Goal: Information Seeking & Learning: Learn about a topic

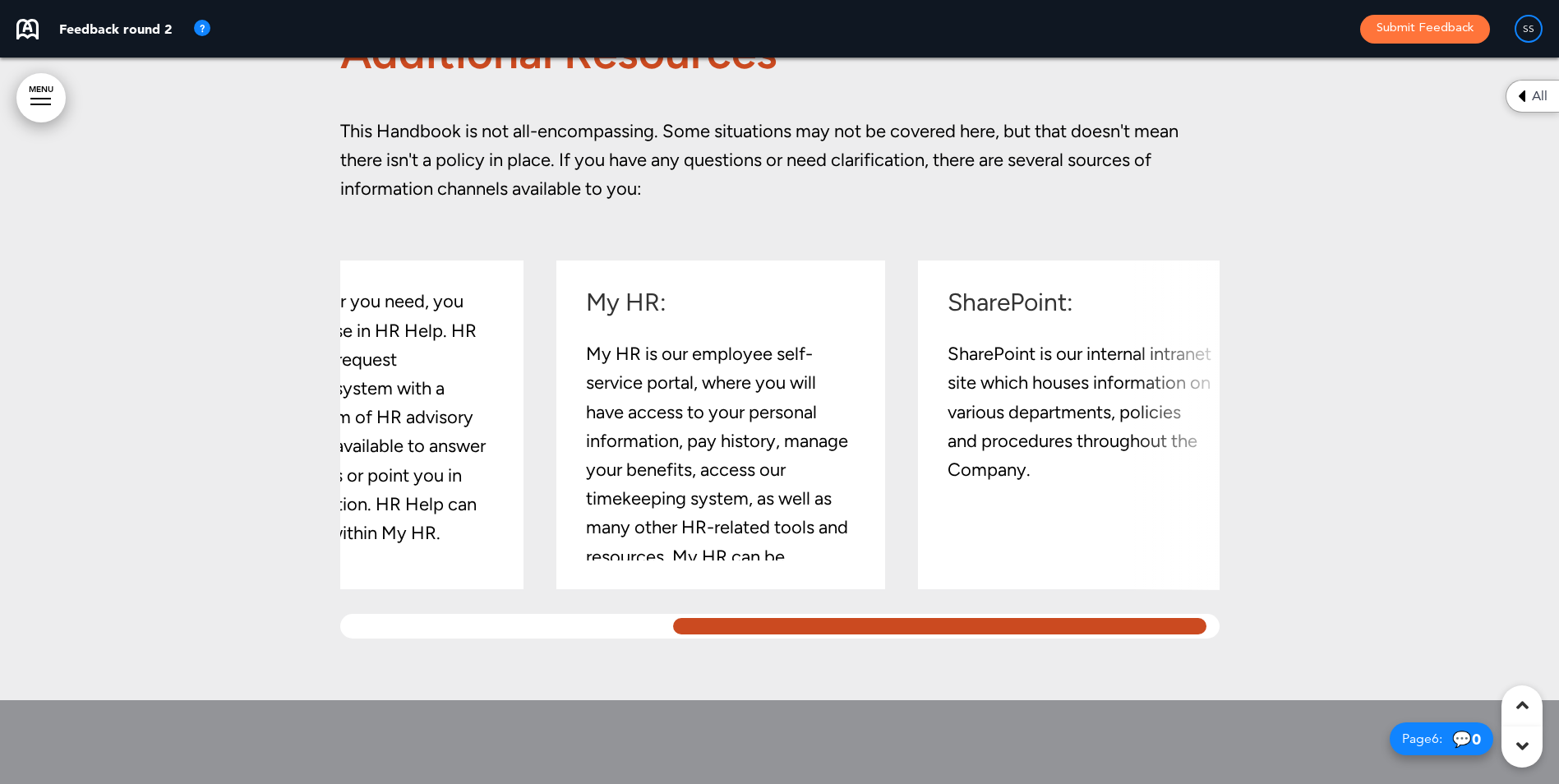
scroll to position [0, 534]
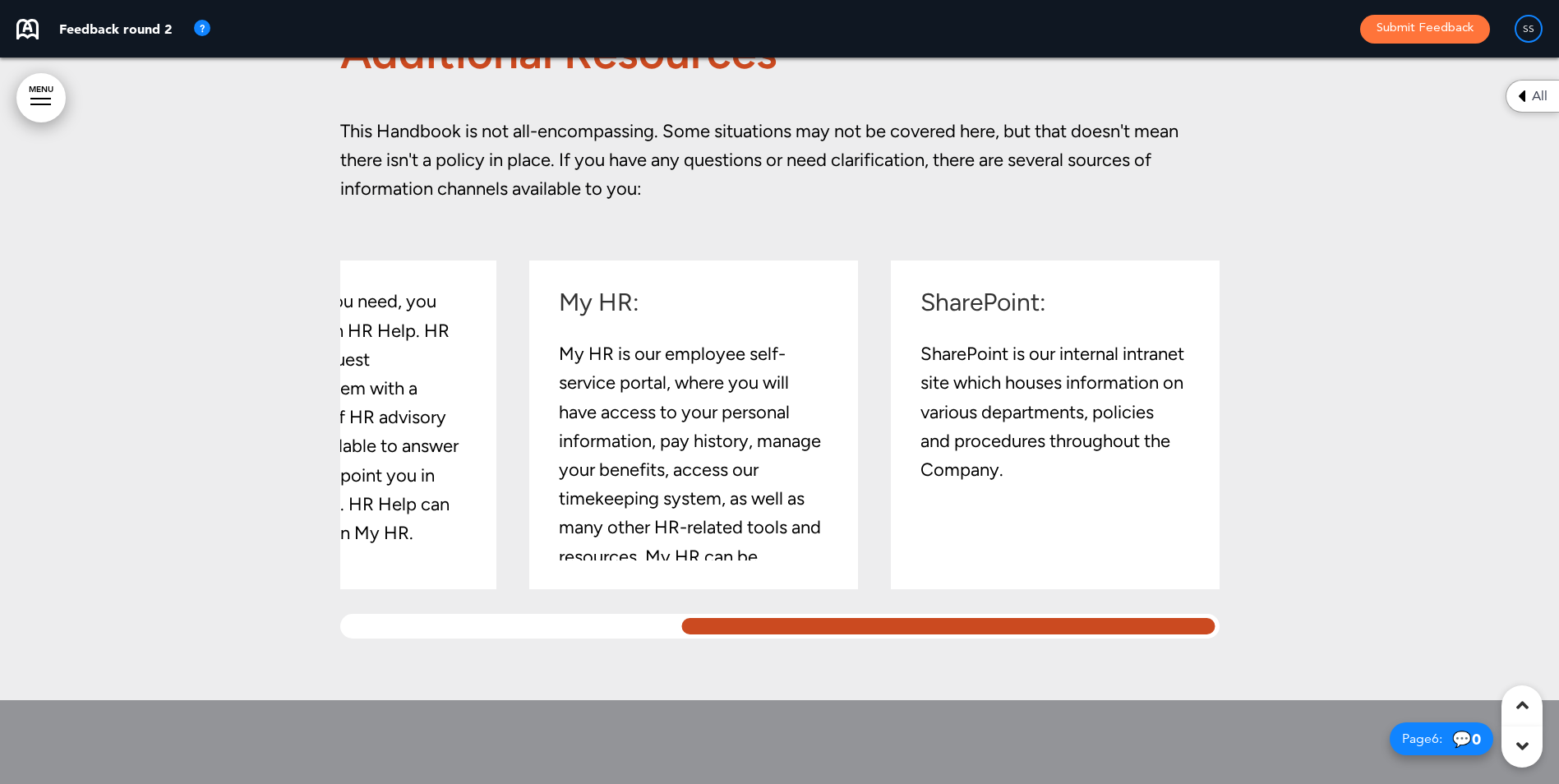
click at [1204, 572] on div "Link: Link, a friendly and loyal dog, is a virtual assistant powered by [PERSON…" at bounding box center [780, 448] width 879 height 378
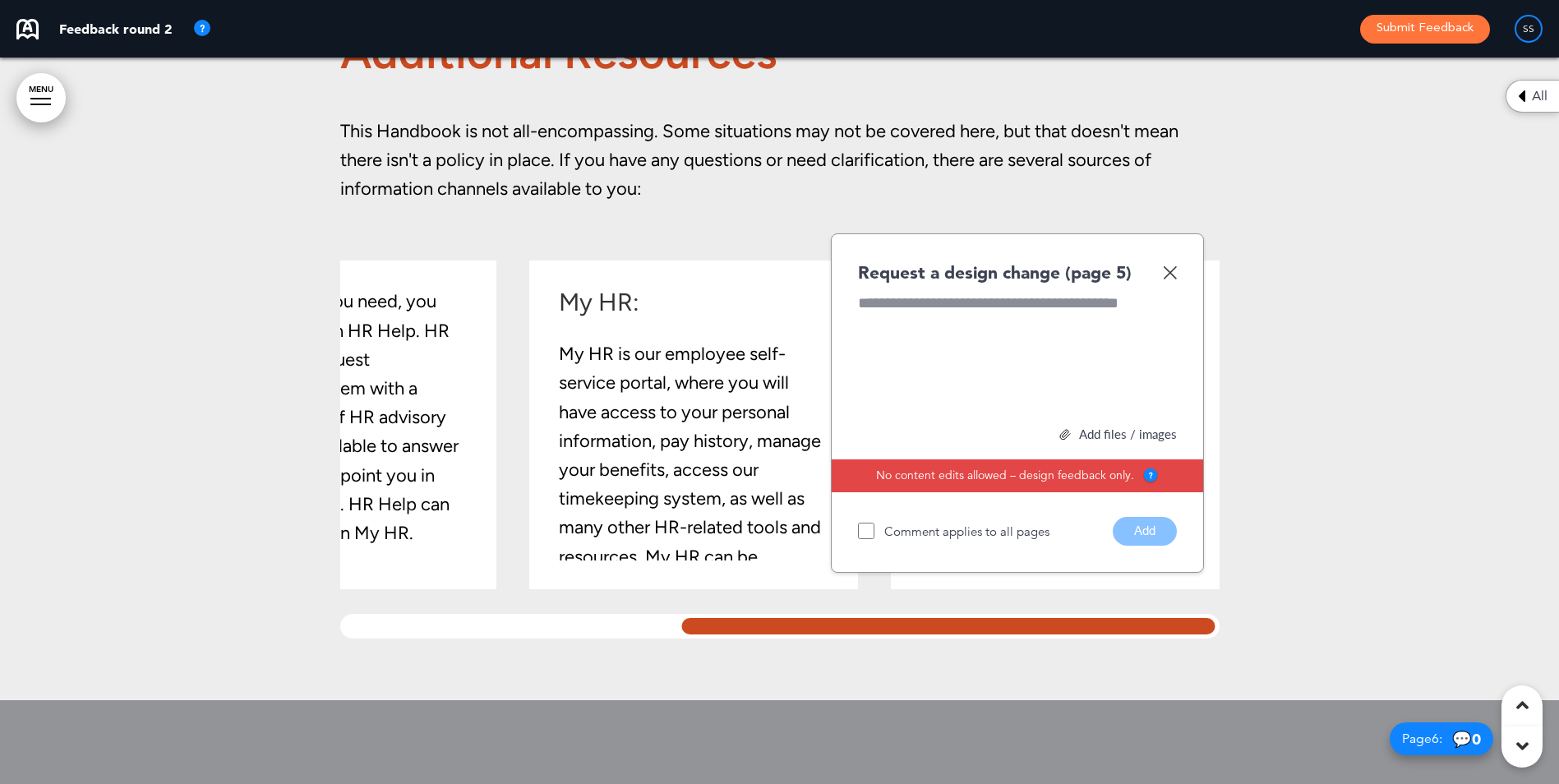
click at [1180, 268] on div "Request a design change (page 5) Add files / images Select or drag & drop your …" at bounding box center [1017, 403] width 373 height 339
click at [1166, 274] on img at bounding box center [1169, 272] width 14 height 14
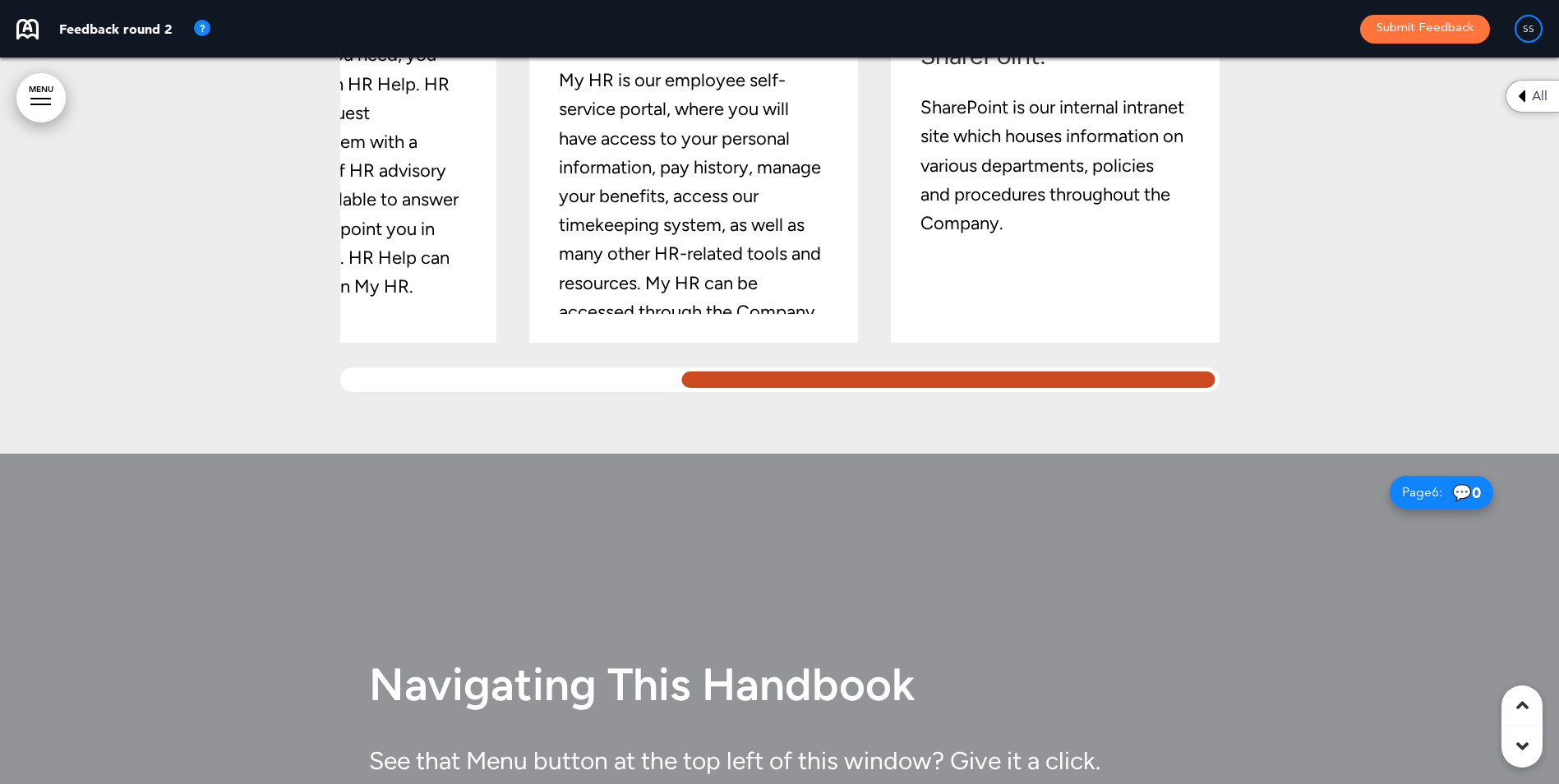
scroll to position [0, 0]
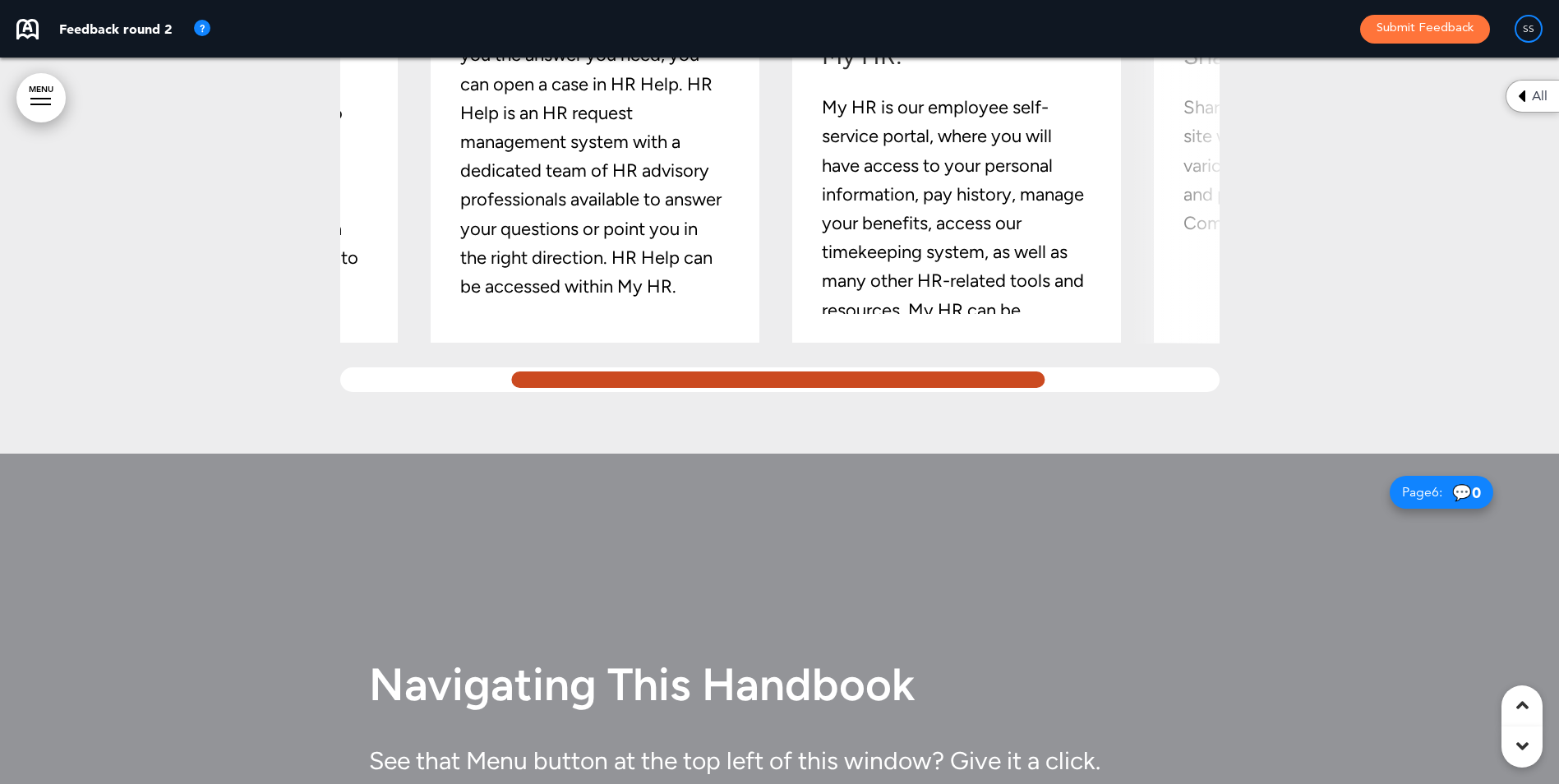
click at [576, 377] on div at bounding box center [778, 379] width 542 height 24
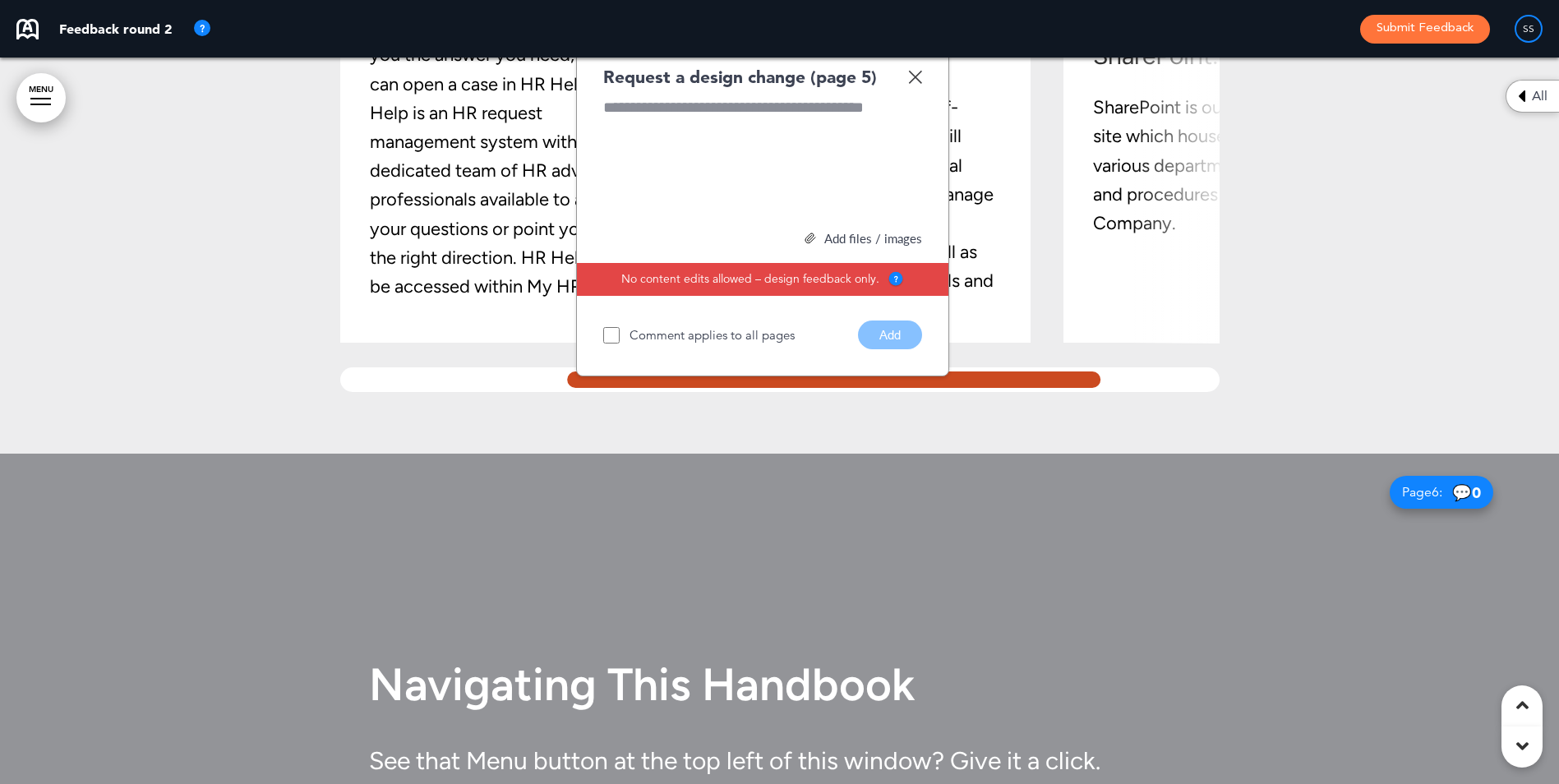
click at [918, 78] on img at bounding box center [915, 76] width 14 height 14
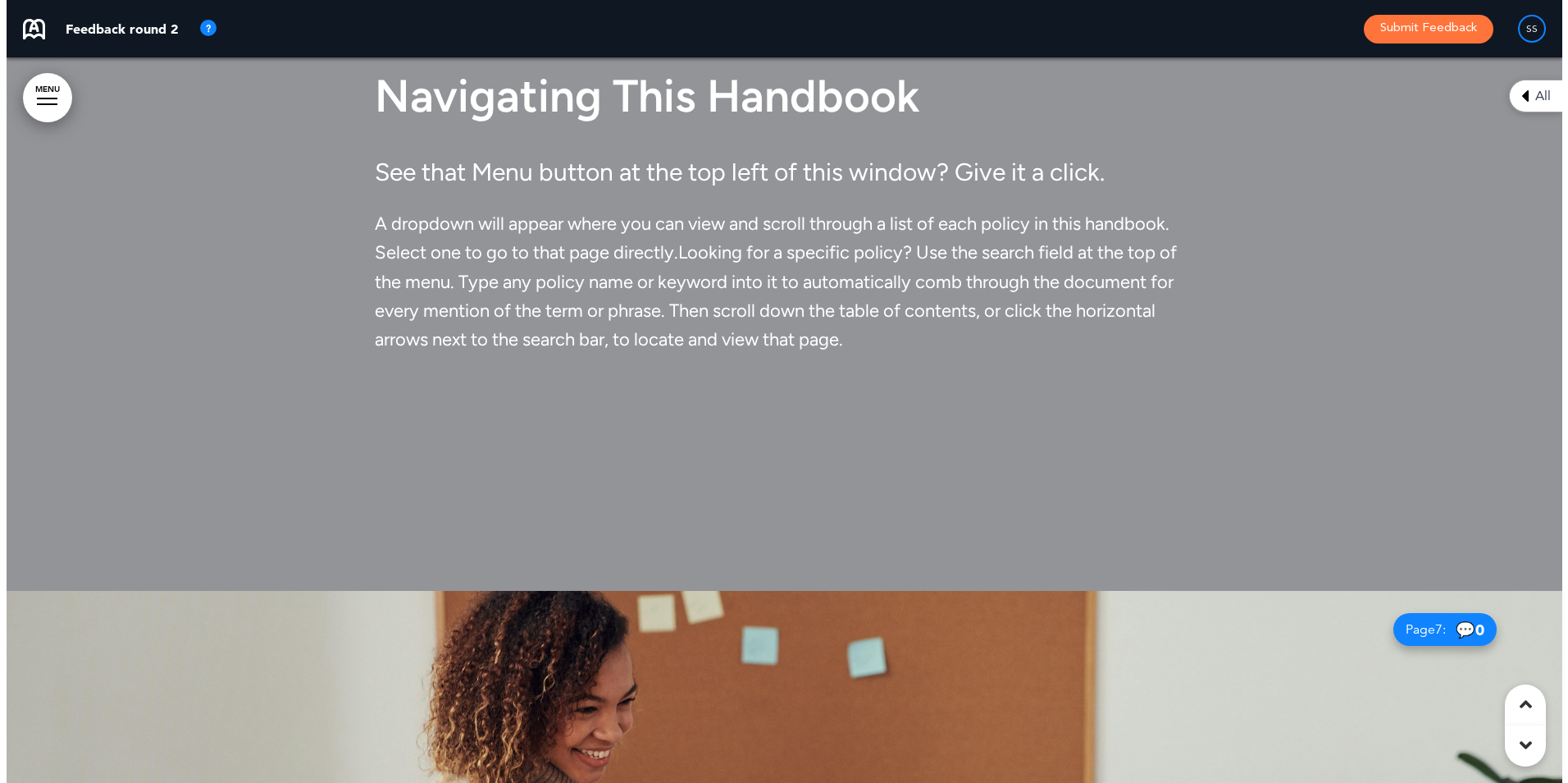
scroll to position [4103, 0]
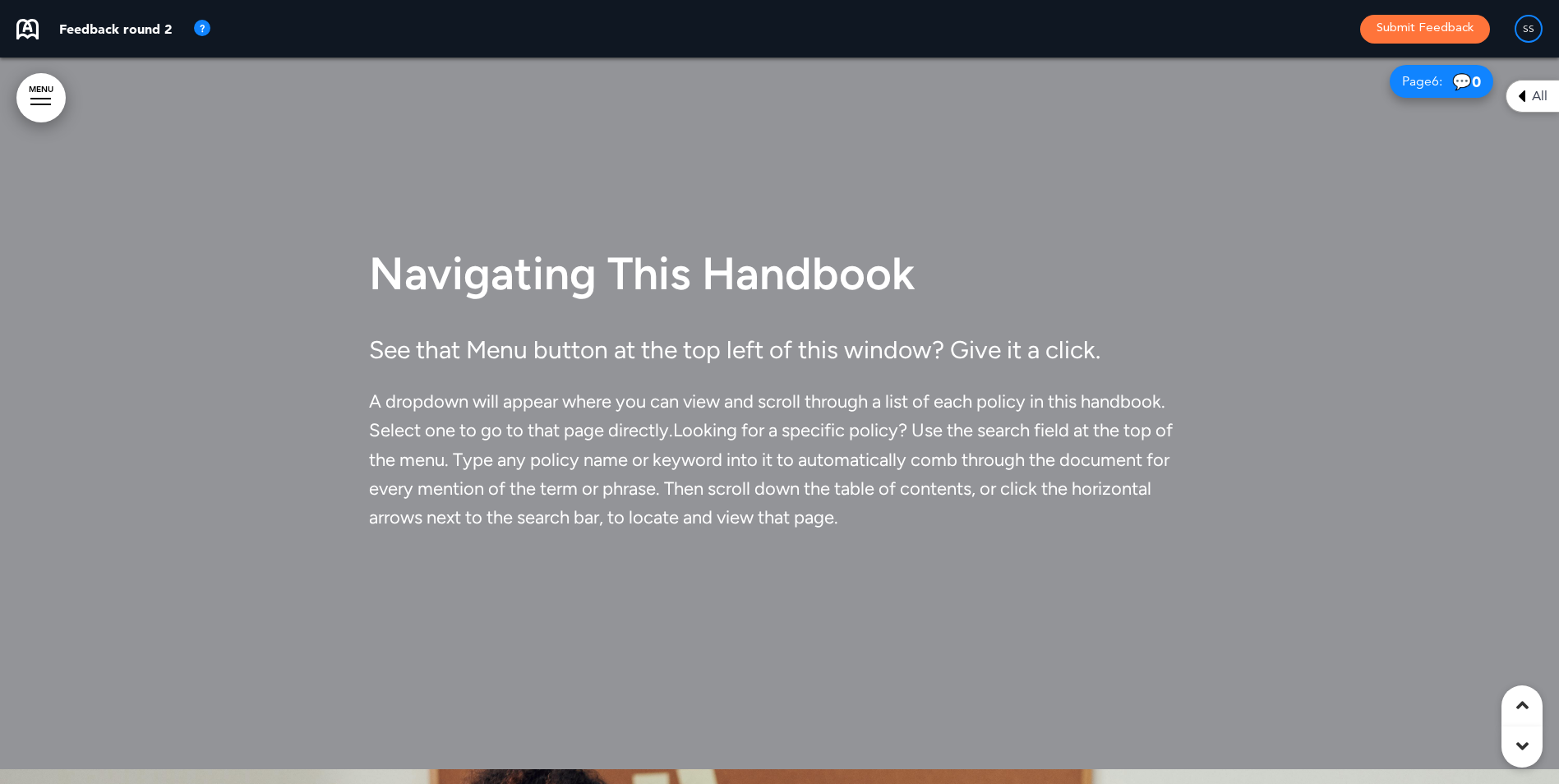
click at [49, 106] on link "MENU" at bounding box center [41, 97] width 49 height 49
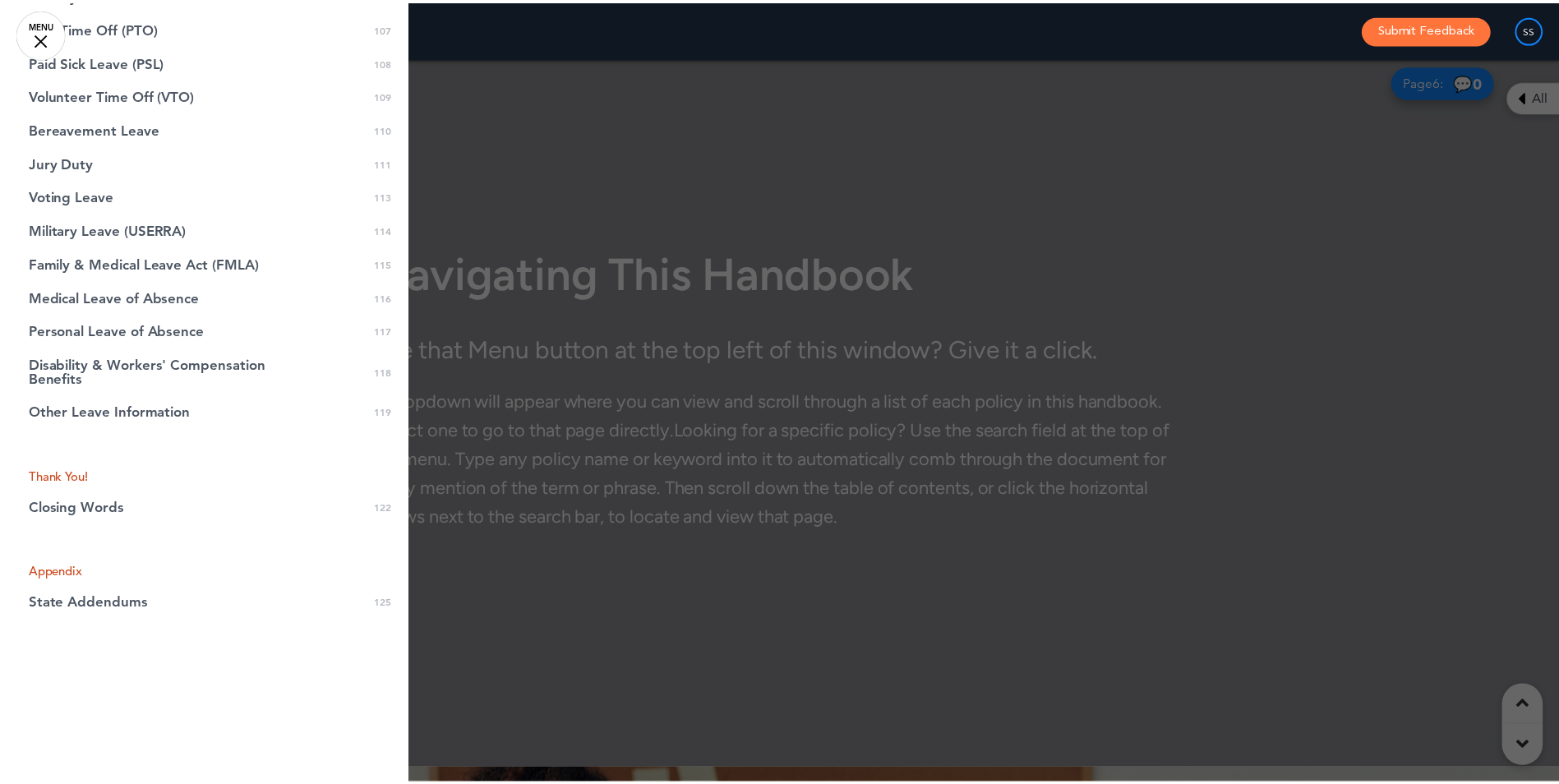
scroll to position [3591, 0]
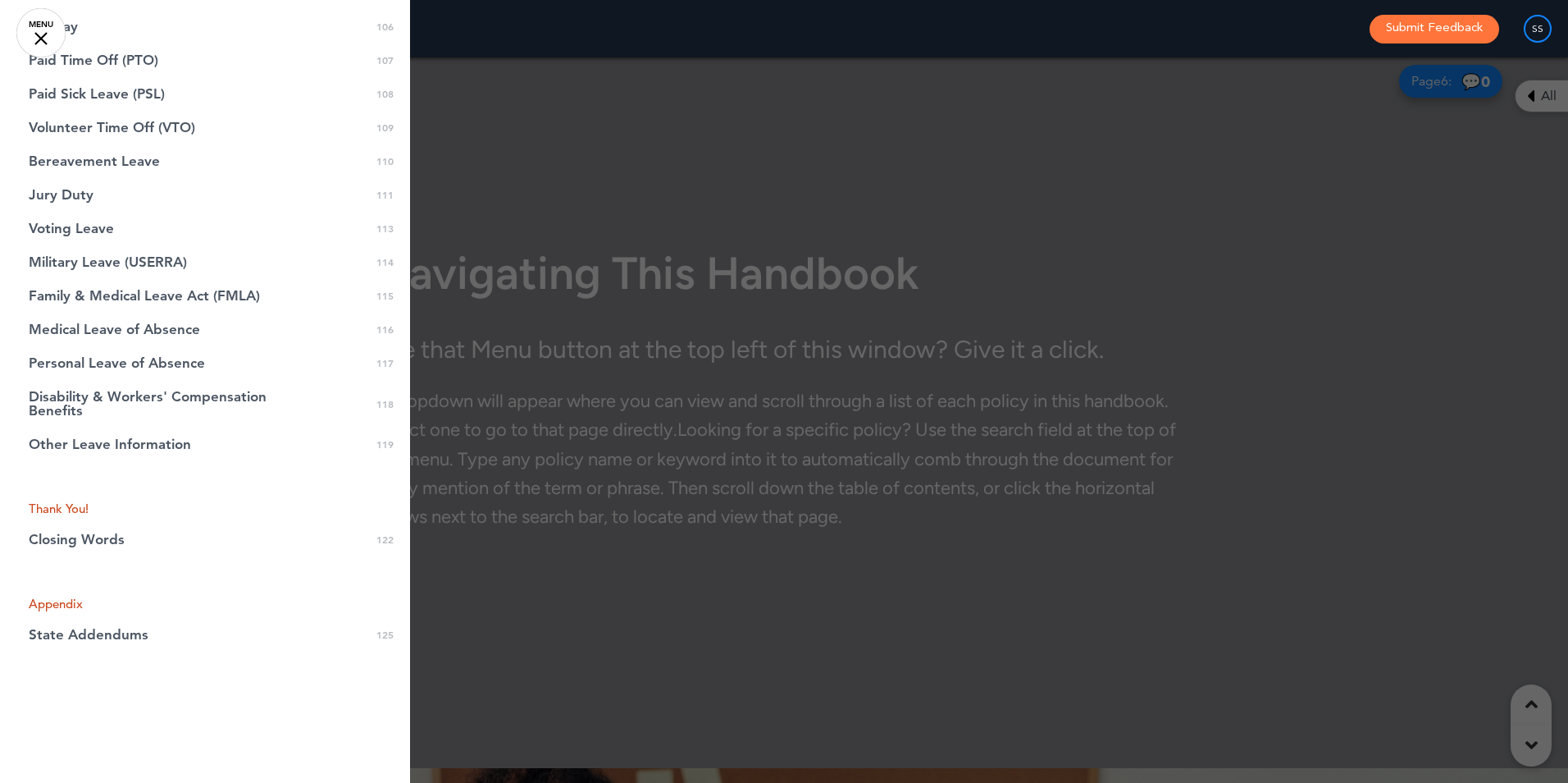
click at [45, 36] on link "MENU" at bounding box center [41, 33] width 49 height 49
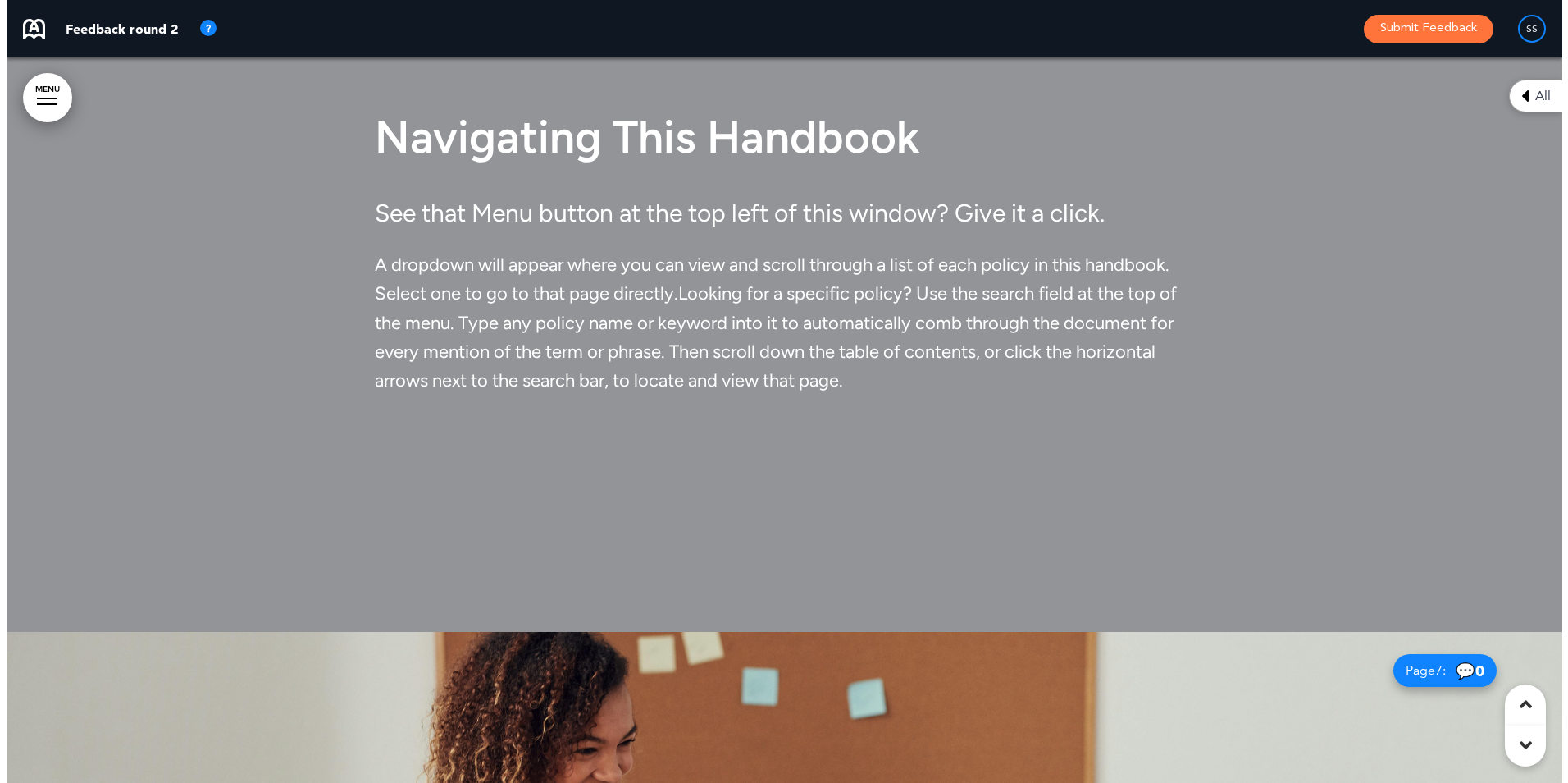
scroll to position [4021, 0]
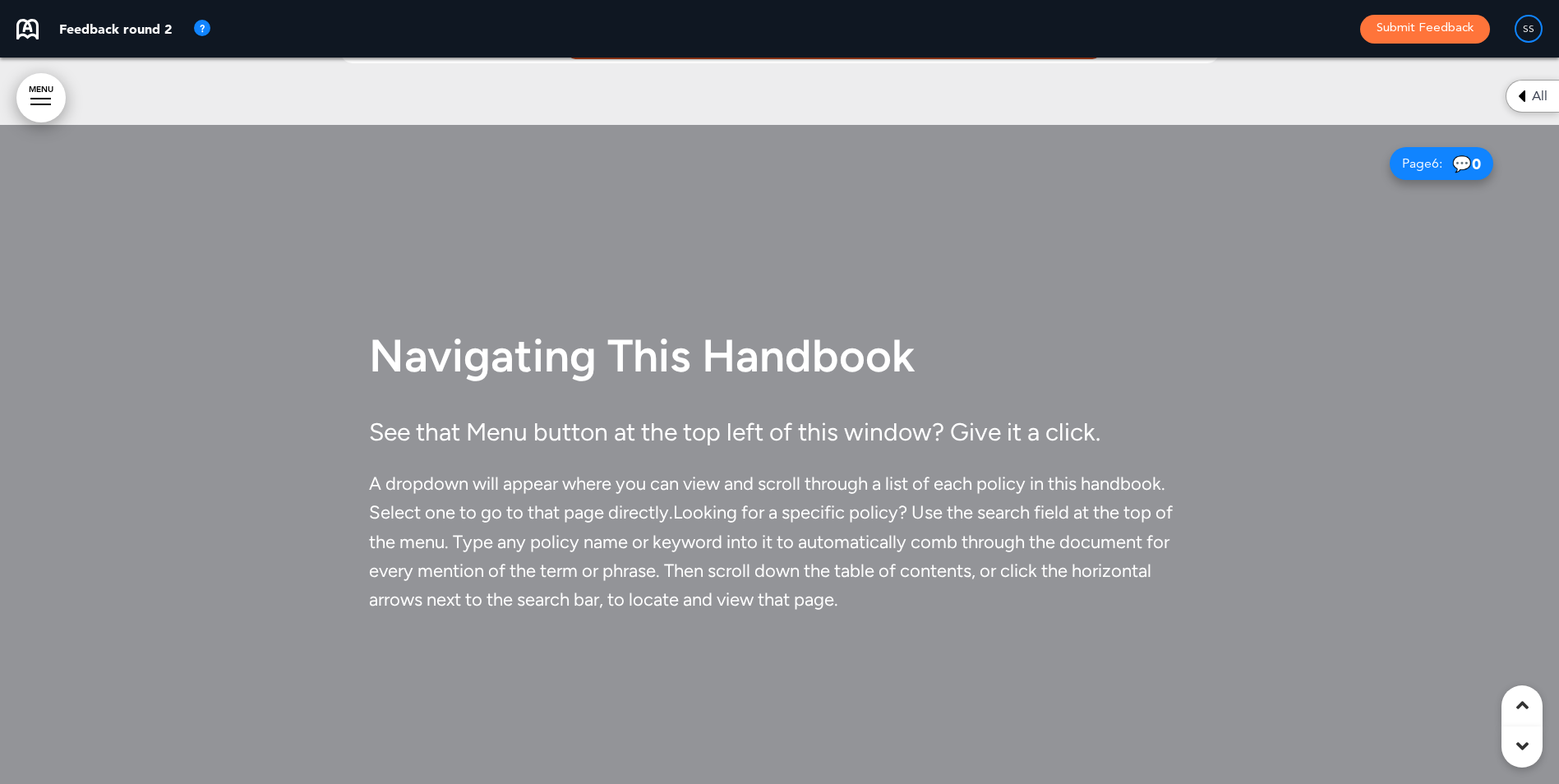
click at [53, 94] on link "MENU" at bounding box center [41, 97] width 49 height 49
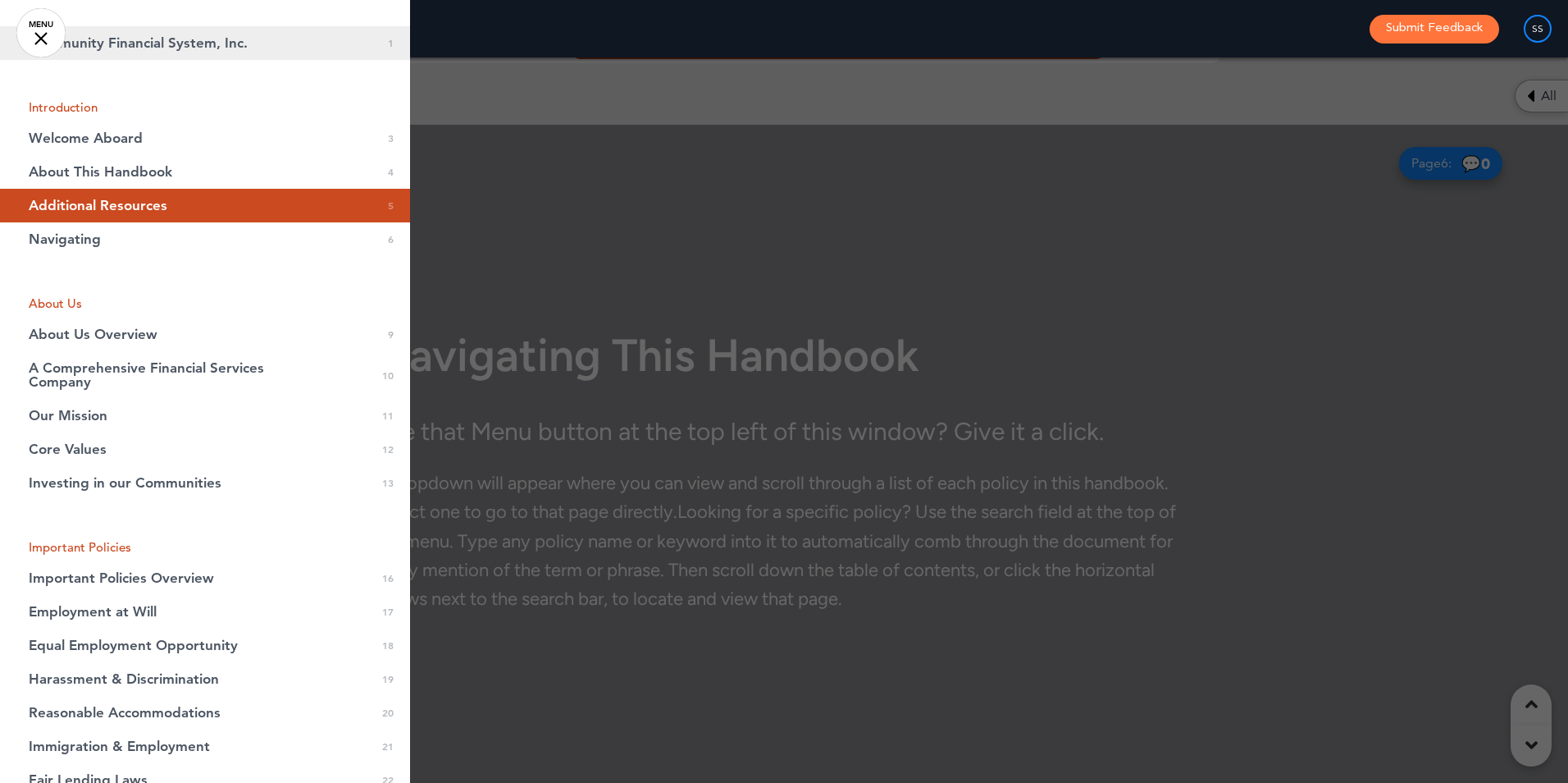
scroll to position [0, 0]
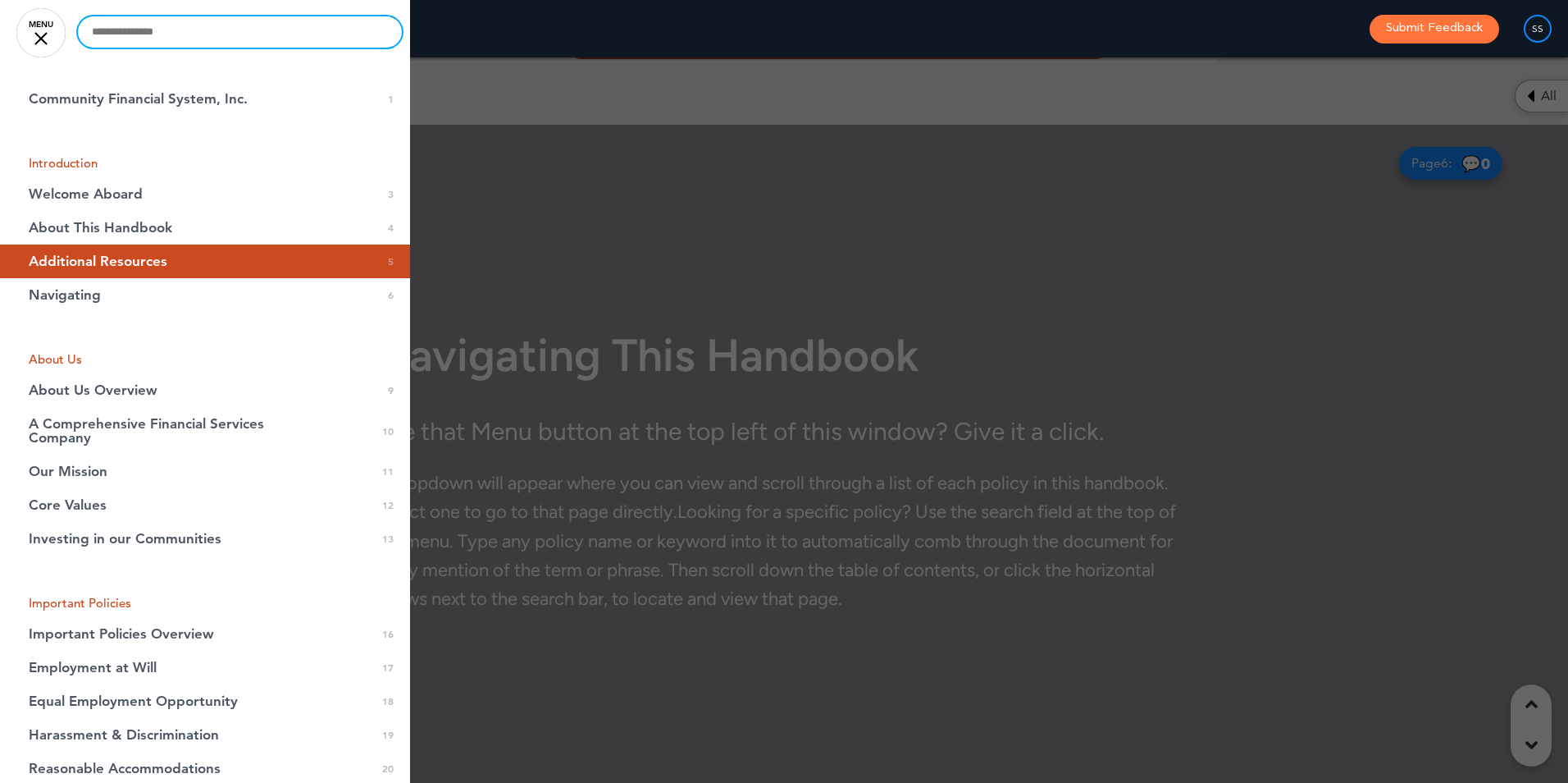
click at [169, 34] on input "text" at bounding box center [240, 32] width 324 height 31
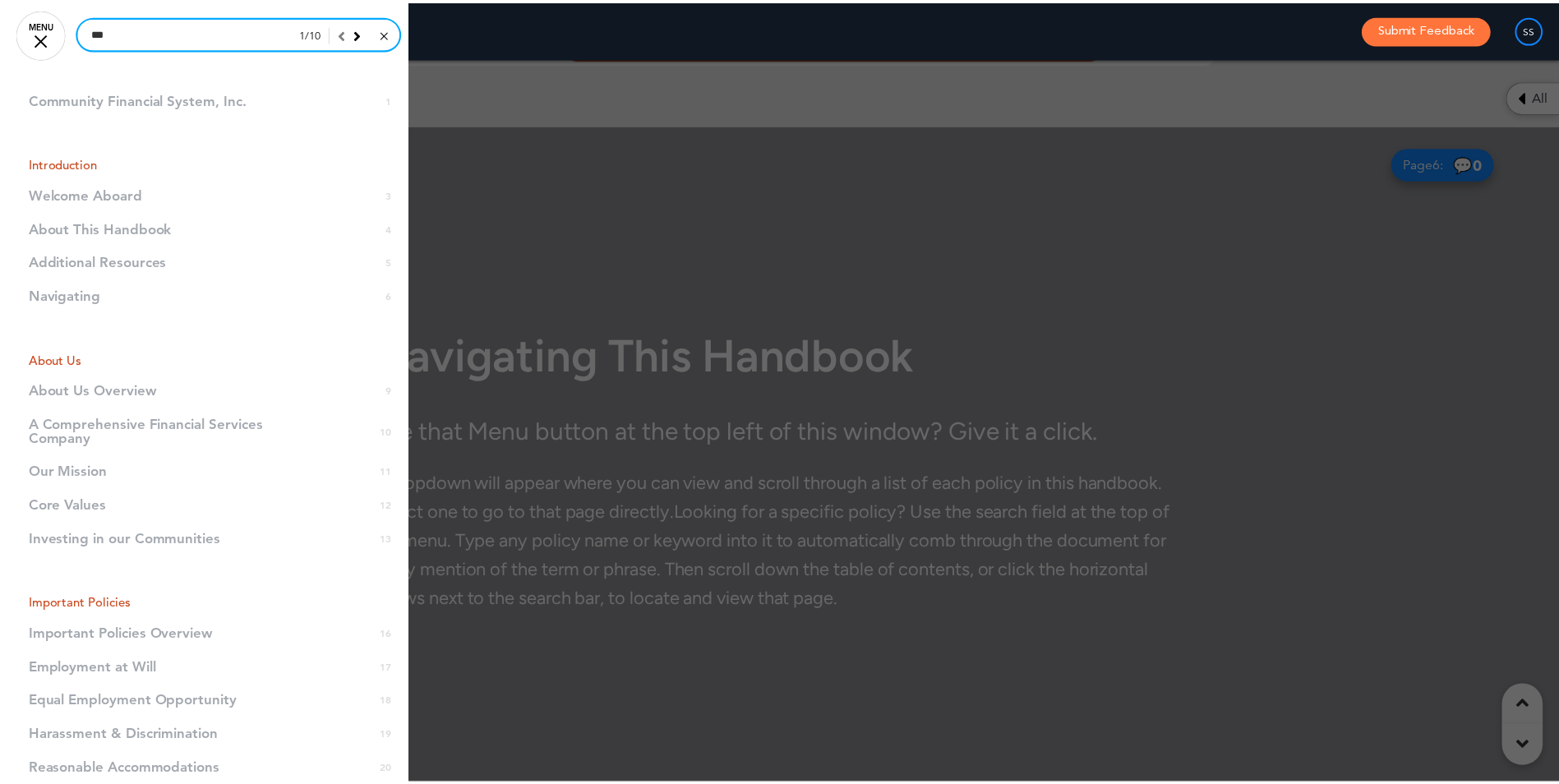
scroll to position [56769, 0]
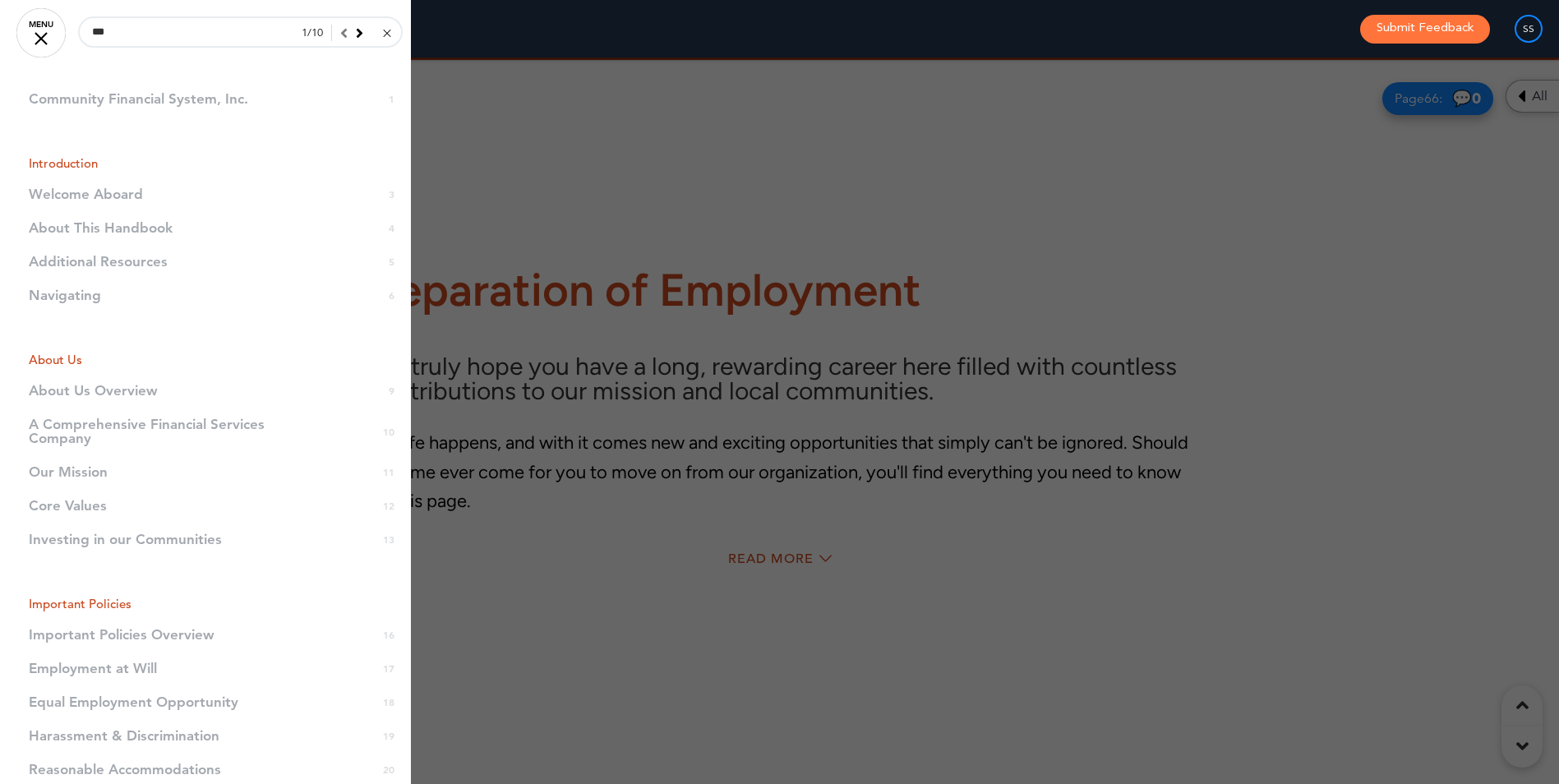
click at [149, 295] on li "Navigating 6" at bounding box center [205, 296] width 411 height 34
click at [71, 297] on li "Navigating 6" at bounding box center [205, 296] width 411 height 34
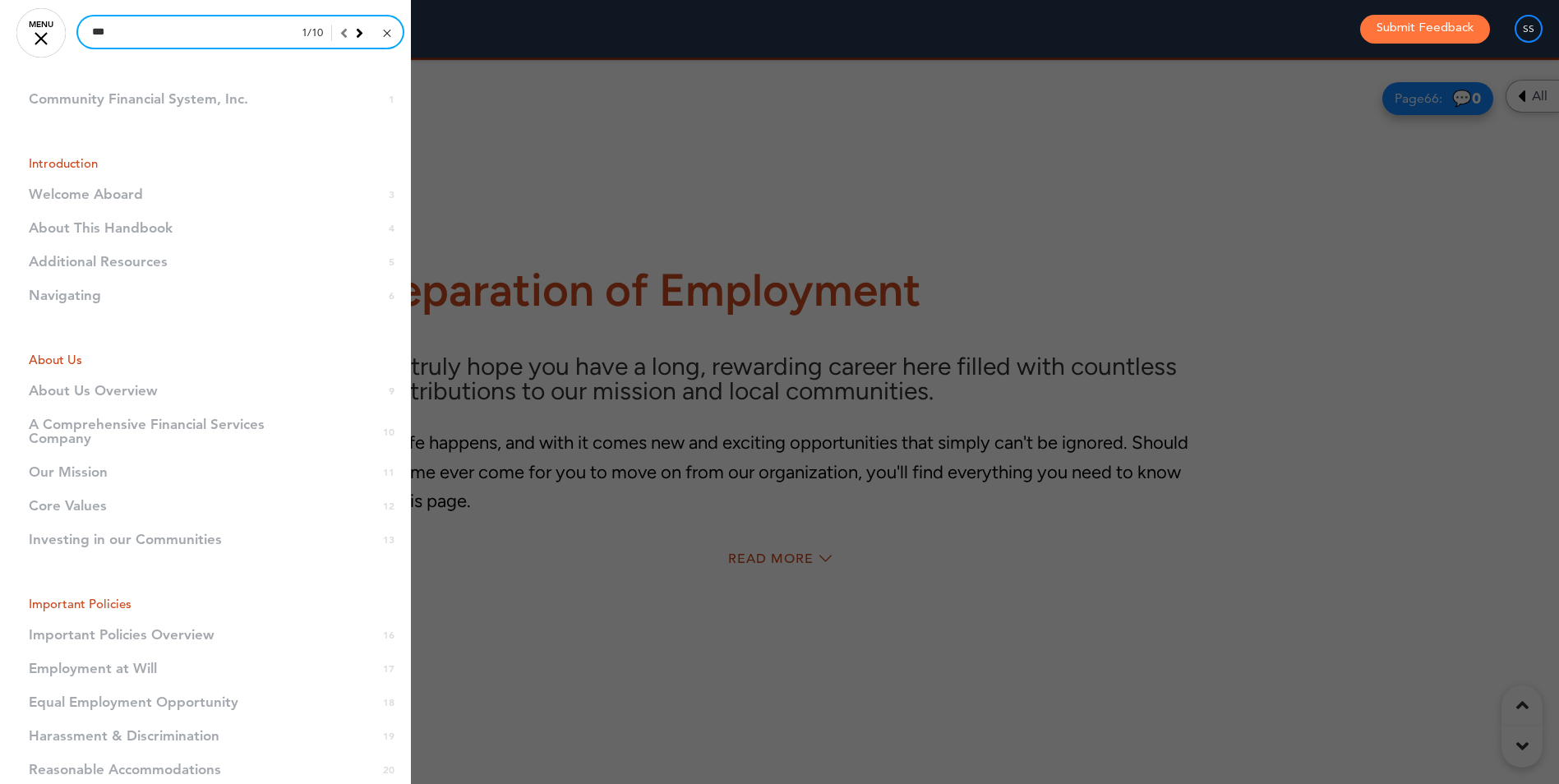
drag, startPoint x: 156, startPoint y: 34, endPoint x: 62, endPoint y: 26, distance: 94.3
click at [154, 34] on input "***" at bounding box center [241, 32] width 324 height 31
type input "***"
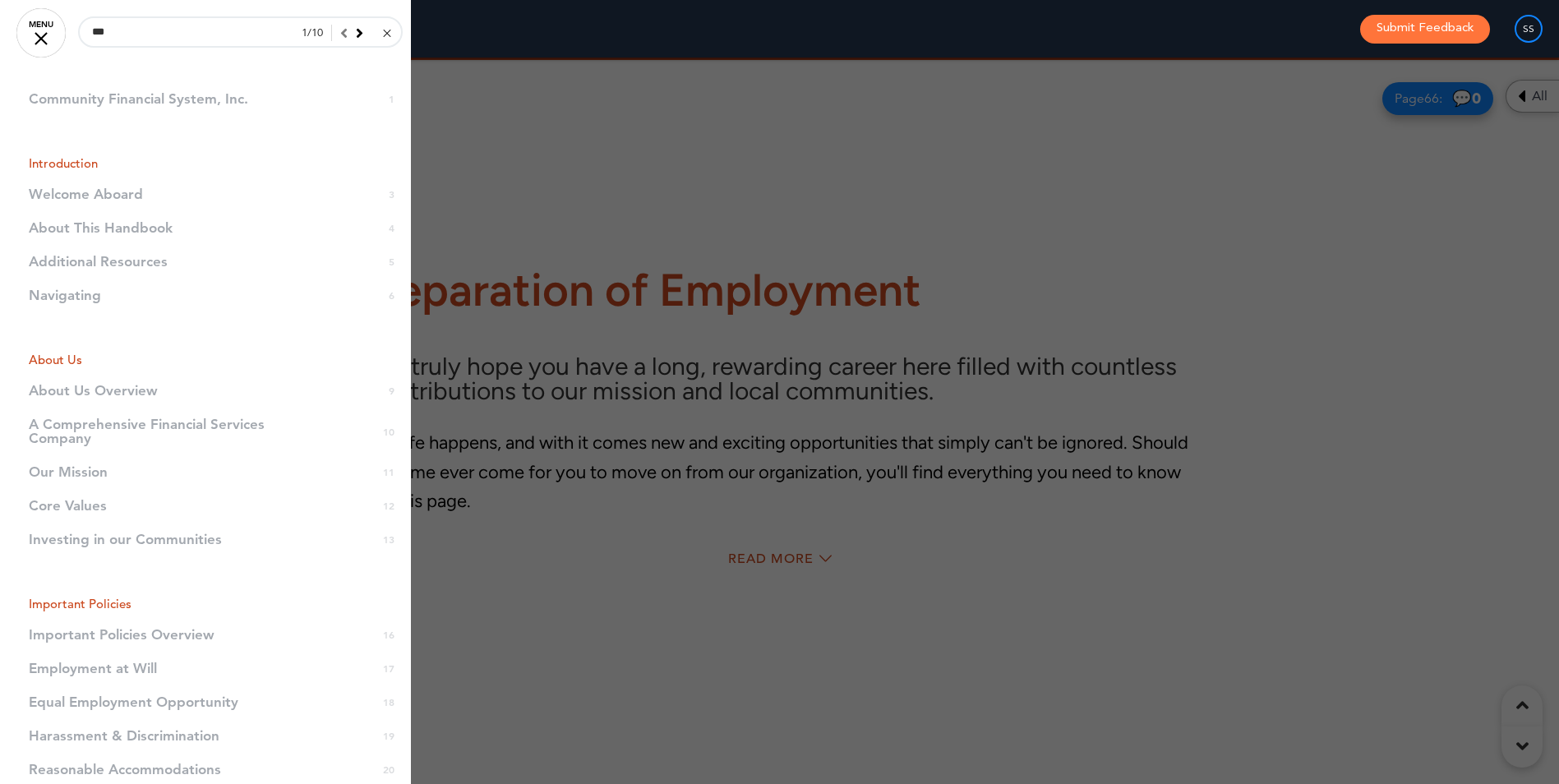
click at [34, 38] on link "MENU" at bounding box center [41, 33] width 49 height 49
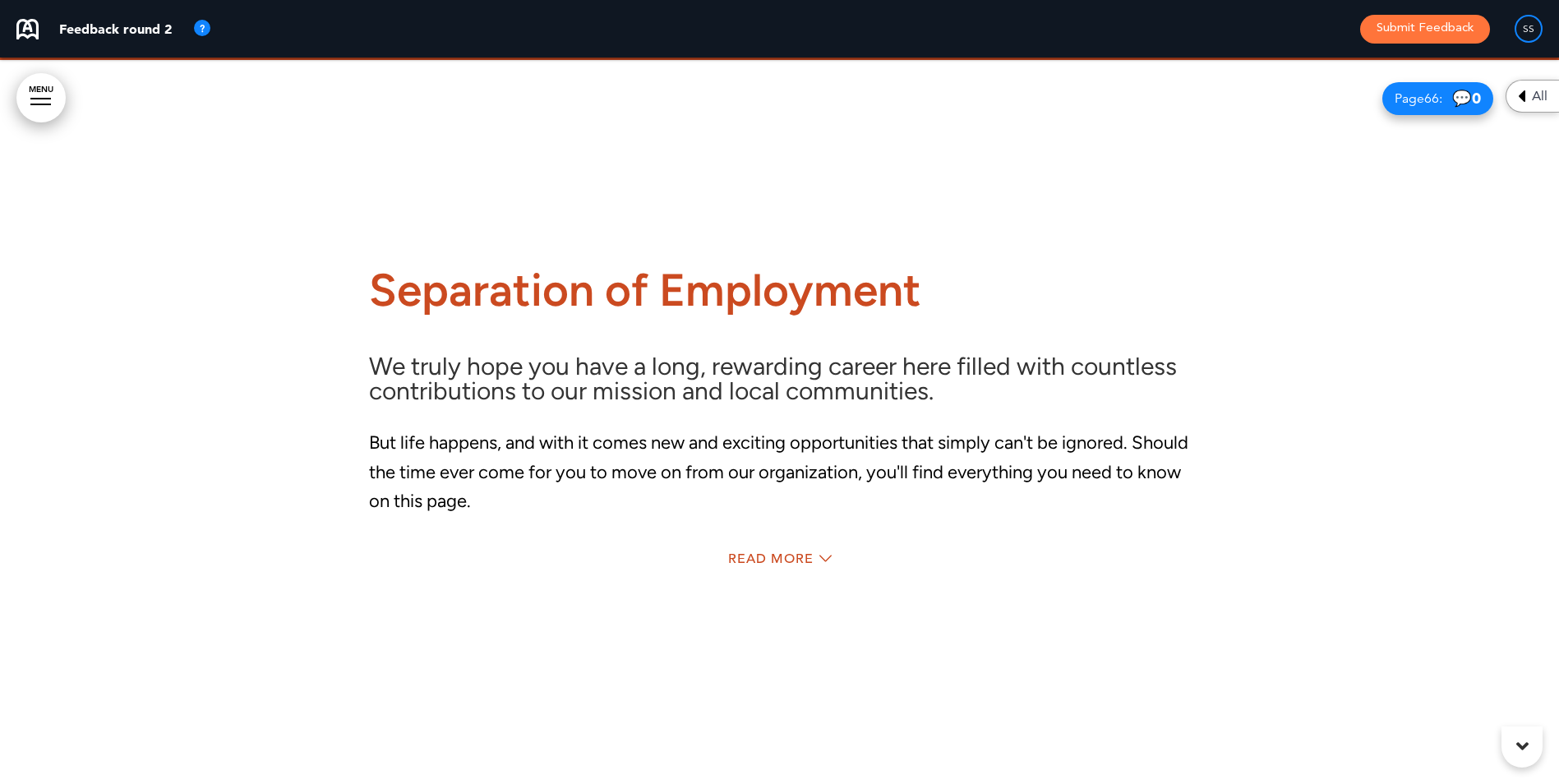
scroll to position [0, 0]
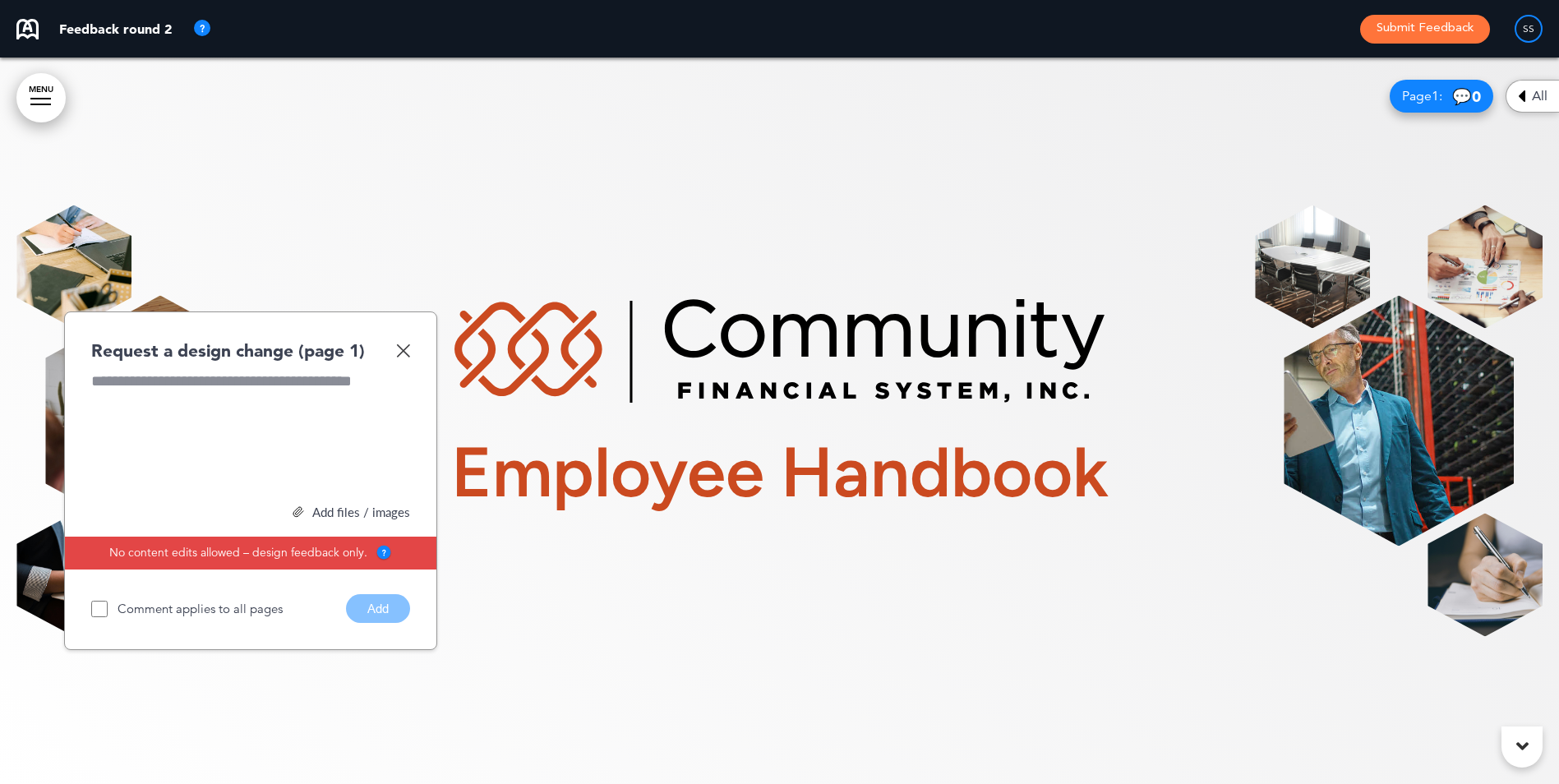
click at [407, 350] on img at bounding box center [403, 350] width 14 height 14
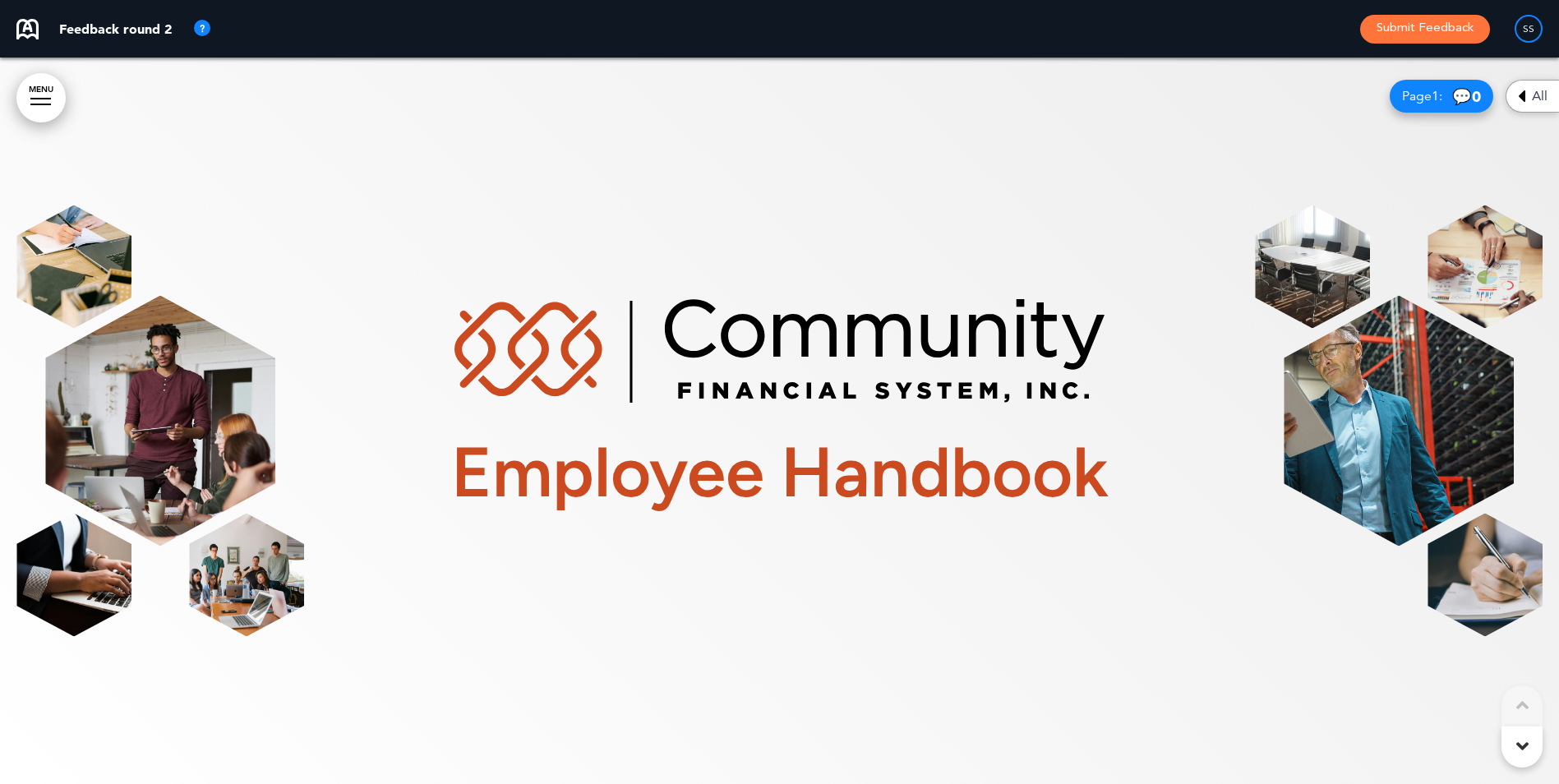
click at [1516, 733] on div at bounding box center [1522, 747] width 41 height 41
click at [1518, 743] on icon at bounding box center [1522, 746] width 12 height 20
click at [1535, 97] on span "All" at bounding box center [1539, 96] width 16 height 13
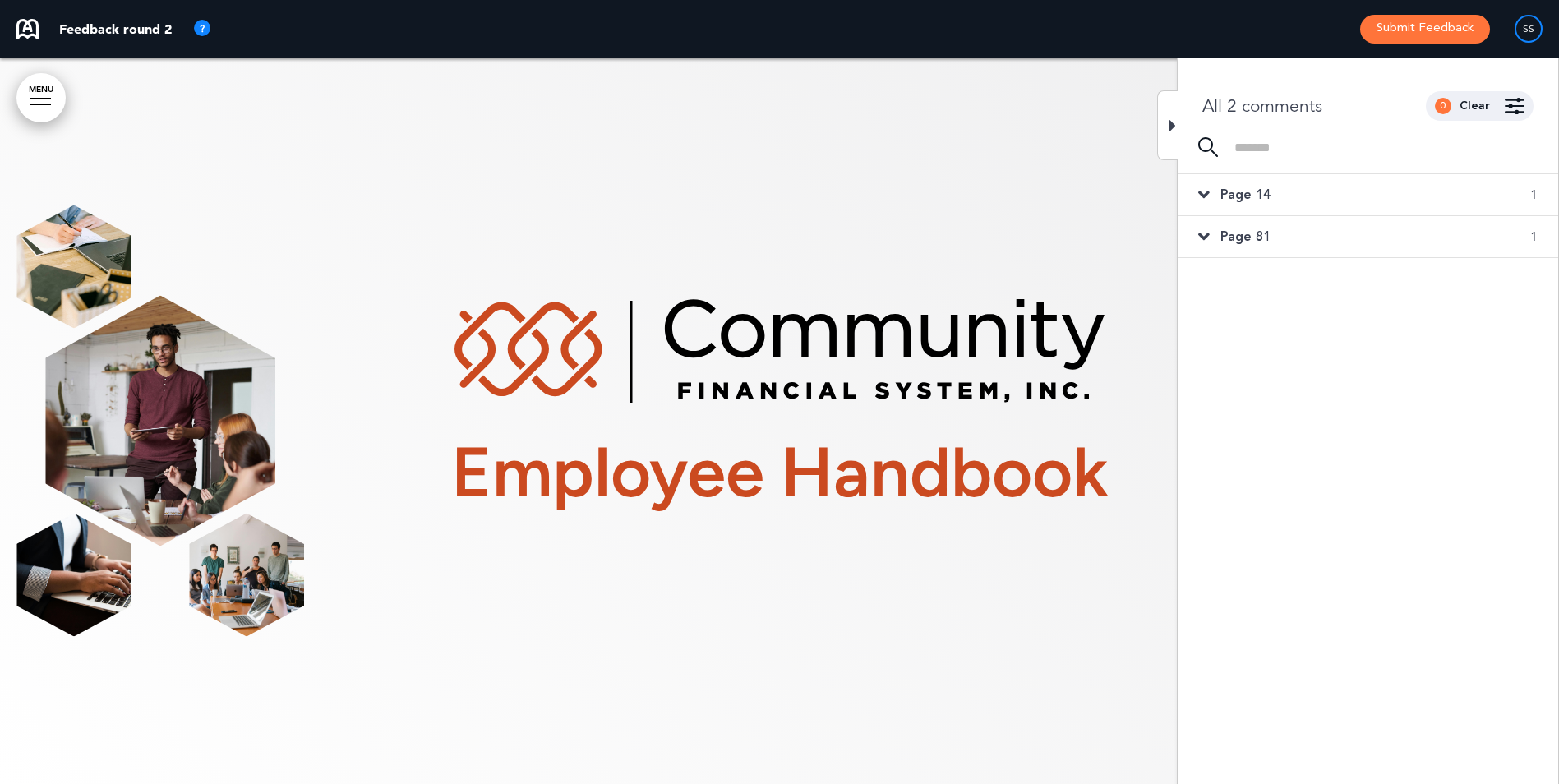
click at [1195, 191] on div "Page 14 1" at bounding box center [1368, 195] width 380 height 41
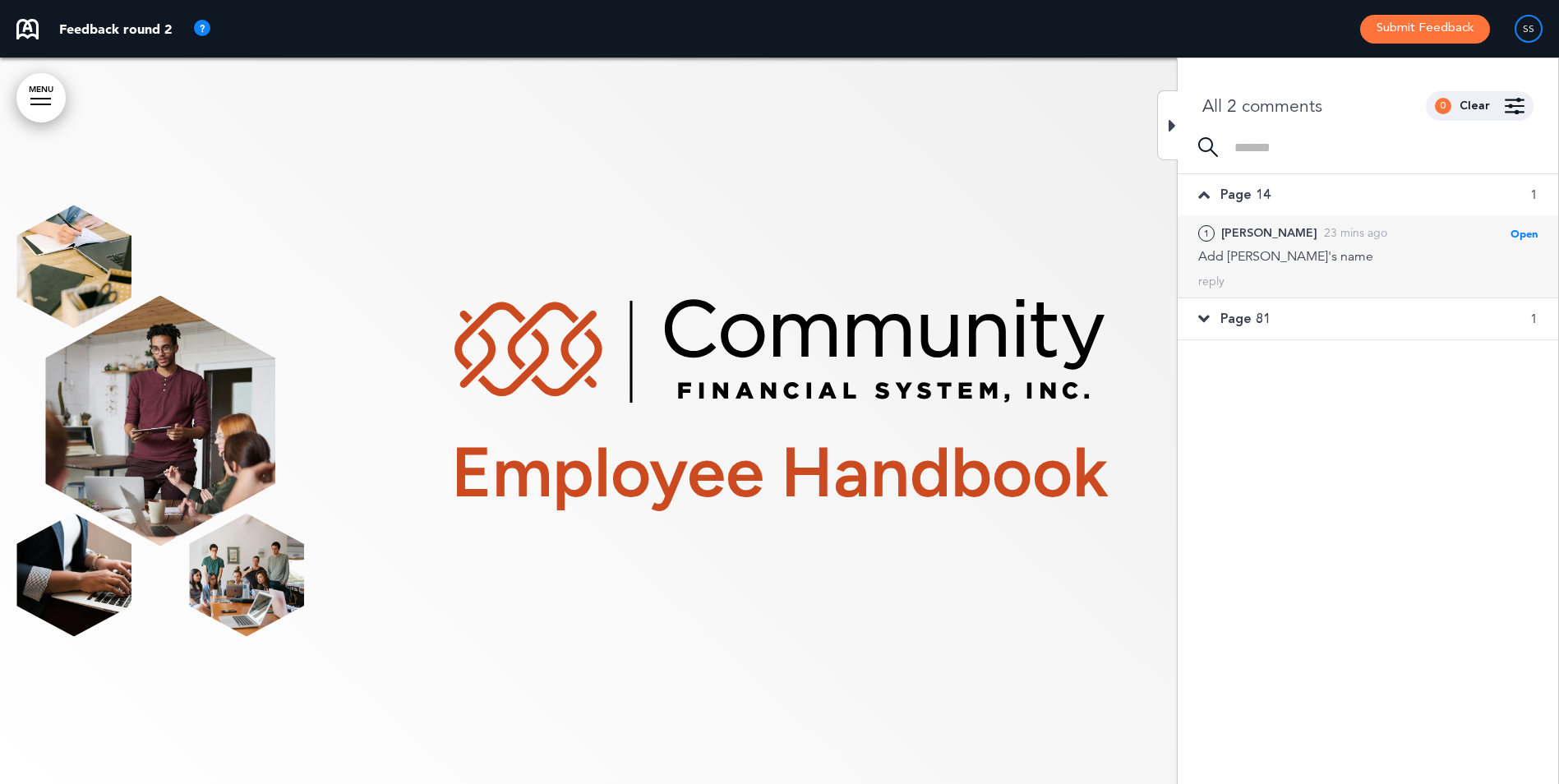
click at [1219, 247] on div "Add [PERSON_NAME]'s name" at bounding box center [1368, 255] width 339 height 18
click at [1205, 232] on div "1" at bounding box center [1207, 233] width 17 height 17
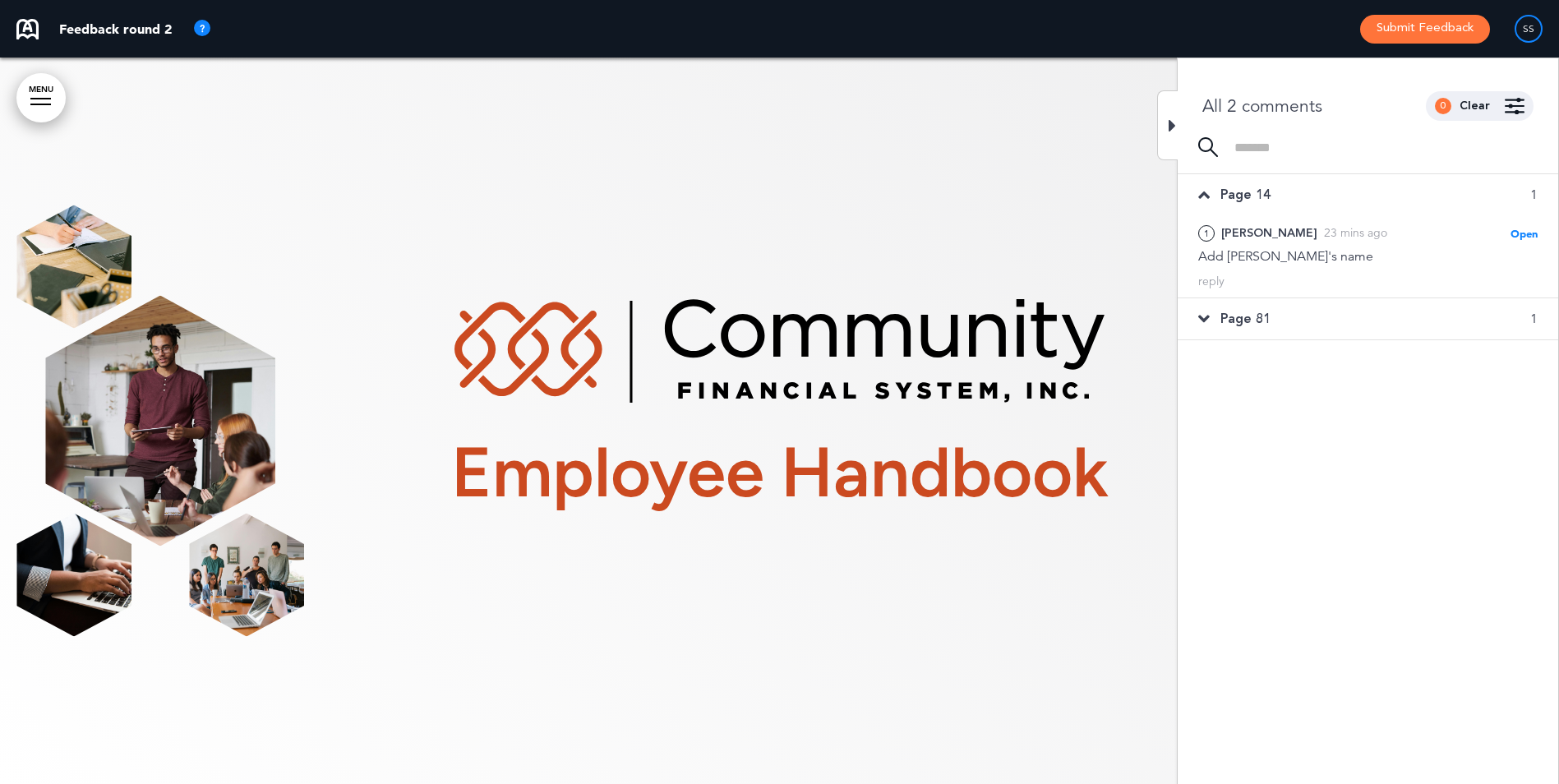
click at [1207, 321] on icon at bounding box center [1204, 318] width 11 height 18
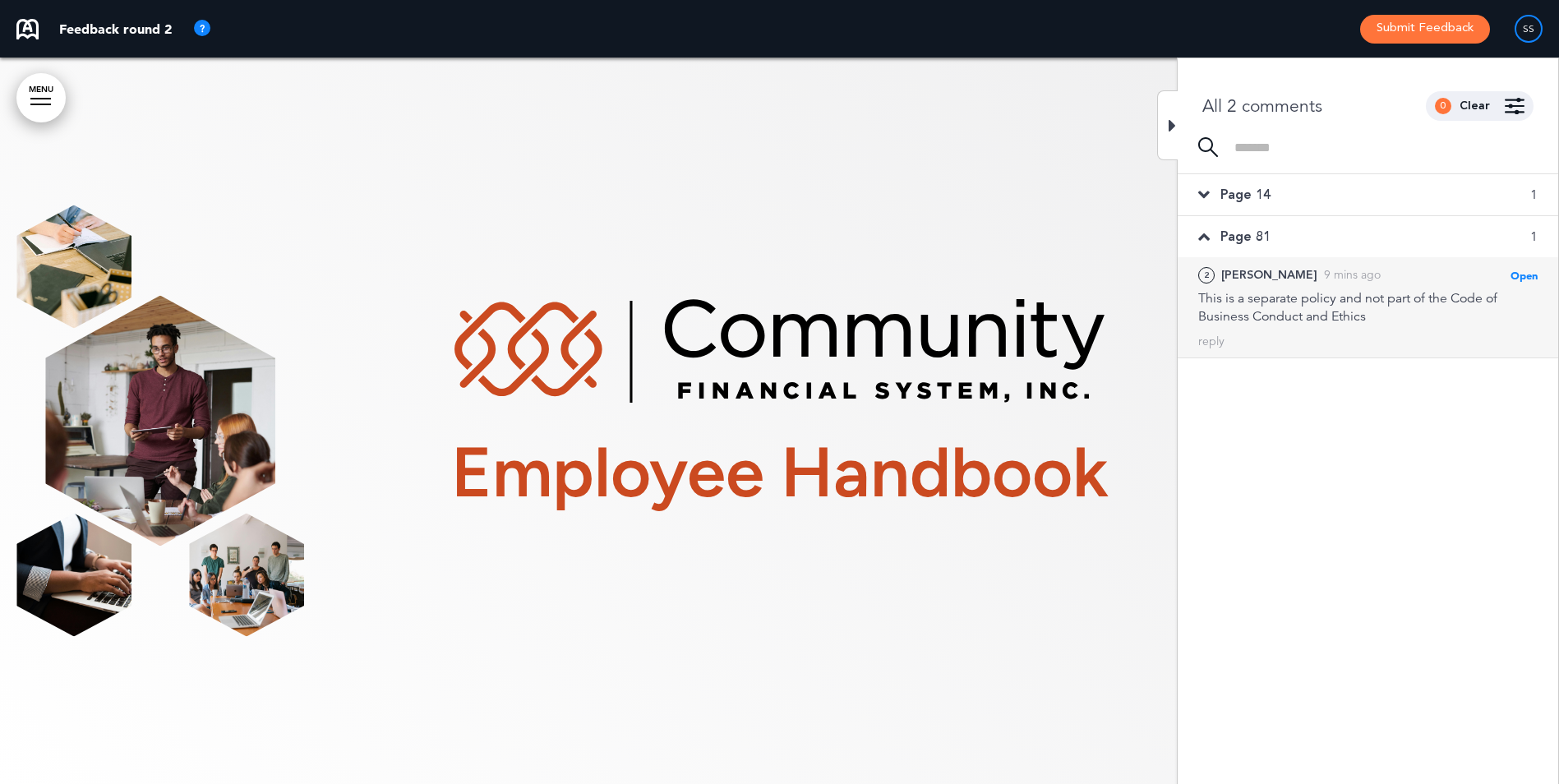
click at [1519, 271] on span "Open" at bounding box center [1524, 275] width 27 height 13
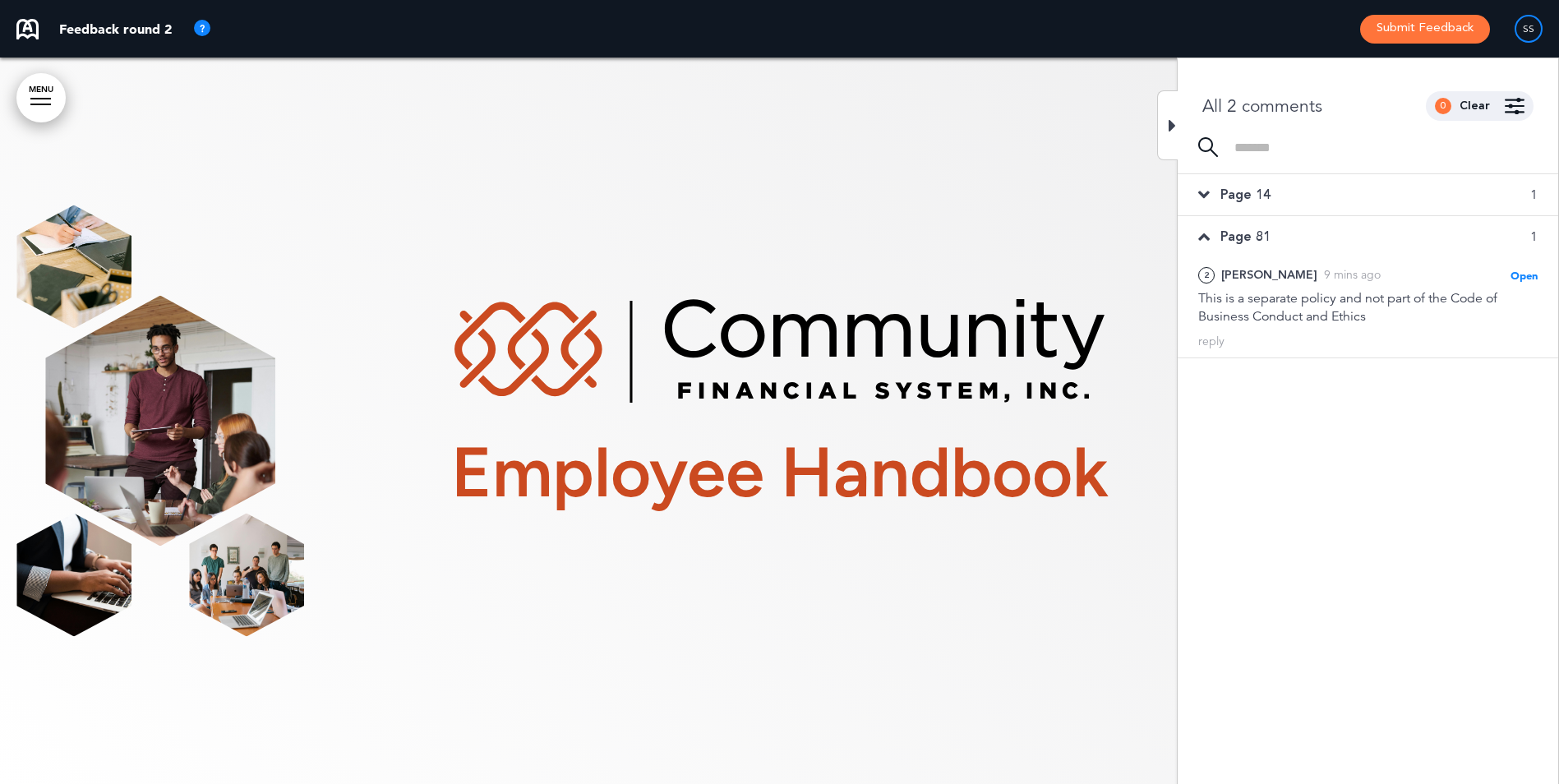
click at [1167, 121] on div at bounding box center [1167, 125] width 21 height 70
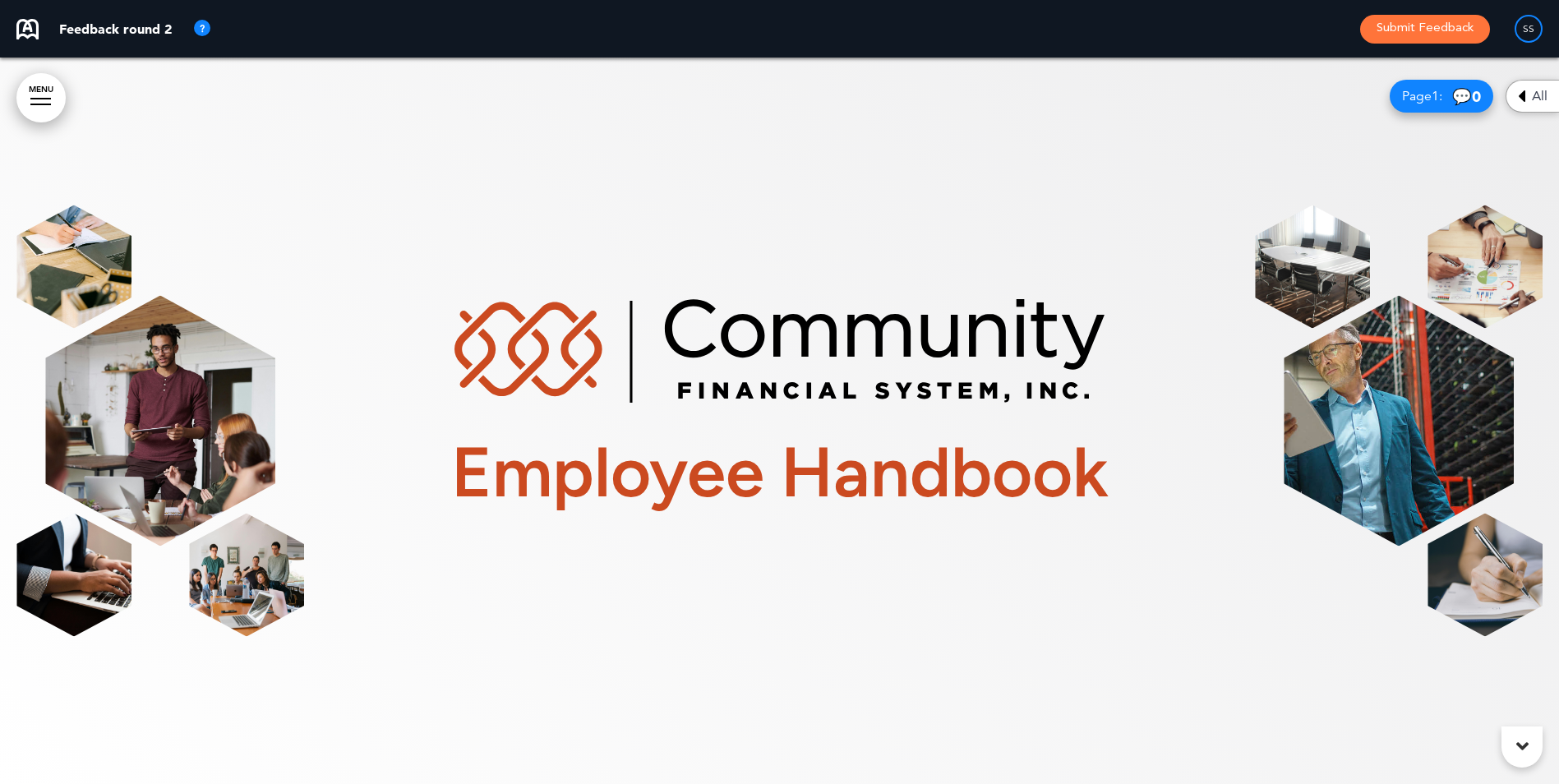
click at [36, 93] on link "MENU" at bounding box center [41, 97] width 49 height 49
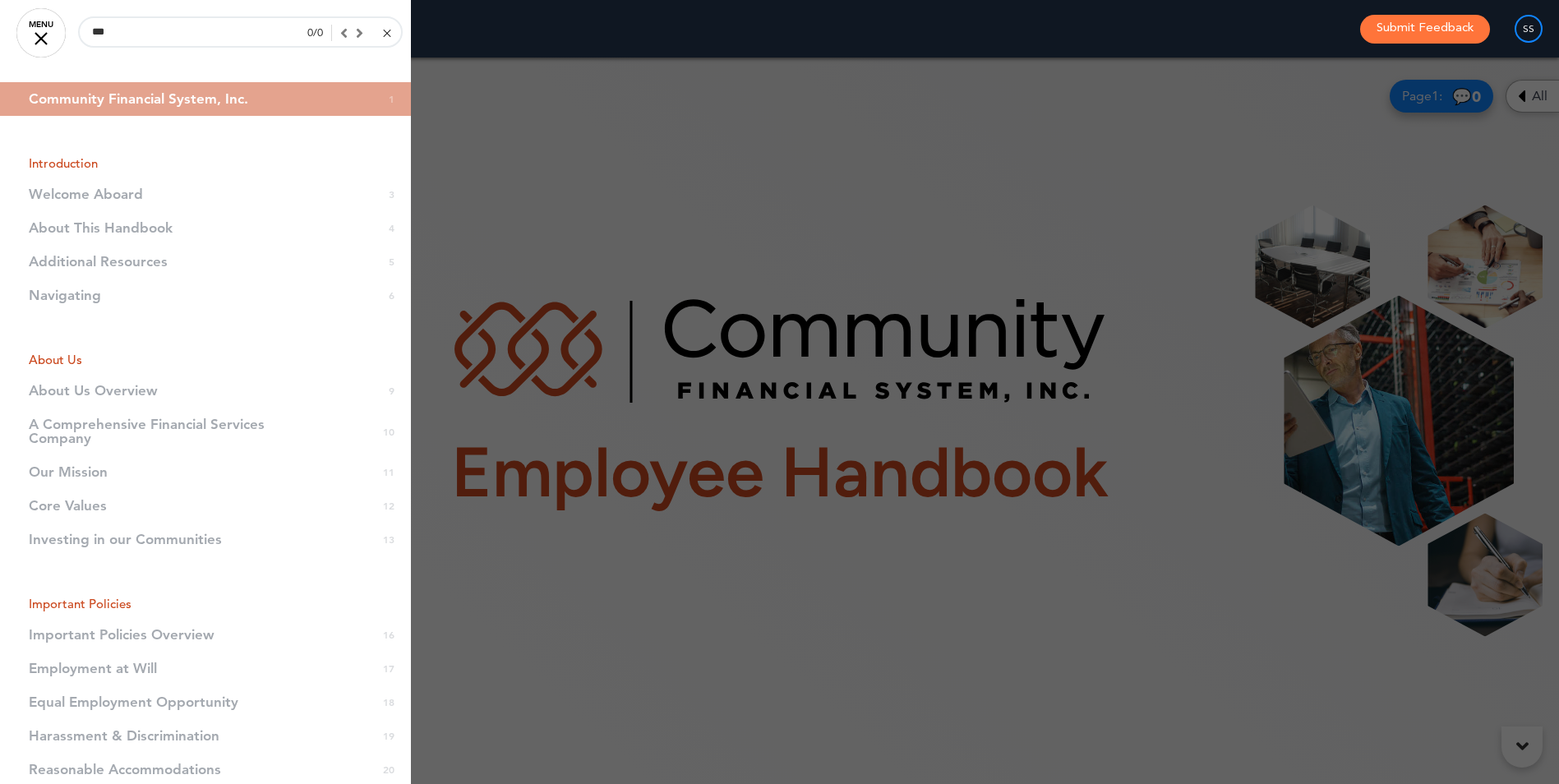
click at [43, 37] on div at bounding box center [41, 38] width 13 height 13
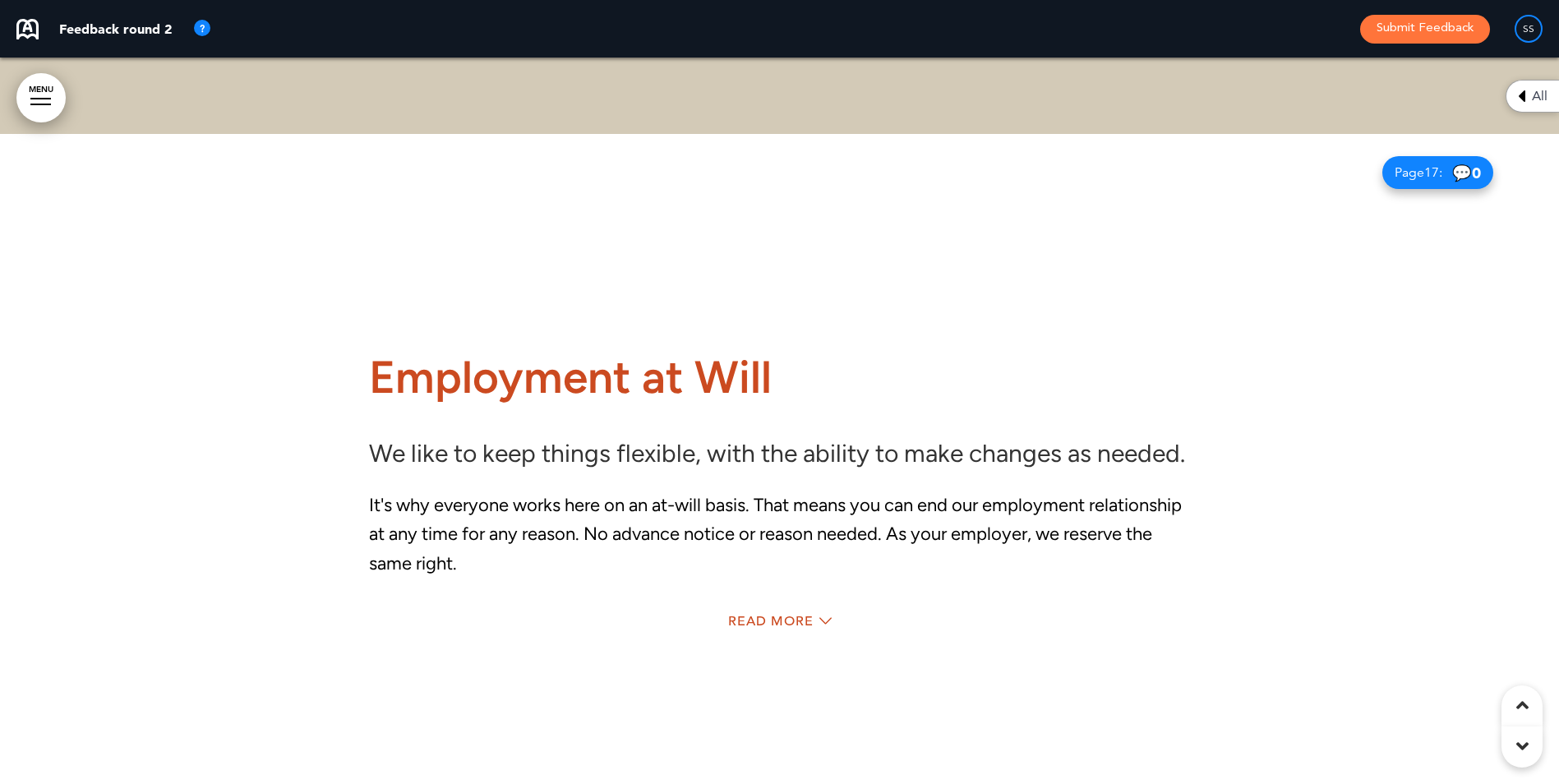
scroll to position [14708, 0]
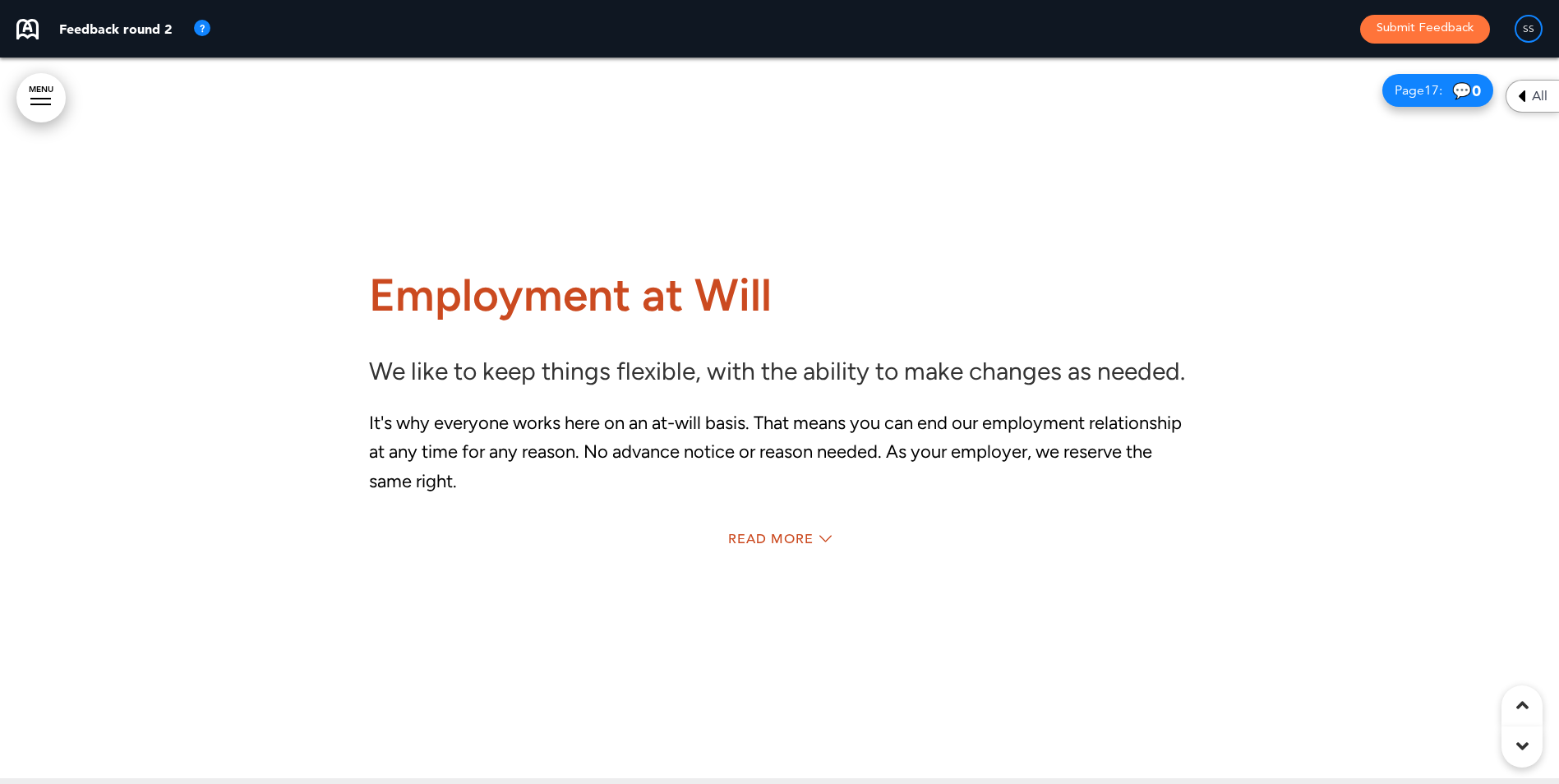
click at [757, 530] on div "Read More" at bounding box center [780, 541] width 821 height 34
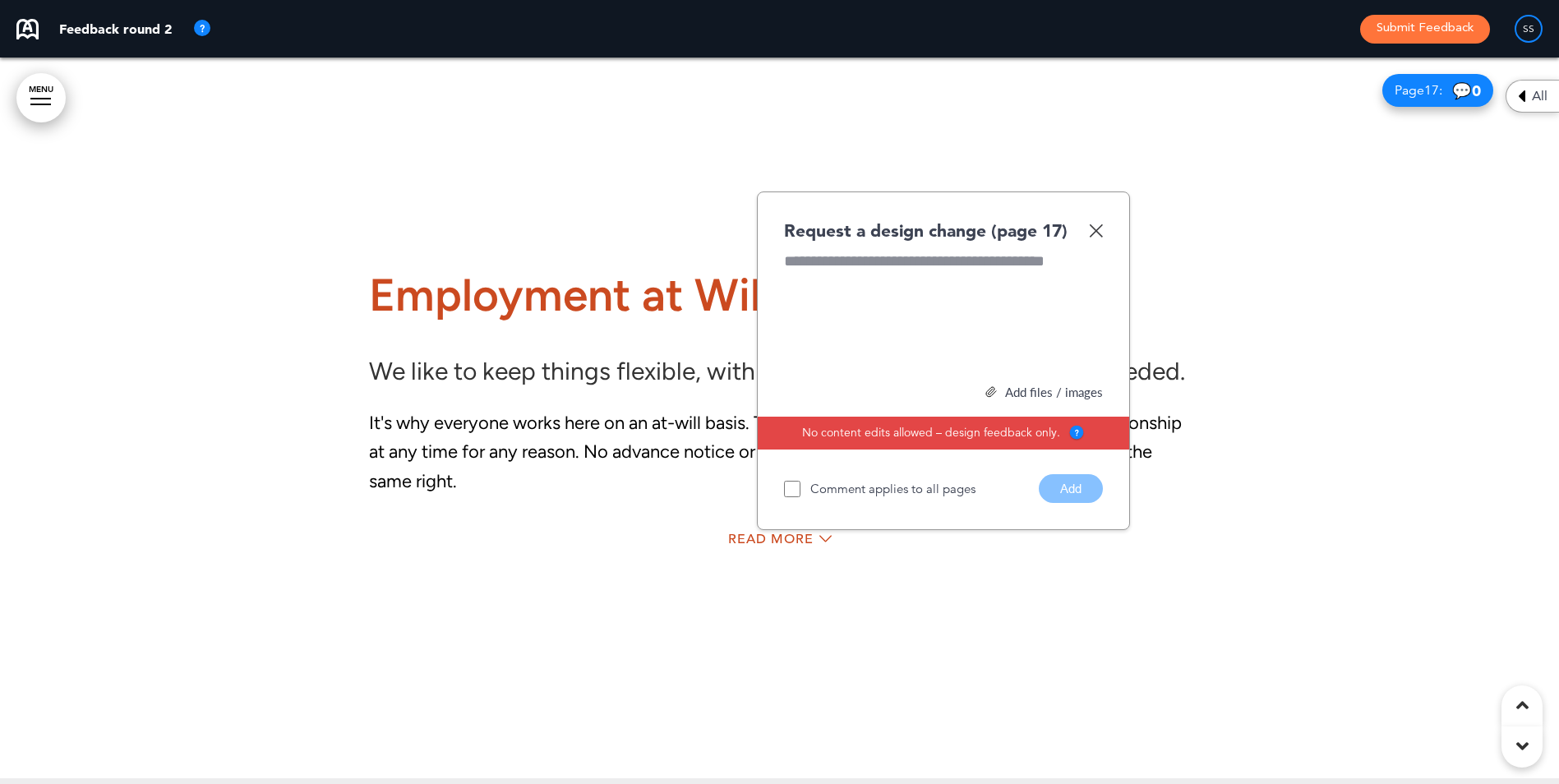
click at [1098, 229] on img at bounding box center [1096, 230] width 14 height 14
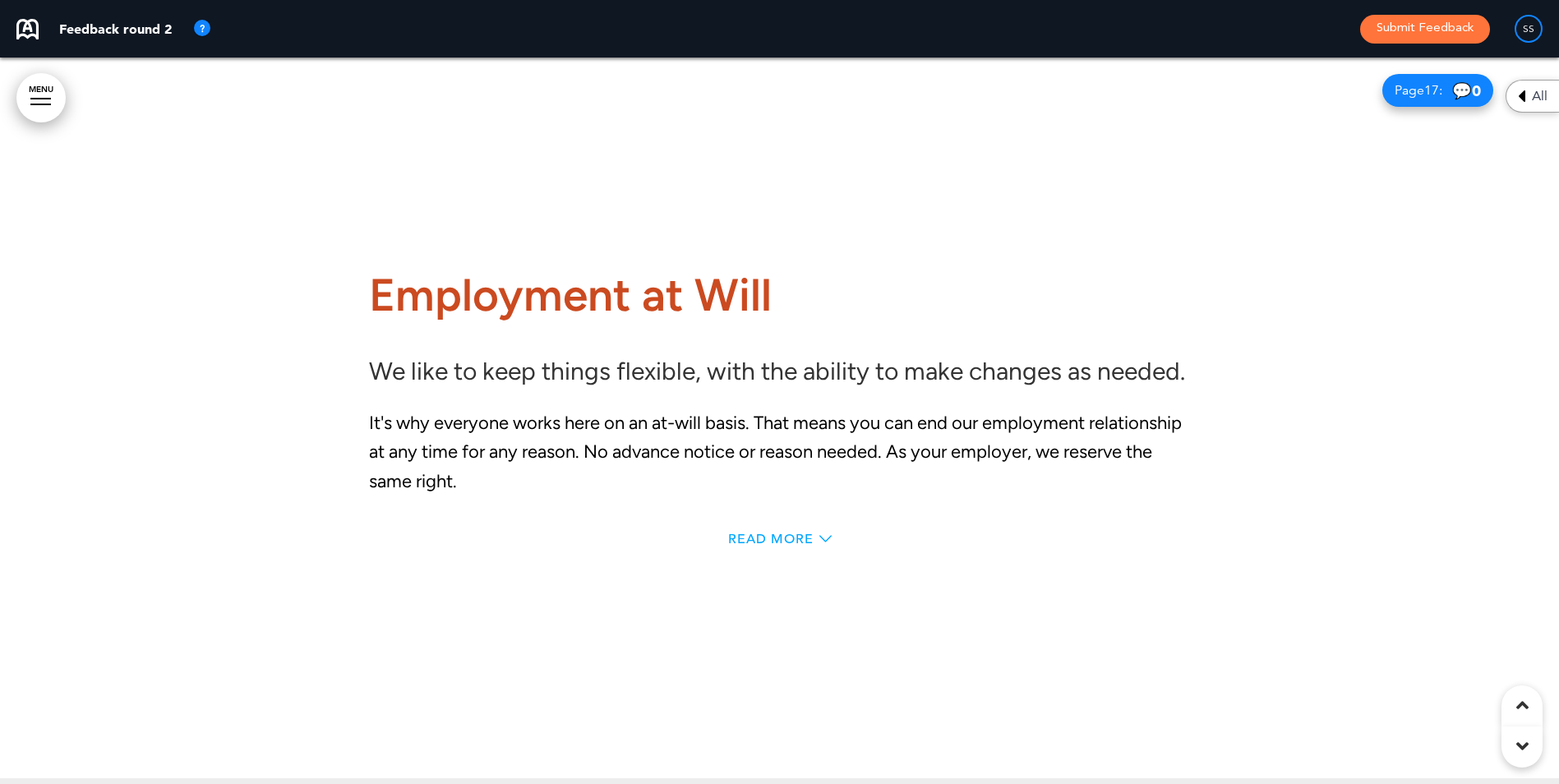
click at [781, 534] on span "Read More" at bounding box center [771, 539] width 86 height 13
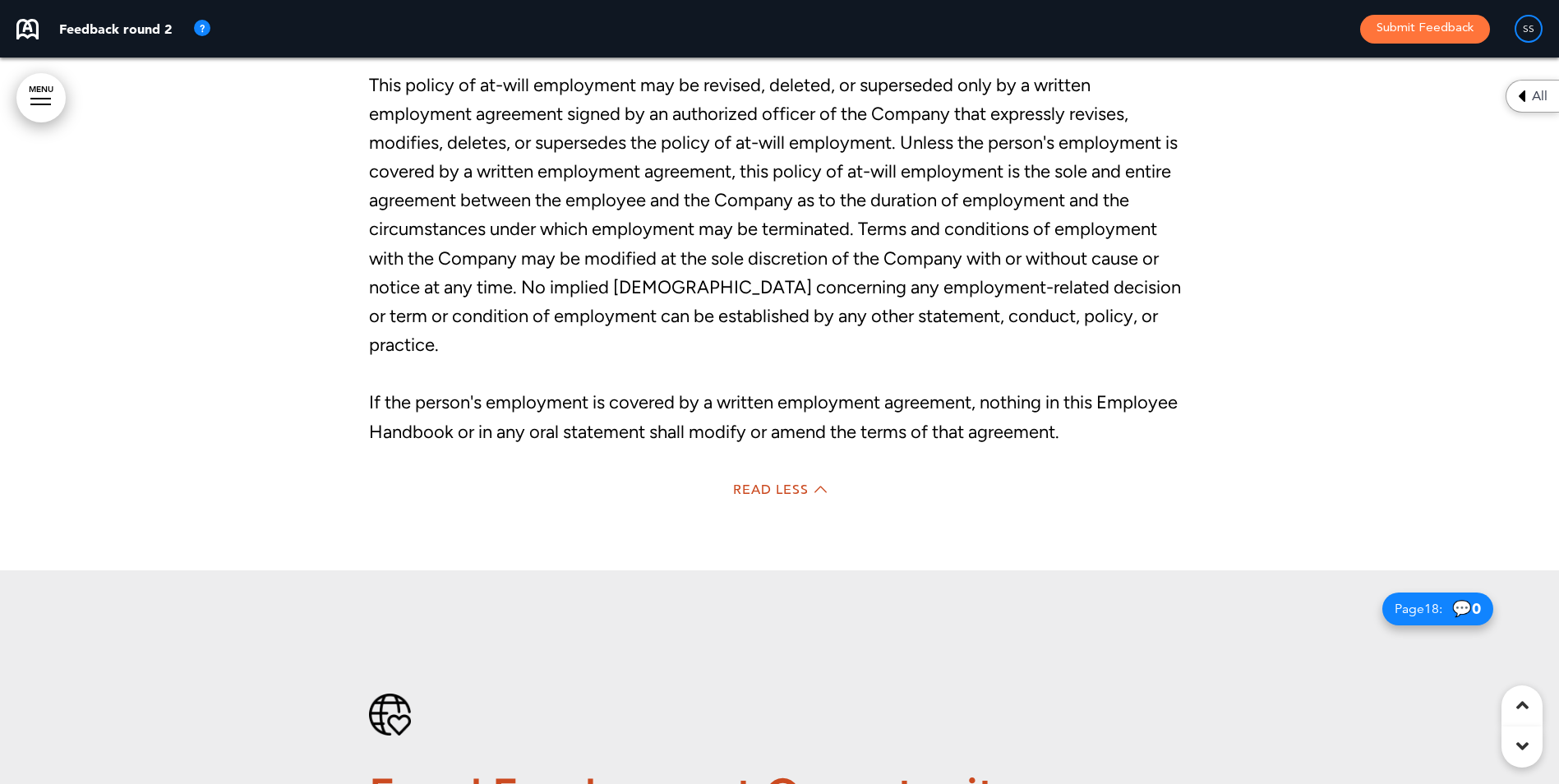
scroll to position [15118, 0]
click at [773, 482] on span "Read Less" at bounding box center [770, 488] width 76 height 13
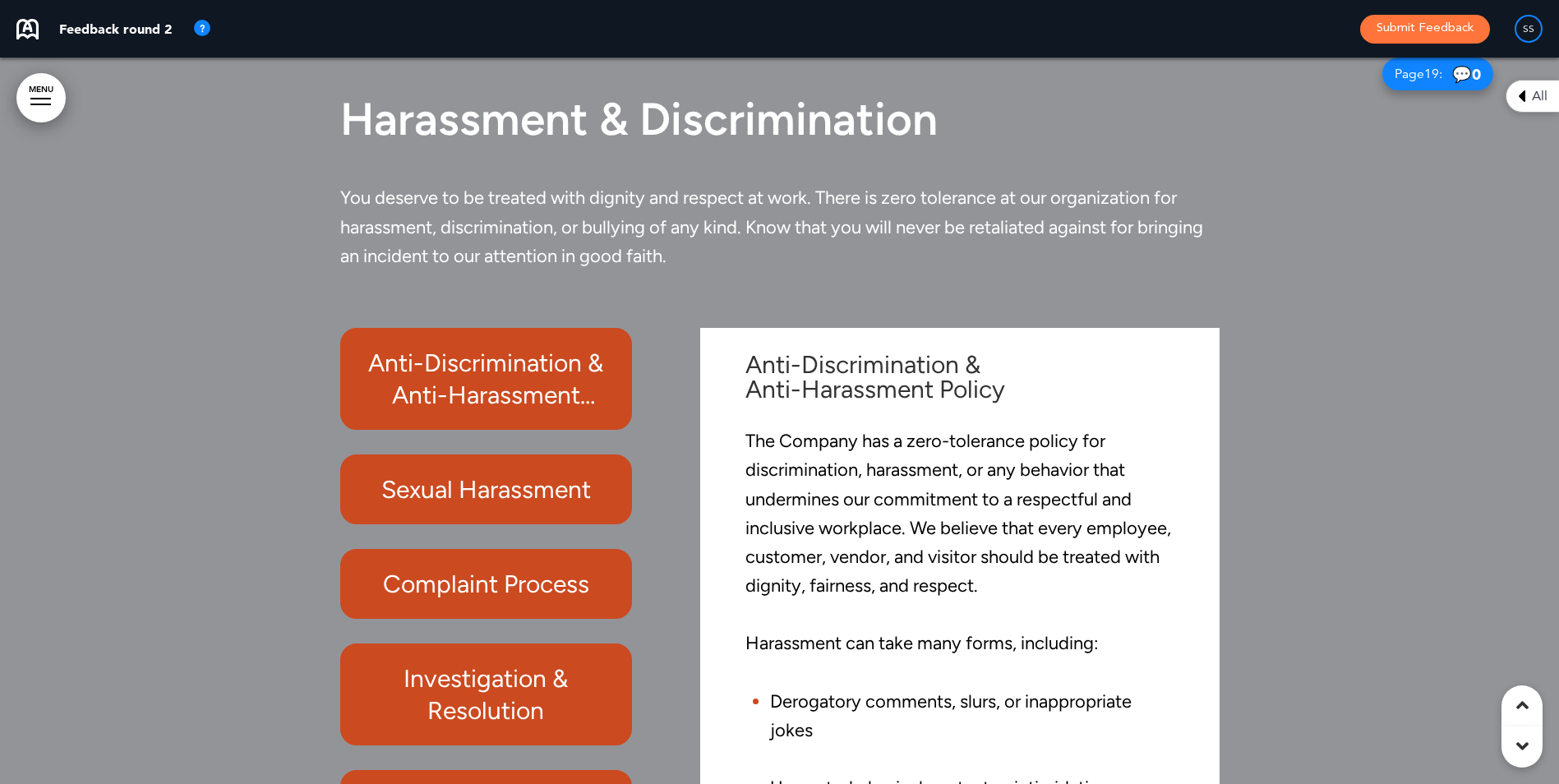
scroll to position [16263, 0]
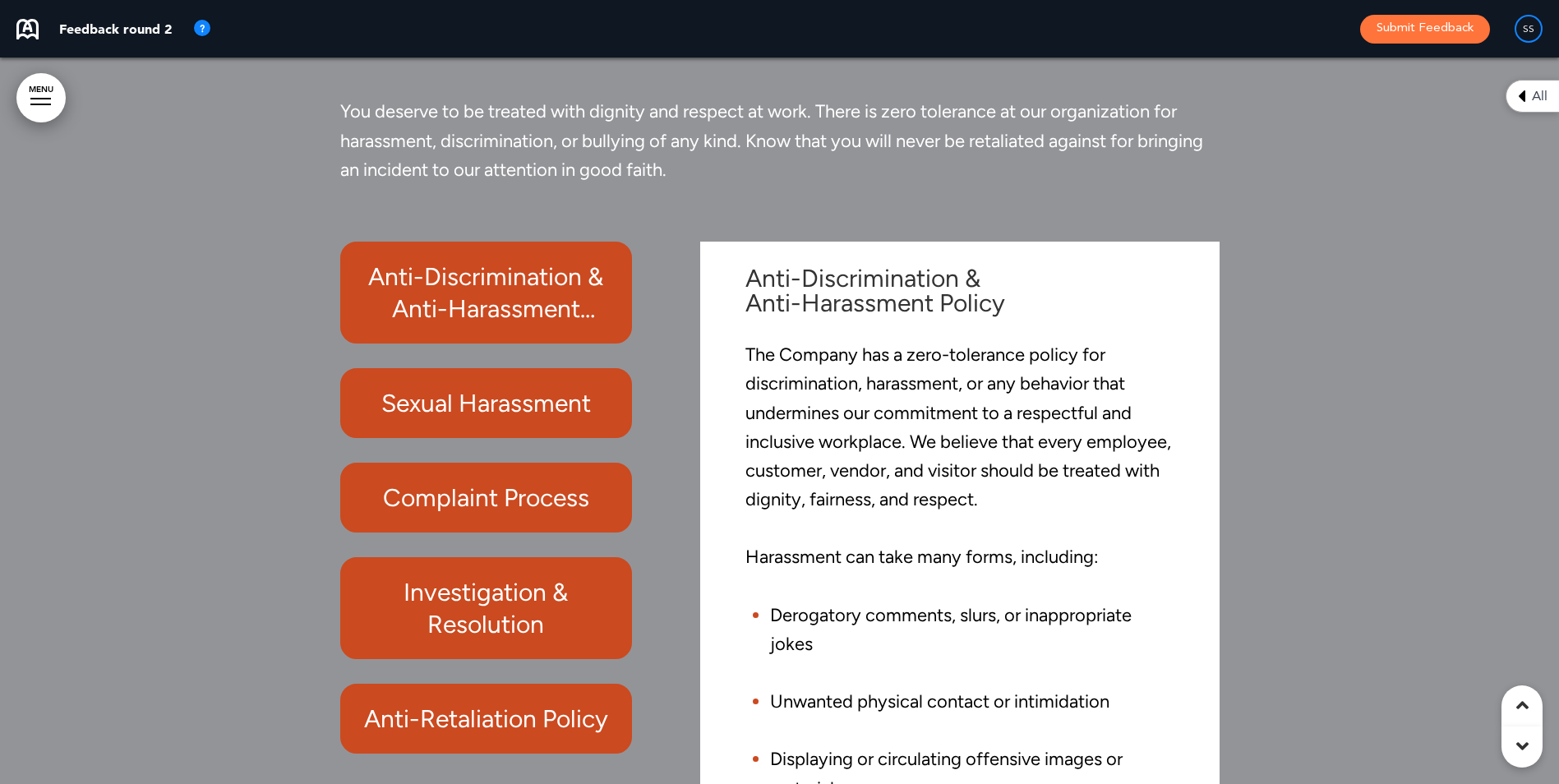
click at [474, 403] on h6 "Sexual Harassment" at bounding box center [486, 403] width 255 height 32
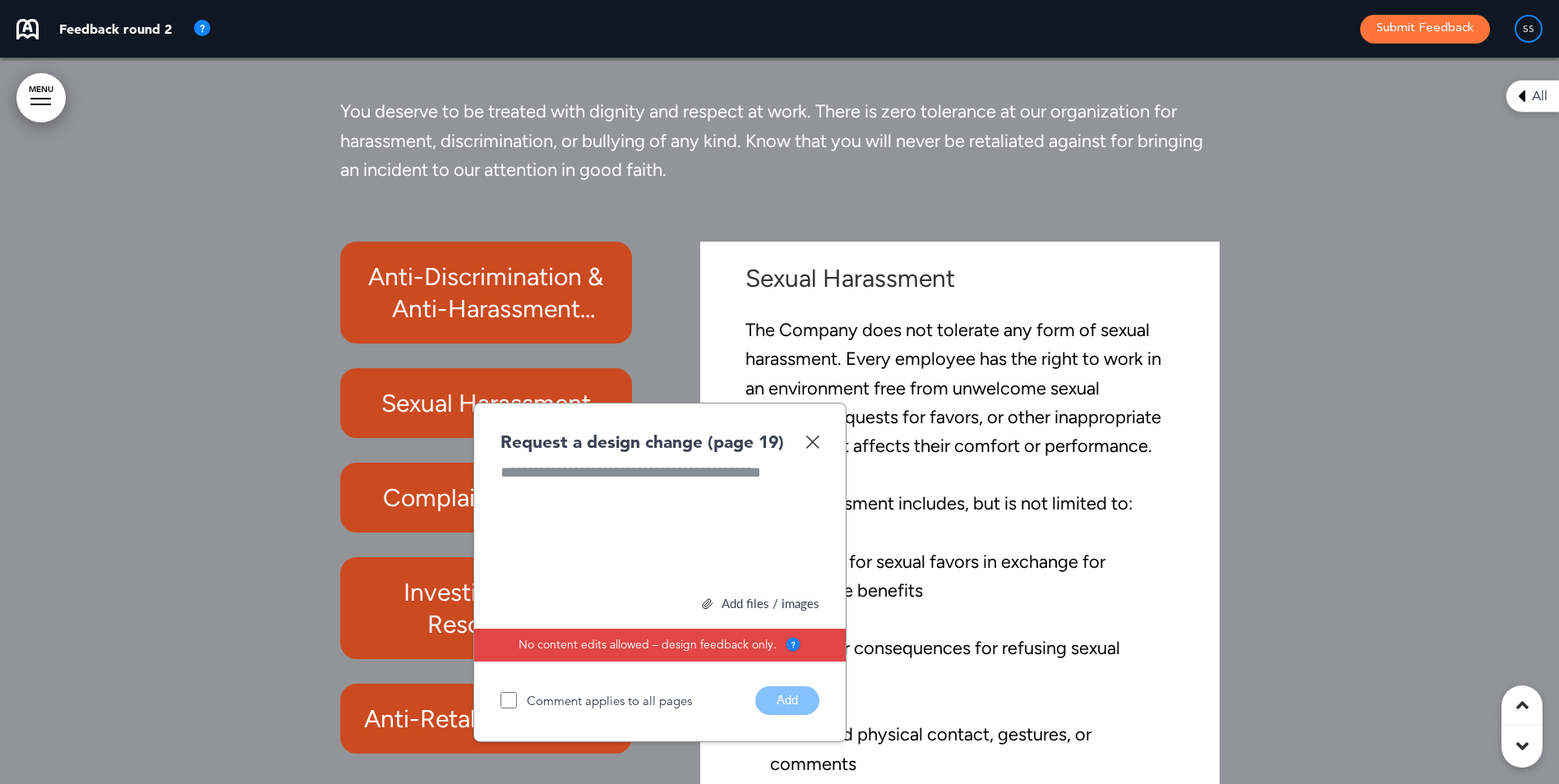
click at [806, 447] on img at bounding box center [812, 441] width 14 height 14
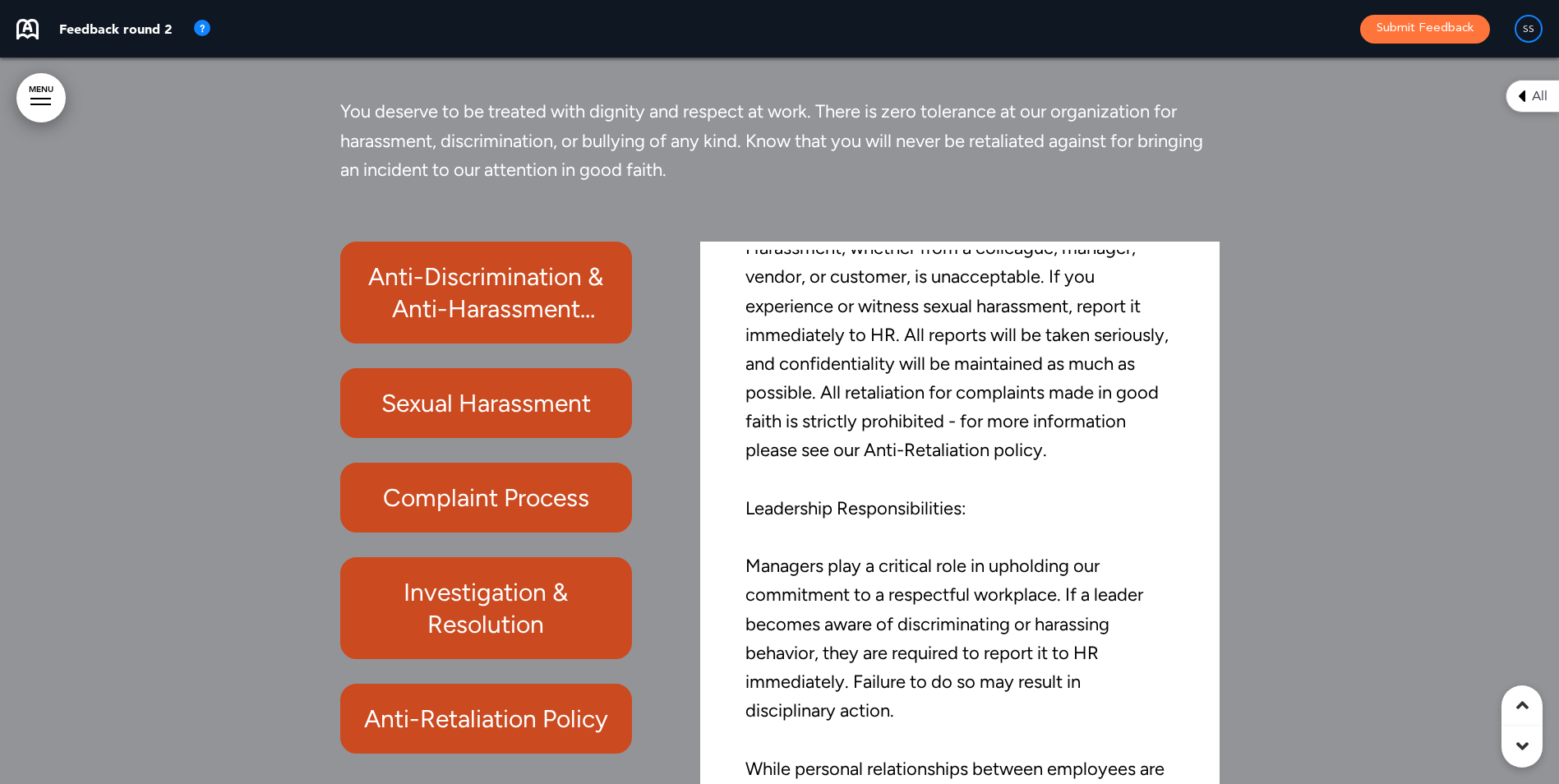
click at [524, 487] on h6 "Complaint Process" at bounding box center [486, 497] width 255 height 32
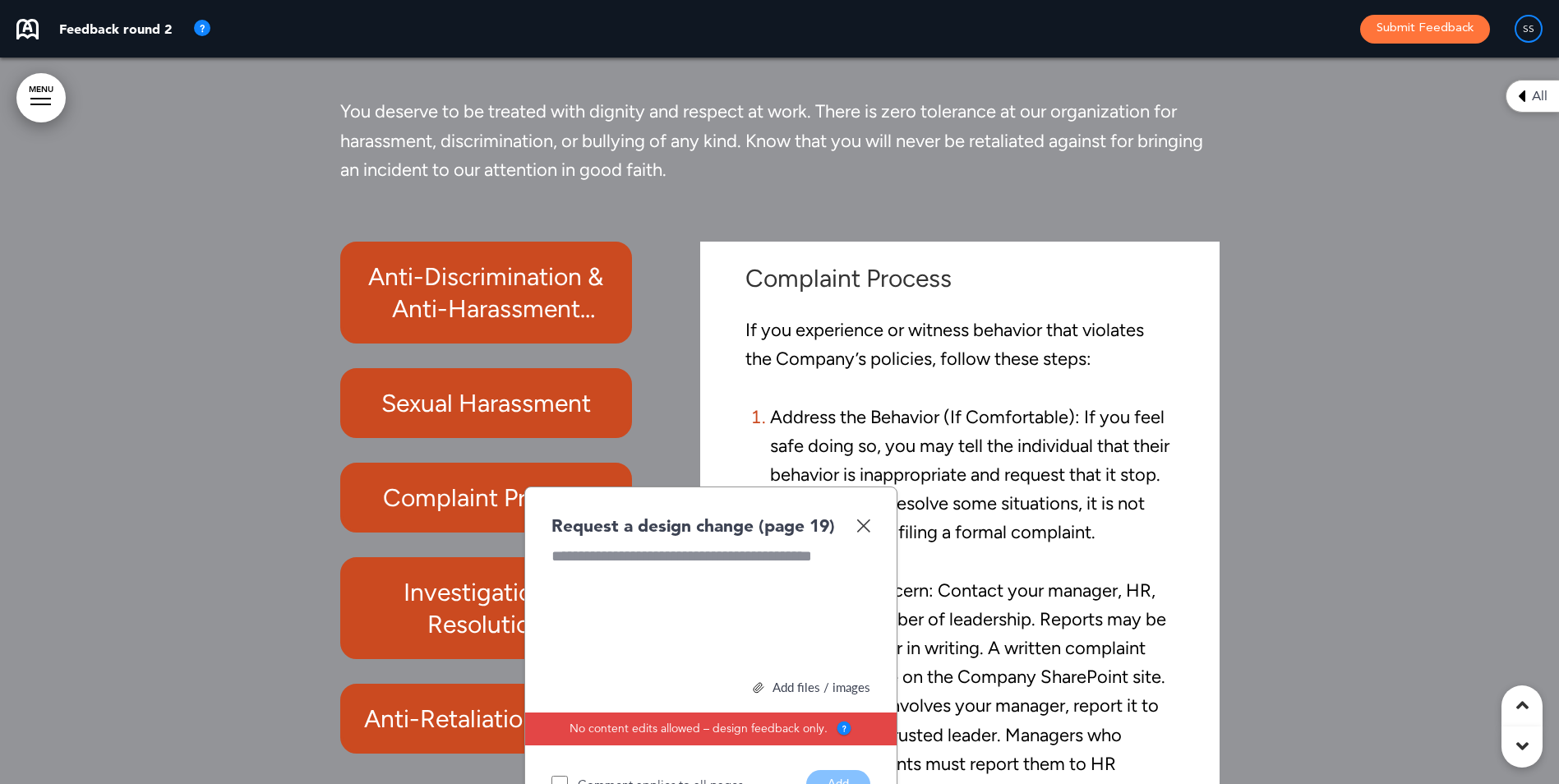
click at [870, 523] on div "Request a design change (page 19) Add files / images Select or drag & drop your…" at bounding box center [711, 656] width 373 height 339
click at [865, 526] on img at bounding box center [862, 525] width 14 height 14
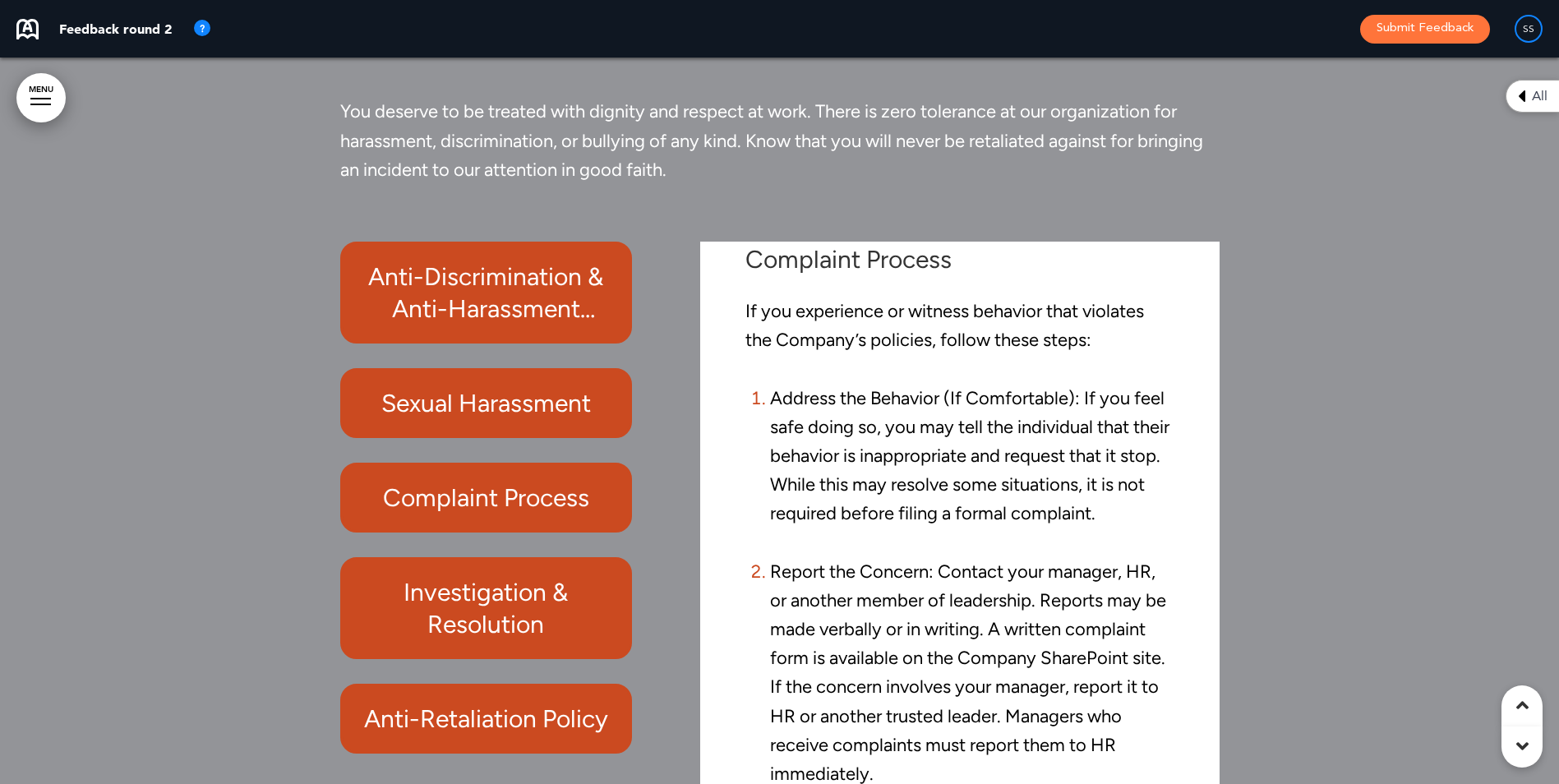
scroll to position [77, 0]
click at [525, 606] on h6 "Investigation & Resolution" at bounding box center [486, 608] width 255 height 64
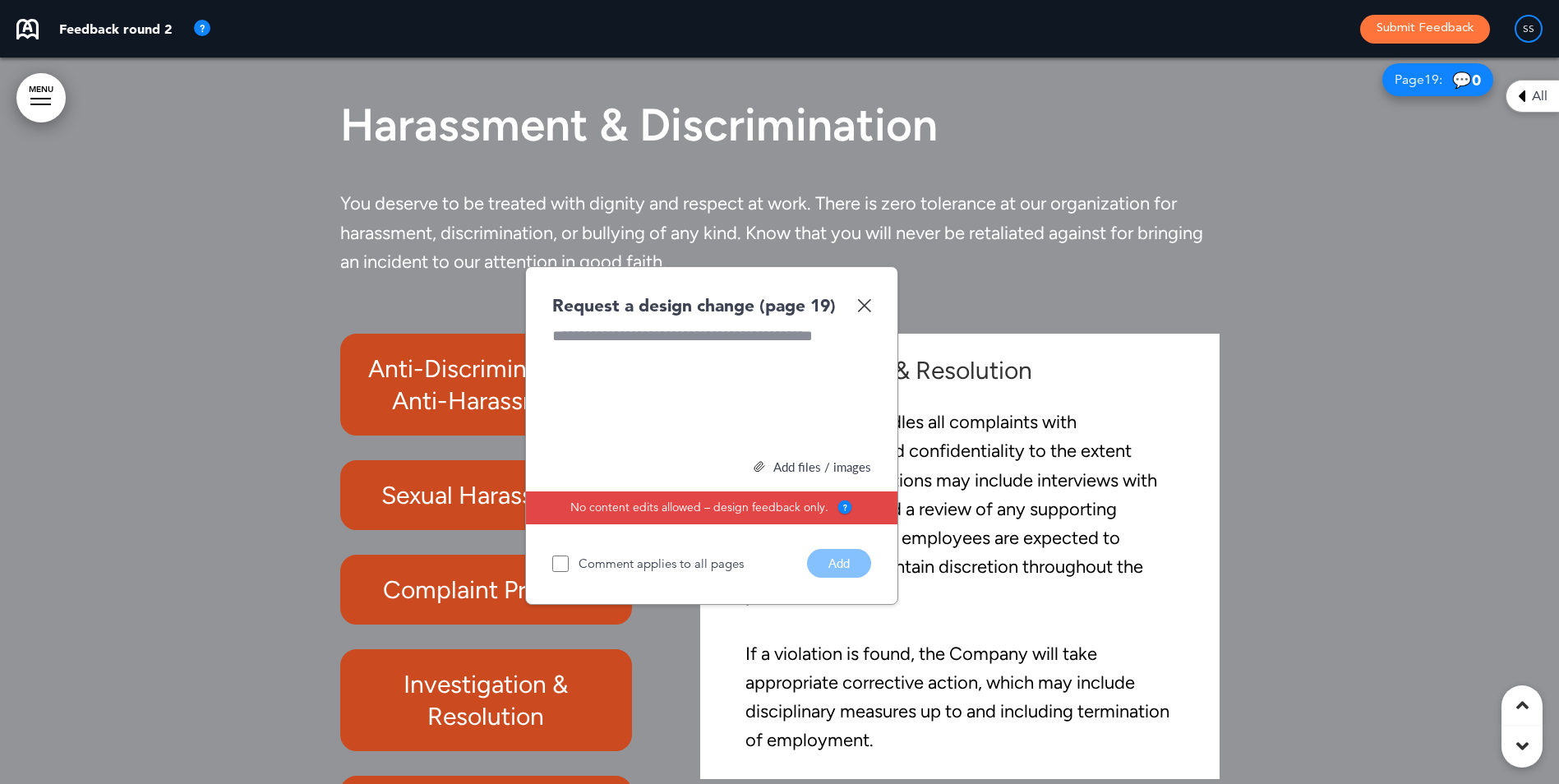
click at [862, 302] on img at bounding box center [863, 305] width 14 height 14
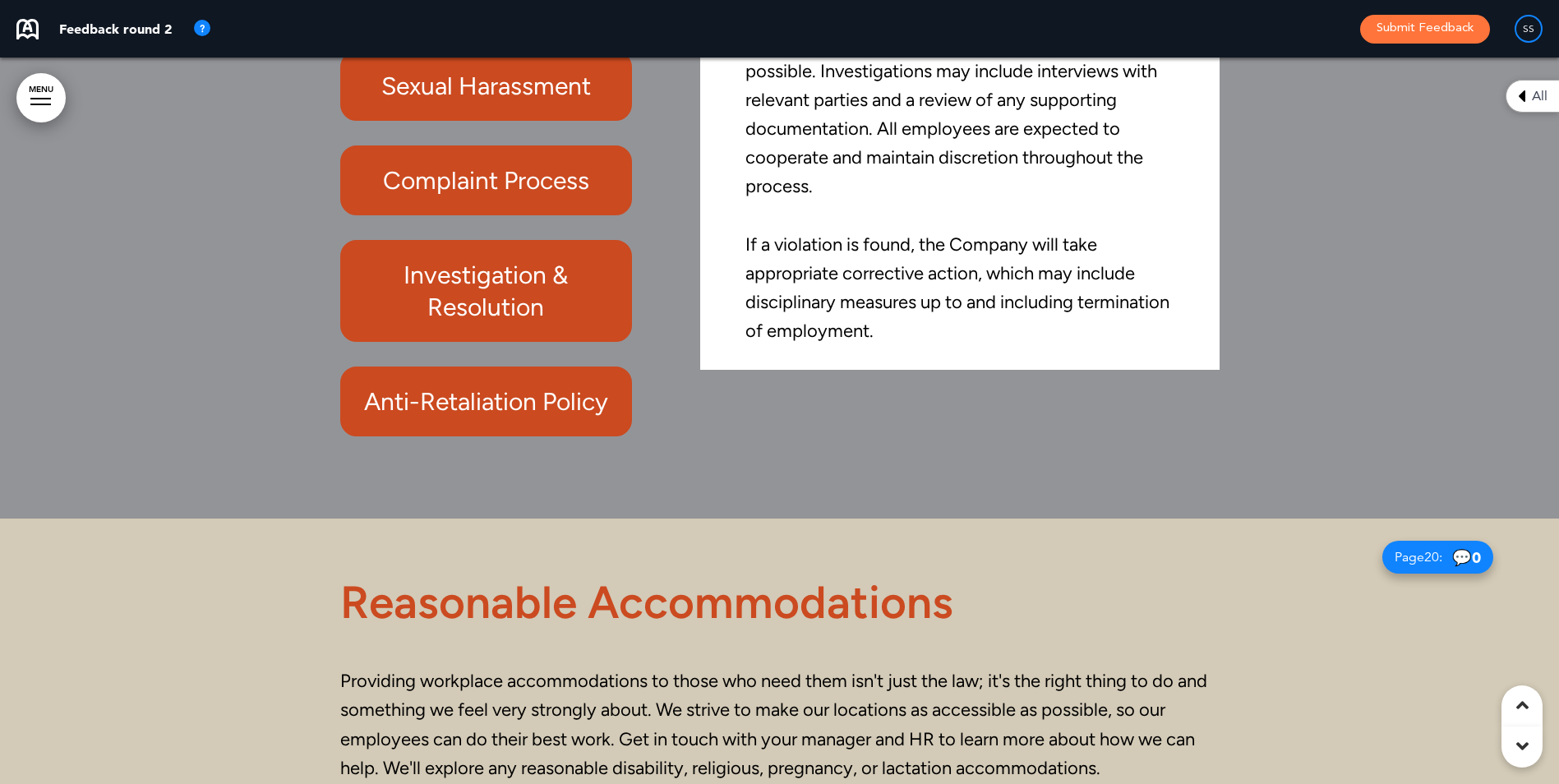
scroll to position [16581, 0]
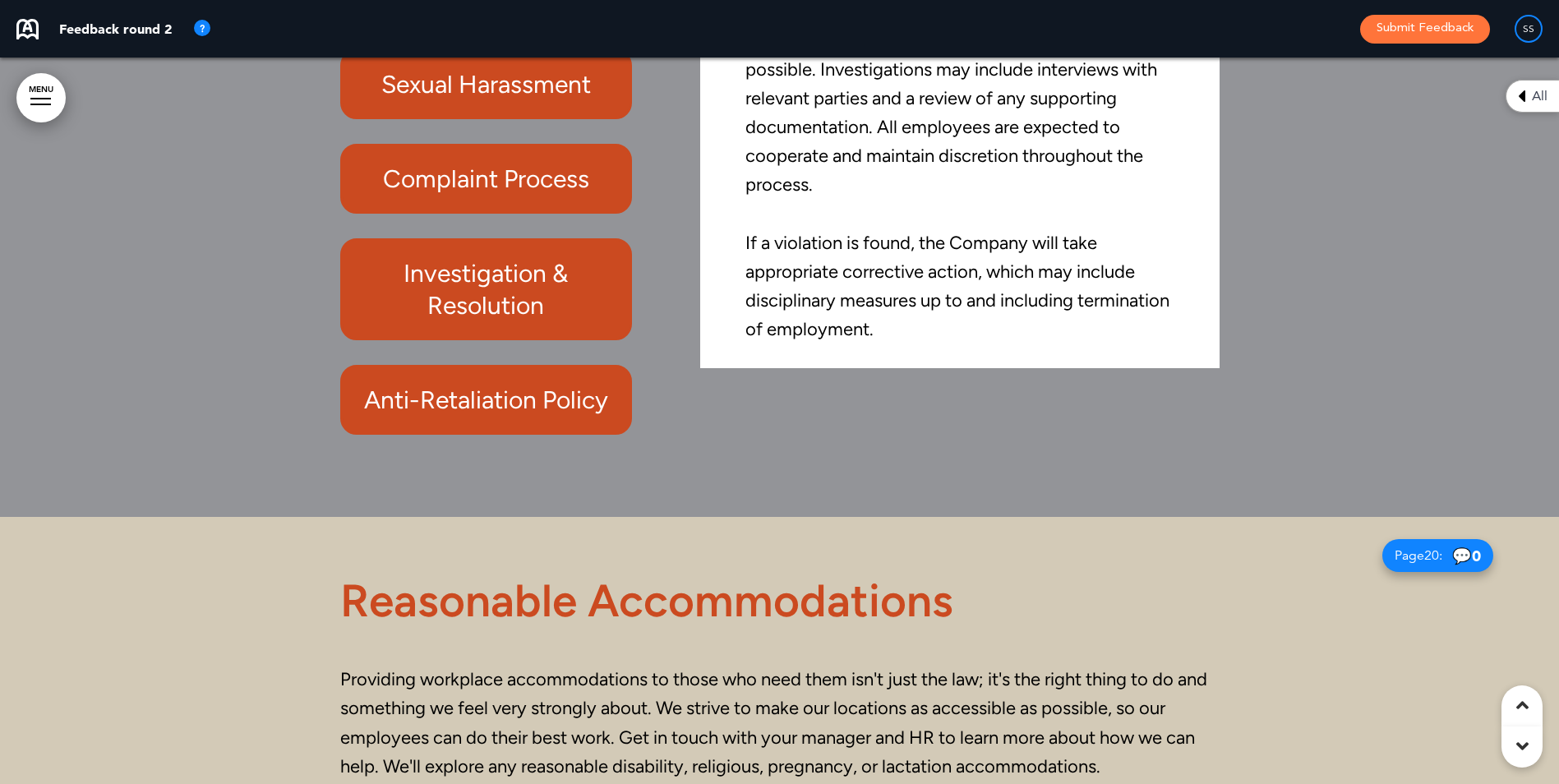
click at [485, 402] on h6 "Anti-Retaliation Policy" at bounding box center [486, 400] width 255 height 32
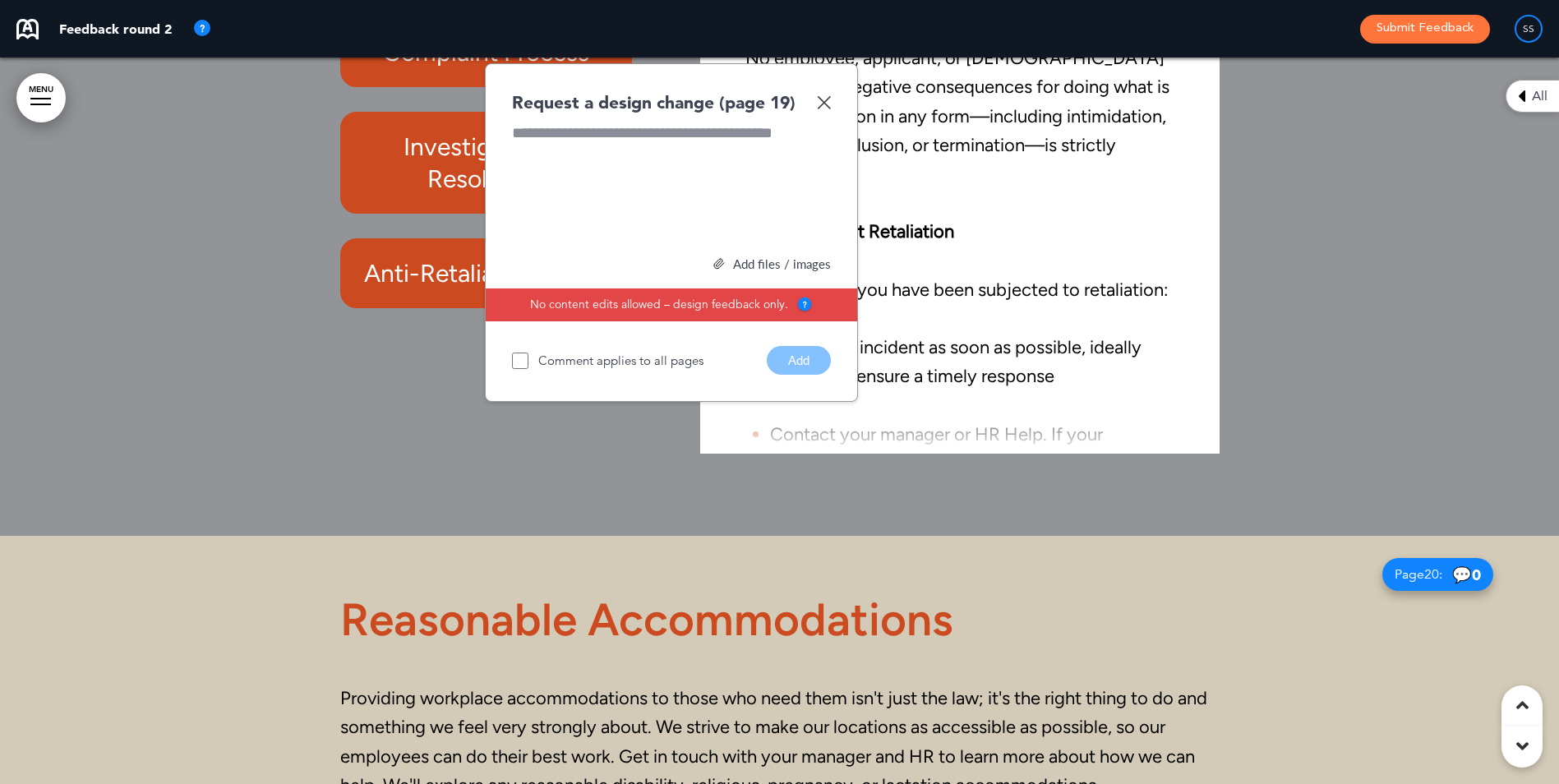
click at [826, 92] on div "Request a design change (page 19)" at bounding box center [671, 103] width 319 height 24
click at [826, 103] on img at bounding box center [823, 102] width 14 height 14
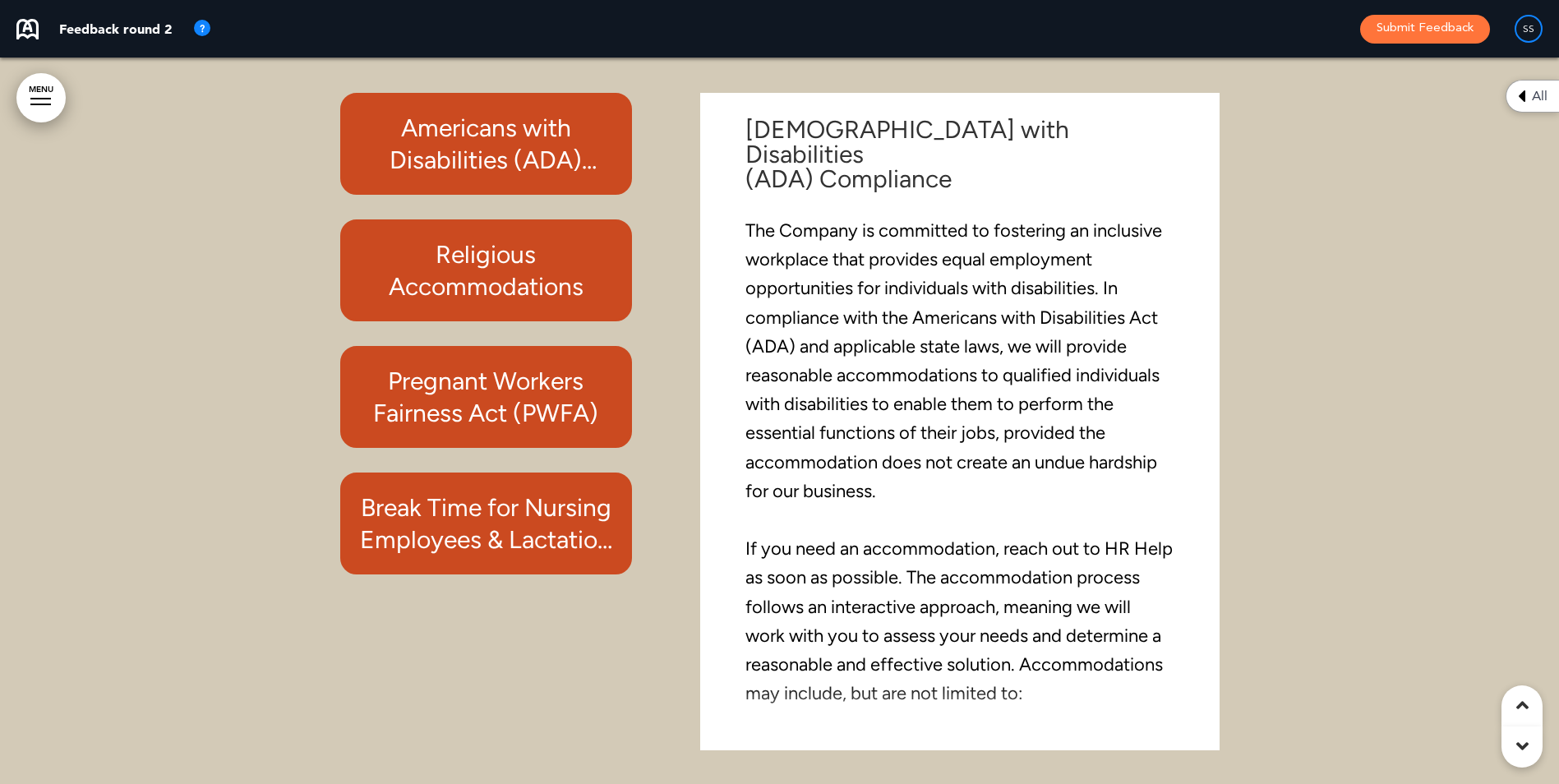
scroll to position [17447, 0]
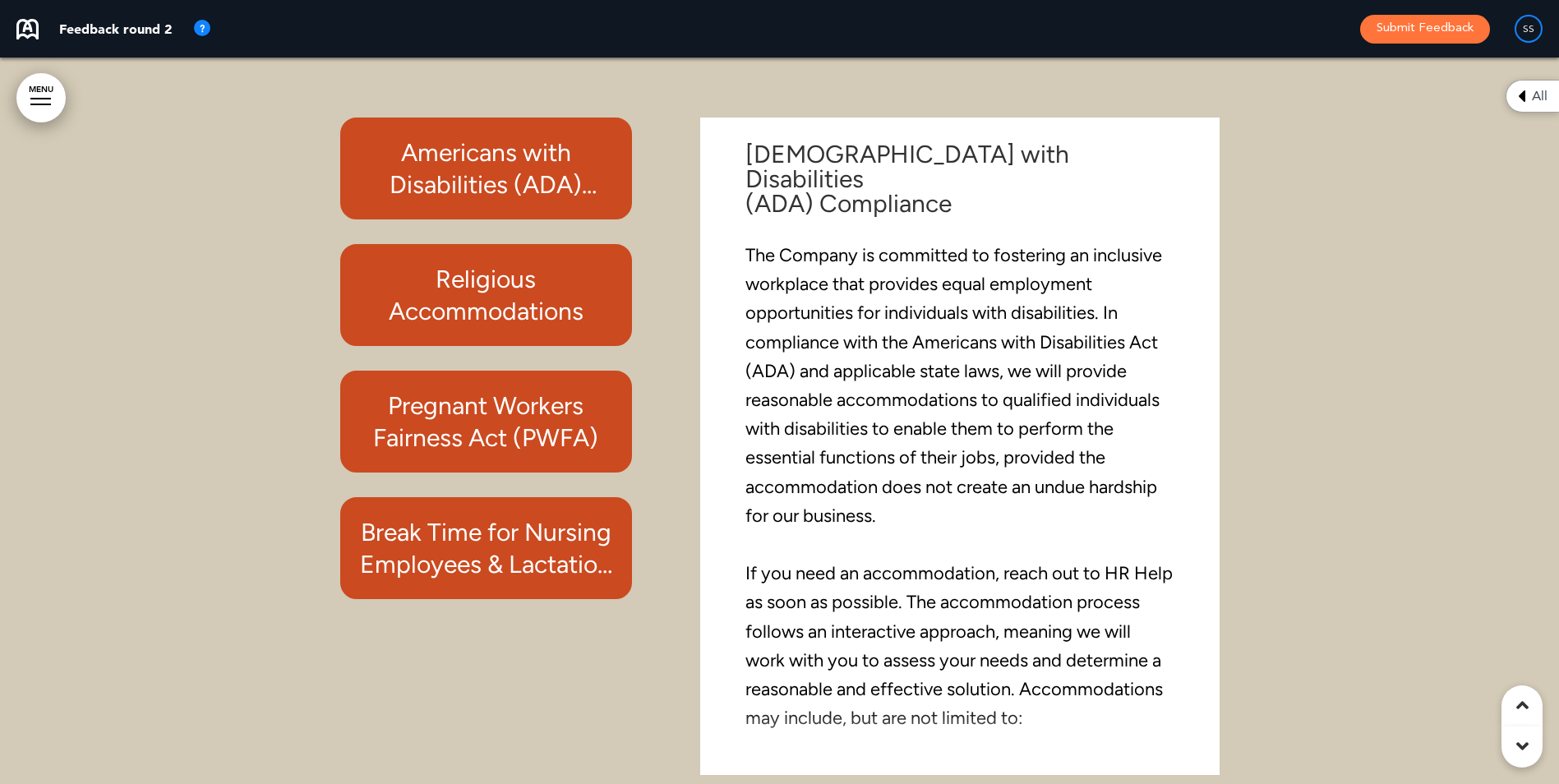
click at [522, 166] on h6 "Americans with Disabilities (ADA) Compliance" at bounding box center [486, 168] width 255 height 64
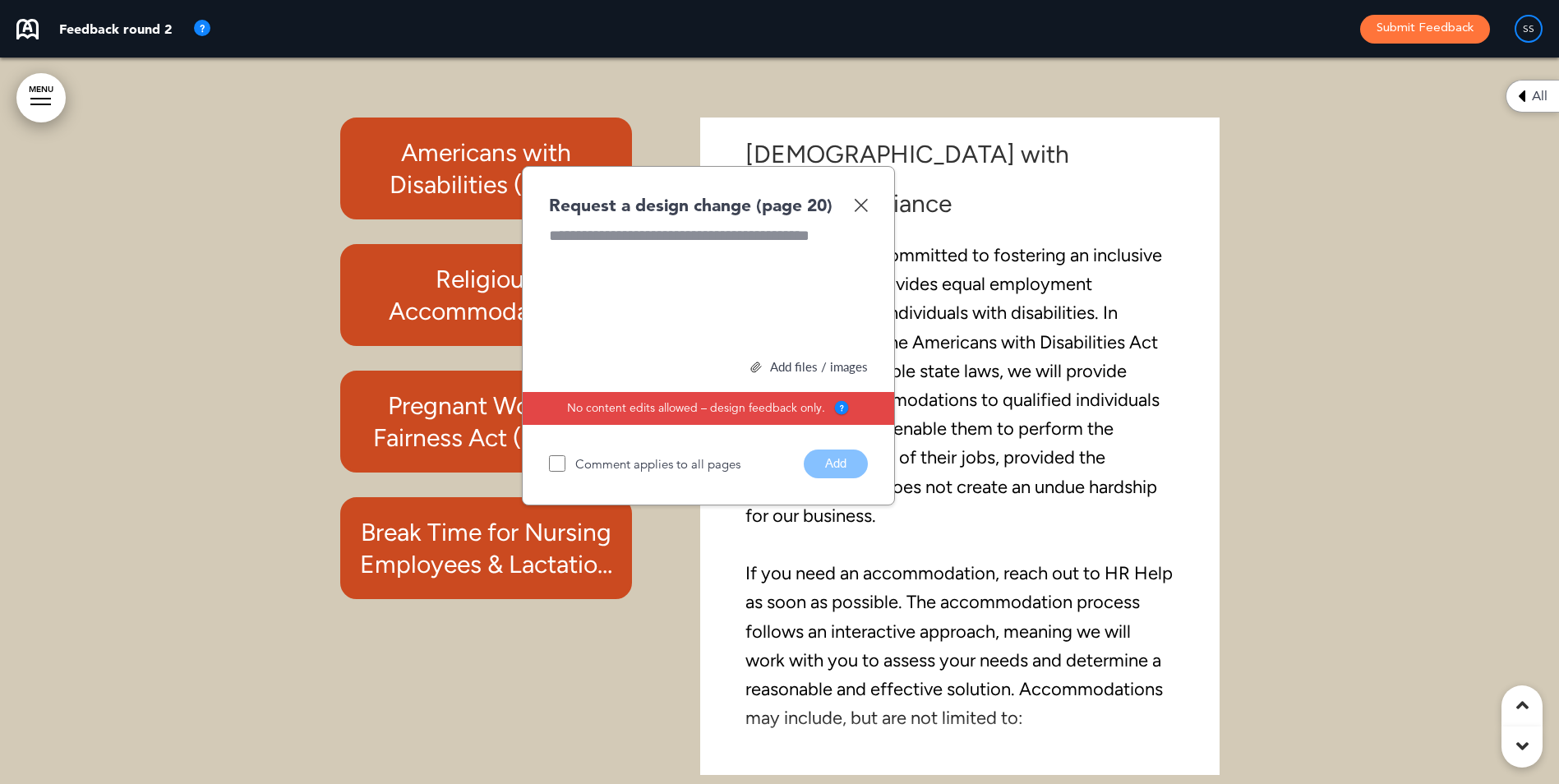
click at [867, 204] on div "Request a design change (page 20) Add files / images Select or drag & drop your…" at bounding box center [709, 336] width 373 height 339
click at [860, 211] on img at bounding box center [861, 204] width 14 height 14
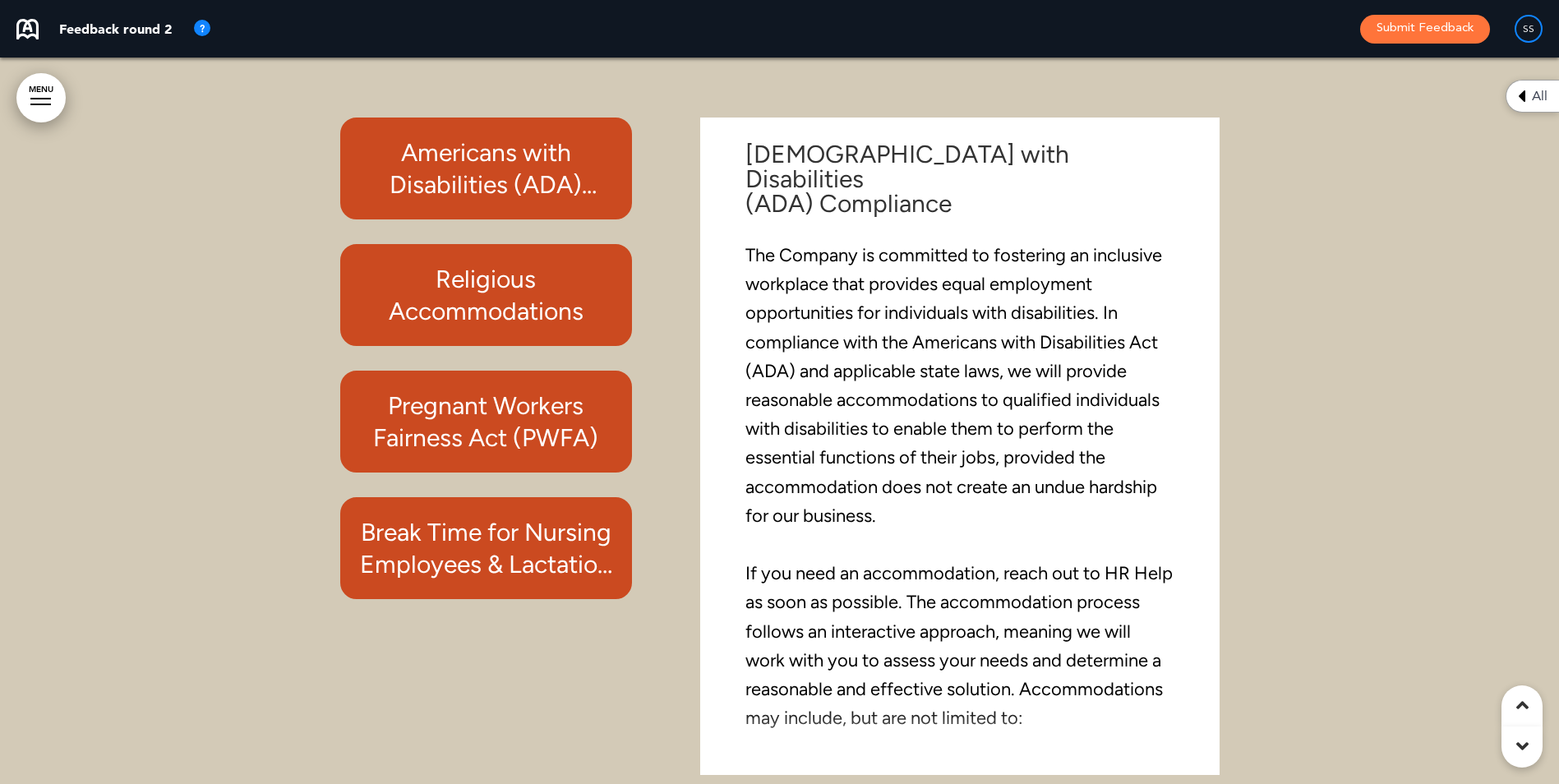
click at [550, 309] on h6 "Religious Accommodations" at bounding box center [486, 295] width 255 height 64
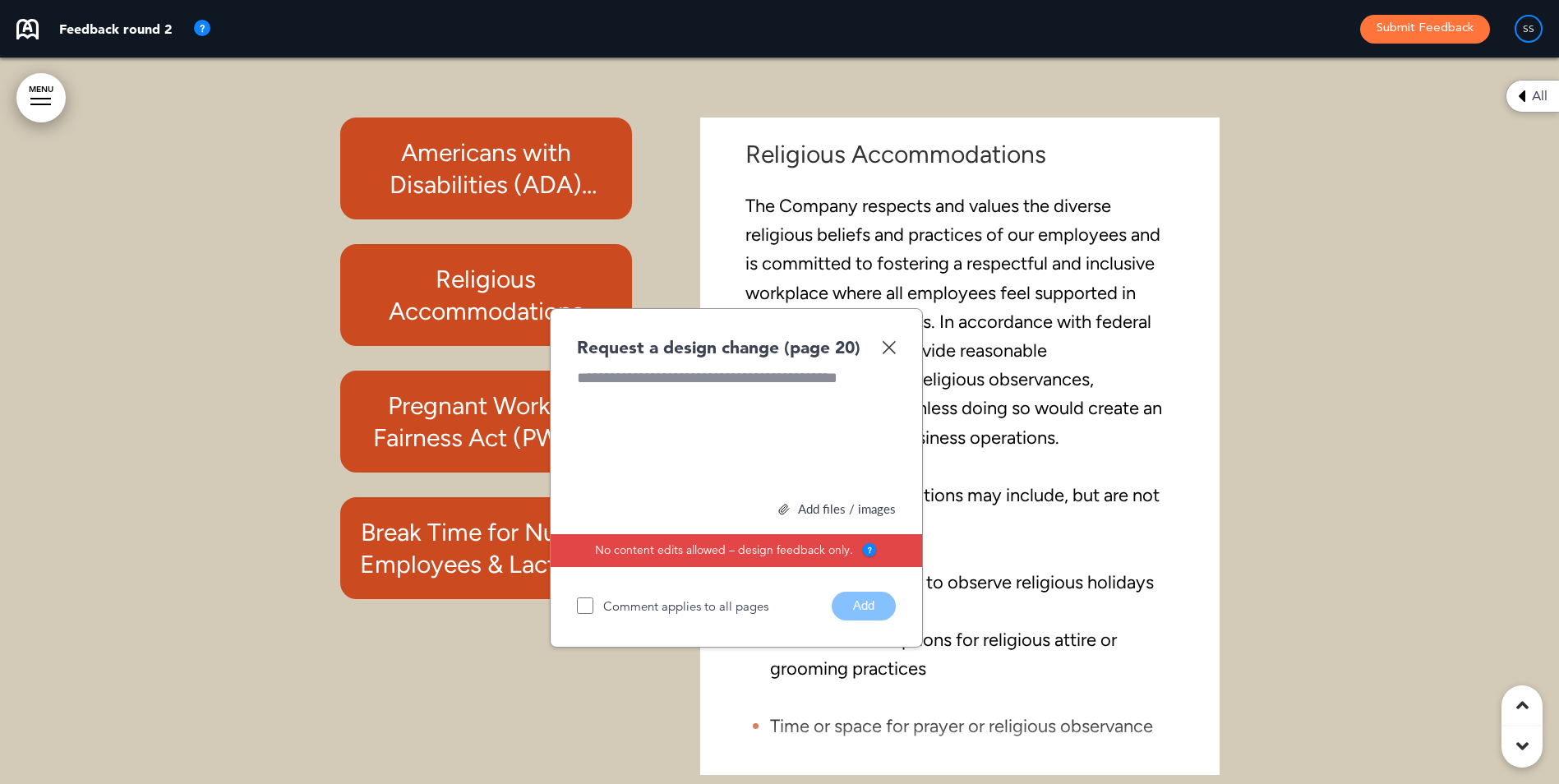
click at [889, 353] on img at bounding box center [889, 347] width 14 height 14
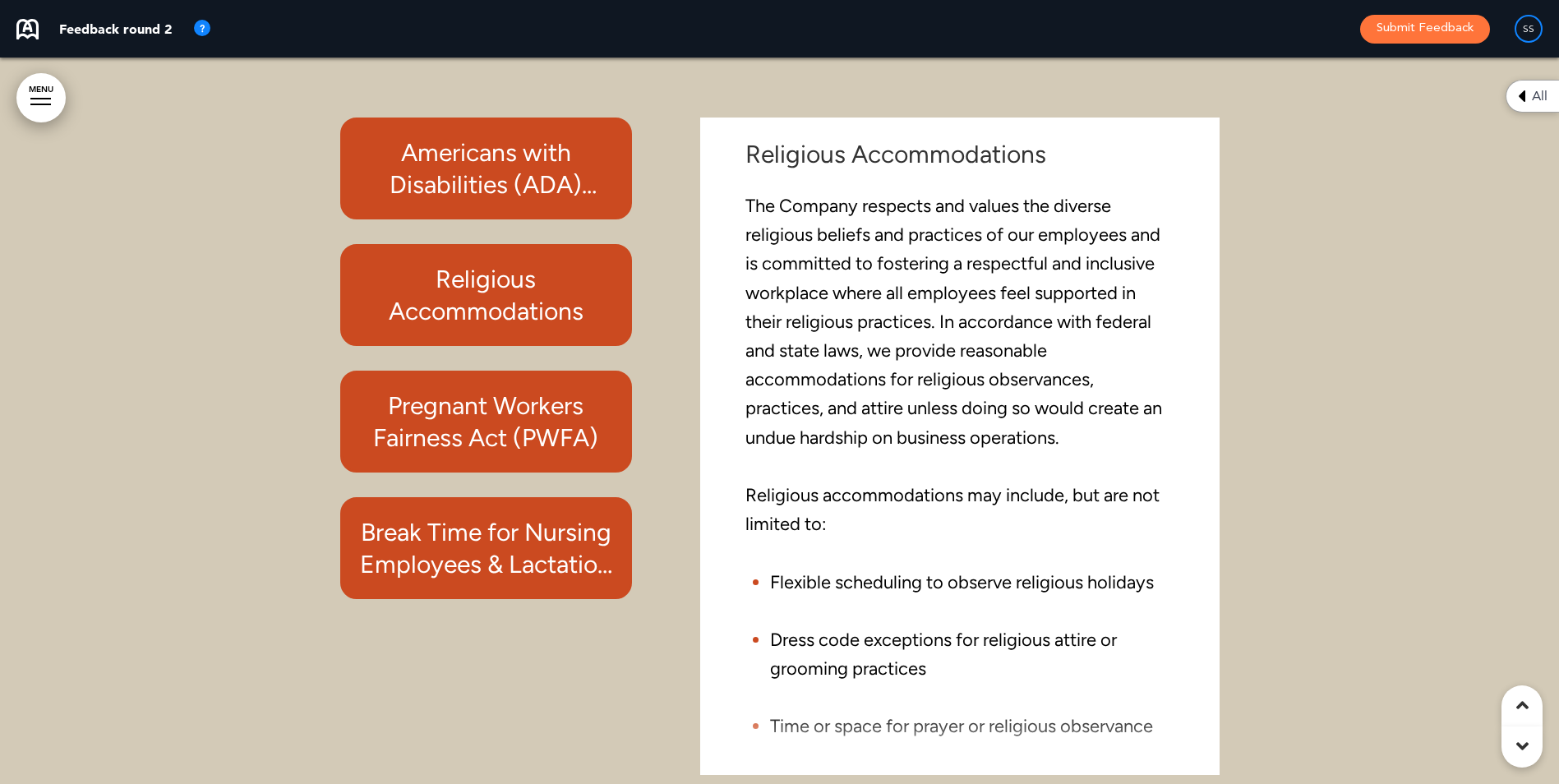
click at [486, 427] on h6 "Pregnant Workers Fairness Act (PWFA)" at bounding box center [486, 421] width 255 height 64
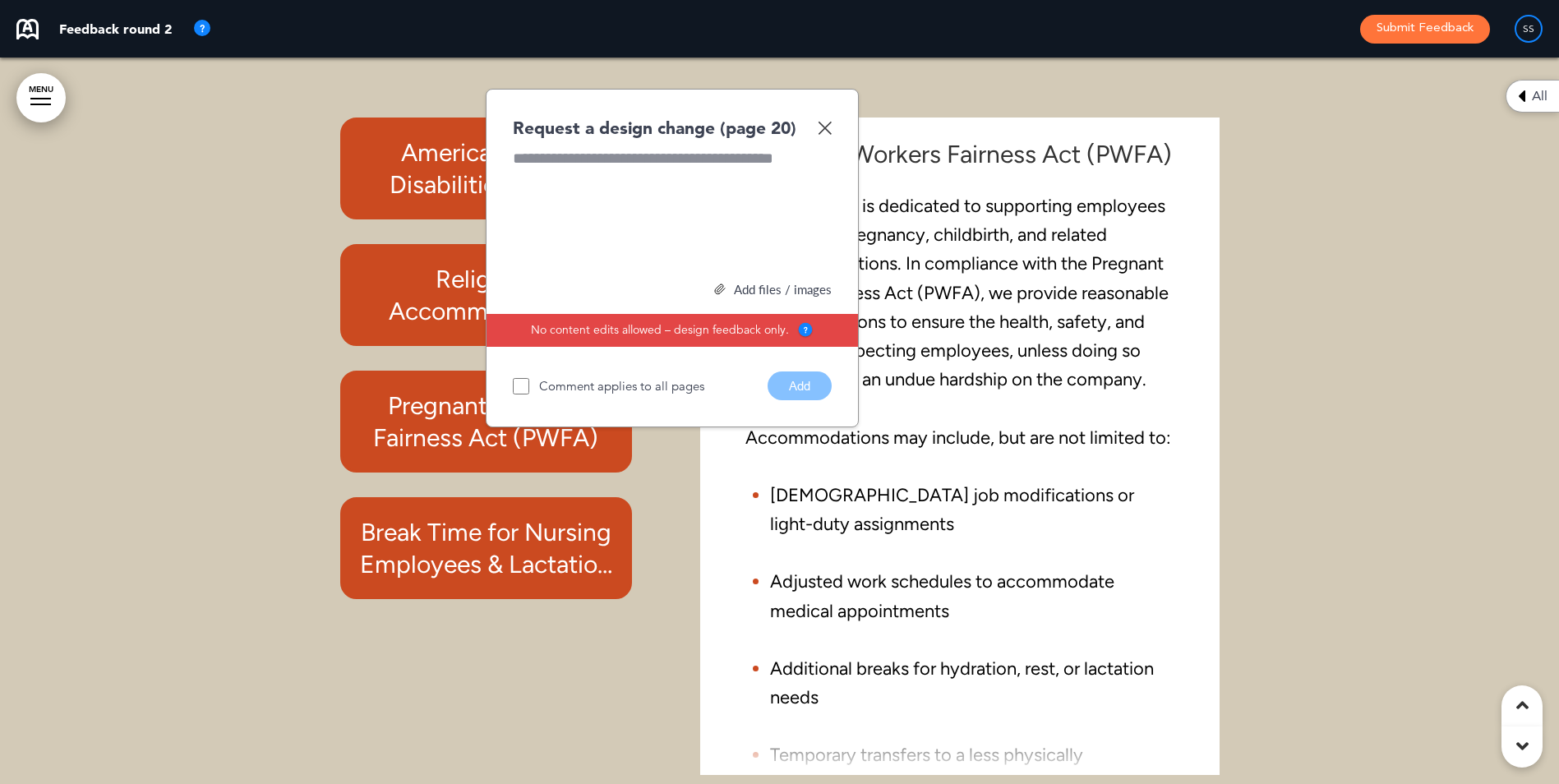
click at [834, 128] on div "Request a design change (page 20) Add files / images Select or drag & drop your…" at bounding box center [672, 258] width 373 height 339
click at [821, 133] on img at bounding box center [824, 128] width 14 height 14
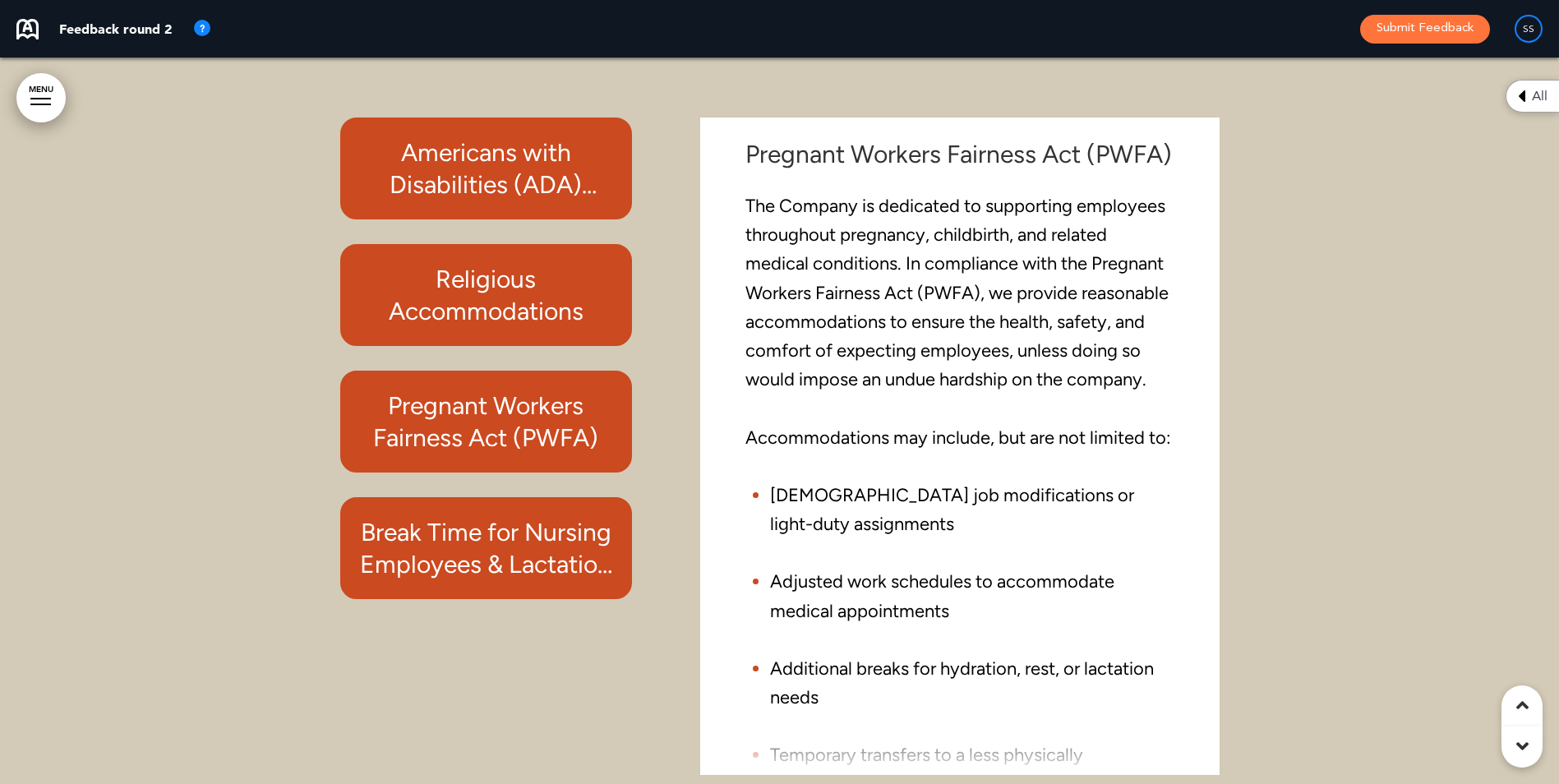
click at [475, 530] on h6 "Break Time for Nursing Employees & Lactation Accommodation" at bounding box center [486, 548] width 255 height 64
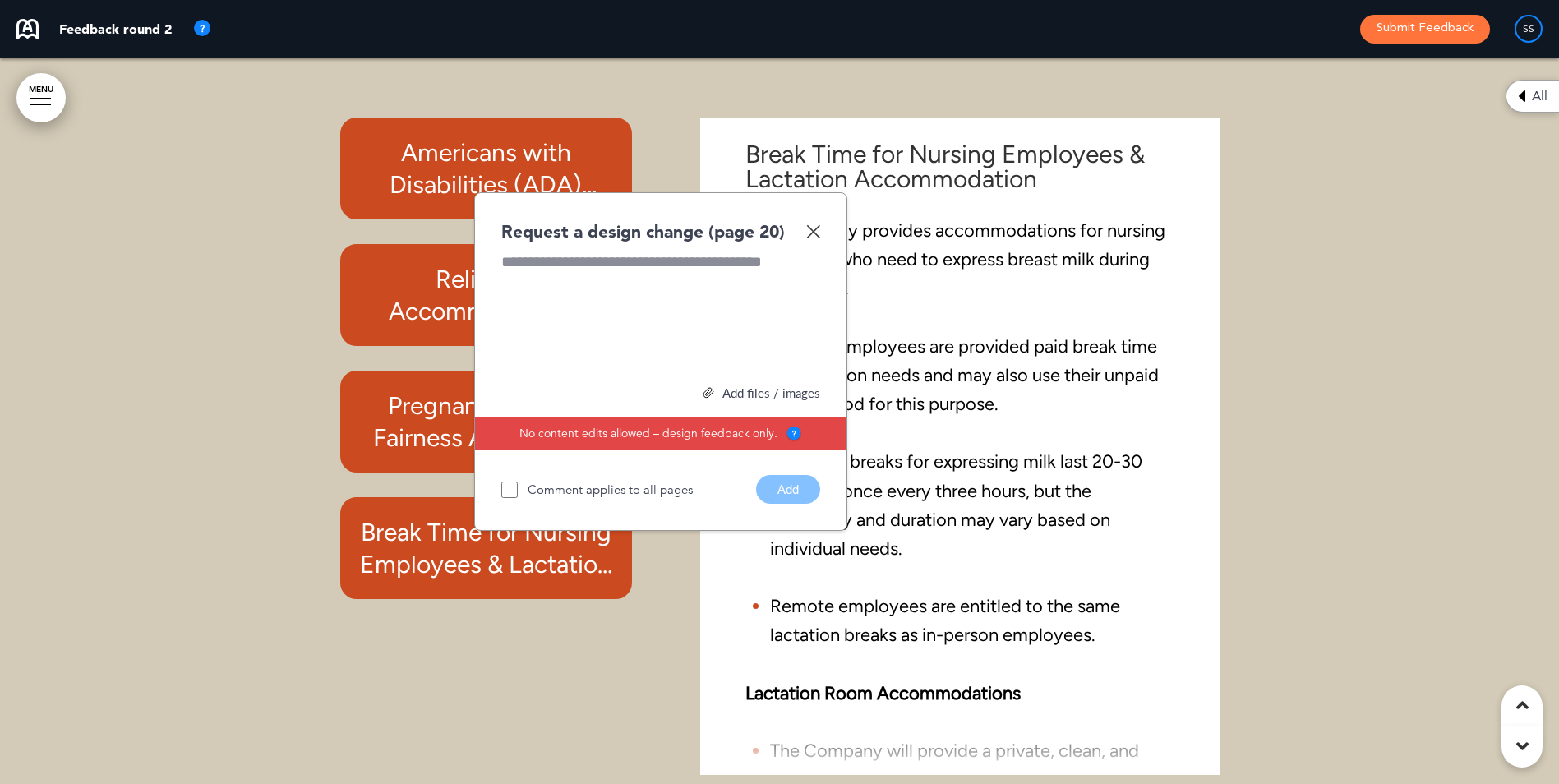
click at [814, 231] on img at bounding box center [813, 231] width 14 height 14
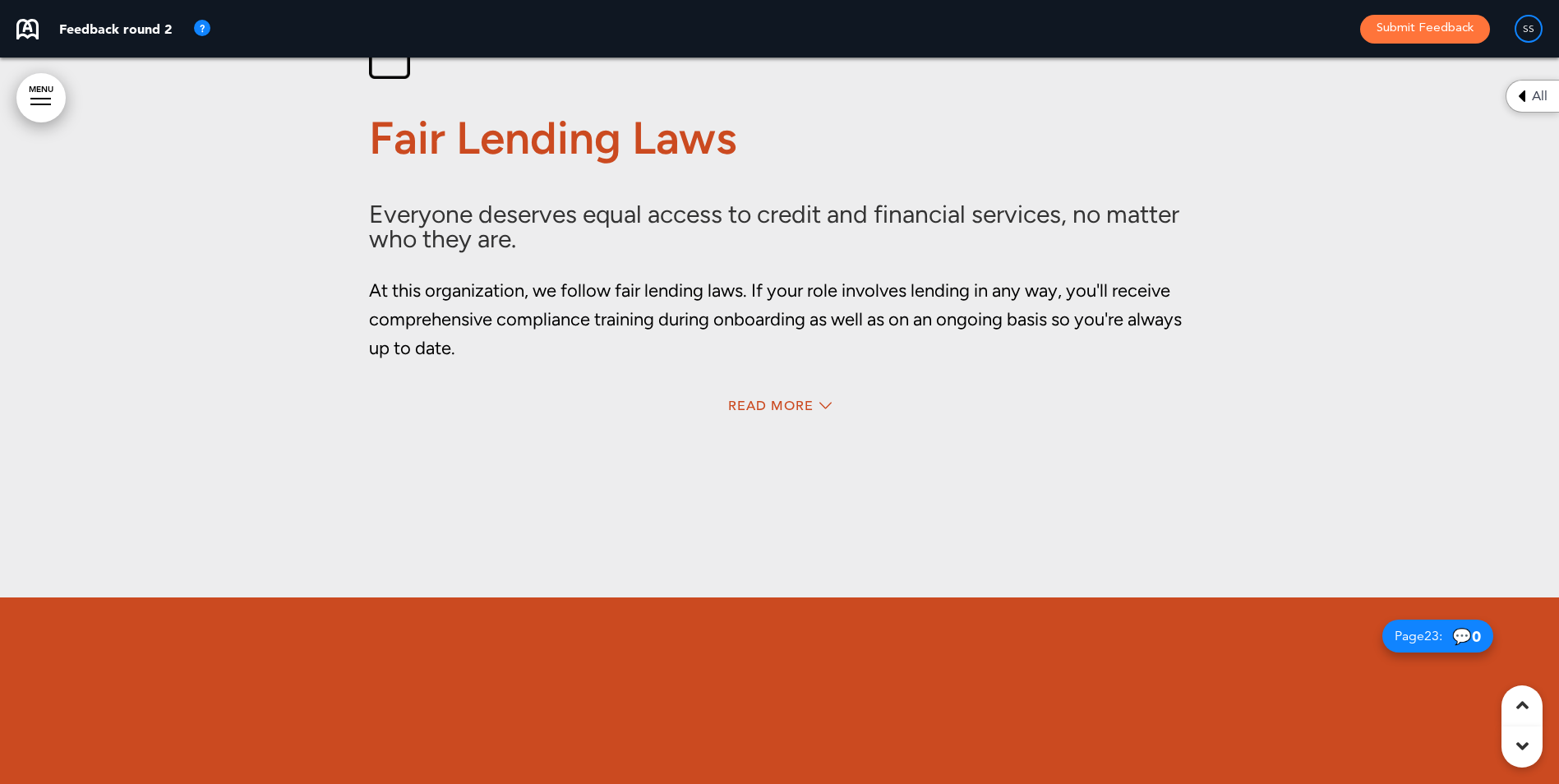
scroll to position [19337, 0]
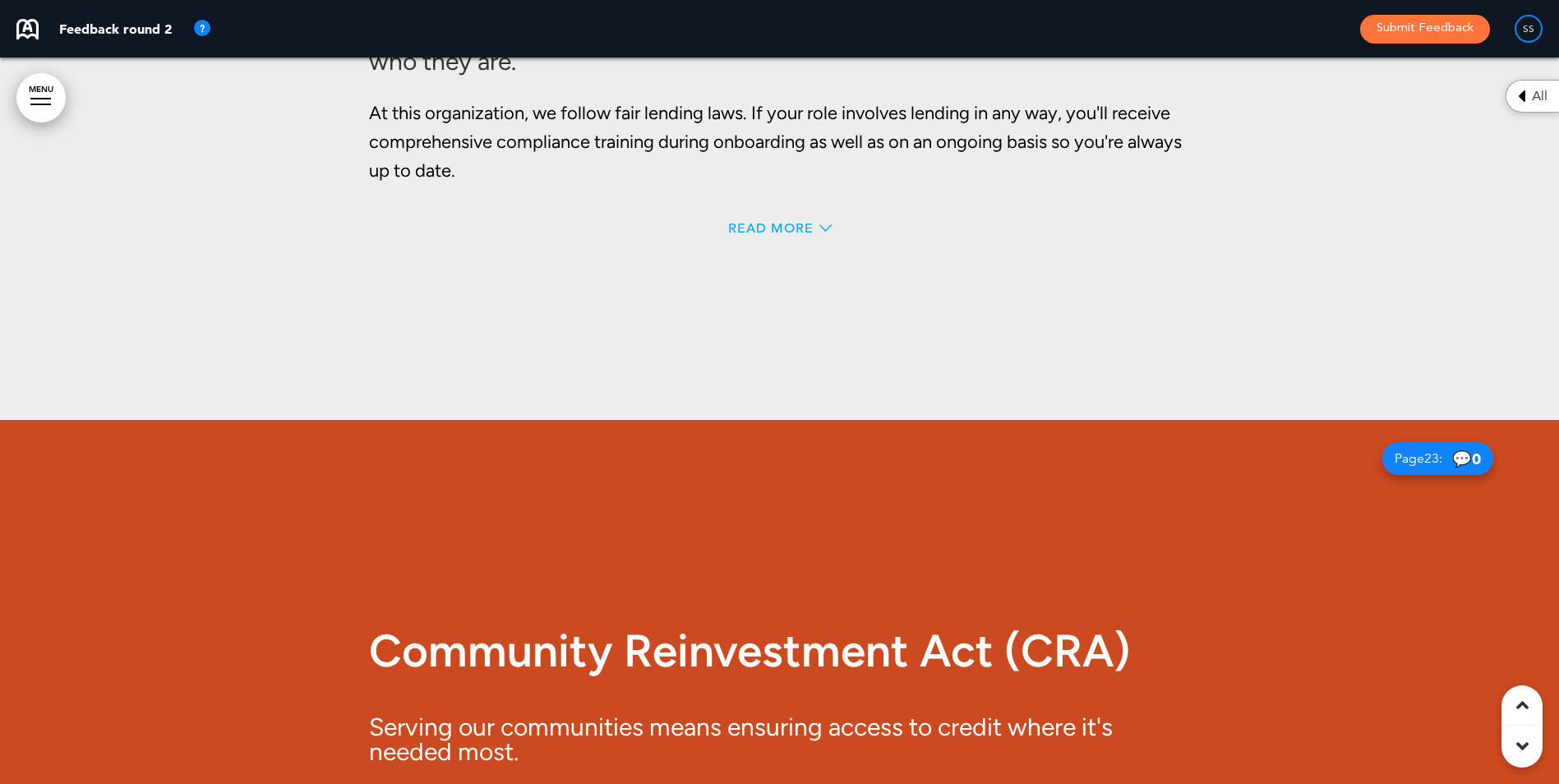
click at [790, 226] on span "Read More" at bounding box center [771, 228] width 86 height 13
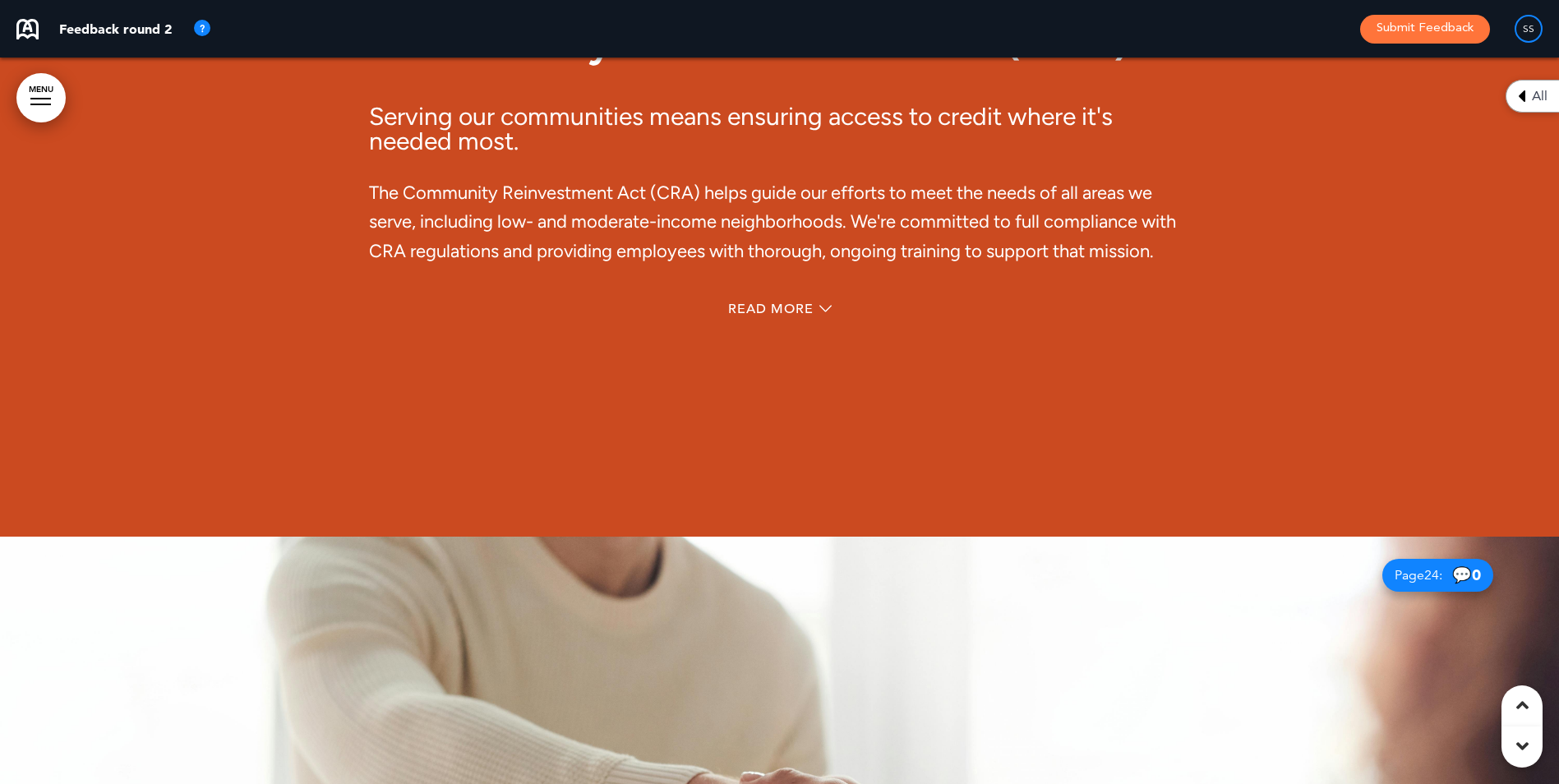
scroll to position [20048, 0]
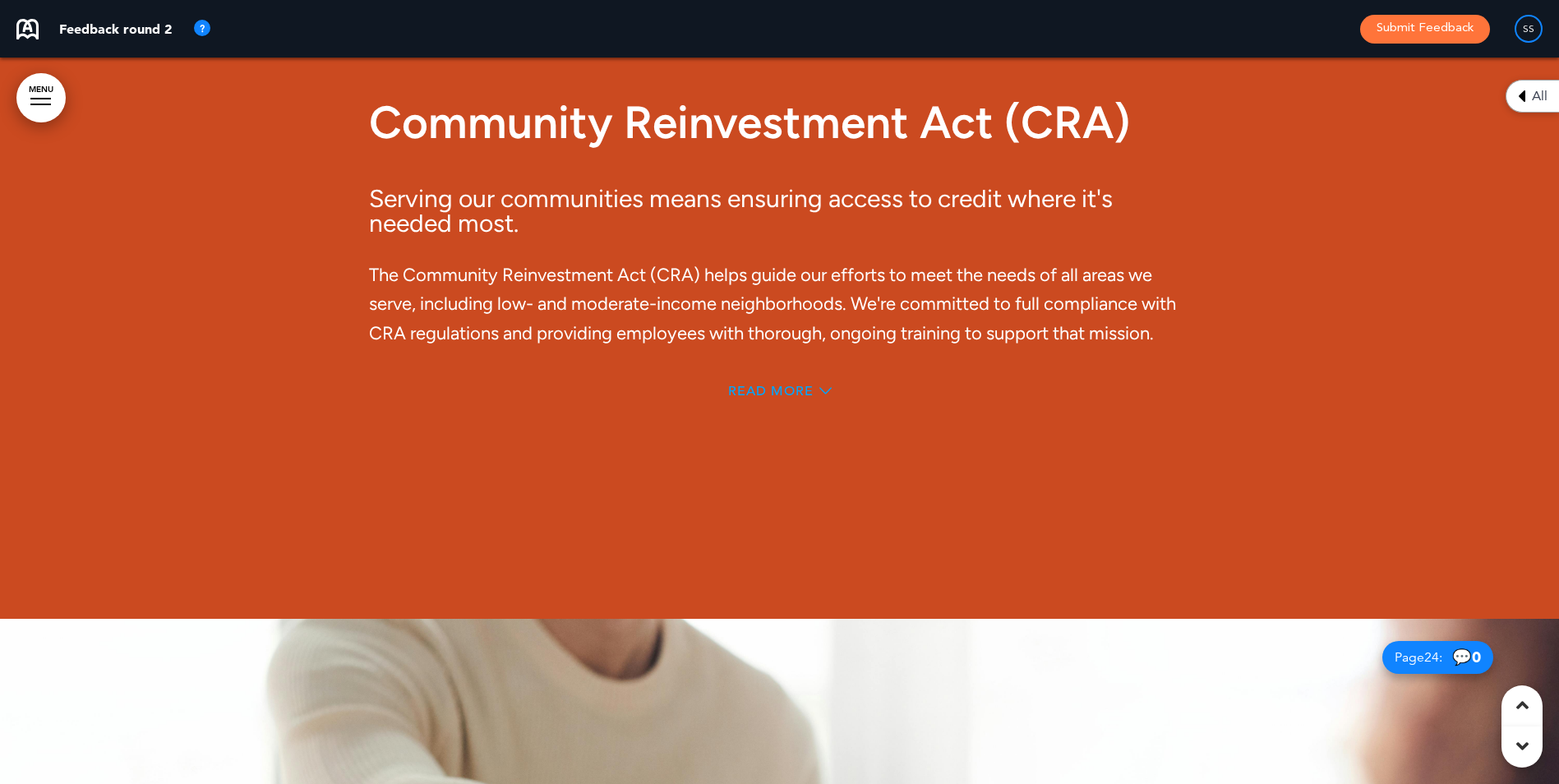
click at [770, 392] on span "Read More" at bounding box center [771, 391] width 86 height 13
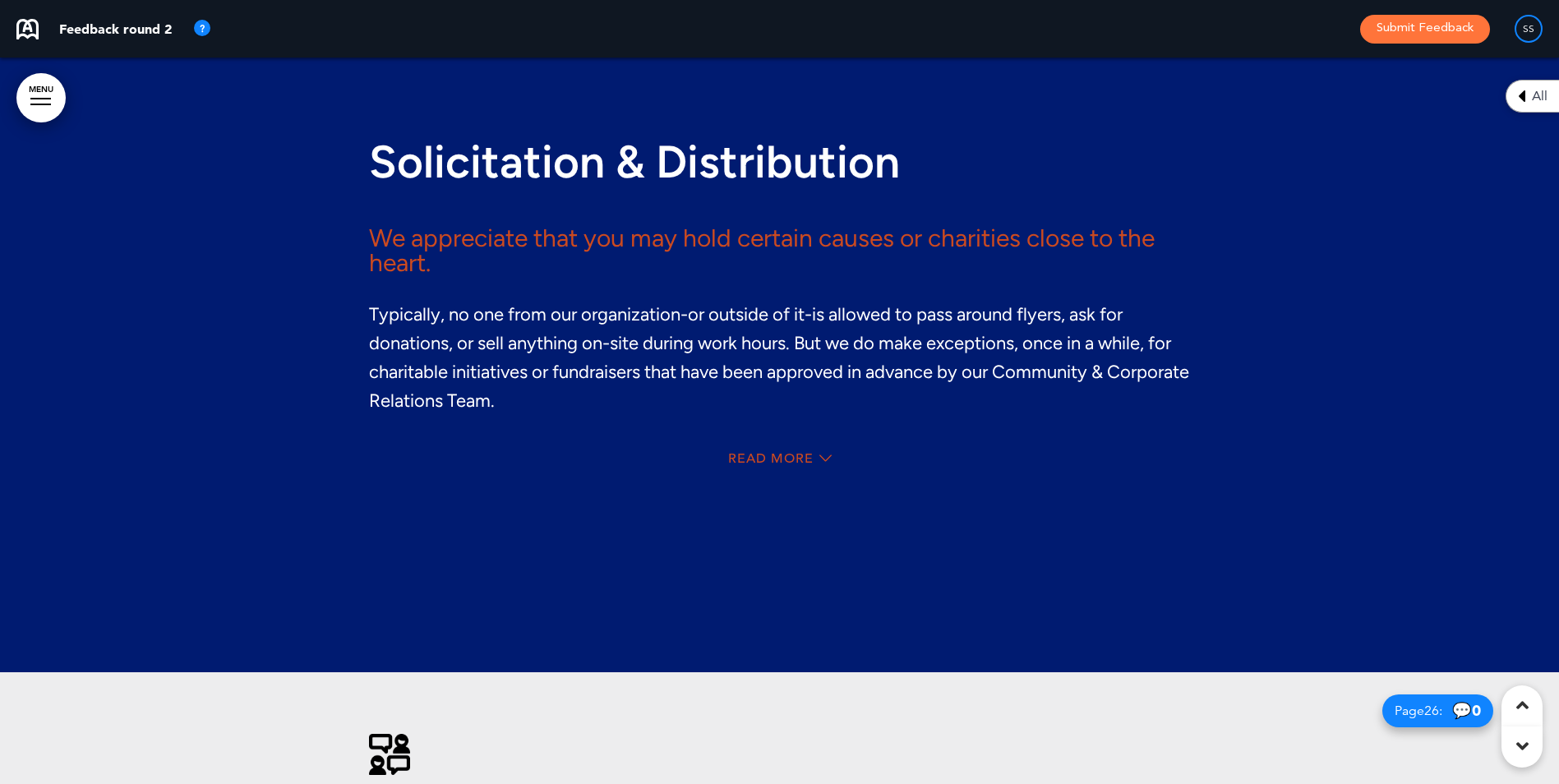
scroll to position [21546, 0]
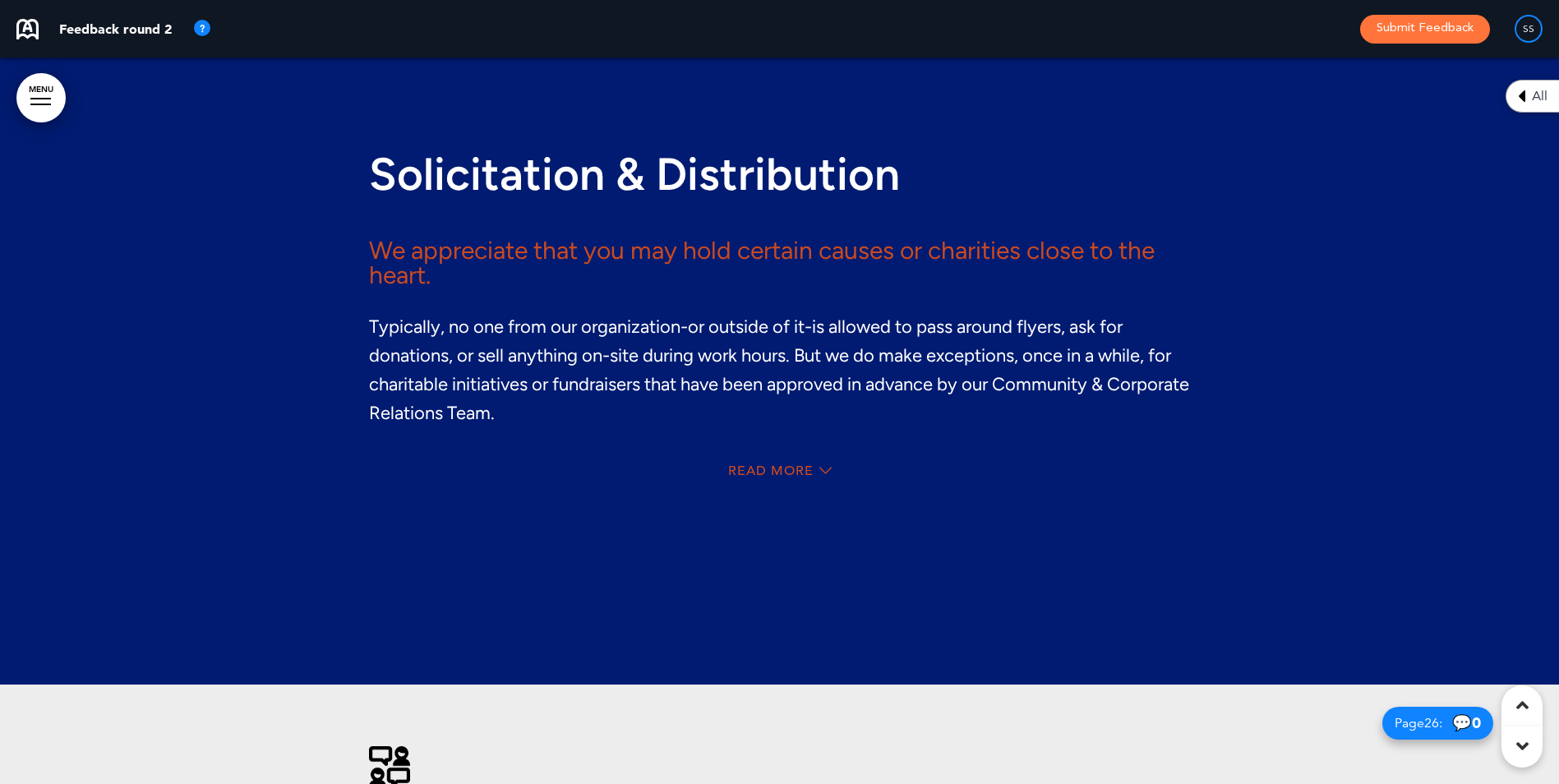
click at [757, 458] on div "Read More" at bounding box center [780, 473] width 821 height 34
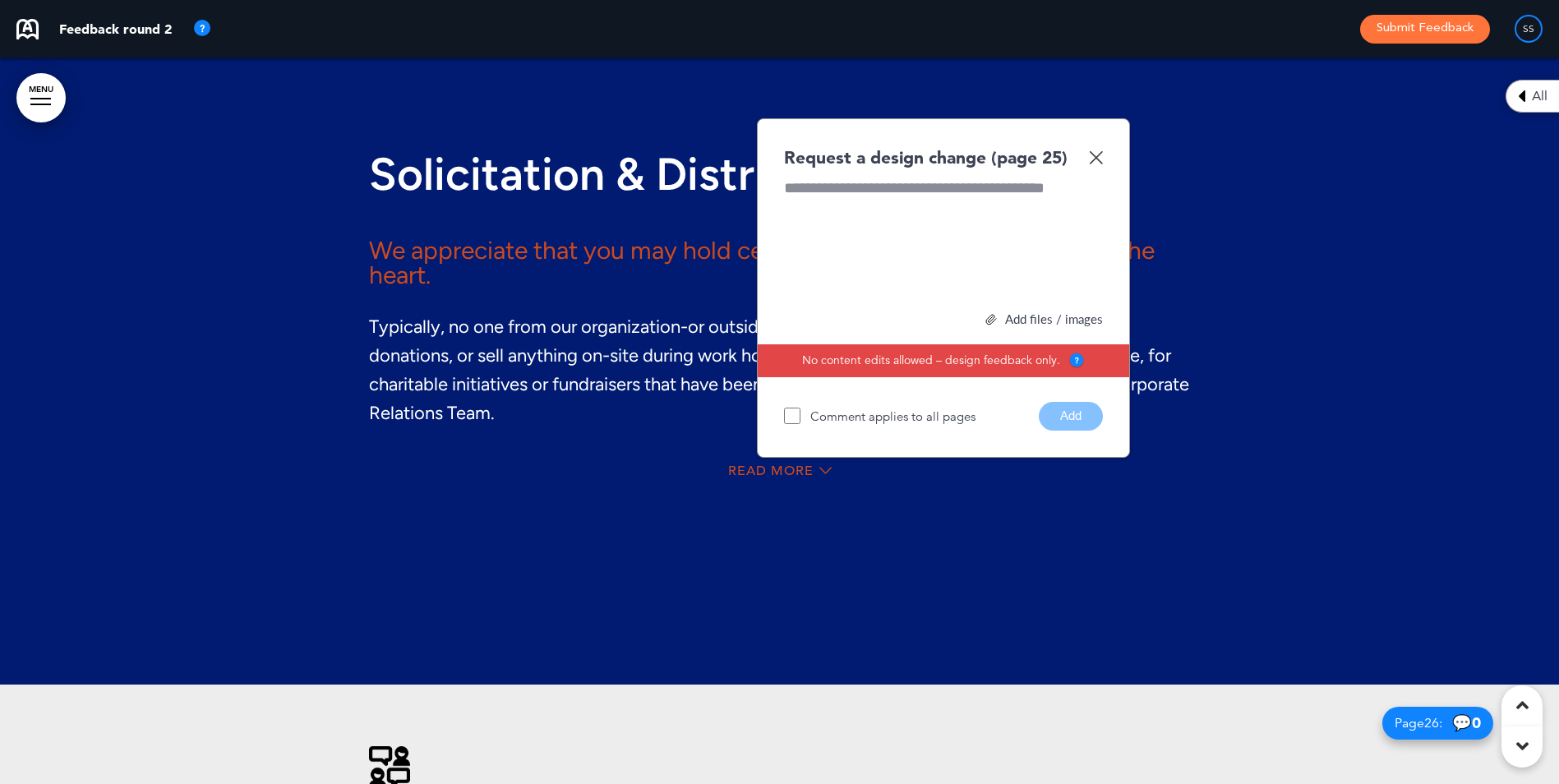
click at [1095, 154] on img at bounding box center [1096, 157] width 14 height 14
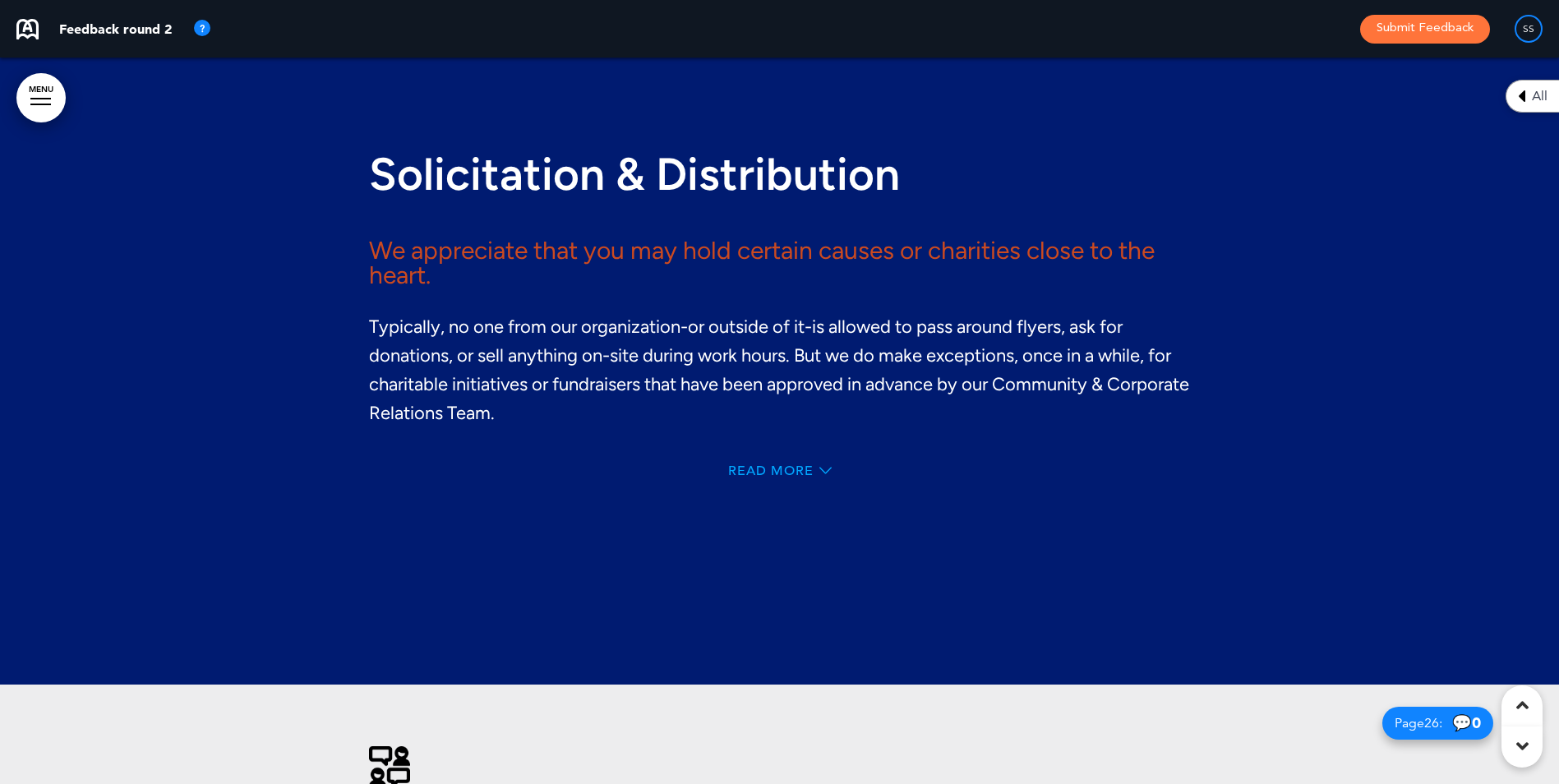
click at [793, 464] on span "Read More" at bounding box center [771, 471] width 86 height 13
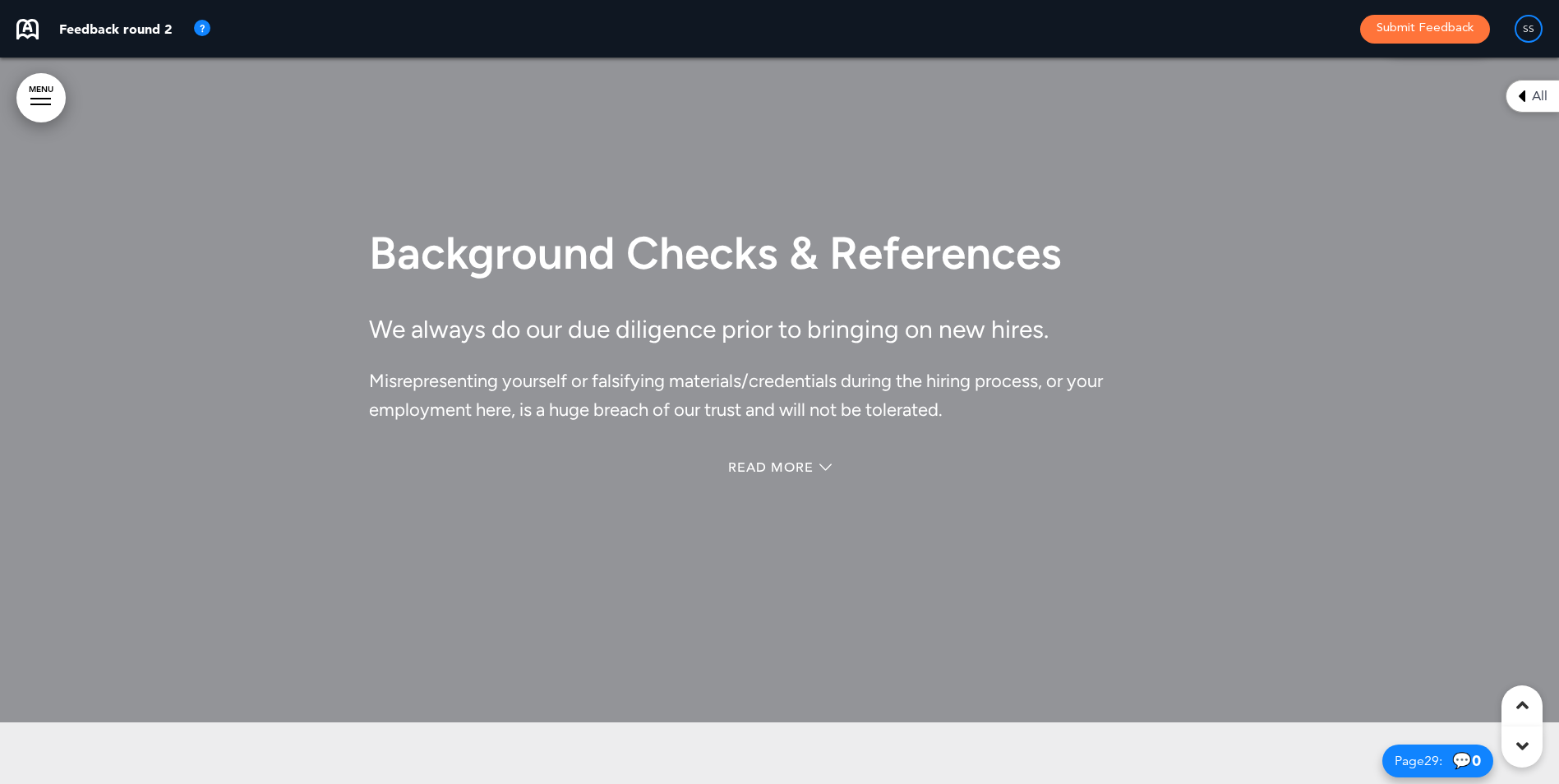
scroll to position [24371, 0]
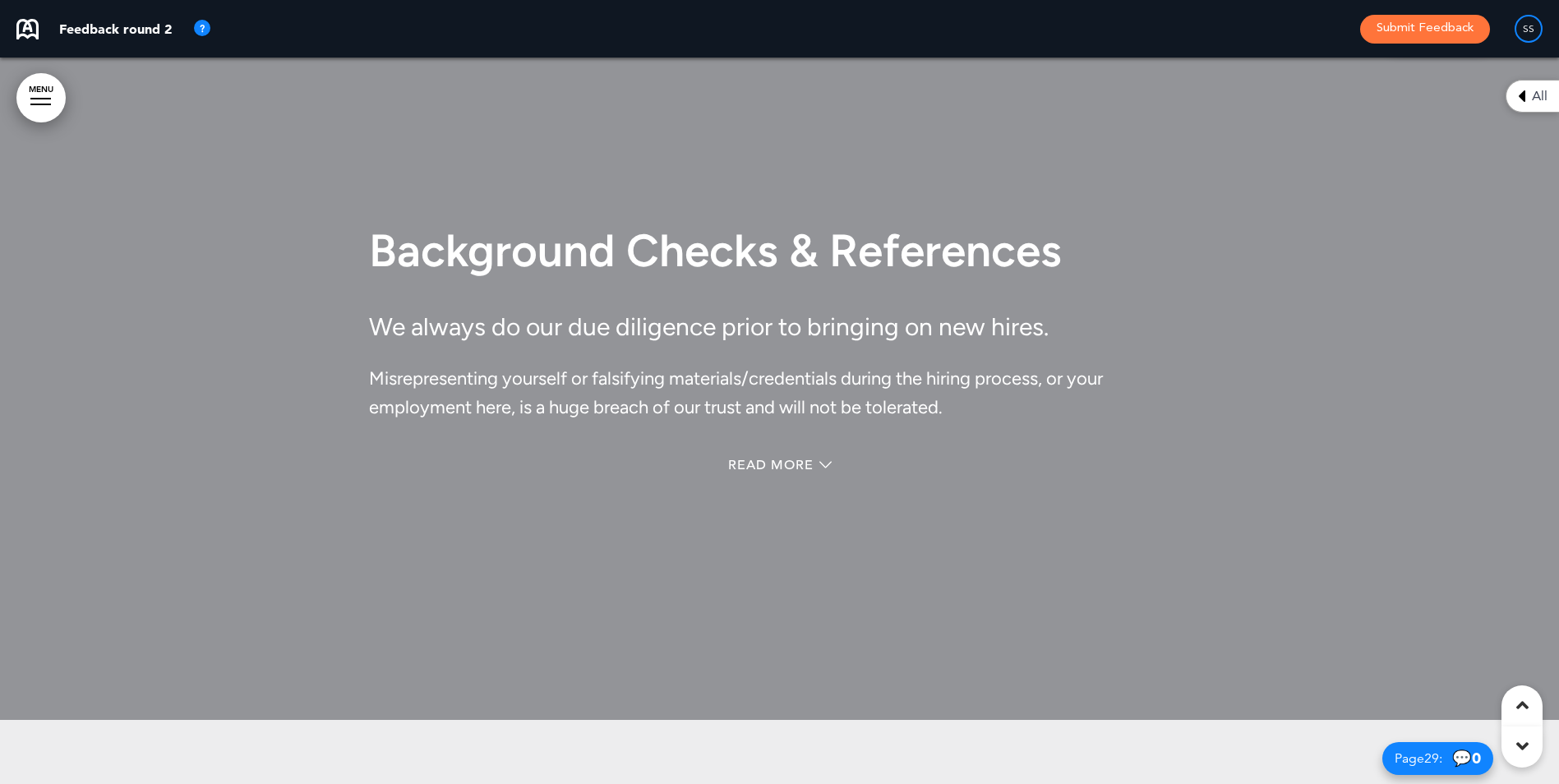
click at [753, 448] on div "Background Checks & References We always do our due diligence prior to bringing…" at bounding box center [780, 356] width 821 height 378
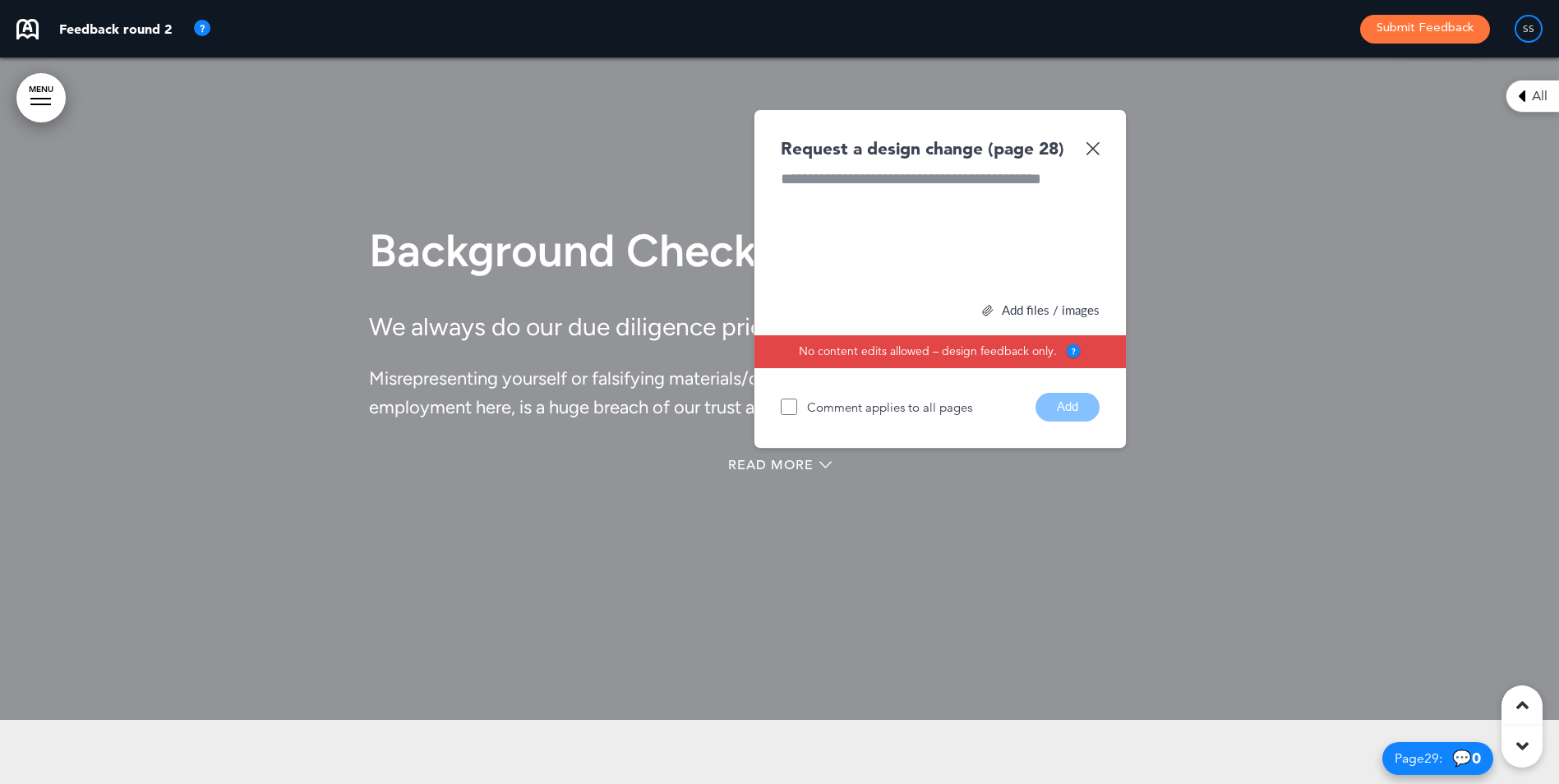
click at [1097, 151] on img at bounding box center [1092, 148] width 14 height 14
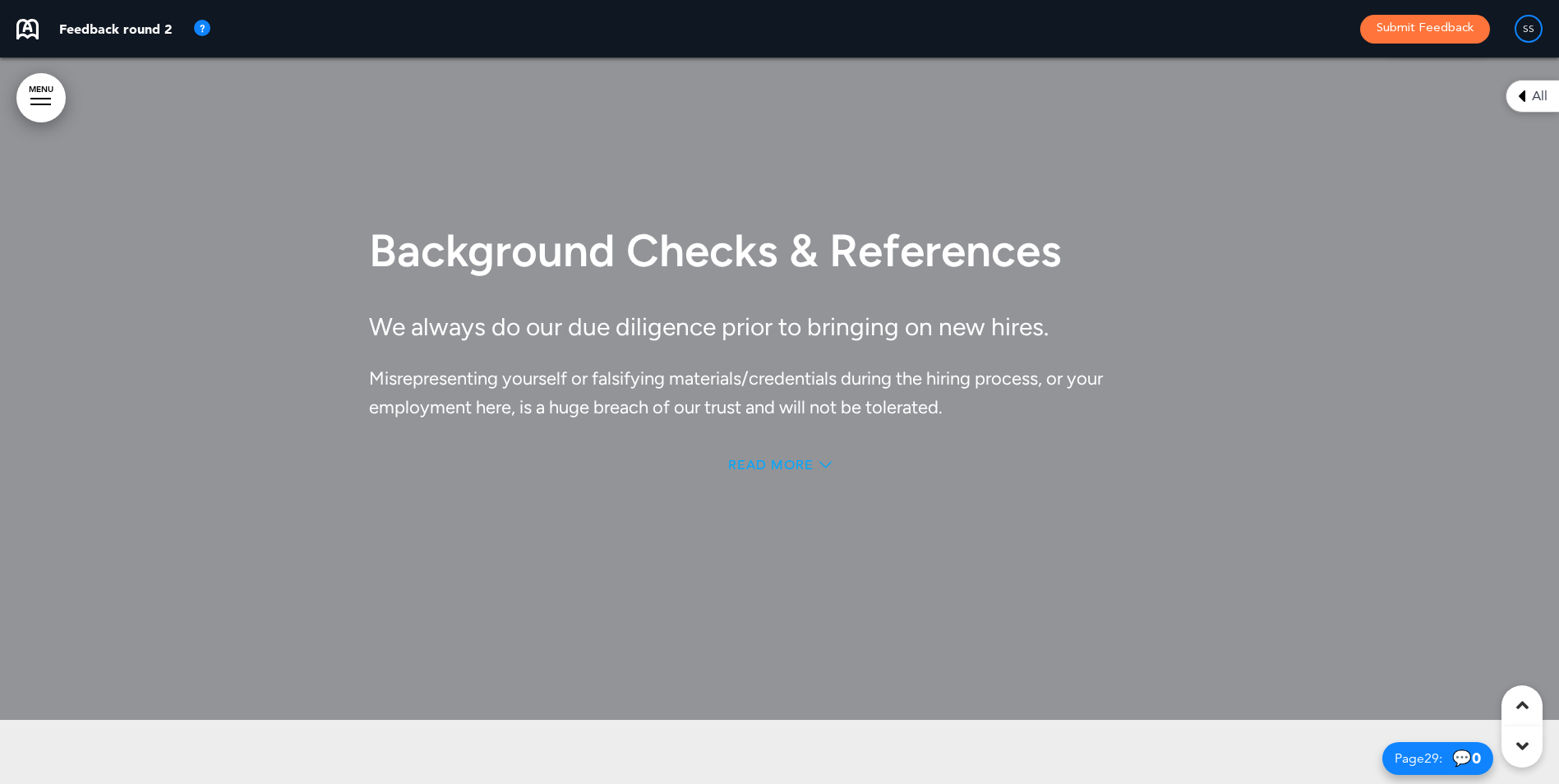
click at [793, 472] on span "Read More" at bounding box center [771, 465] width 86 height 13
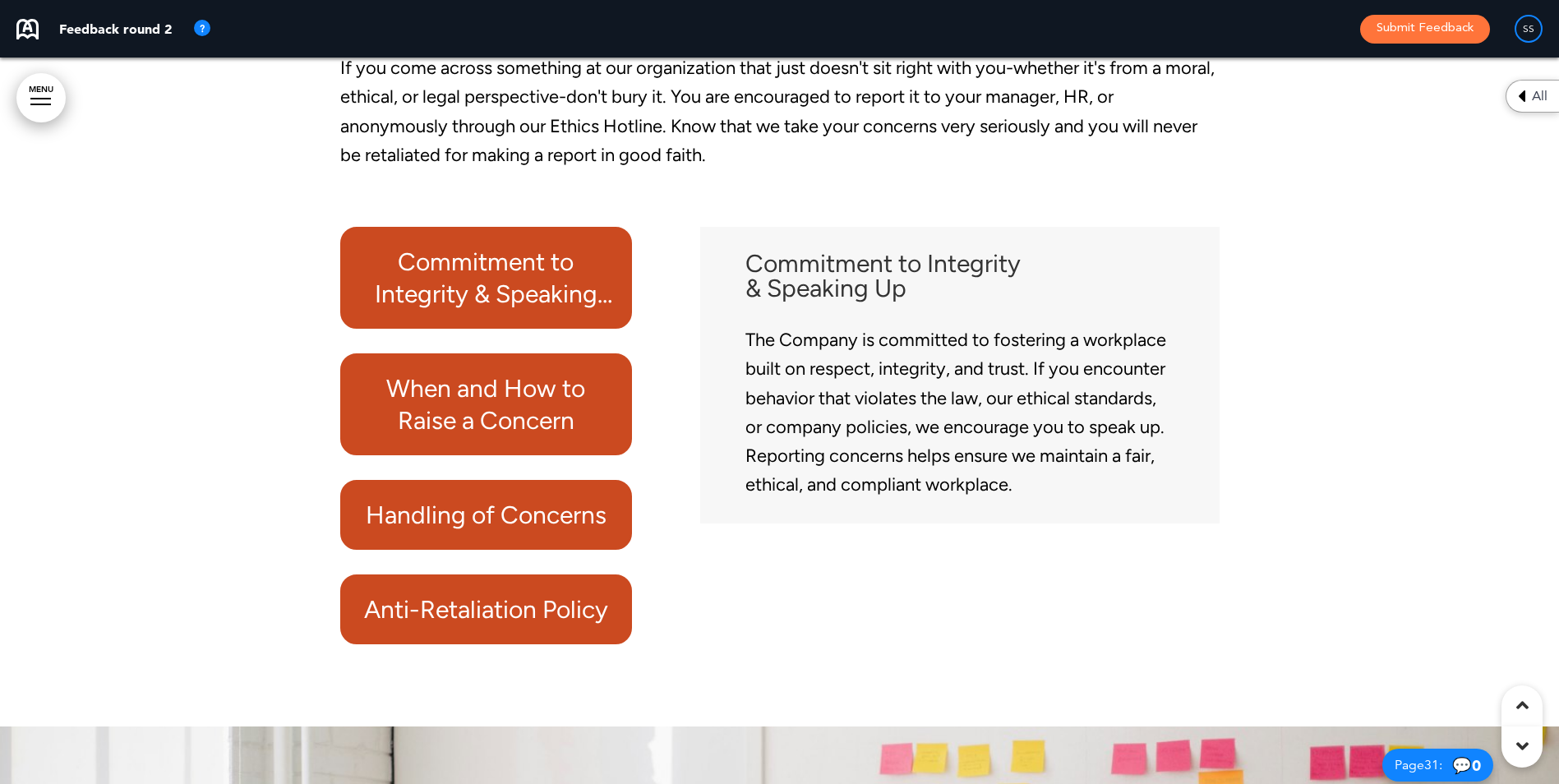
scroll to position [26507, 0]
click at [501, 422] on h6 "When and How to Raise a Concern" at bounding box center [486, 405] width 255 height 64
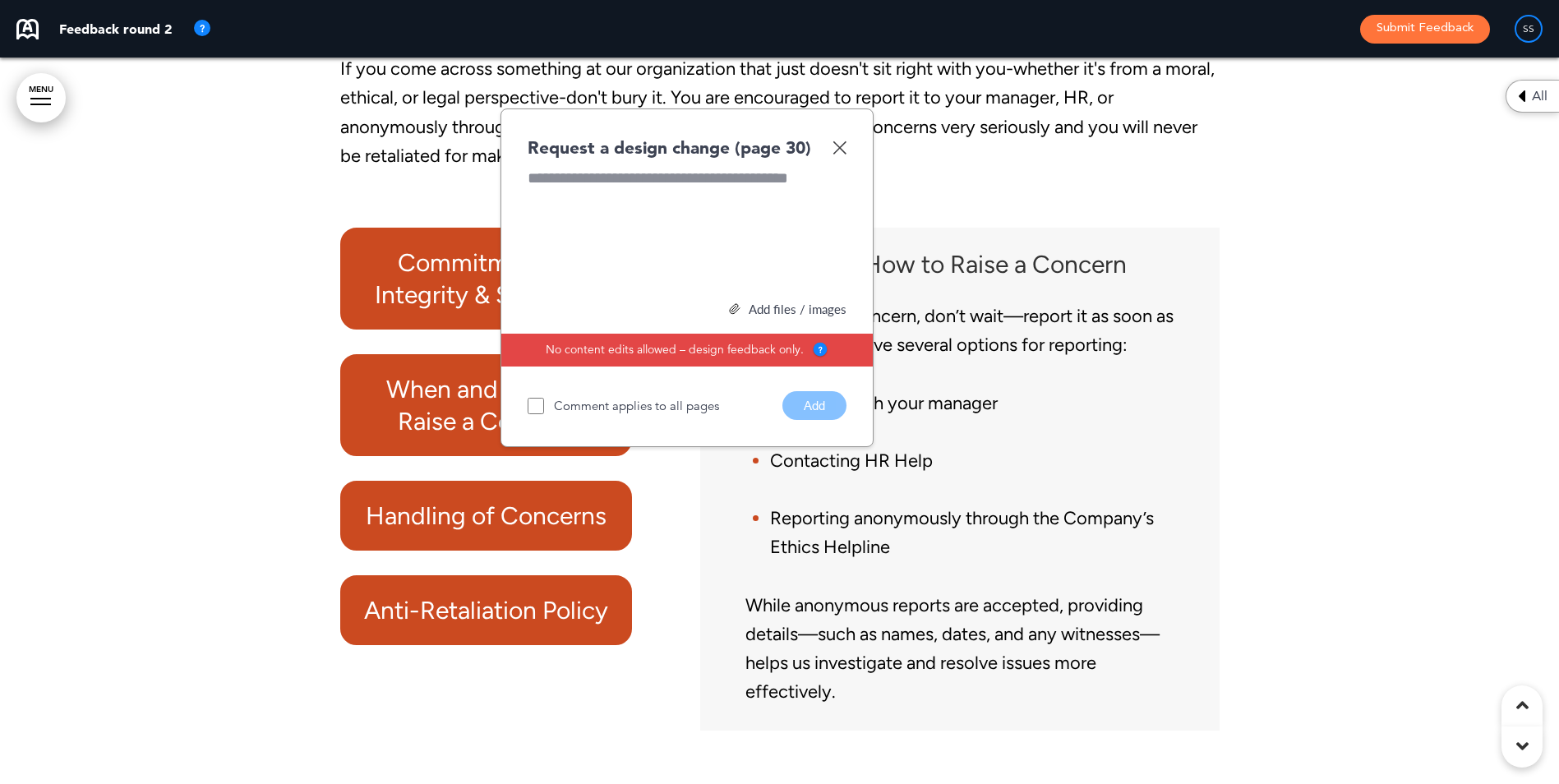
scroll to position [26561, 0]
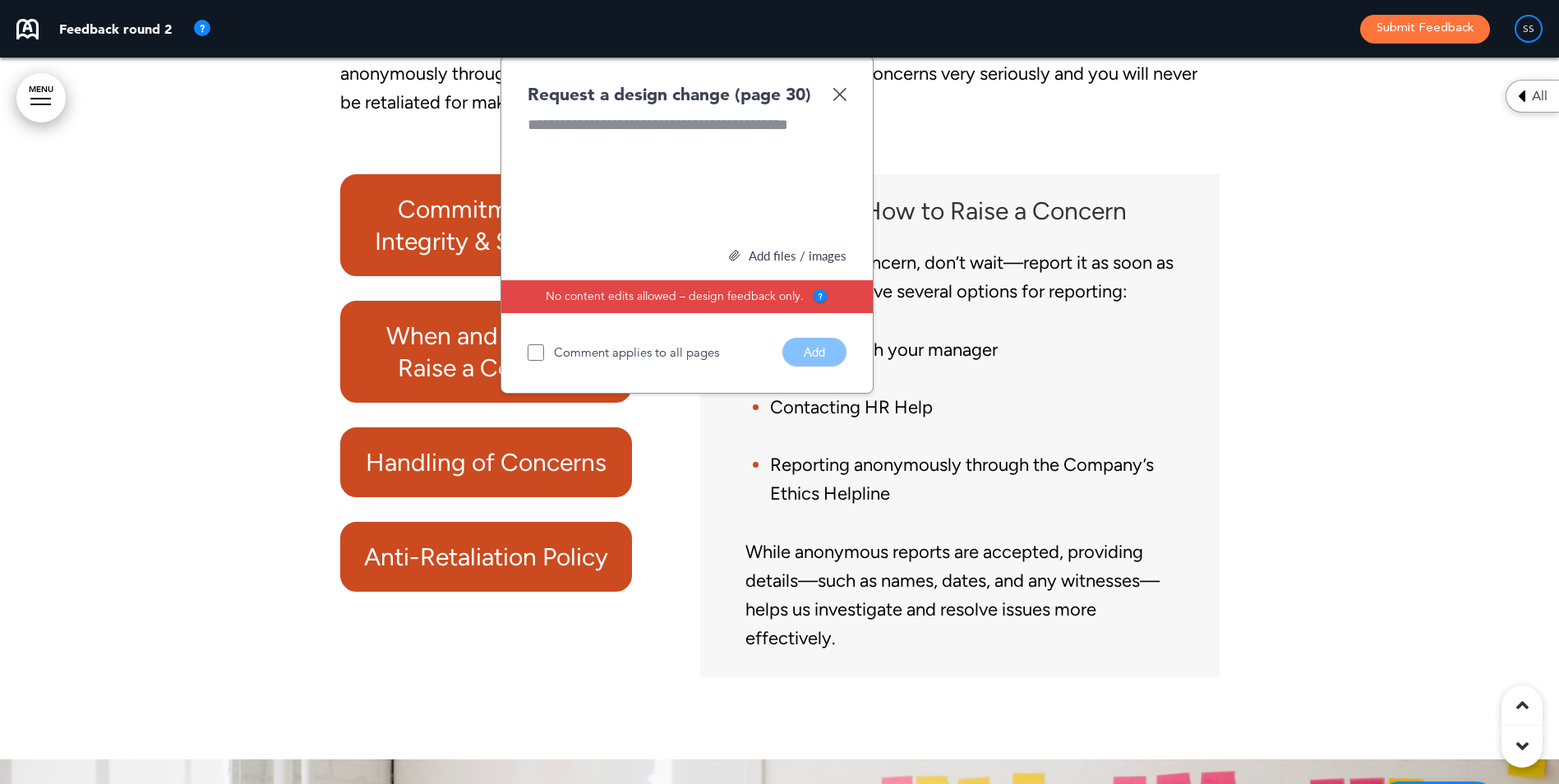
click at [842, 101] on img at bounding box center [839, 93] width 14 height 14
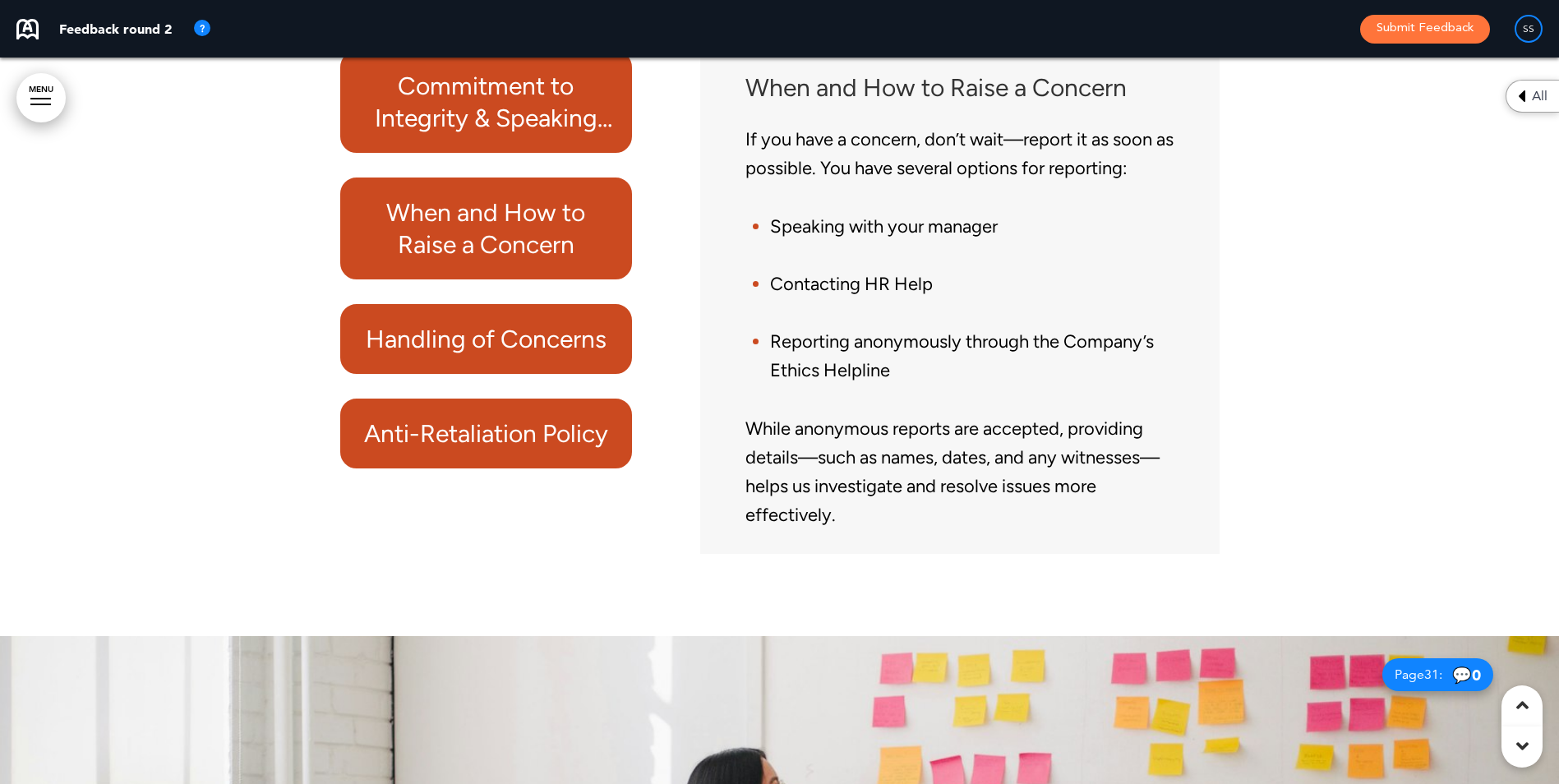
scroll to position [26725, 0]
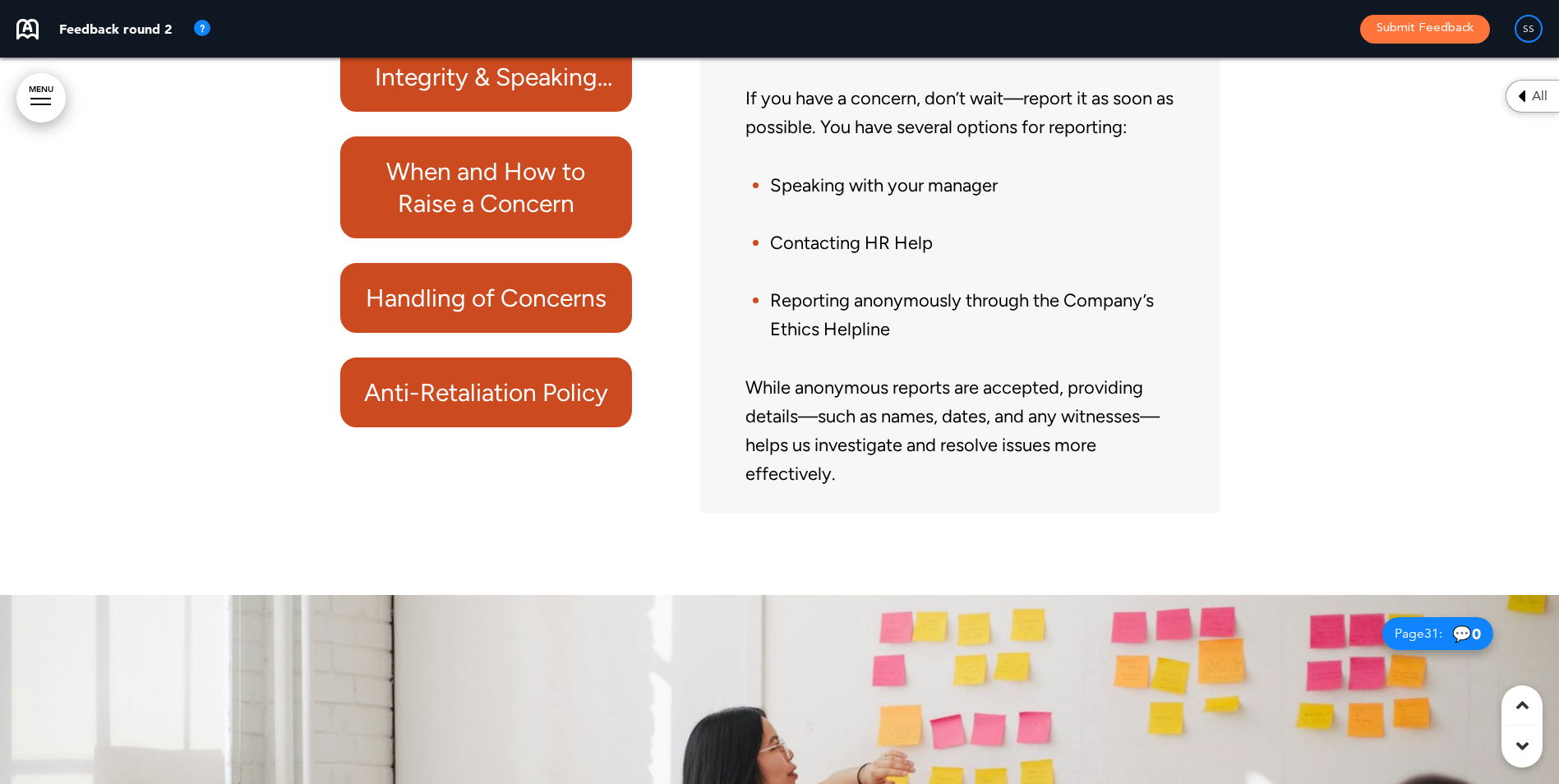
click at [487, 313] on h6 "Handling of Concerns" at bounding box center [486, 297] width 255 height 32
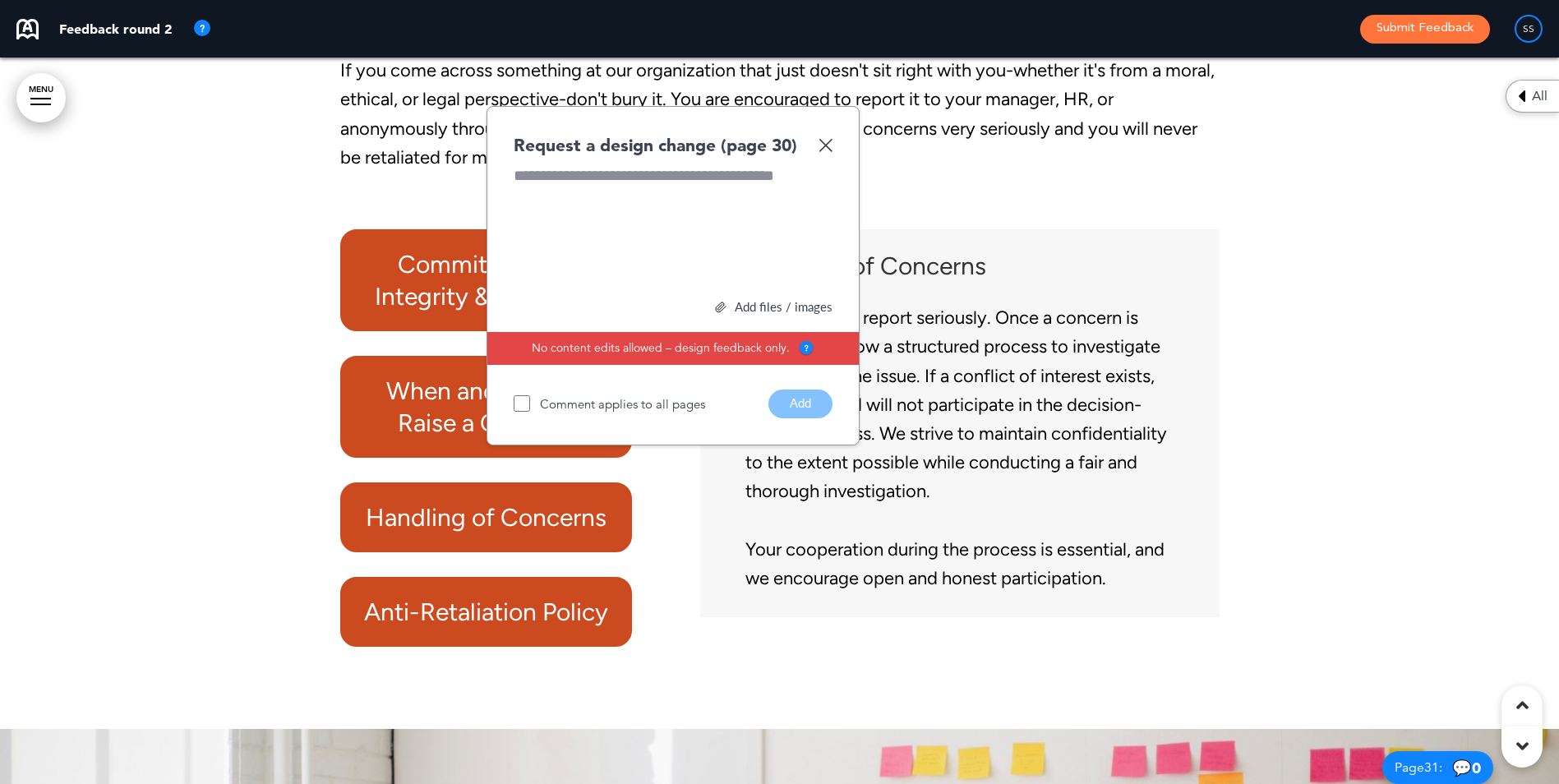
scroll to position [26502, 0]
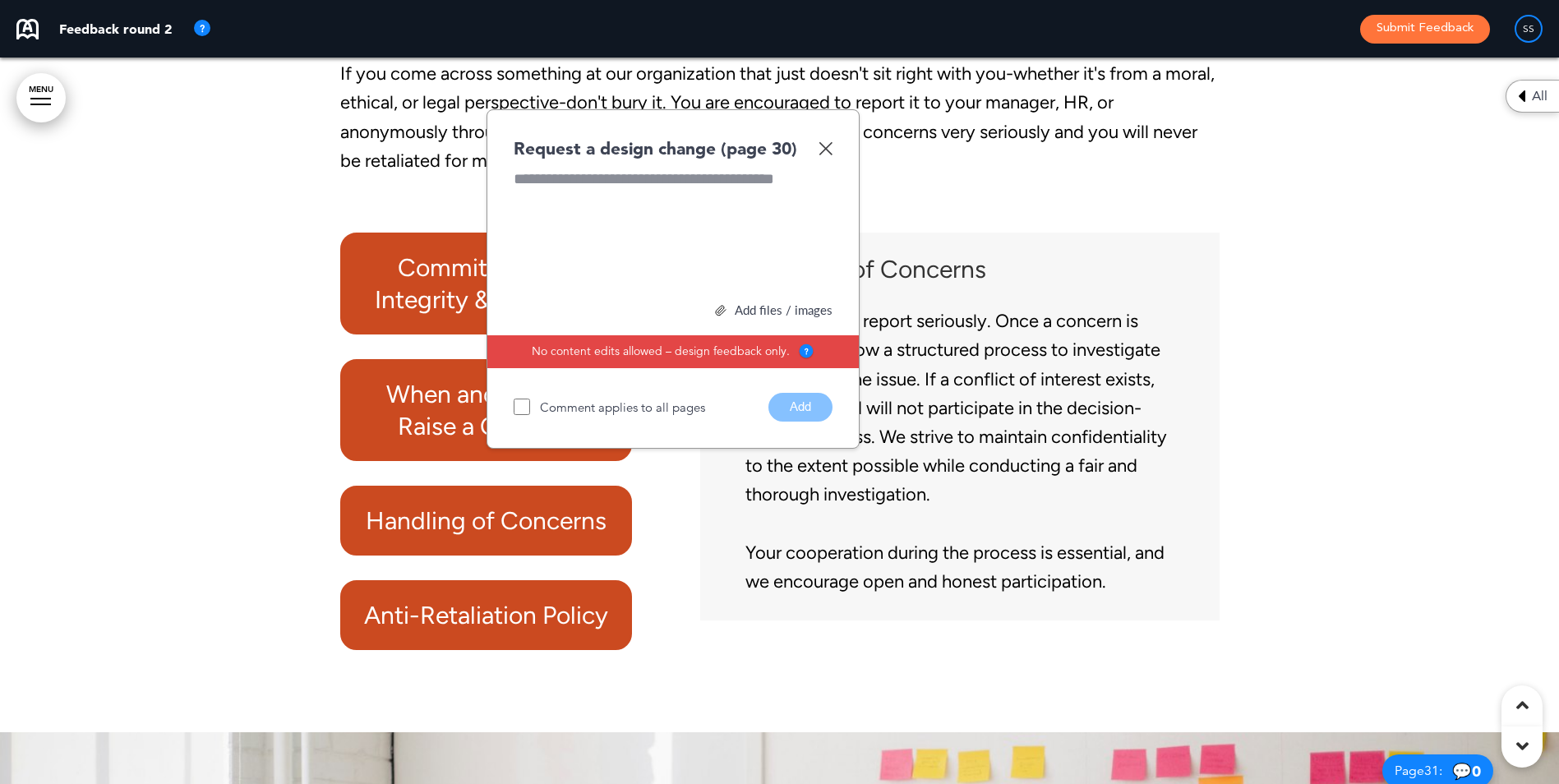
click at [826, 156] on img at bounding box center [825, 148] width 14 height 14
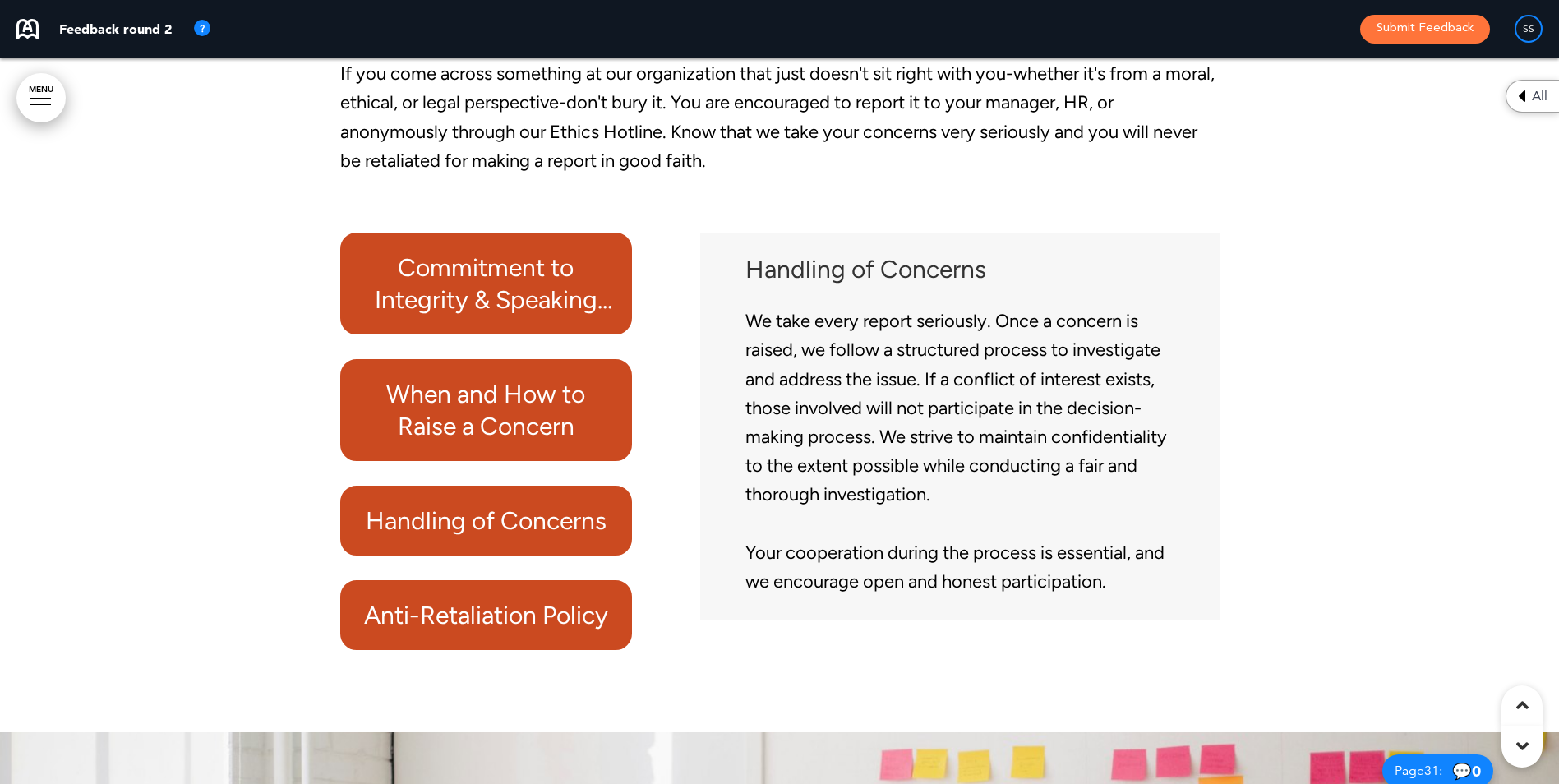
click at [532, 631] on h6 "Anti-Retaliation Policy" at bounding box center [486, 615] width 255 height 32
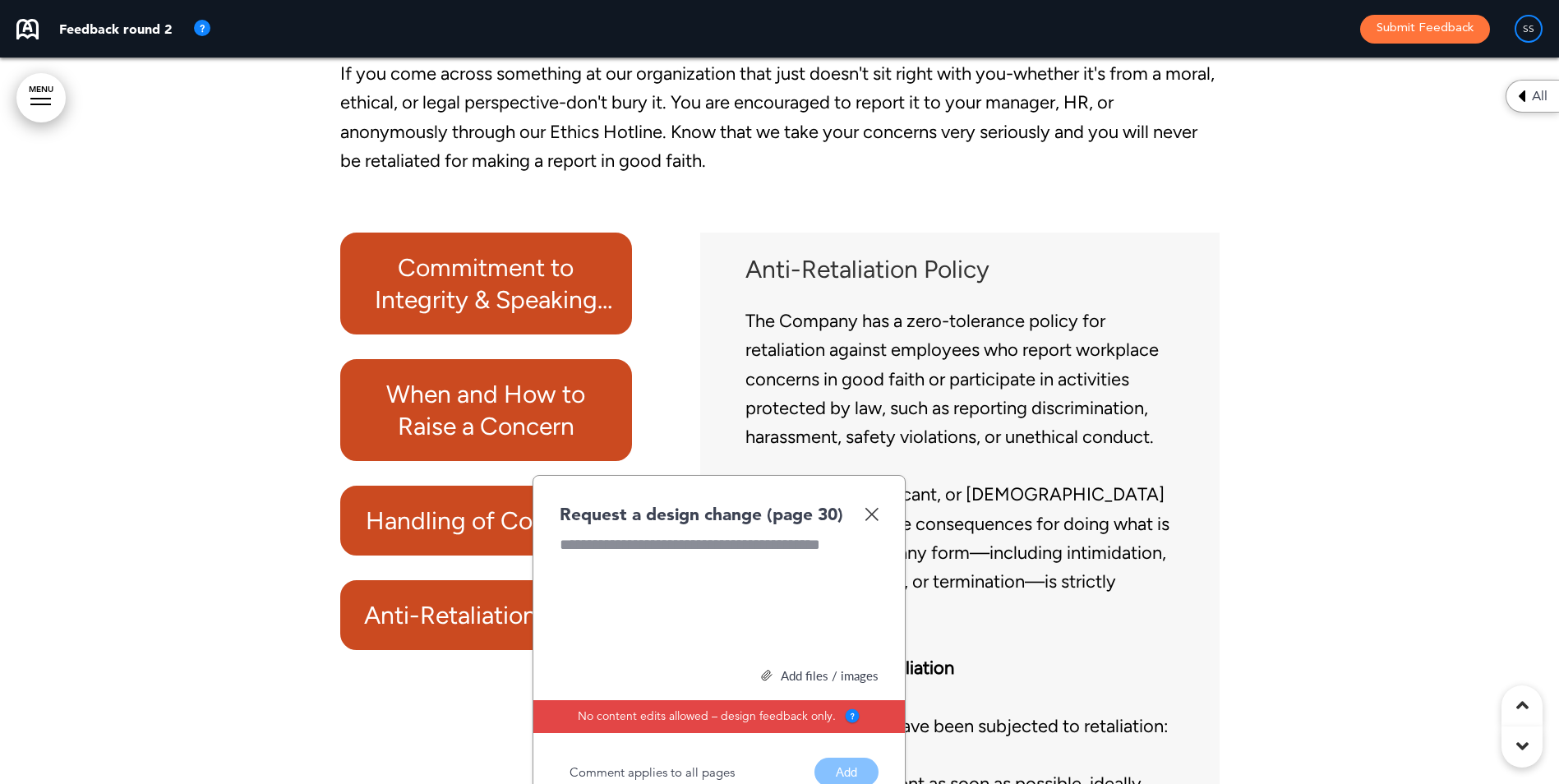
scroll to position [26708, 0]
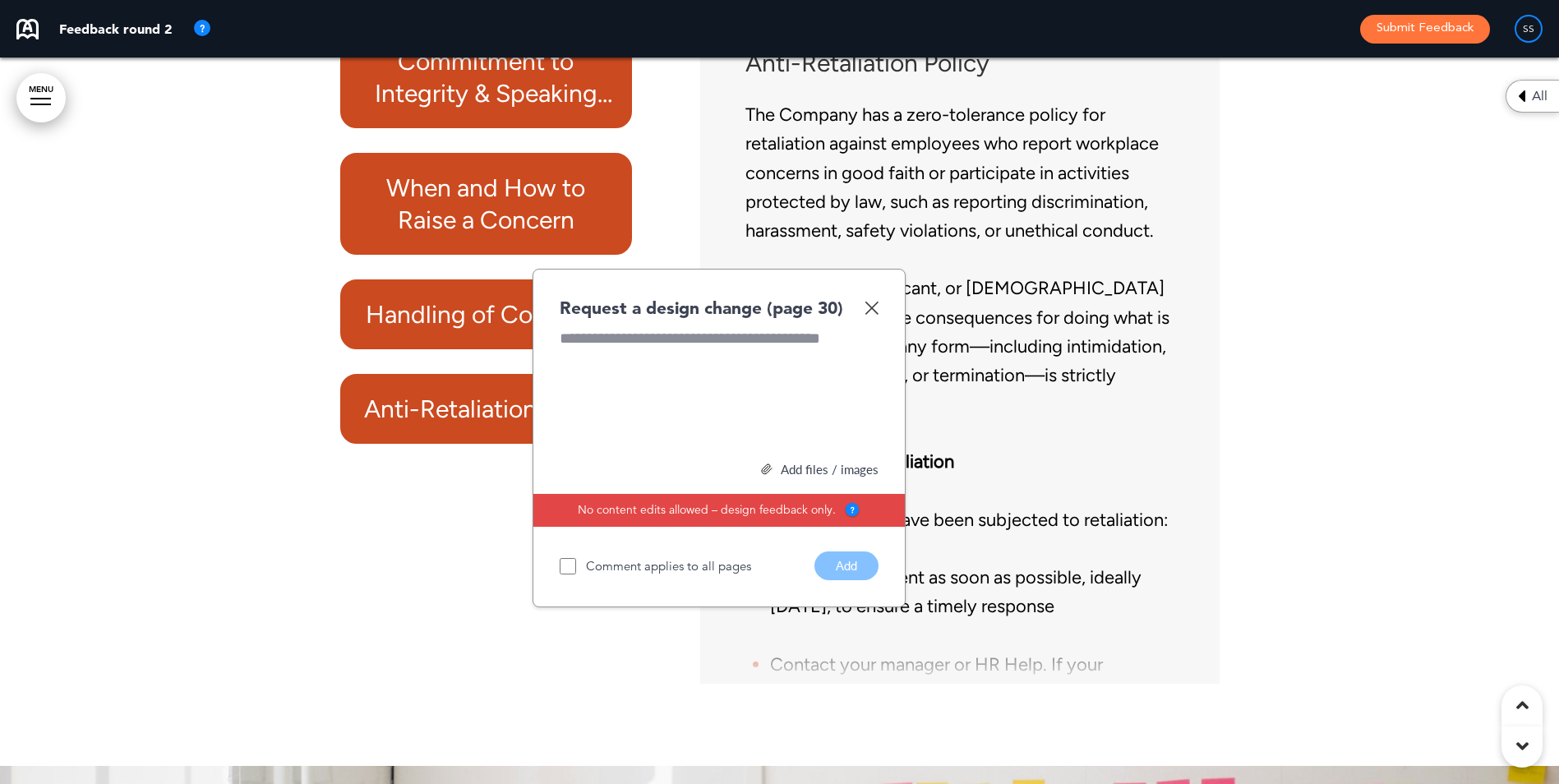
click at [876, 315] on img at bounding box center [871, 308] width 14 height 14
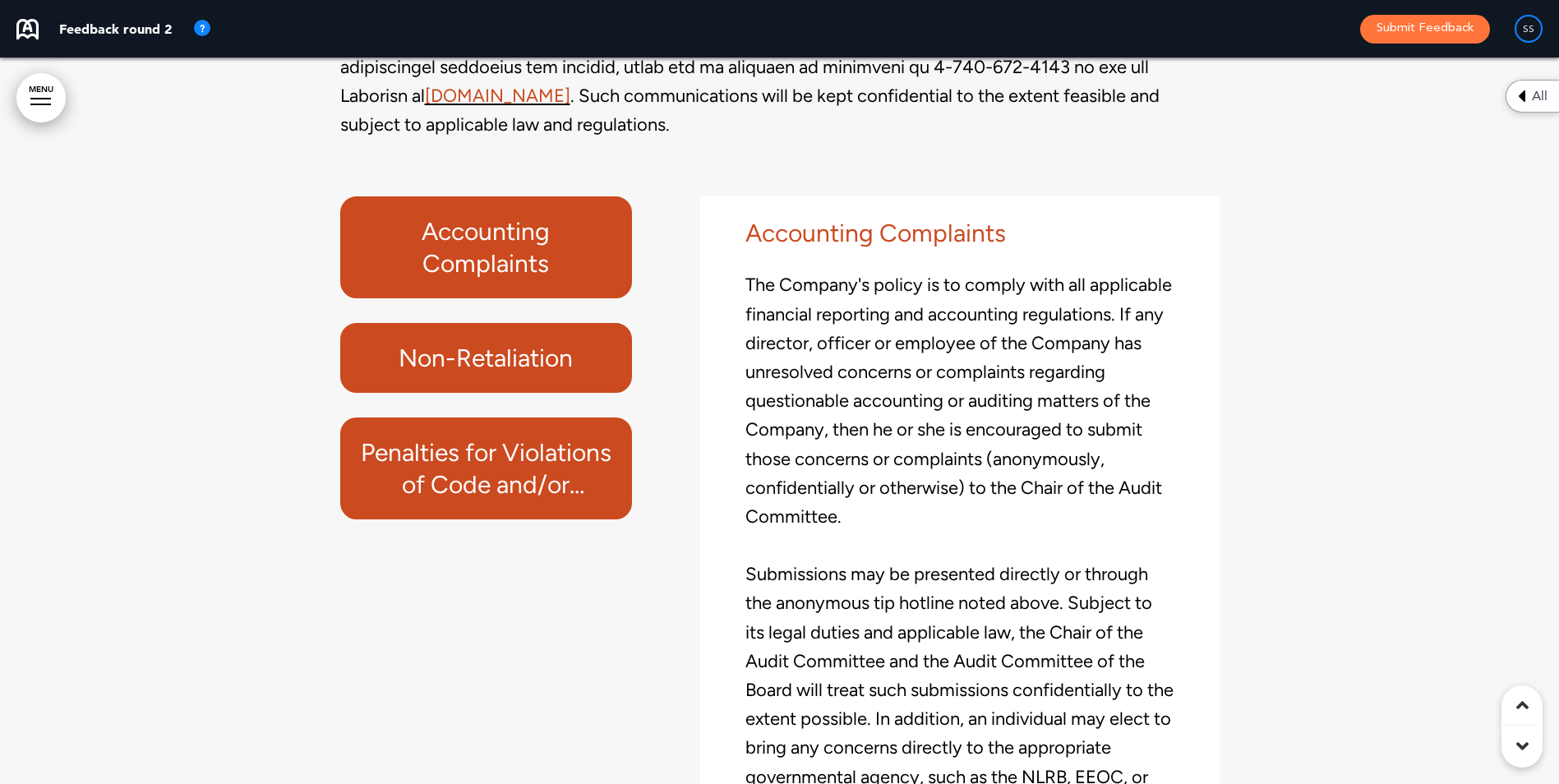
scroll to position [45442, 0]
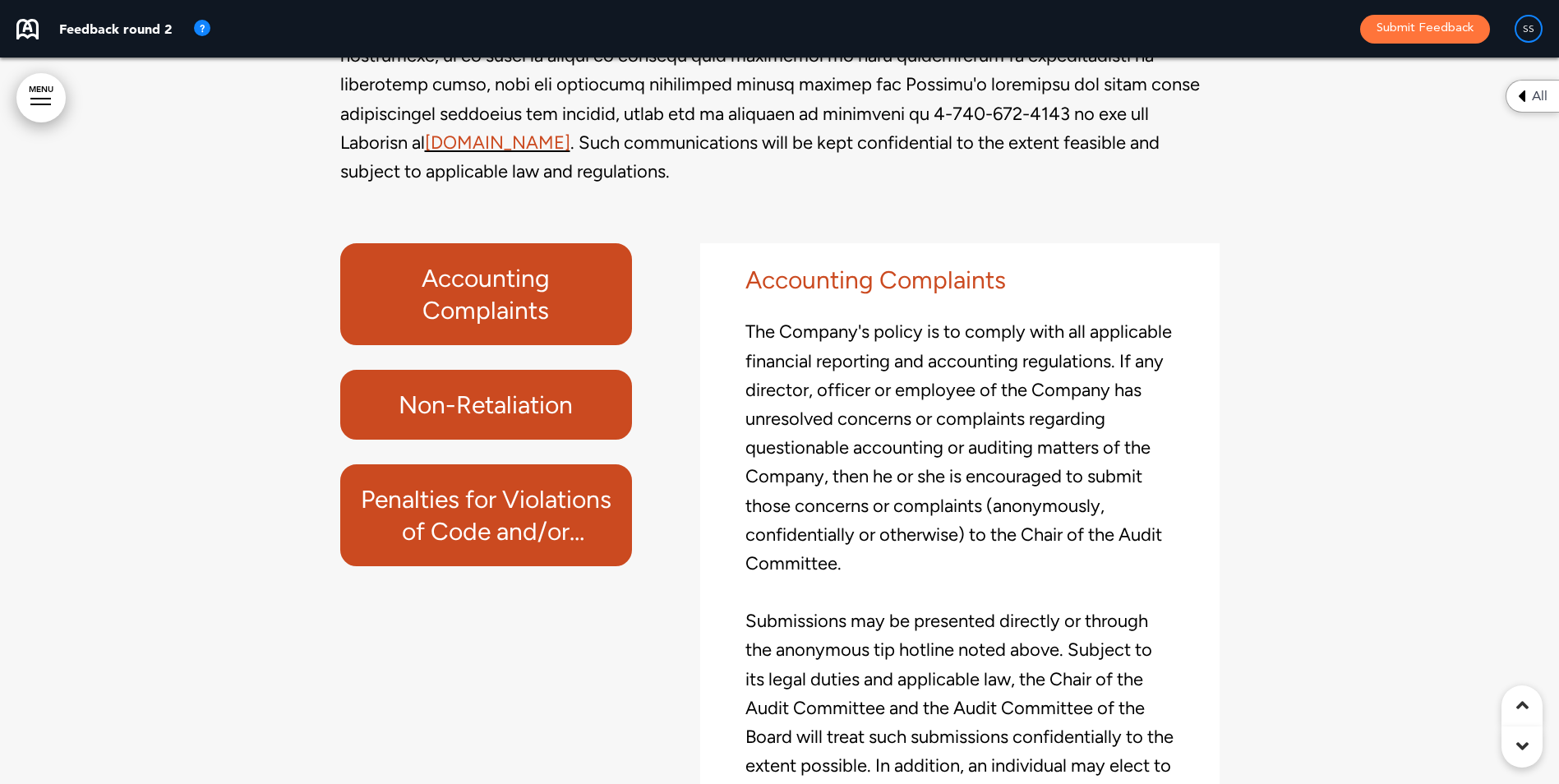
click at [449, 326] on h6 "Accounting Complaints" at bounding box center [486, 294] width 255 height 64
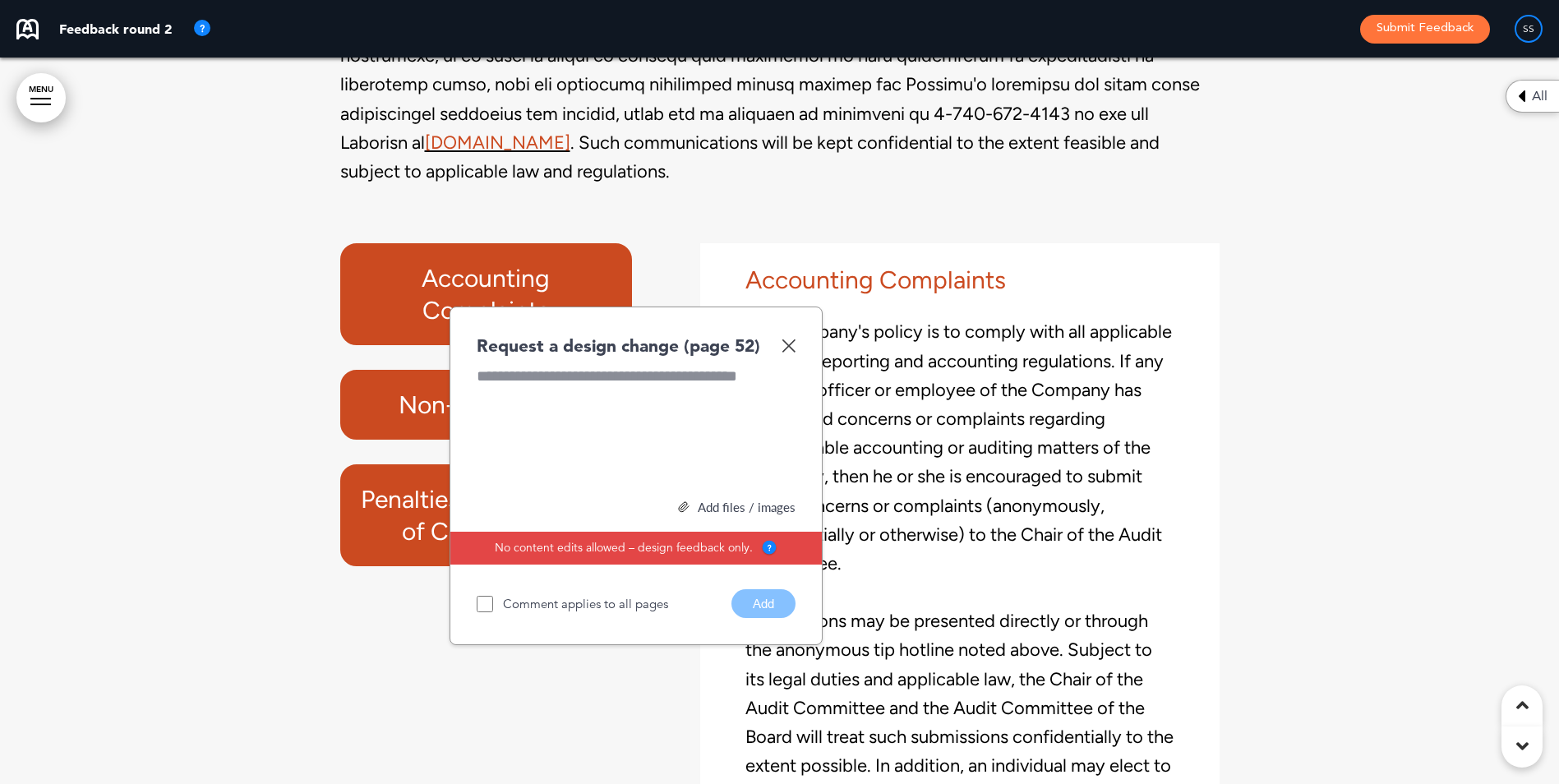
click at [791, 352] on img at bounding box center [788, 345] width 14 height 14
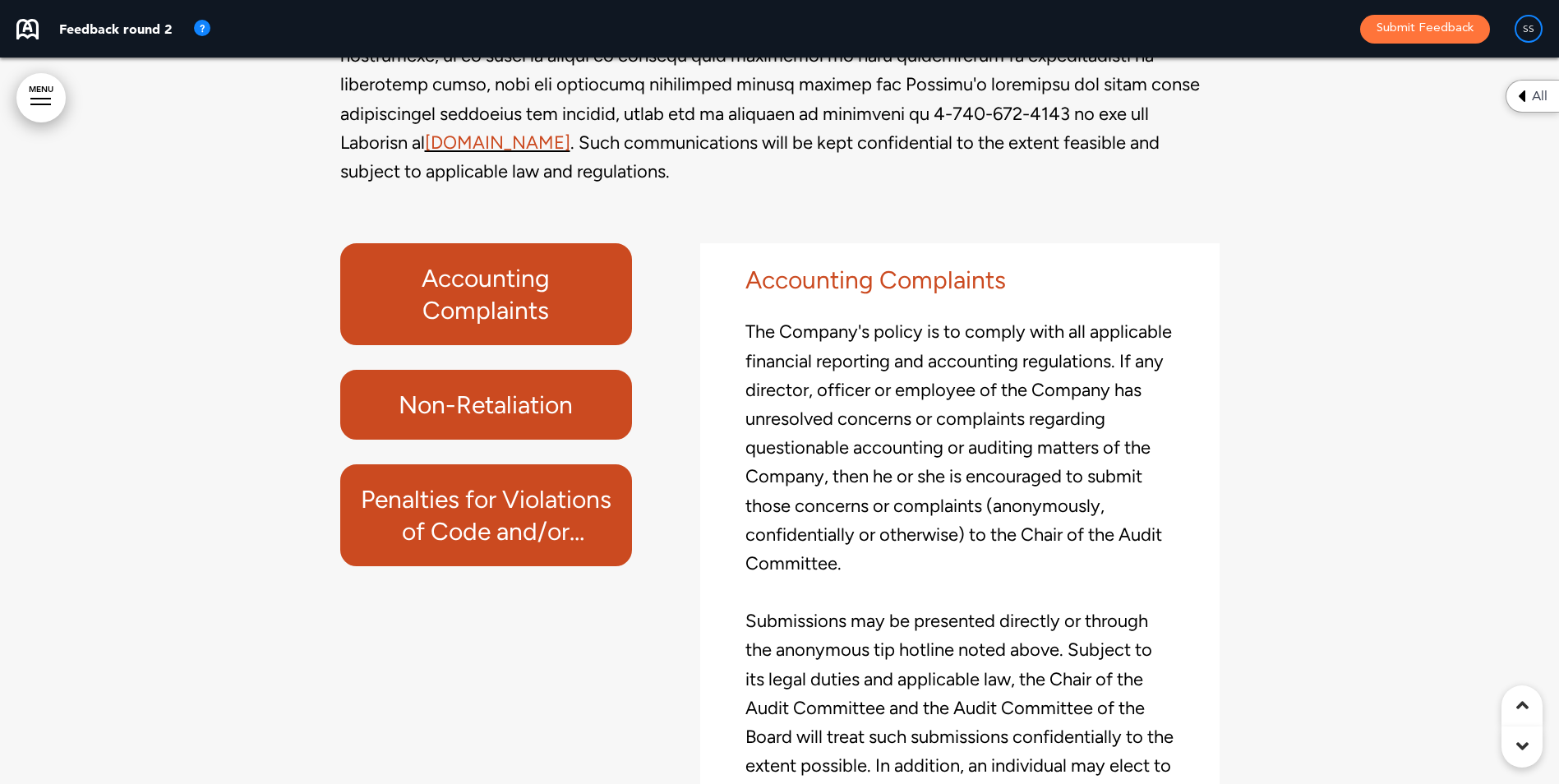
click at [545, 420] on h6 "Non-Retaliation" at bounding box center [486, 405] width 255 height 32
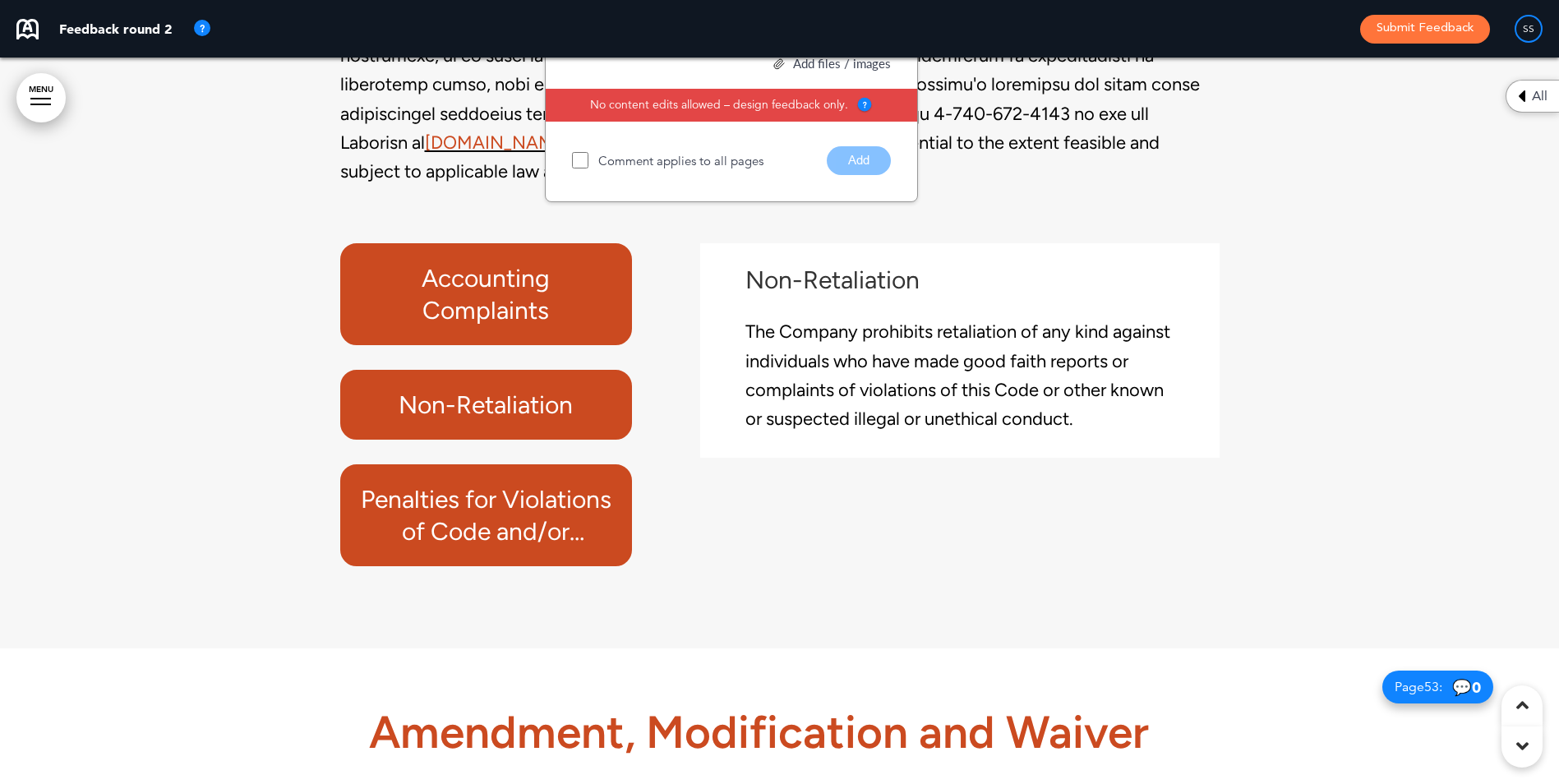
scroll to position [45245, 0]
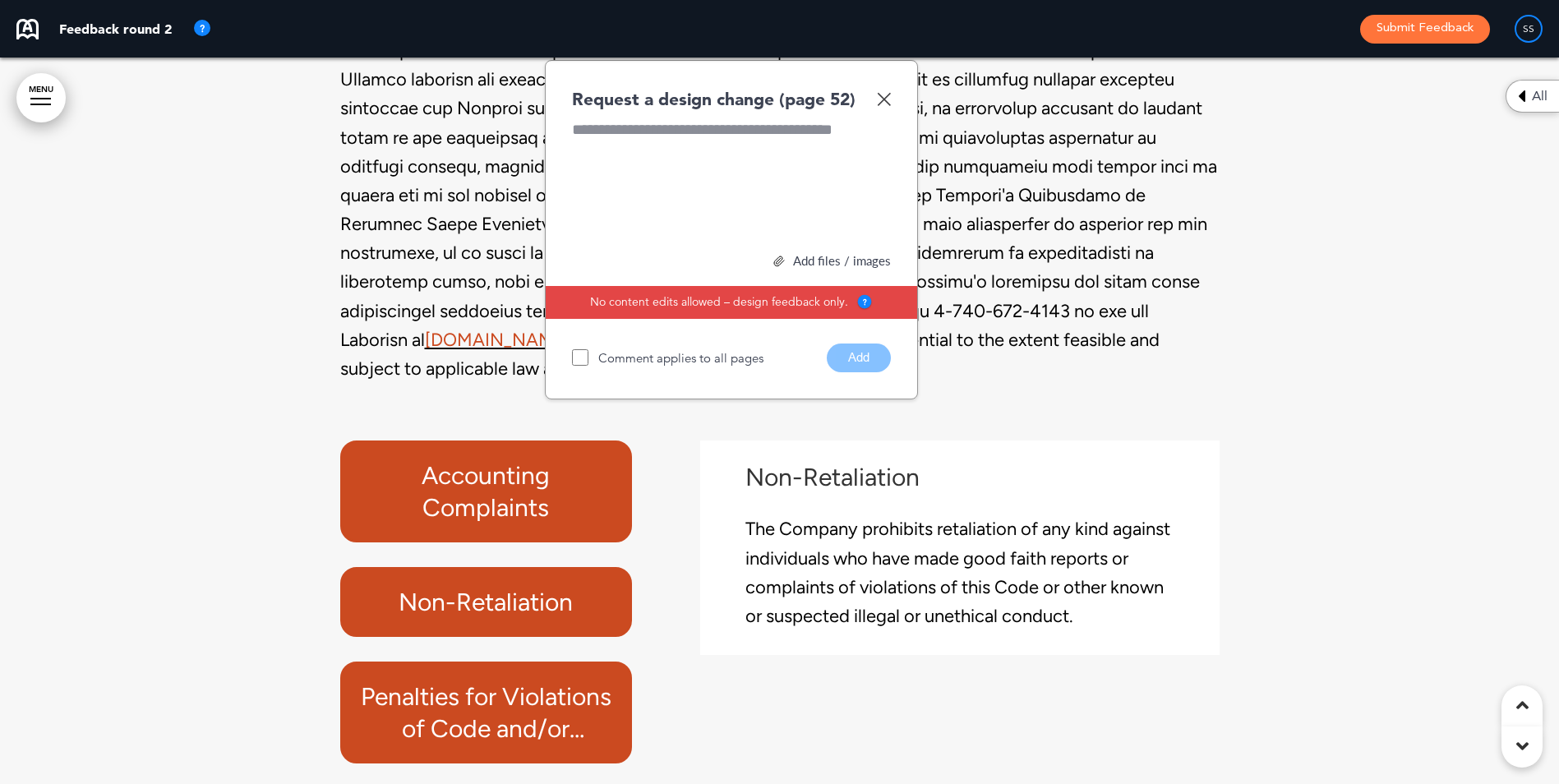
click at [888, 106] on img at bounding box center [883, 99] width 14 height 14
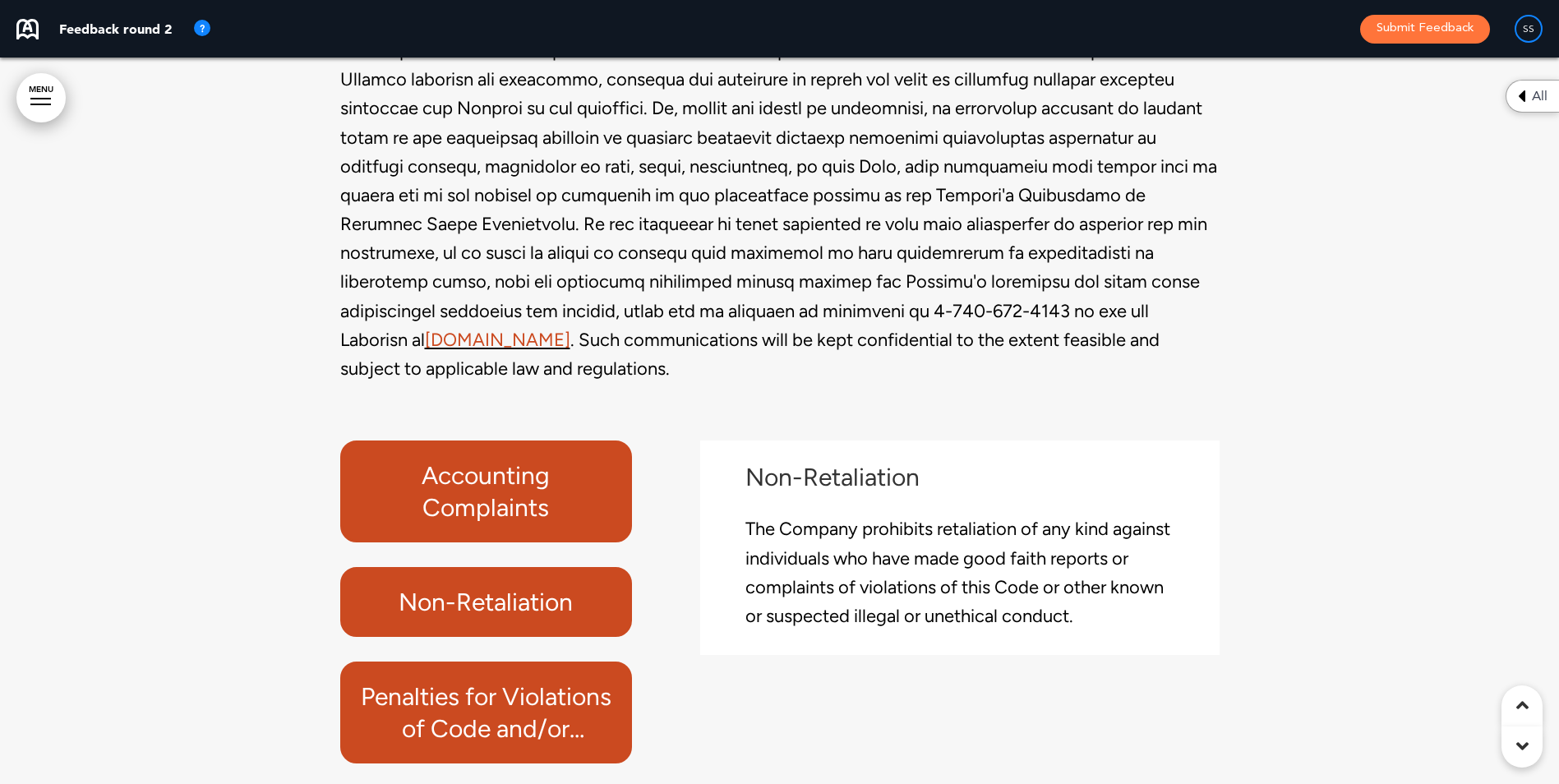
click at [439, 745] on h6 "Penalties for Violations of Code and/or Regulations and Laws" at bounding box center [486, 712] width 255 height 64
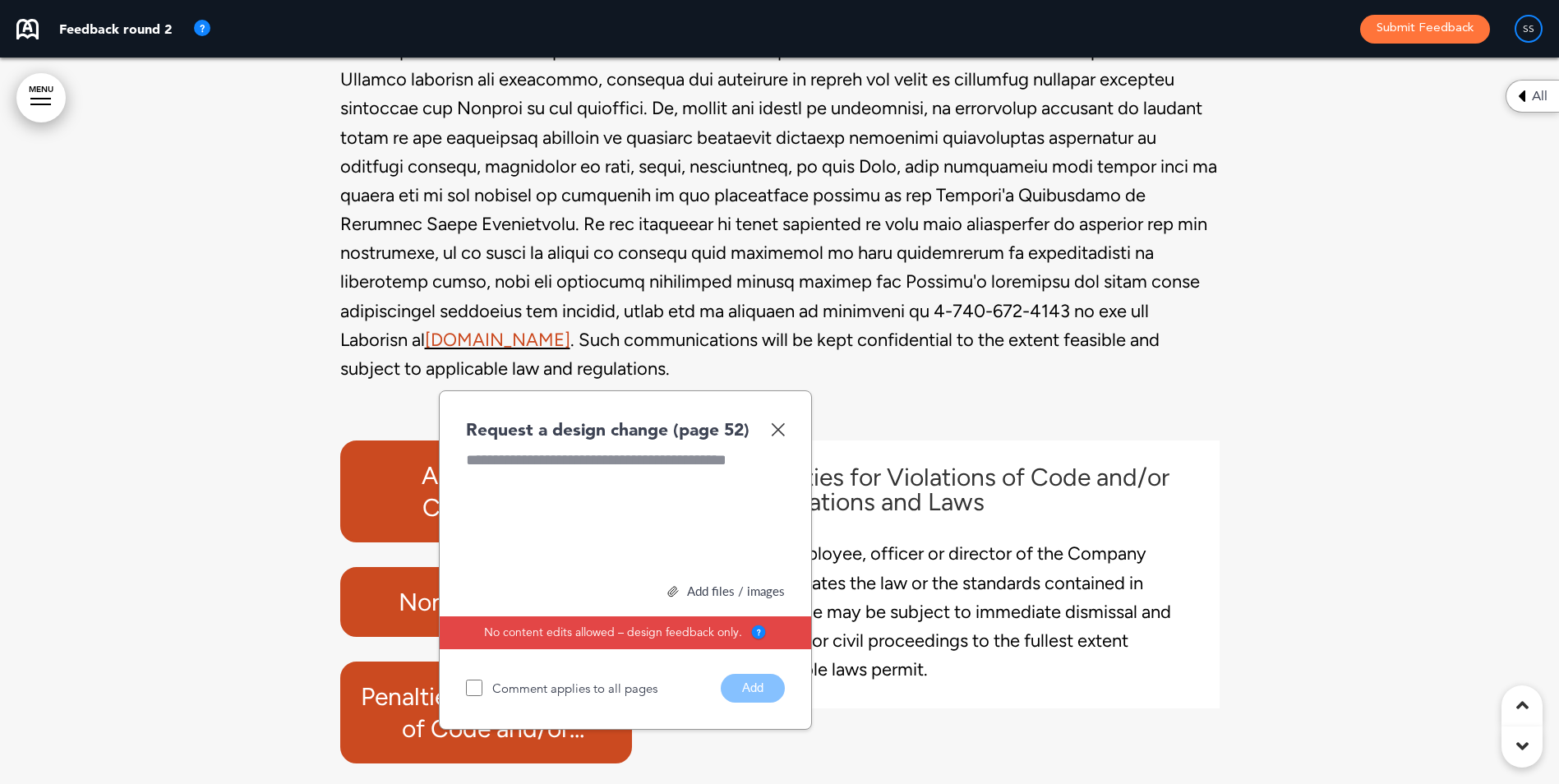
click at [778, 436] on img at bounding box center [778, 429] width 14 height 14
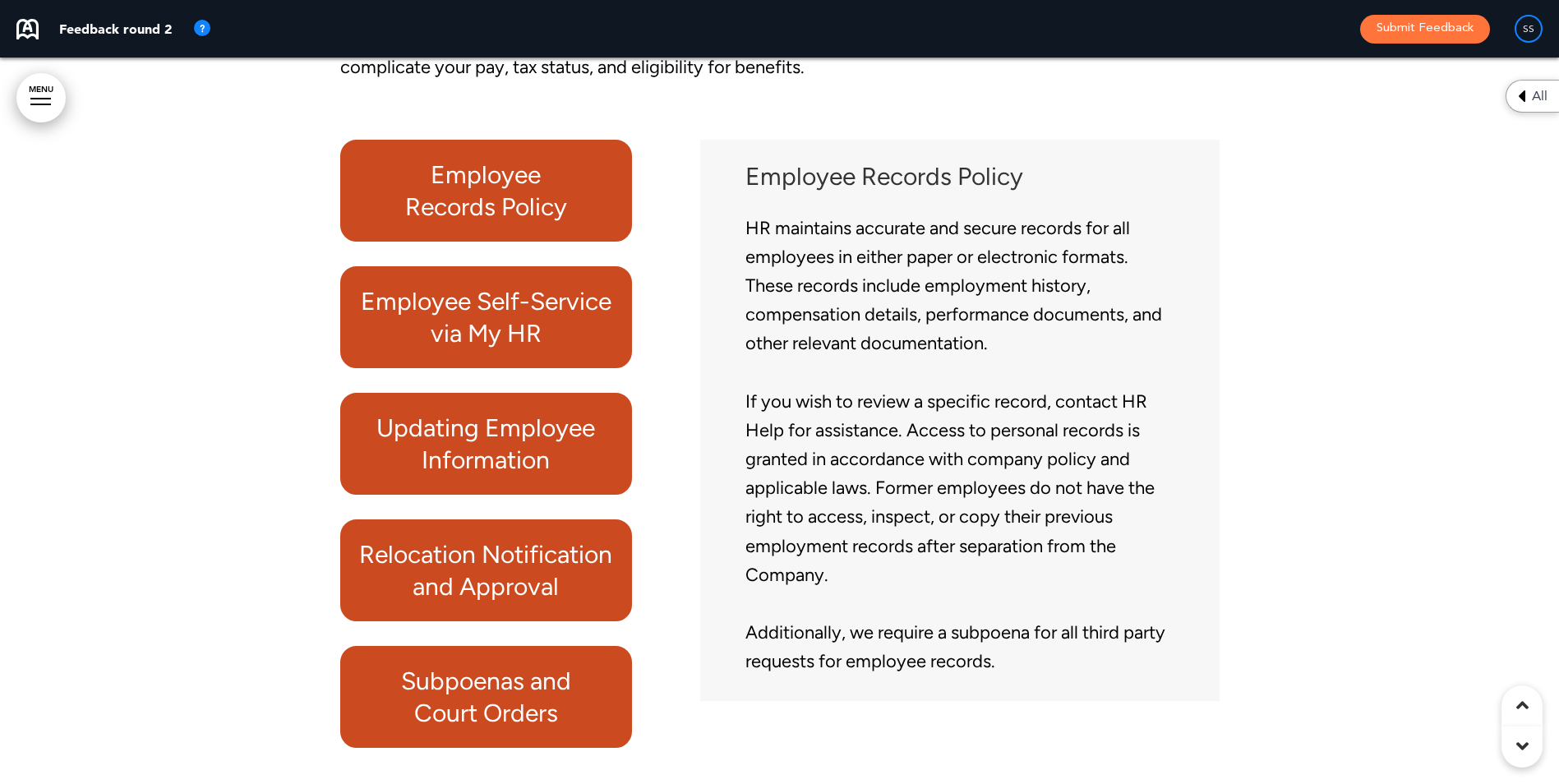
scroll to position [51242, 0]
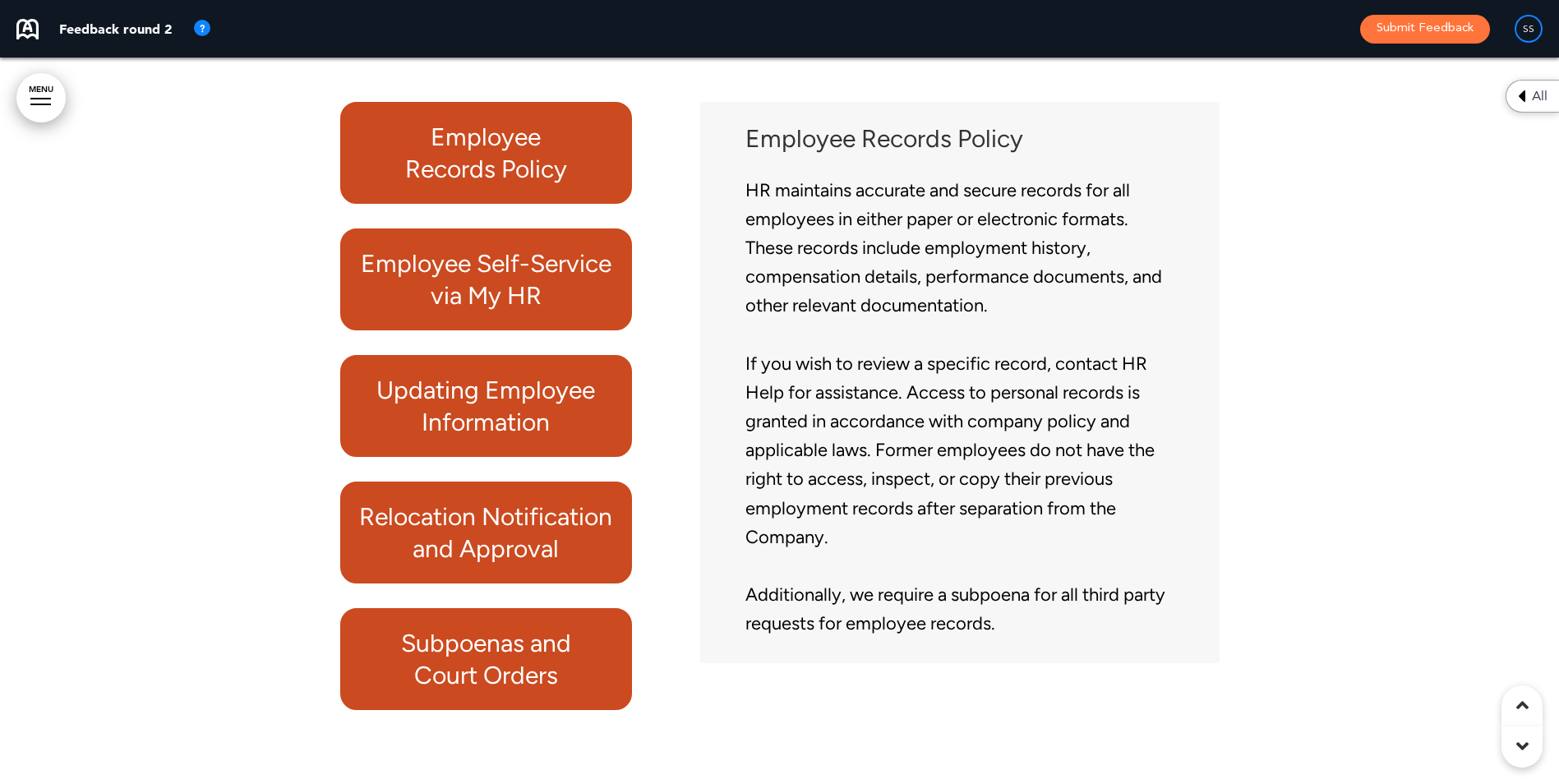
click at [521, 303] on h6 "Employee Self-Service via My HR" at bounding box center [486, 279] width 255 height 64
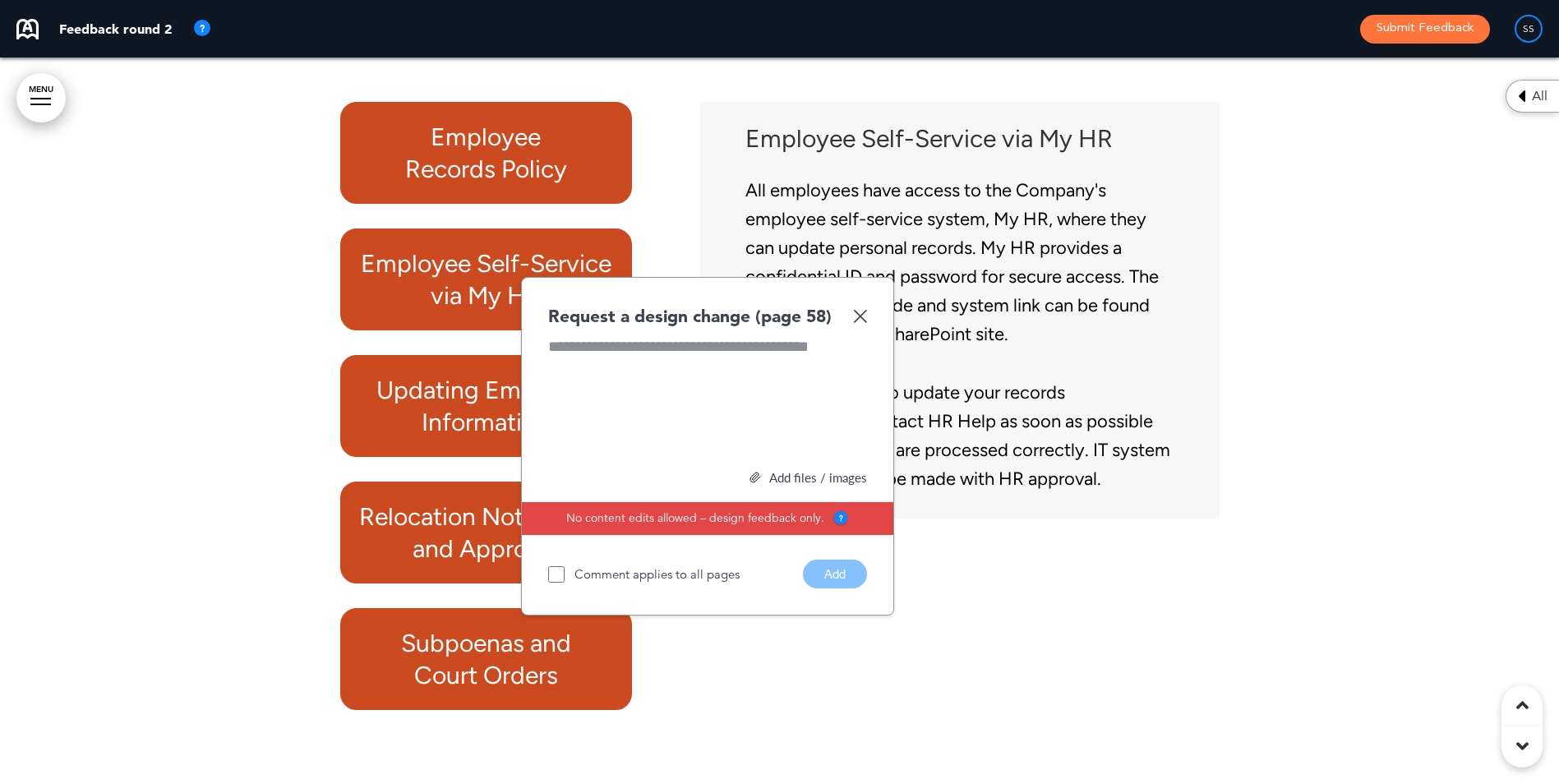
click at [855, 323] on img at bounding box center [860, 315] width 14 height 14
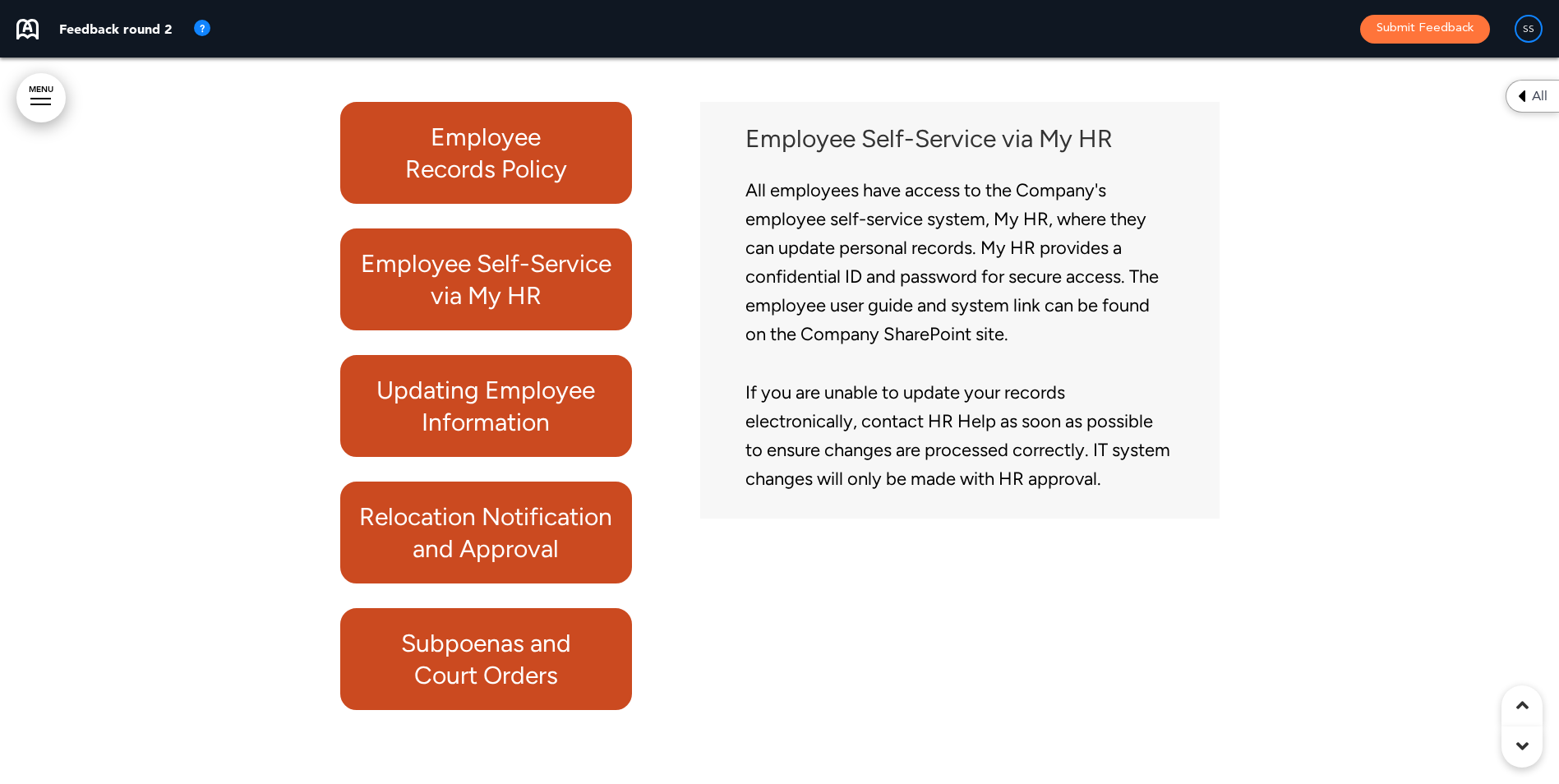
click at [537, 438] on h6 "Updating Employee Information" at bounding box center [486, 406] width 255 height 64
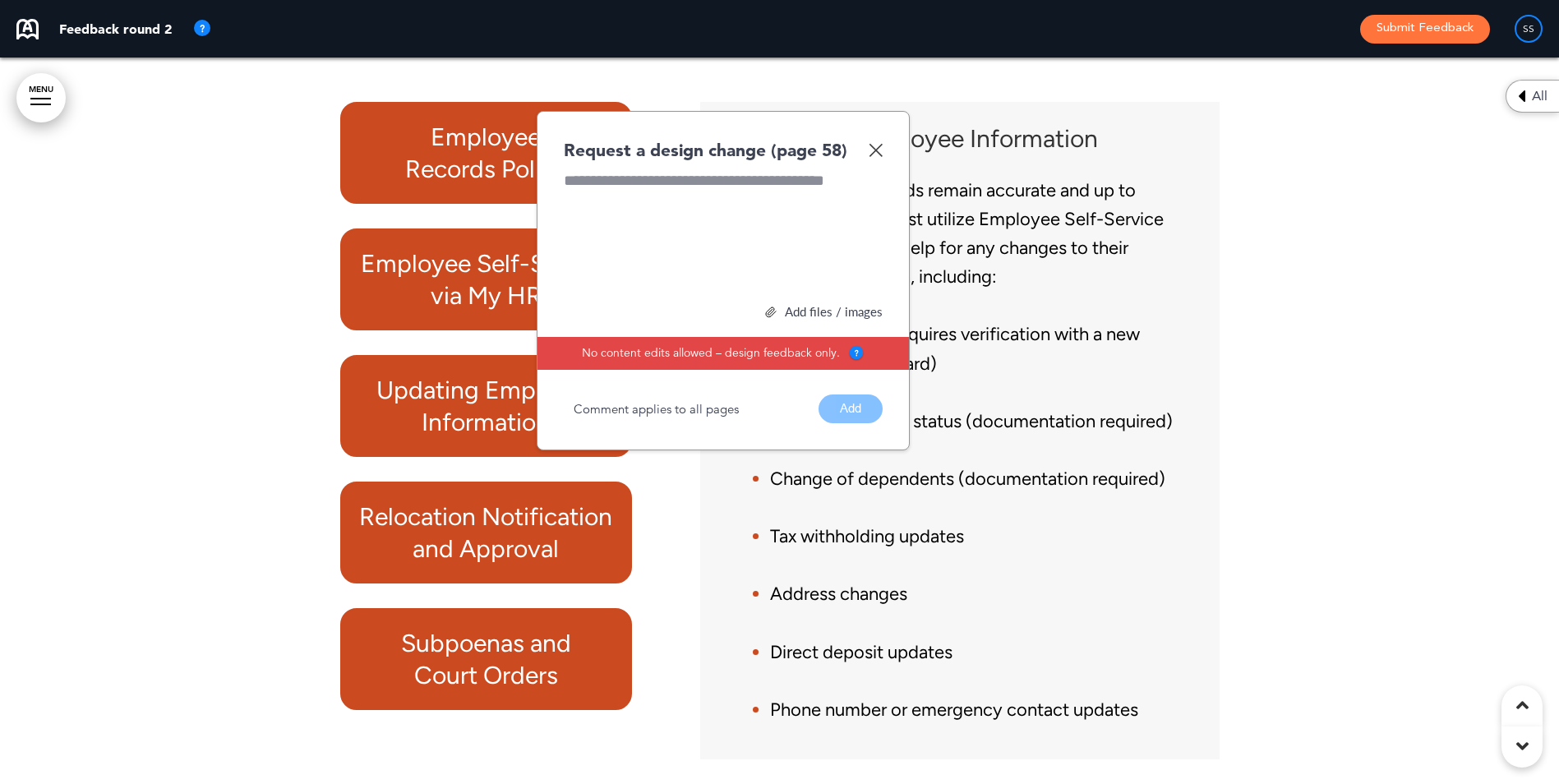
scroll to position [51273, 0]
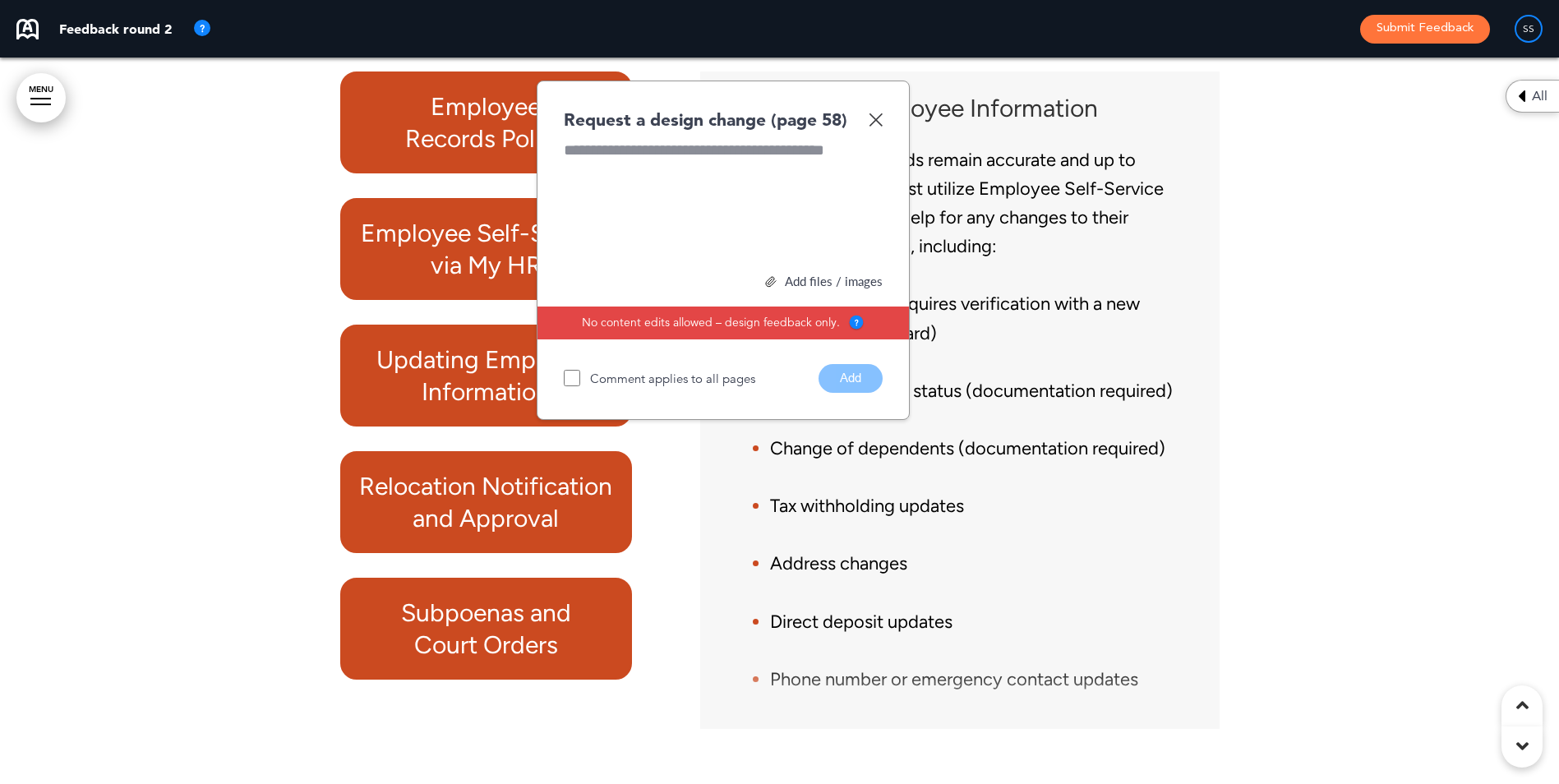
click at [875, 127] on img at bounding box center [876, 119] width 14 height 14
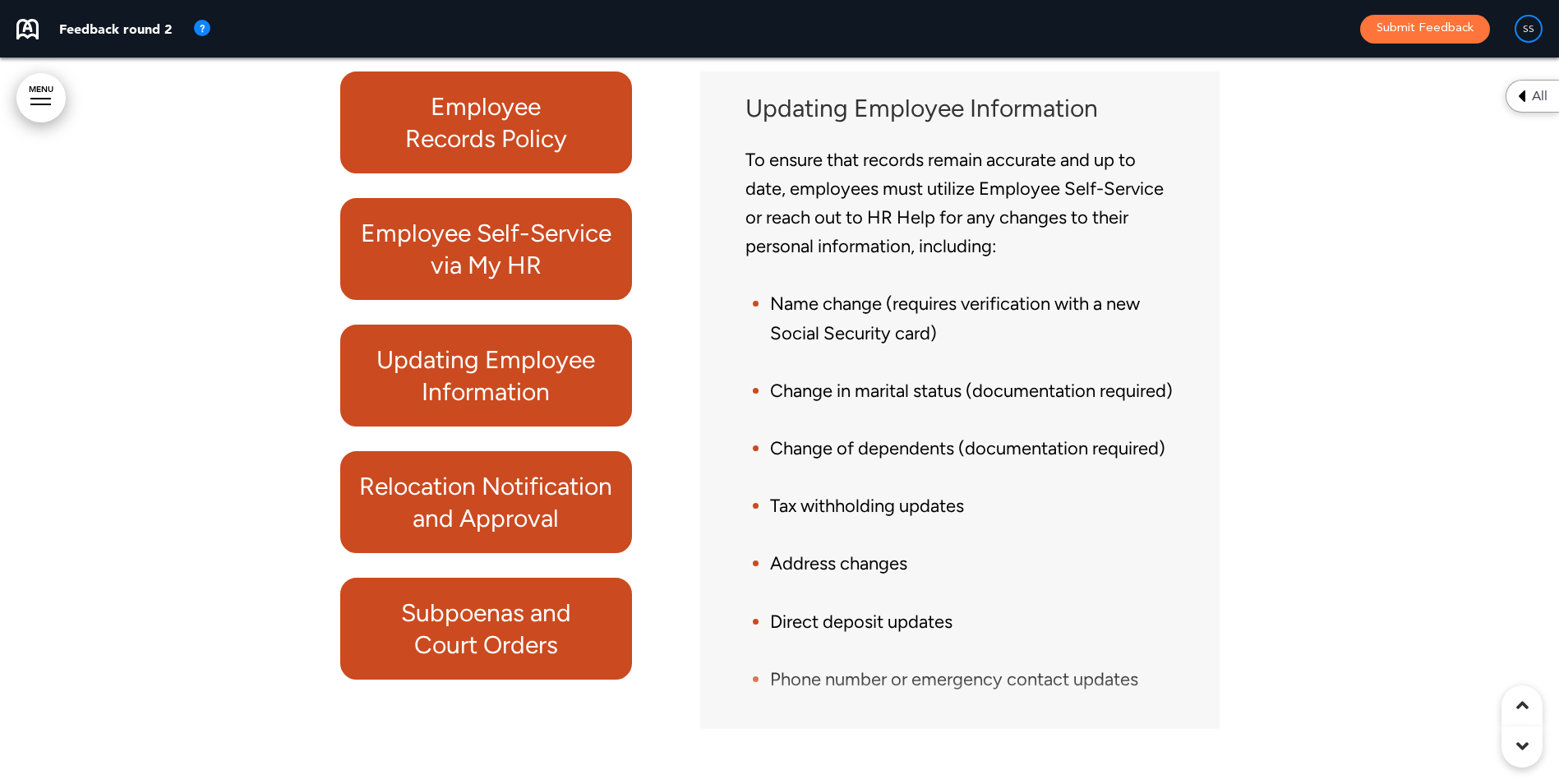
click at [485, 532] on h6 "Relocation Notification and Approval" at bounding box center [486, 502] width 255 height 64
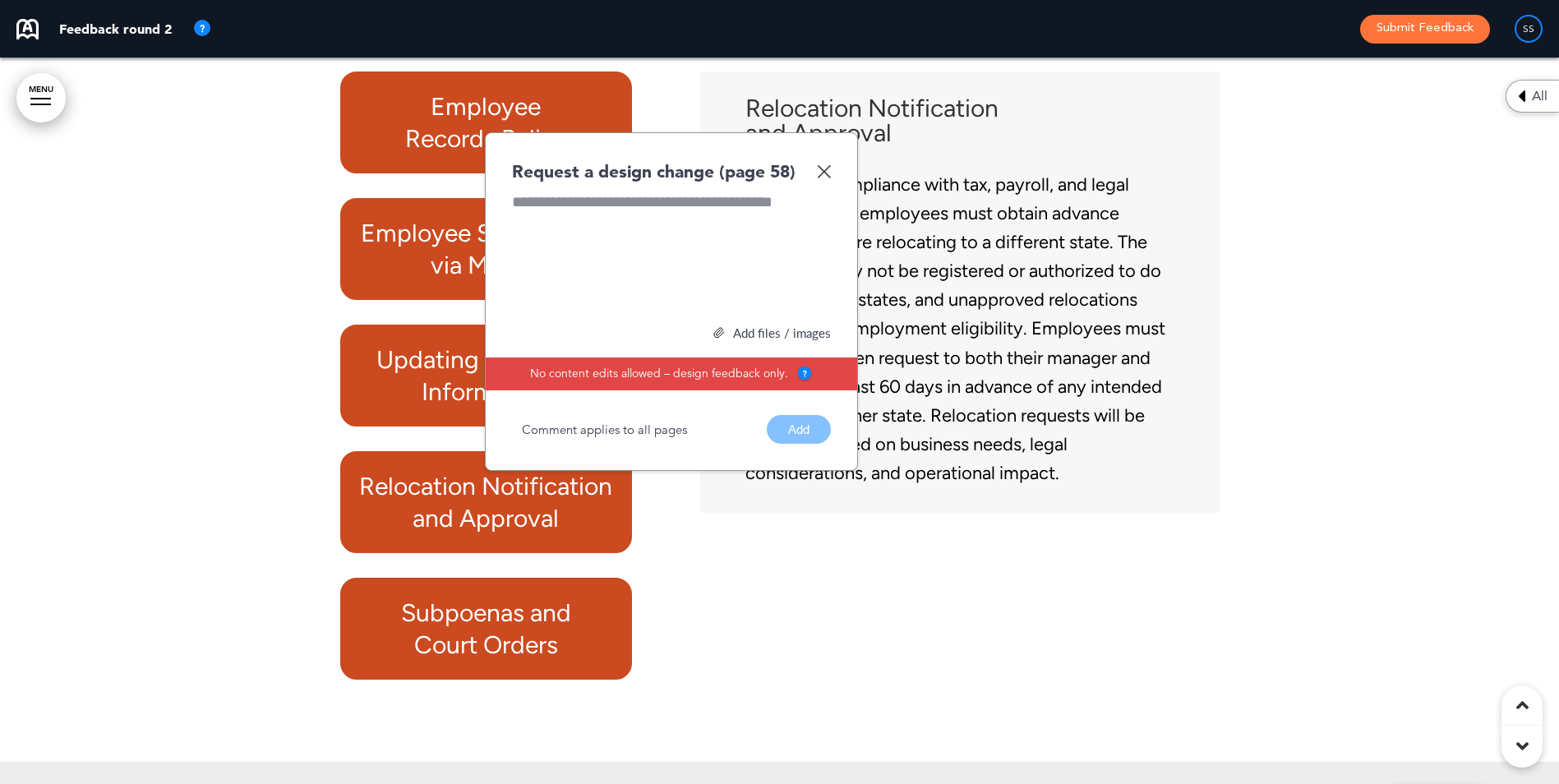
scroll to position [51239, 0]
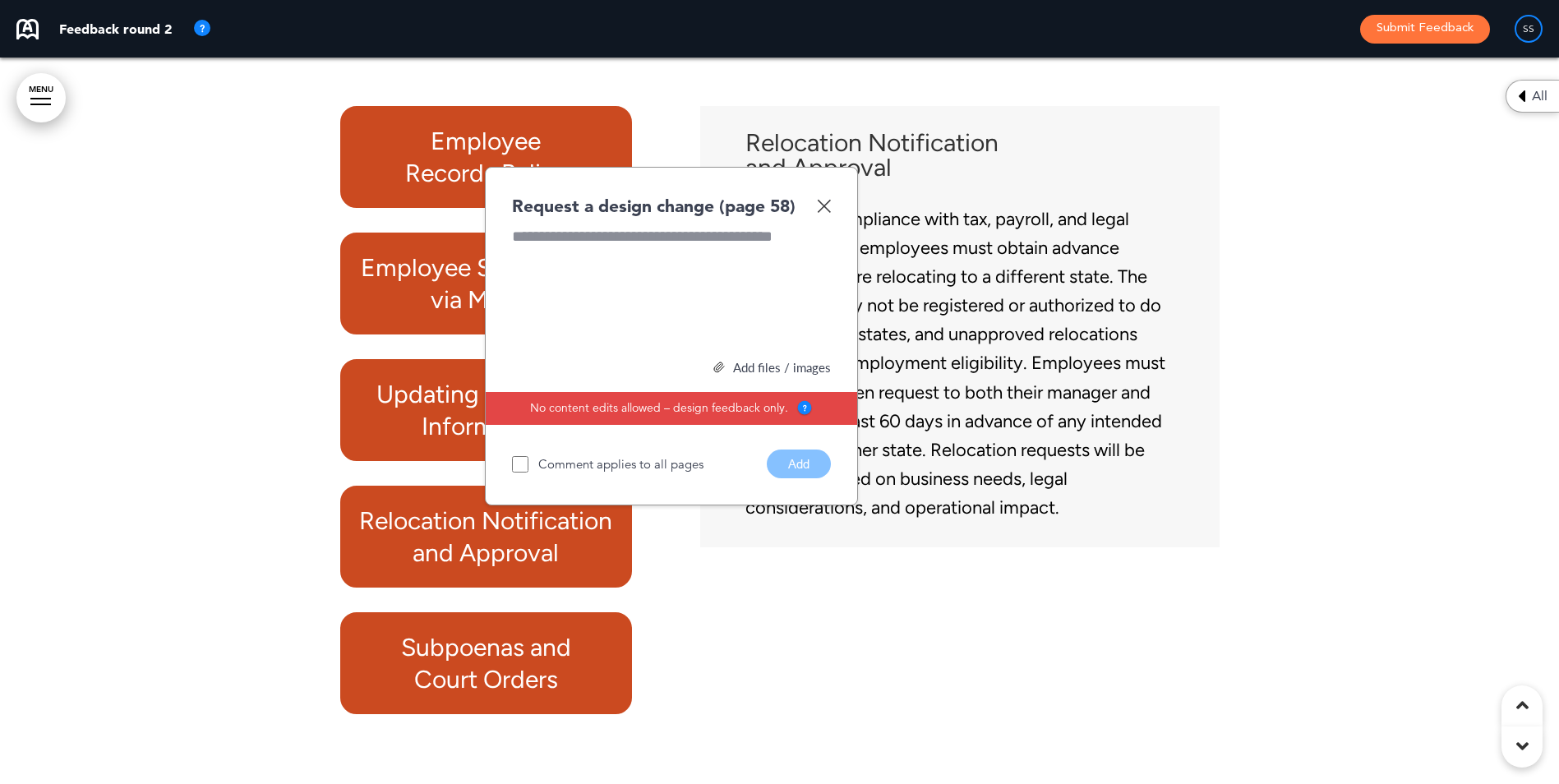
click at [830, 213] on img at bounding box center [823, 205] width 14 height 14
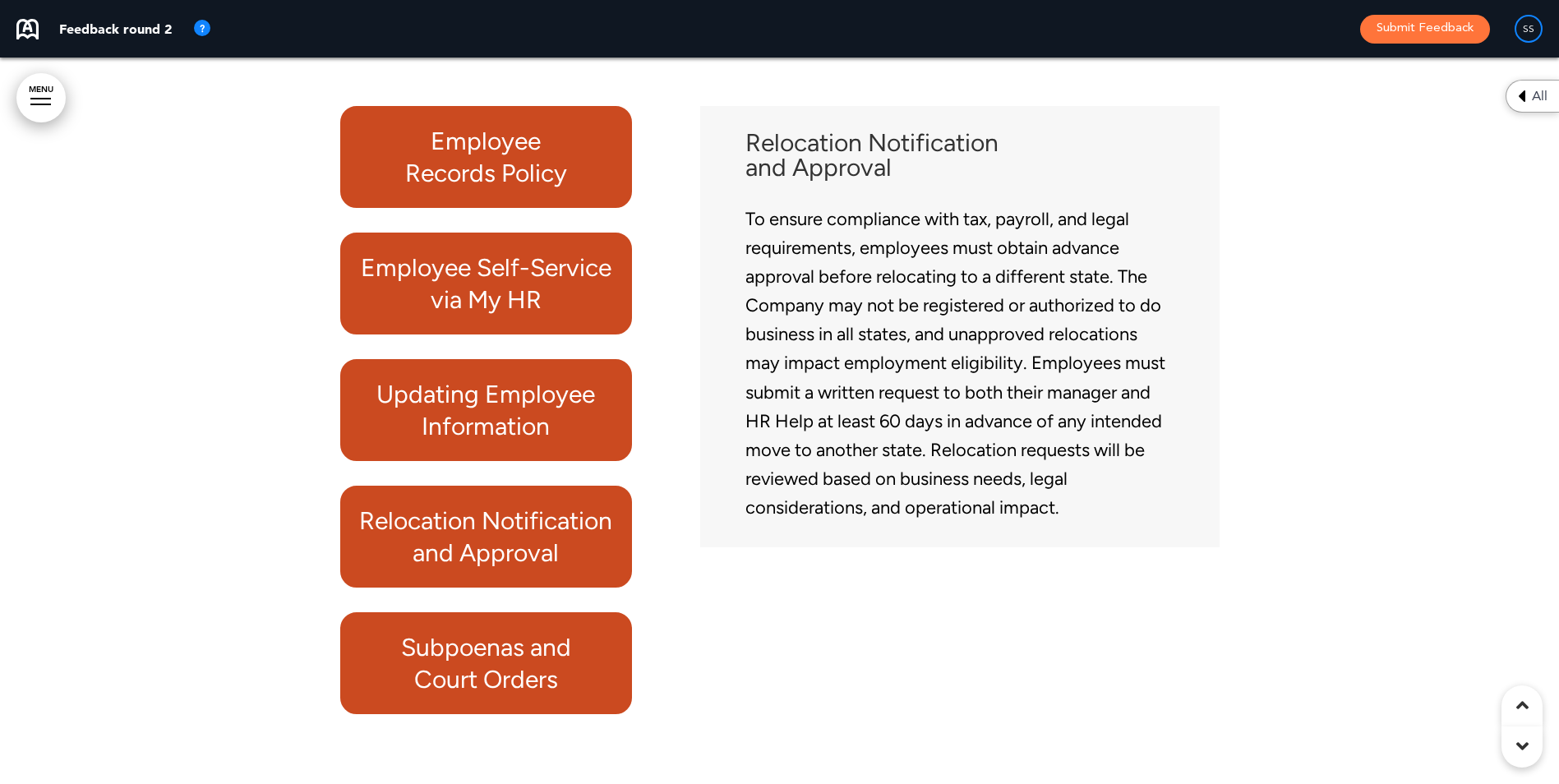
click at [546, 685] on h6 "Subpoenas and Court Orders" at bounding box center [486, 663] width 255 height 64
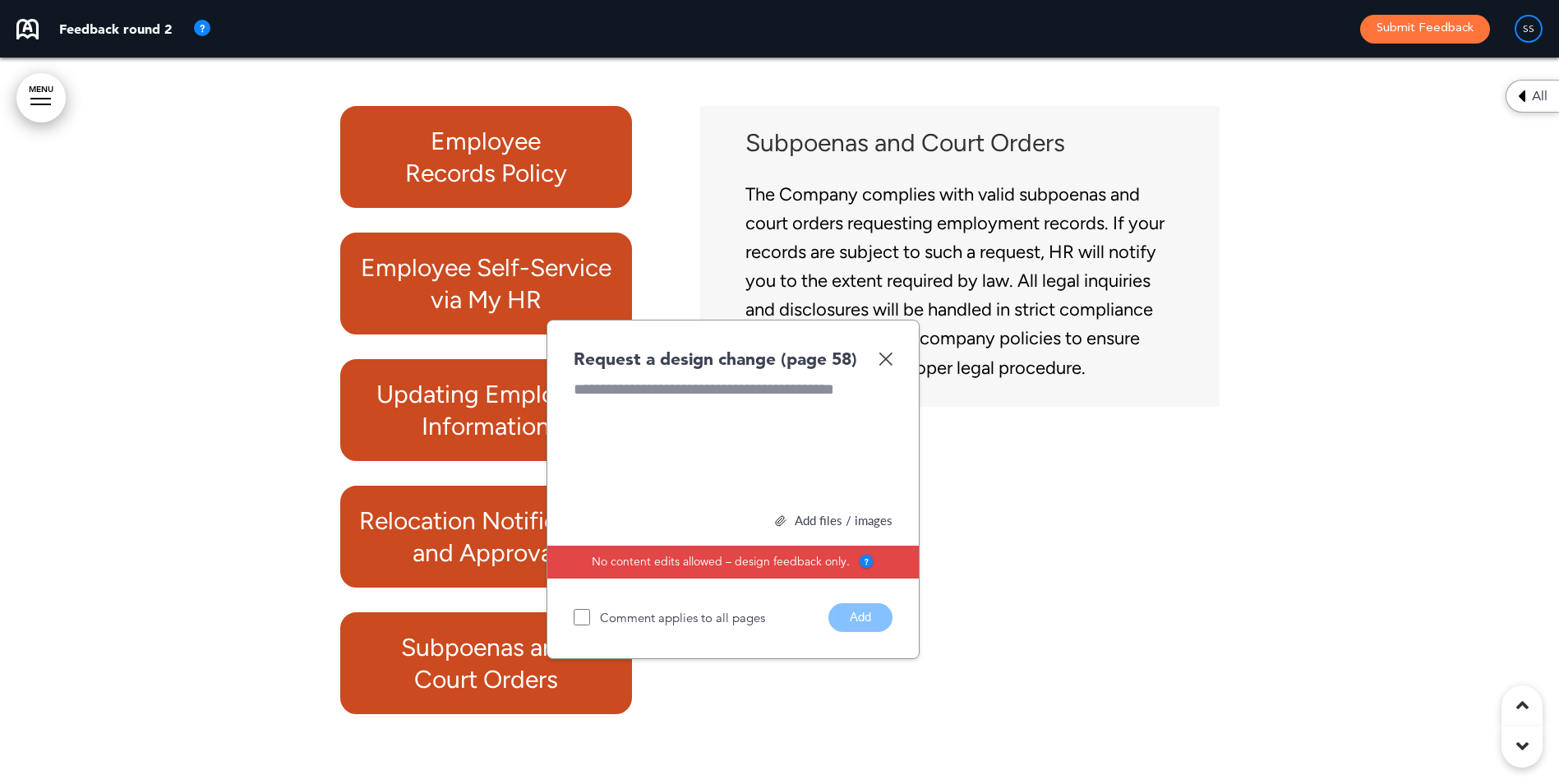
click at [891, 365] on img at bounding box center [885, 358] width 14 height 14
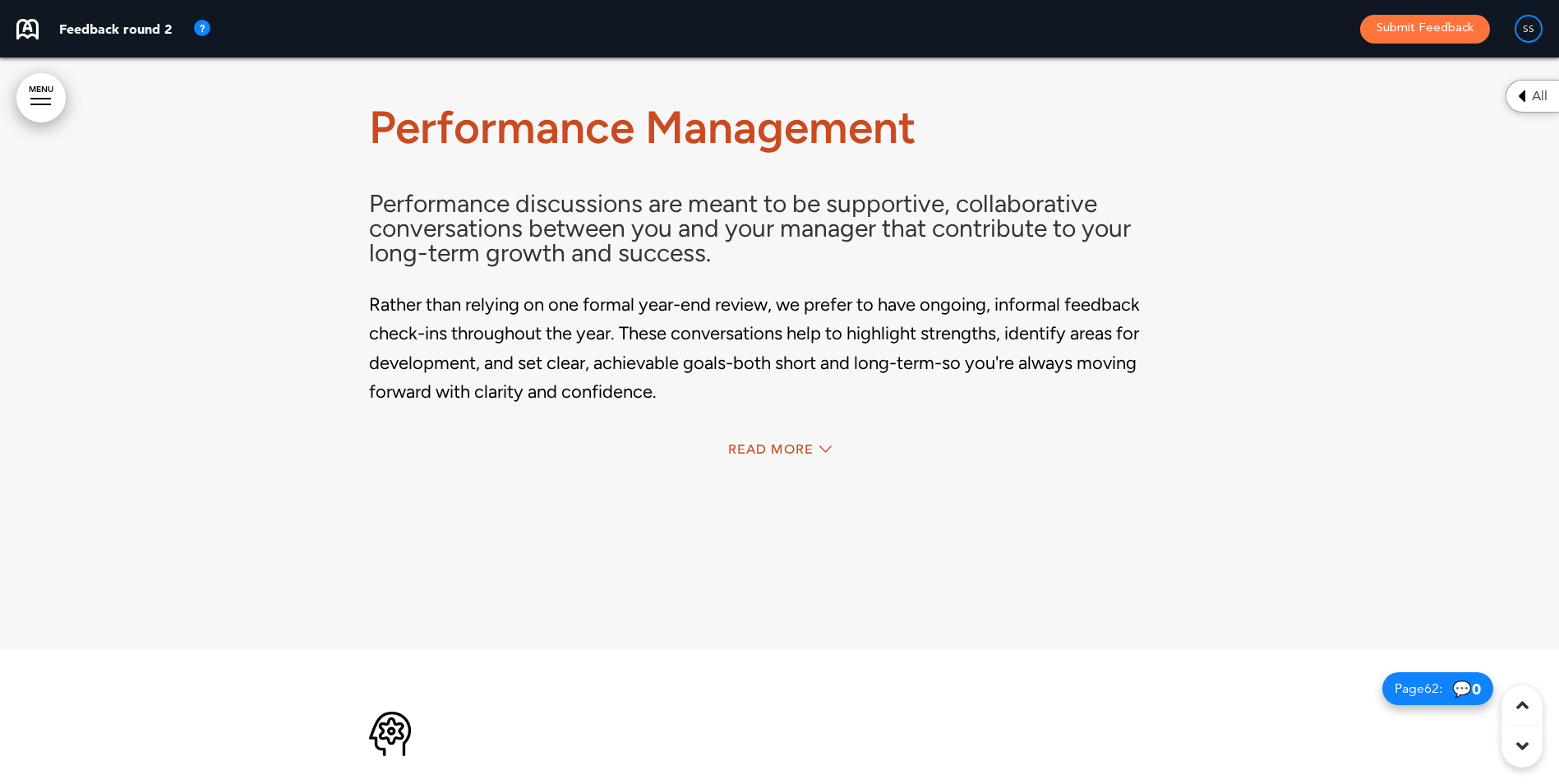
scroll to position [53868, 0]
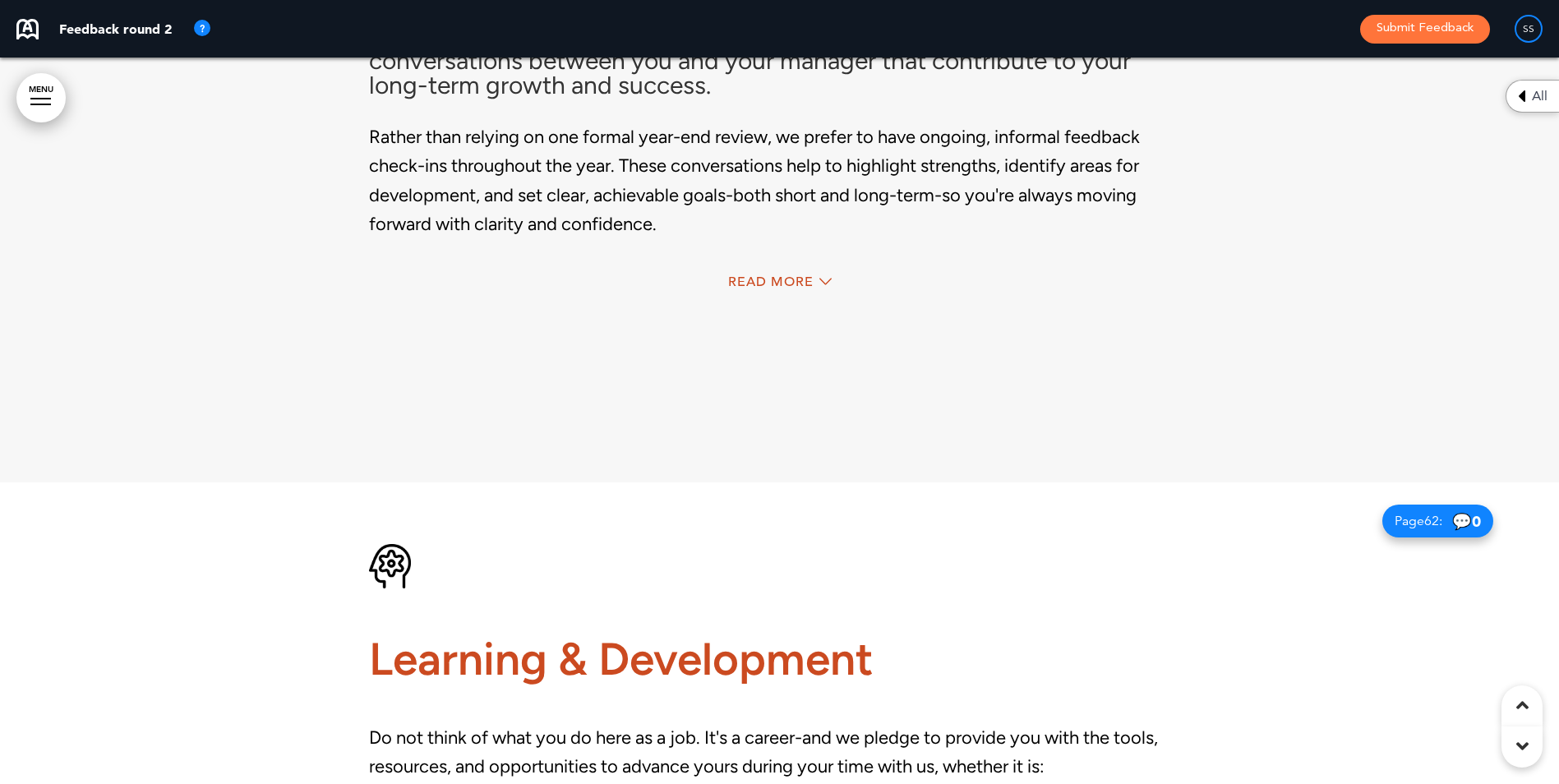
click at [737, 294] on div "Read More" at bounding box center [780, 283] width 821 height 34
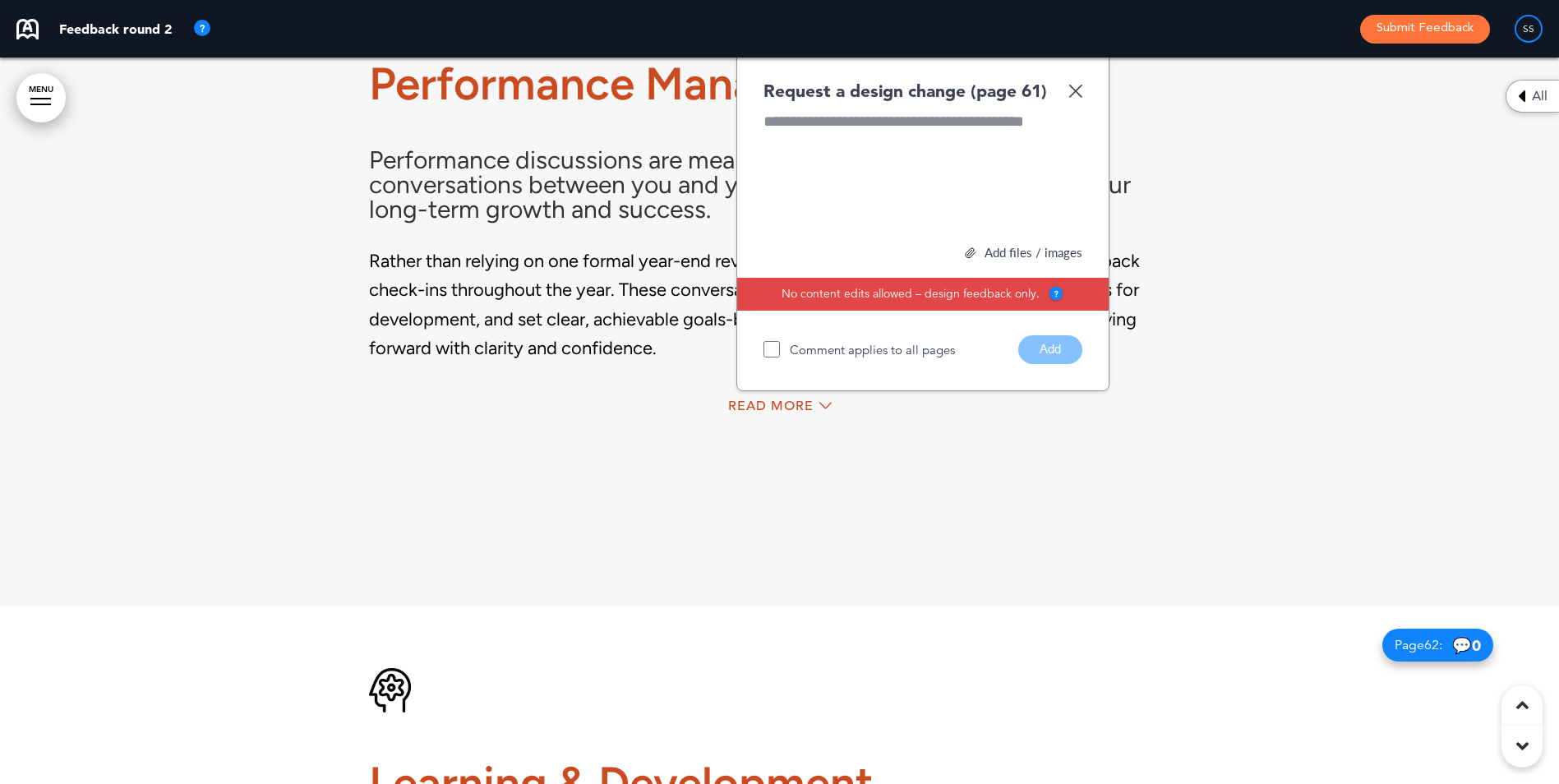
scroll to position [53621, 0]
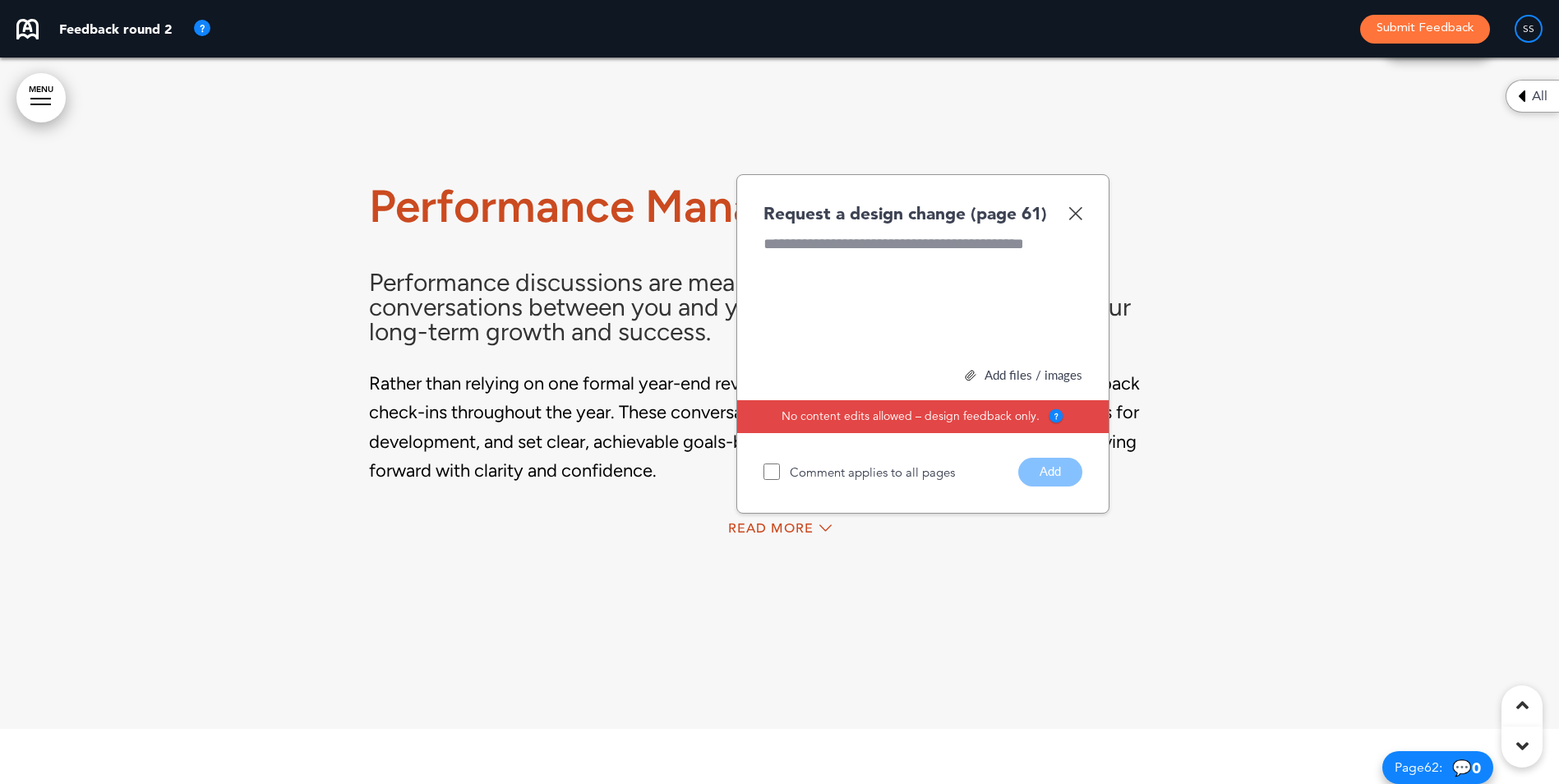
click at [1073, 220] on img at bounding box center [1075, 213] width 14 height 14
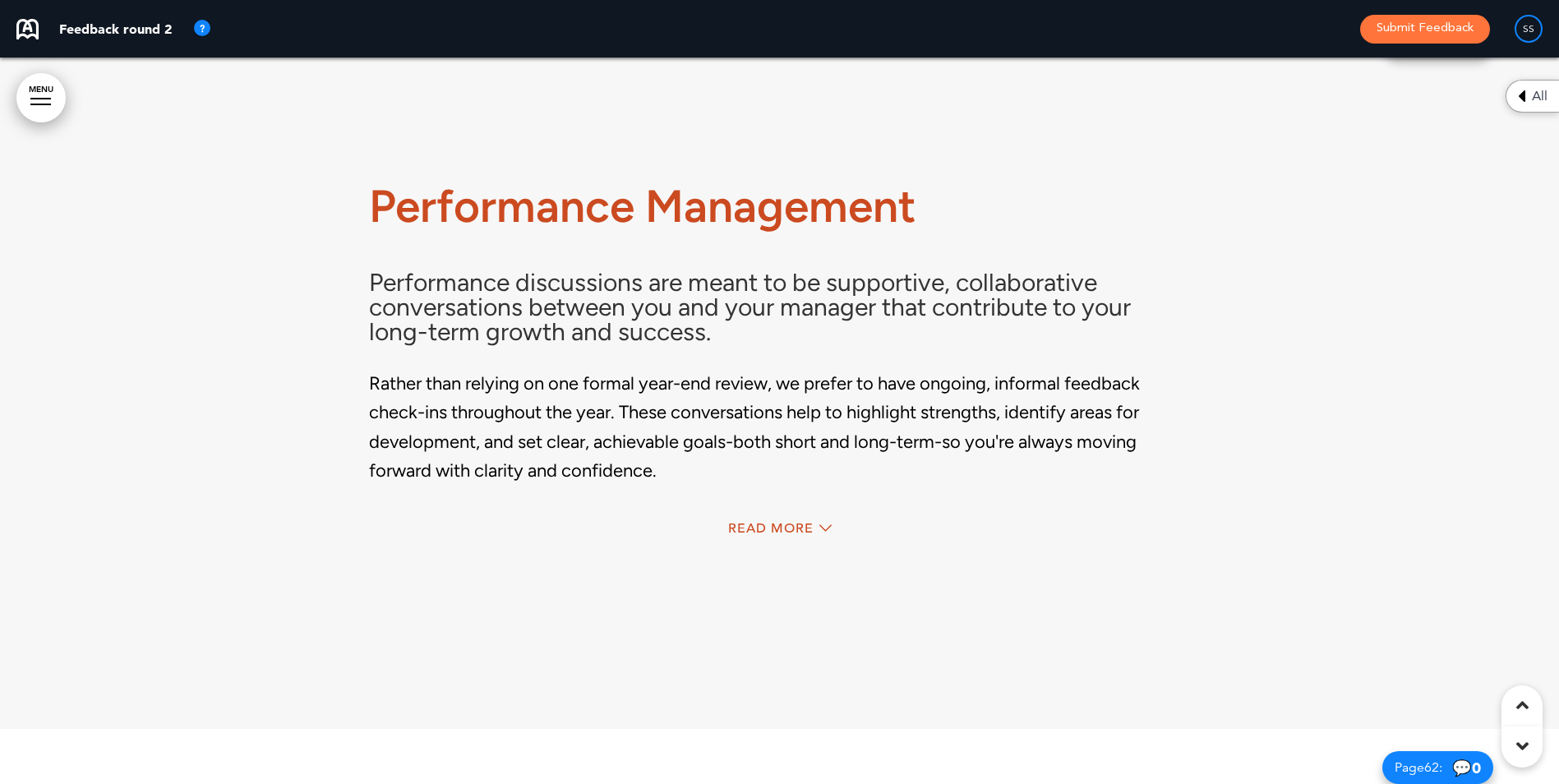
click at [773, 544] on div "Read More" at bounding box center [780, 530] width 821 height 34
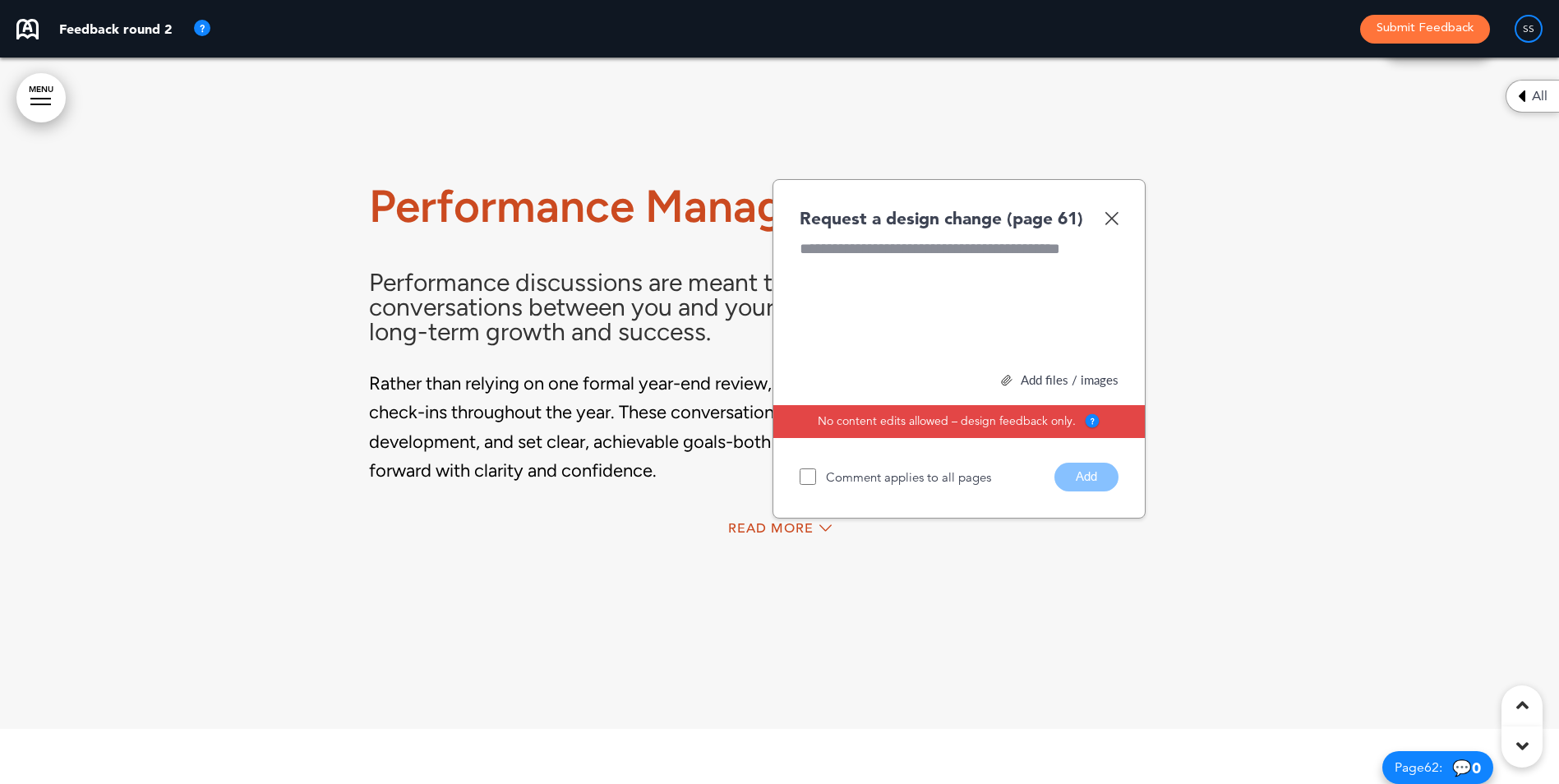
click at [1119, 246] on div "Request a design change (page 61) Add files / images Select or drag & drop your…" at bounding box center [959, 349] width 373 height 339
click at [1109, 225] on img at bounding box center [1111, 218] width 14 height 14
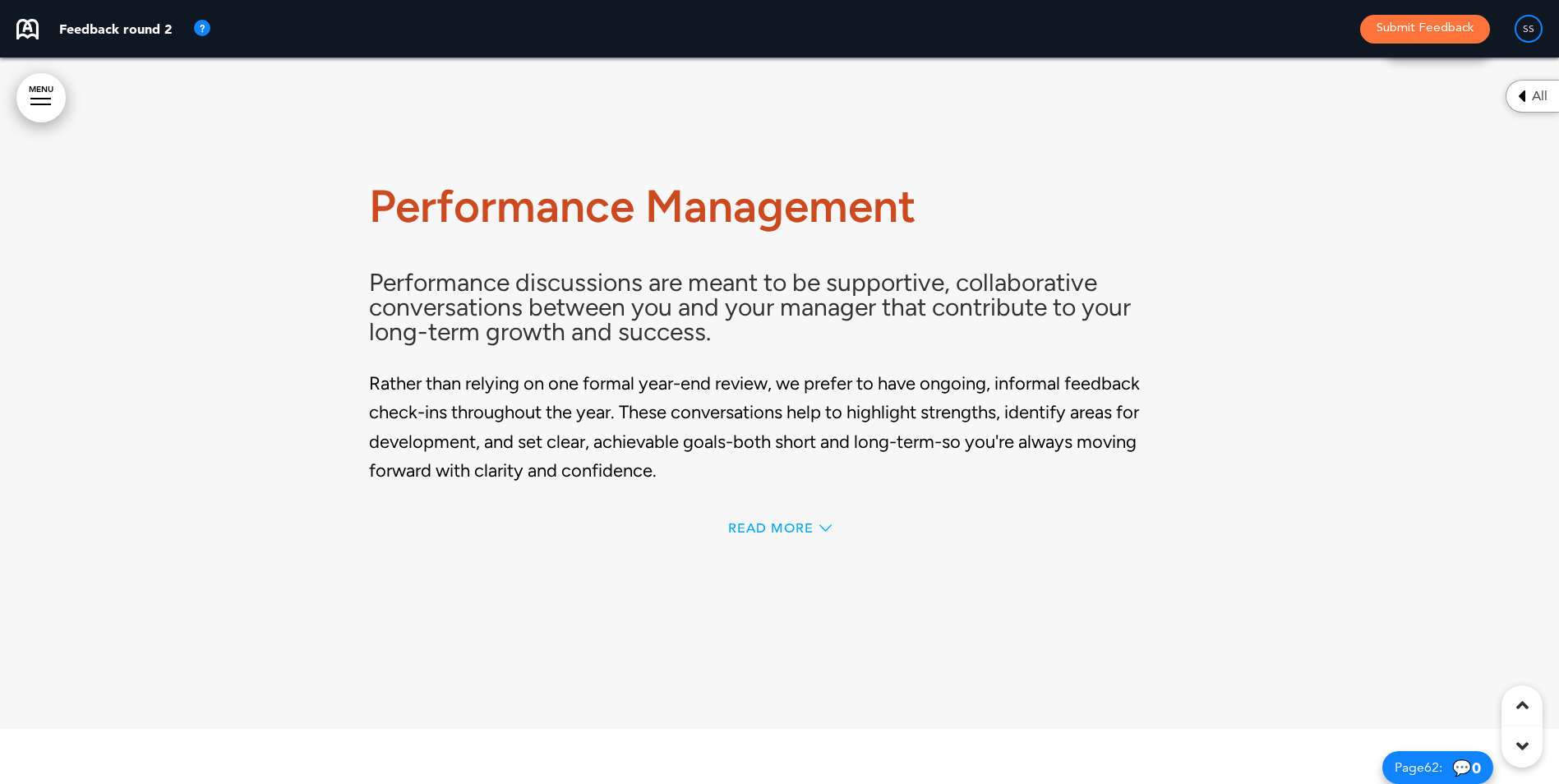
click at [800, 535] on span "Read More" at bounding box center [771, 529] width 86 height 13
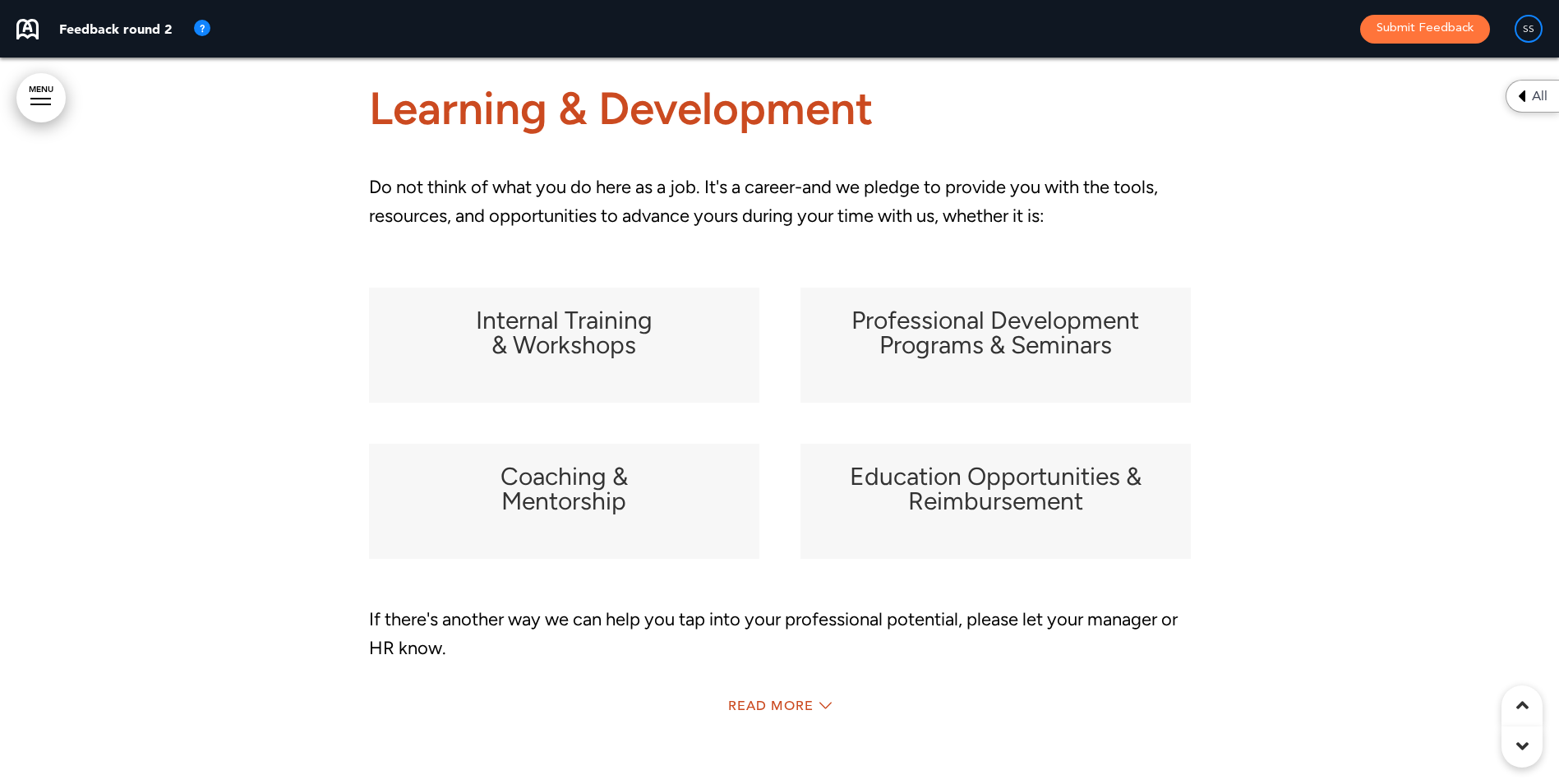
scroll to position [55018, 0]
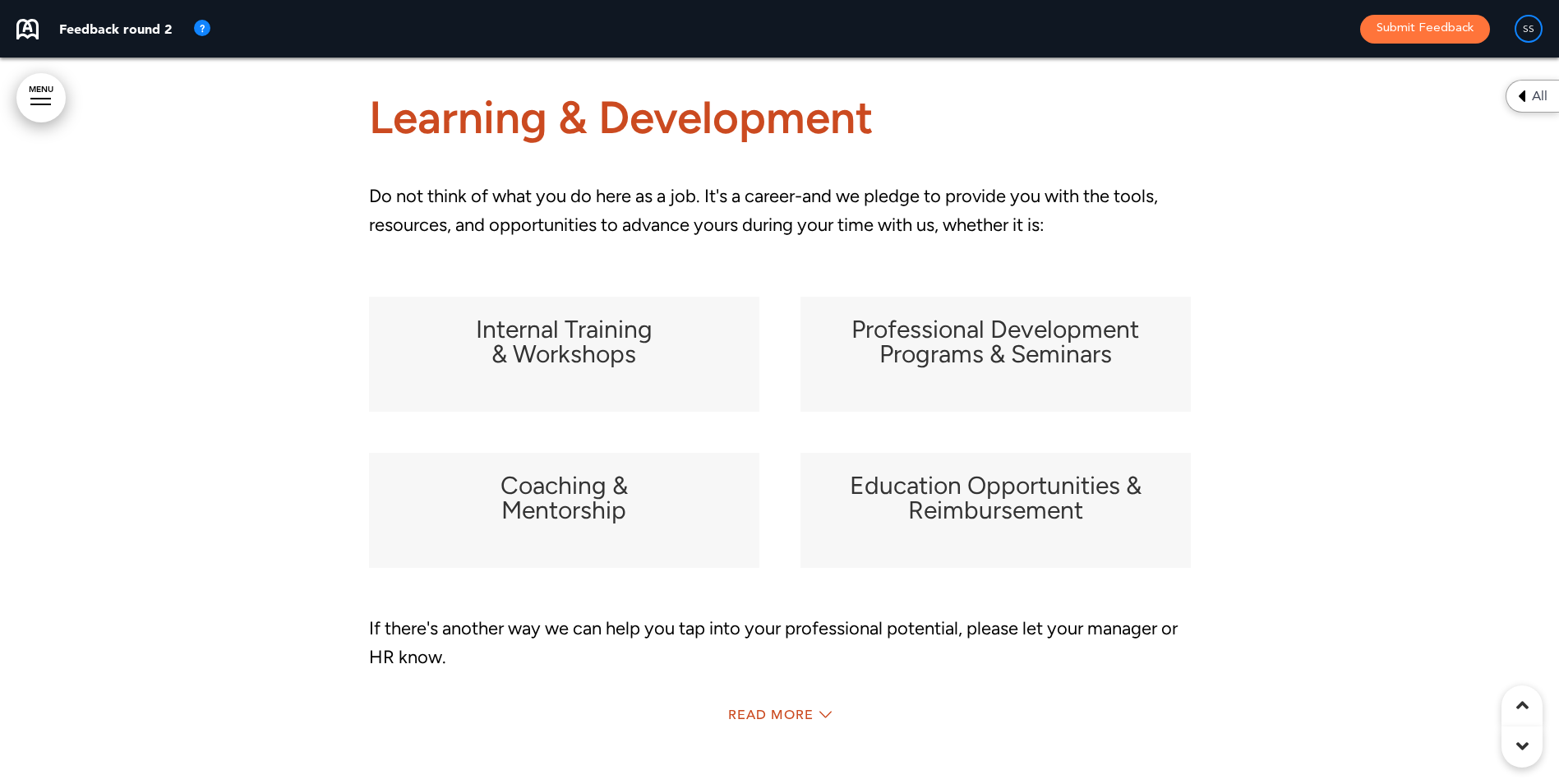
click at [501, 356] on h6 "Internal Training & Workshops" at bounding box center [564, 341] width 350 height 49
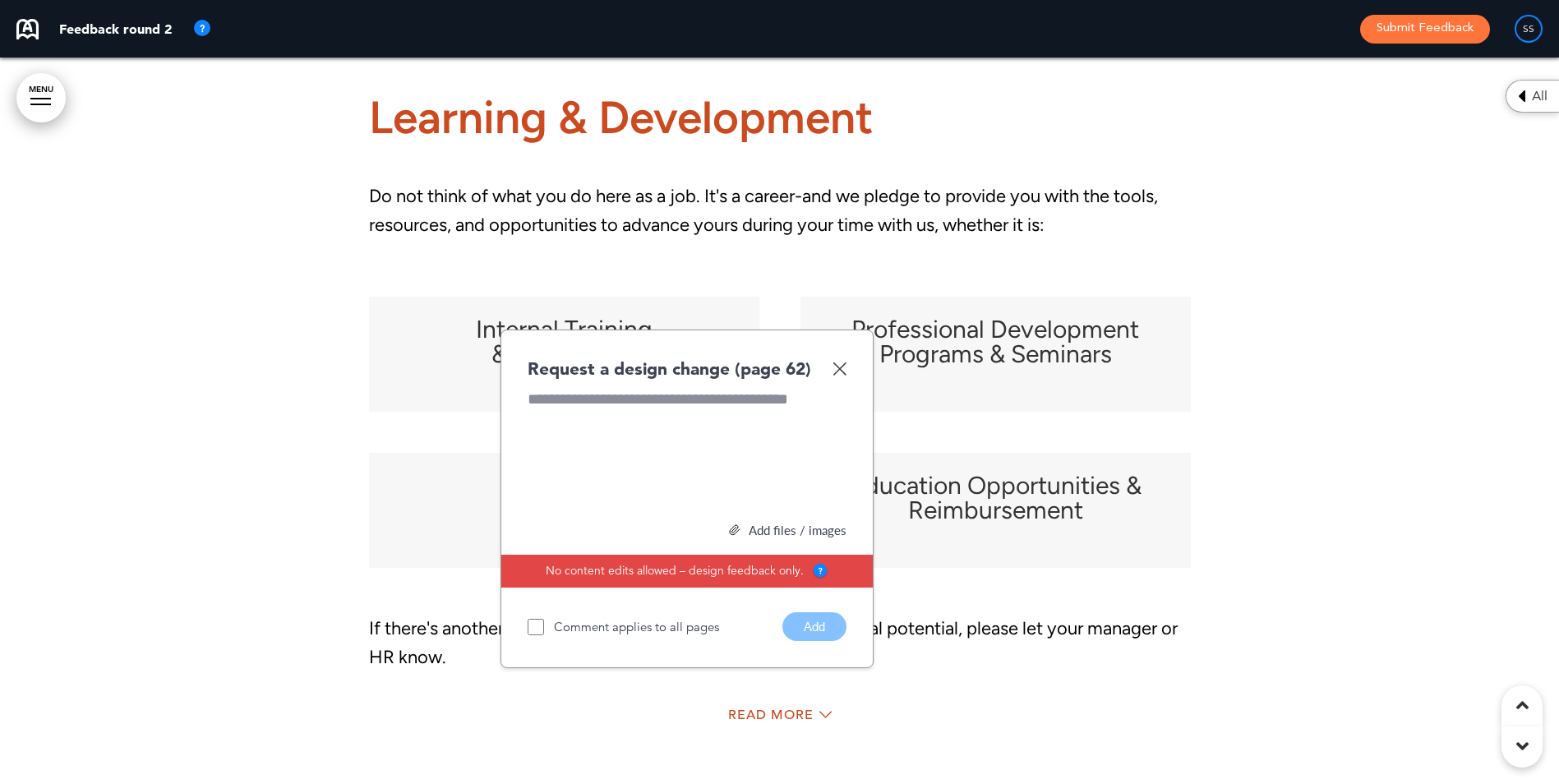
click at [846, 376] on img at bounding box center [839, 368] width 14 height 14
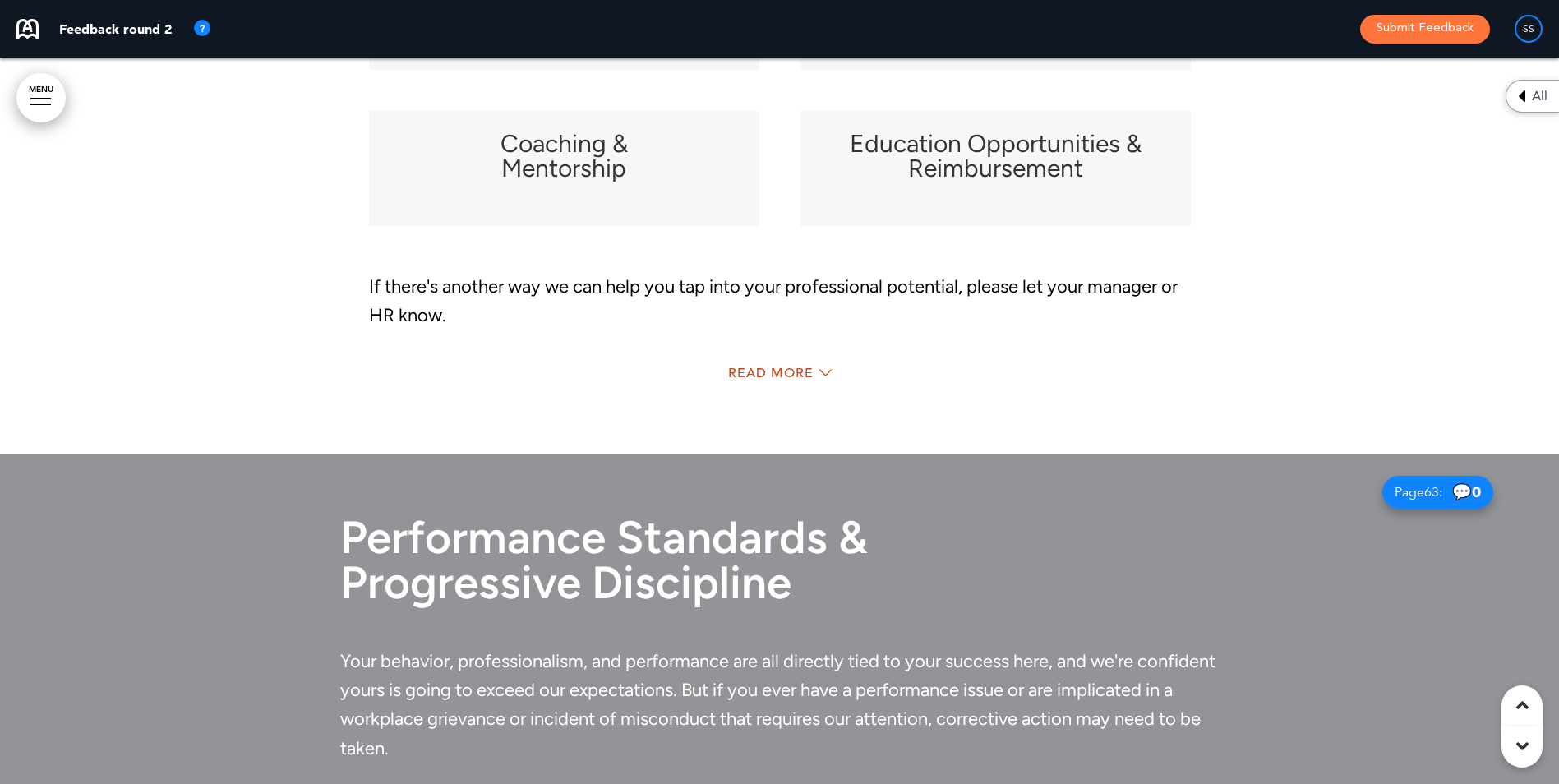
scroll to position [55429, 0]
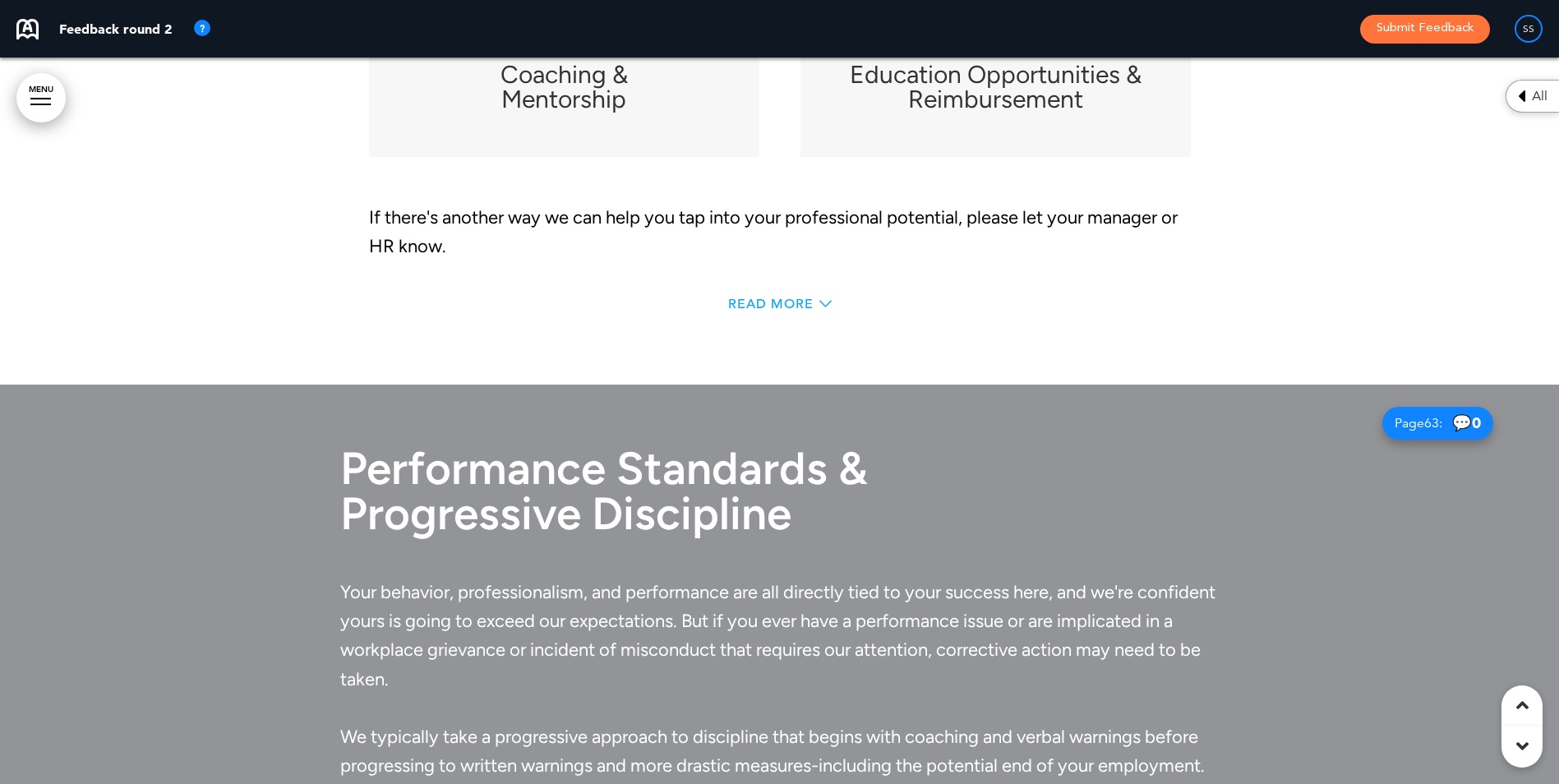
click at [773, 310] on span "Read More" at bounding box center [771, 304] width 86 height 13
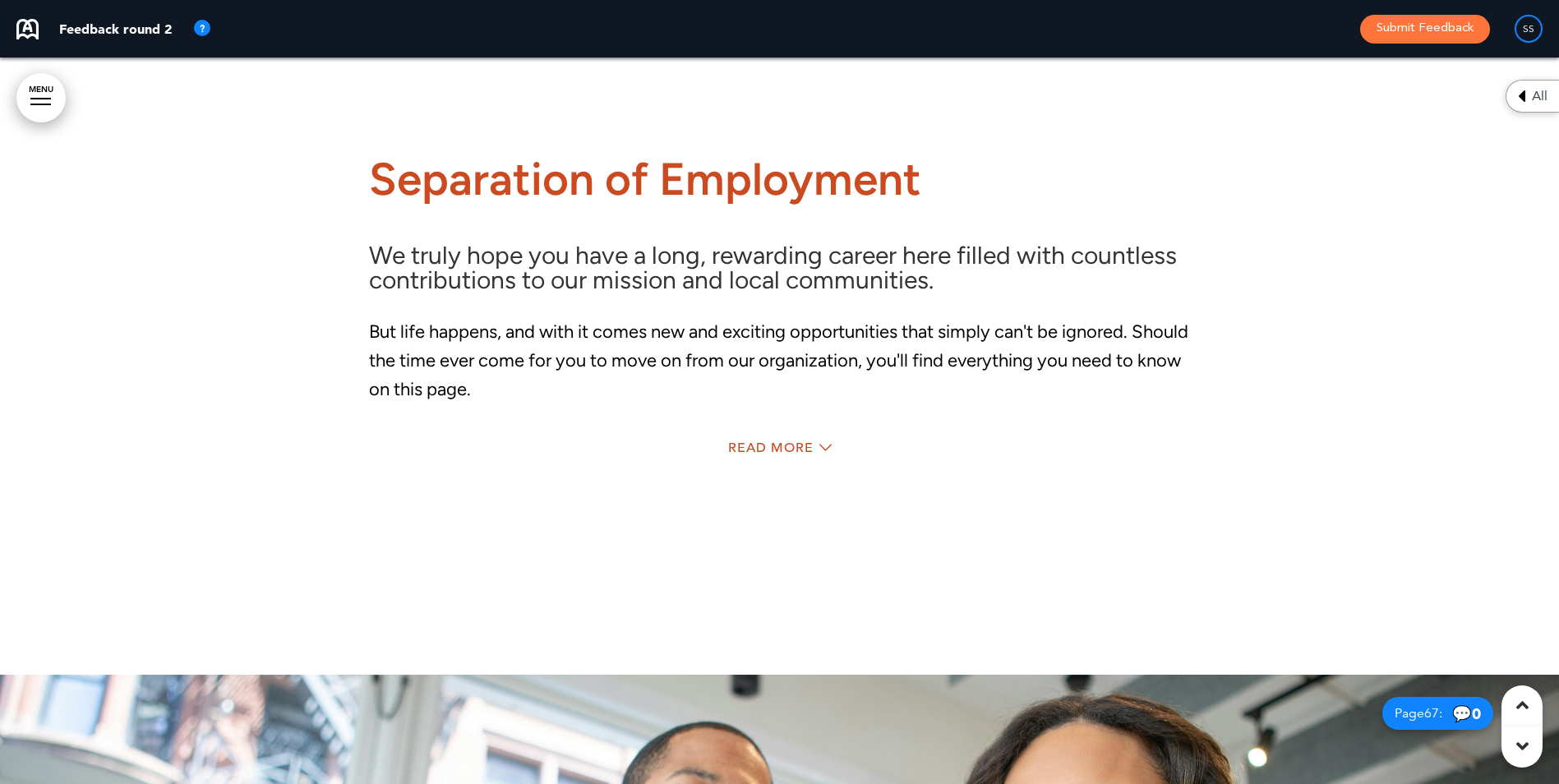
scroll to position [59291, 0]
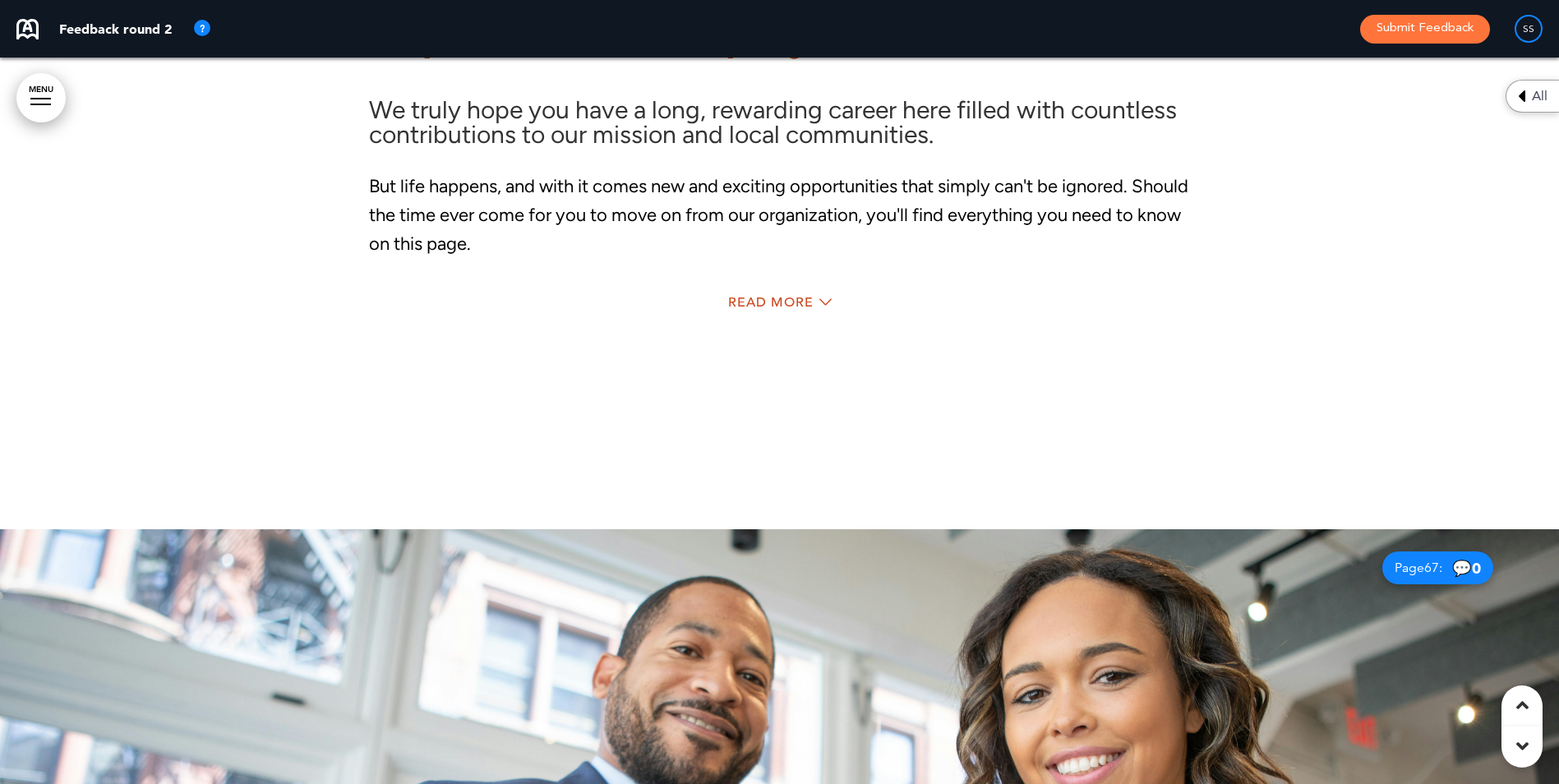
click at [729, 316] on div "Read More" at bounding box center [780, 304] width 821 height 34
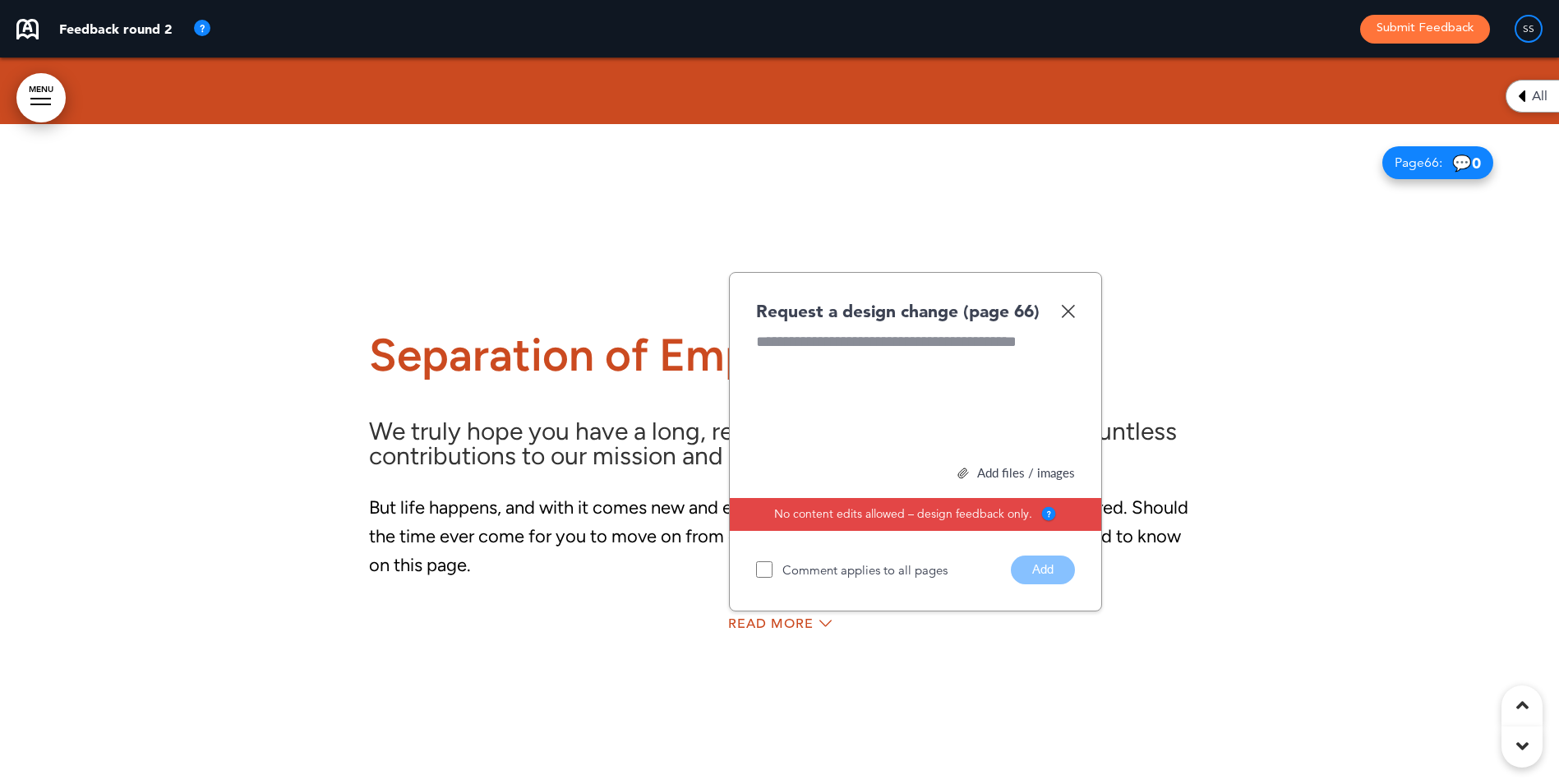
scroll to position [58962, 0]
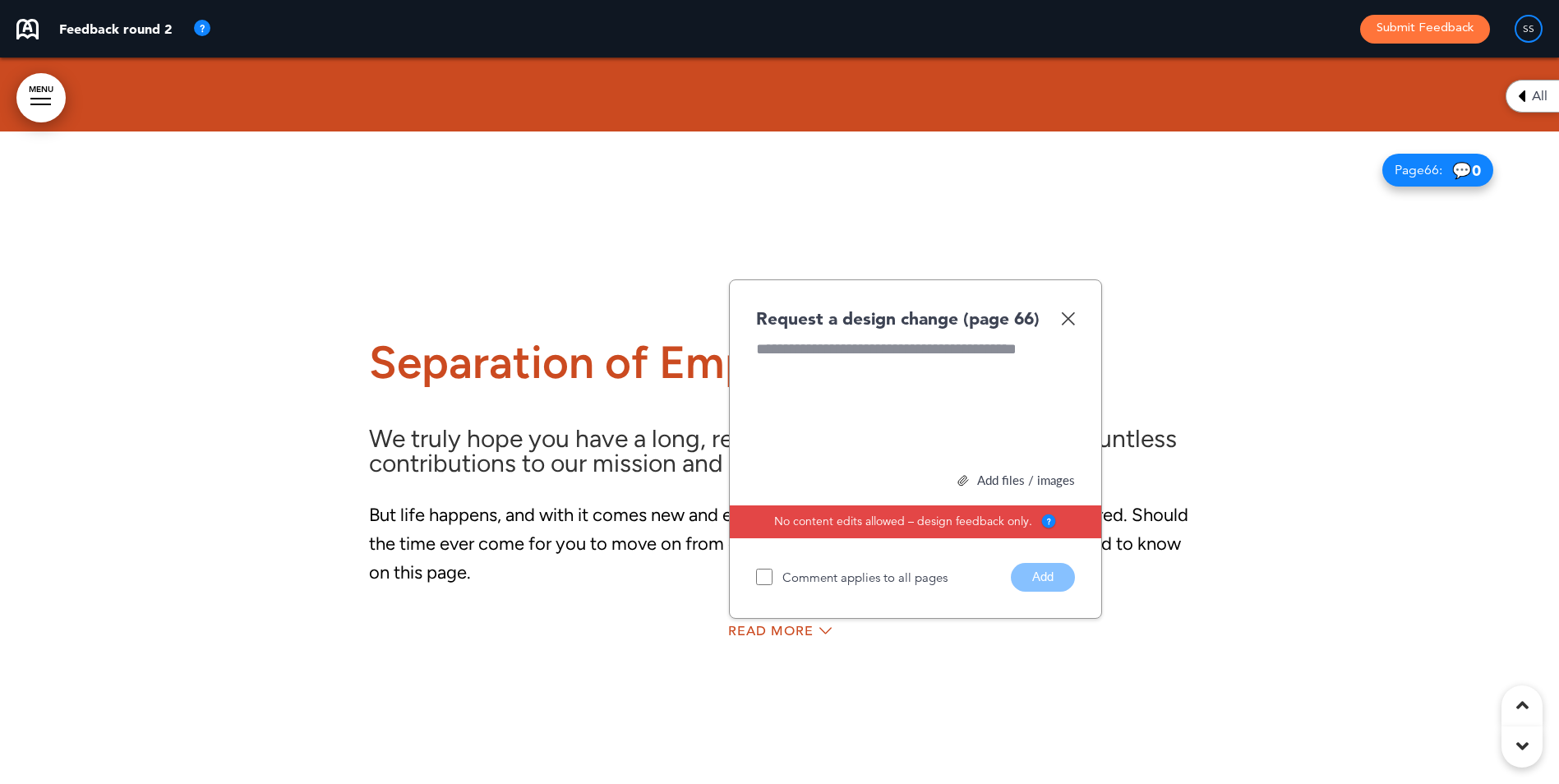
click at [1067, 325] on img at bounding box center [1068, 318] width 14 height 14
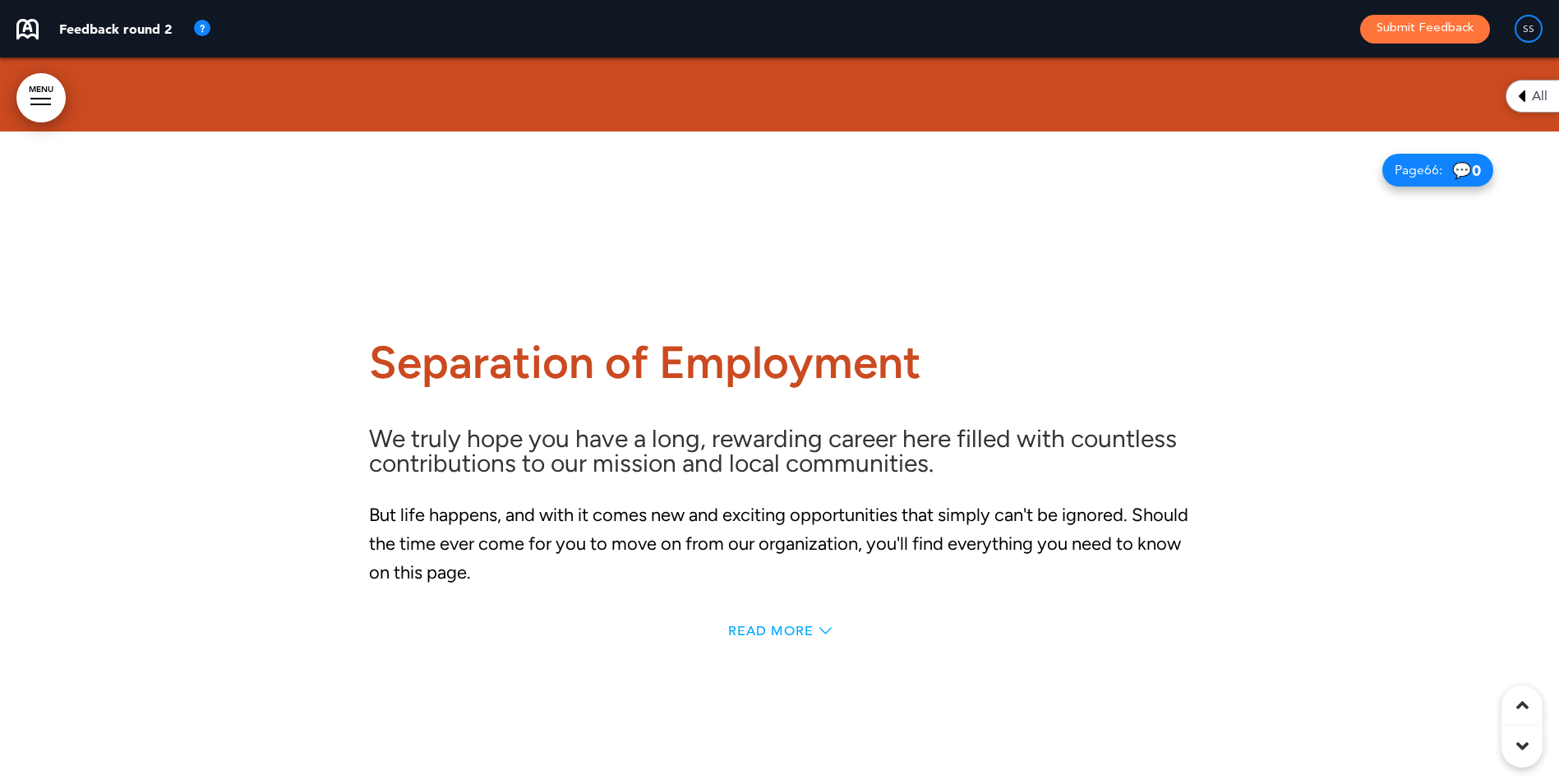
click at [773, 638] on span "Read More" at bounding box center [771, 631] width 86 height 13
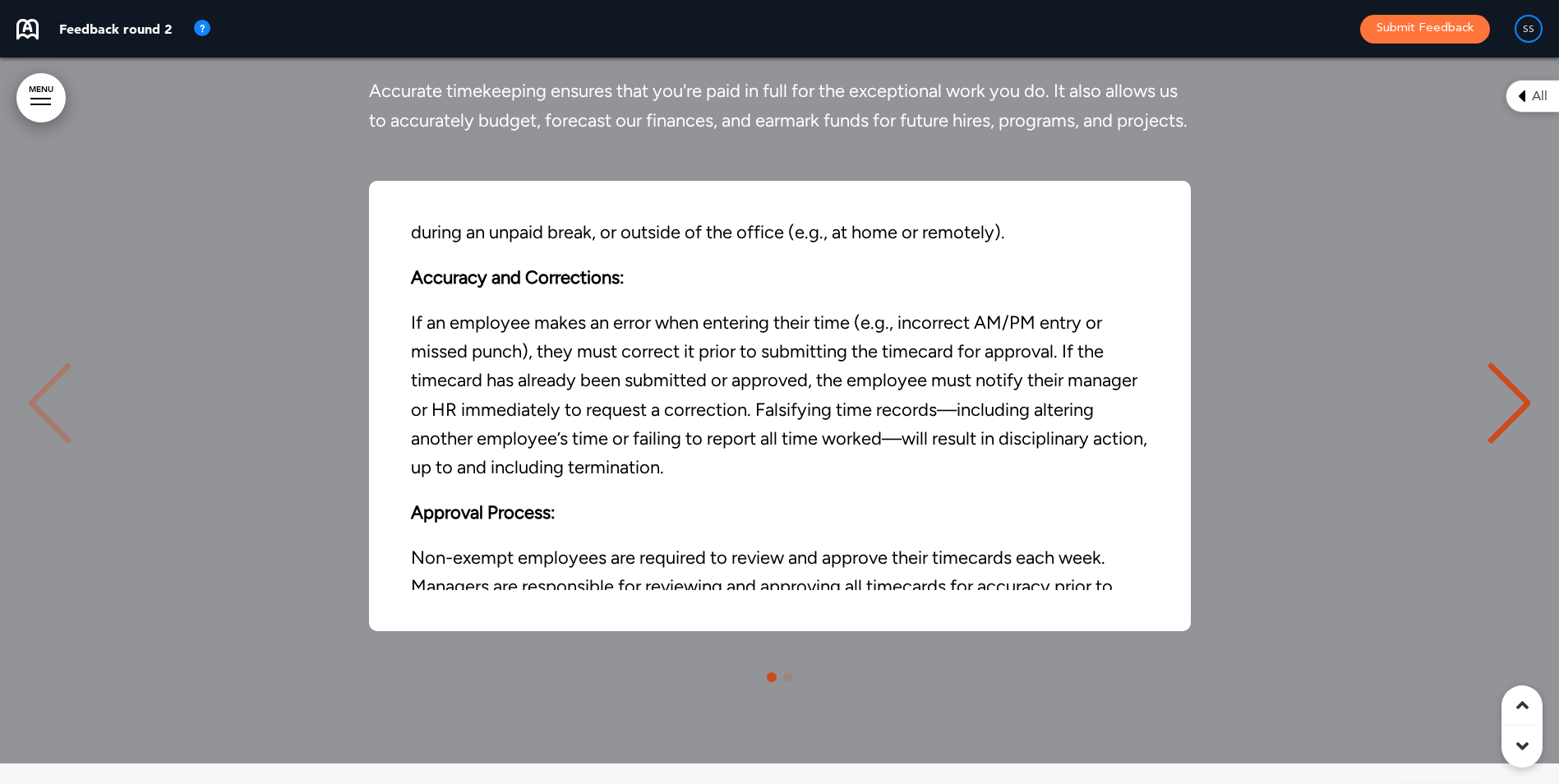
scroll to position [821, 0]
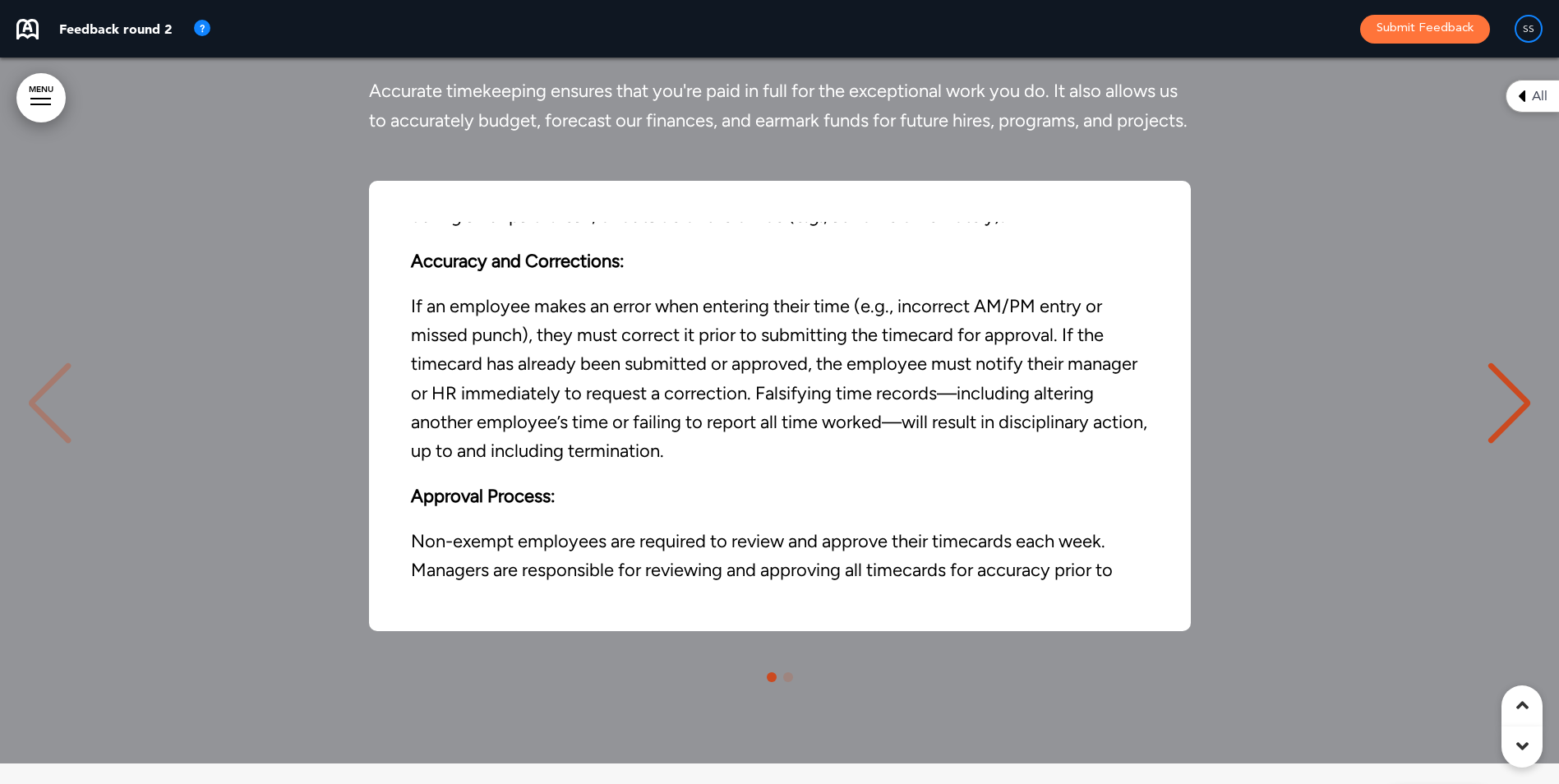
click at [1482, 484] on div "Timekeeping Rules for Non-exempt ([DEMOGRAPHIC_DATA]) Employees Time Recording:…" at bounding box center [780, 406] width 1526 height 450
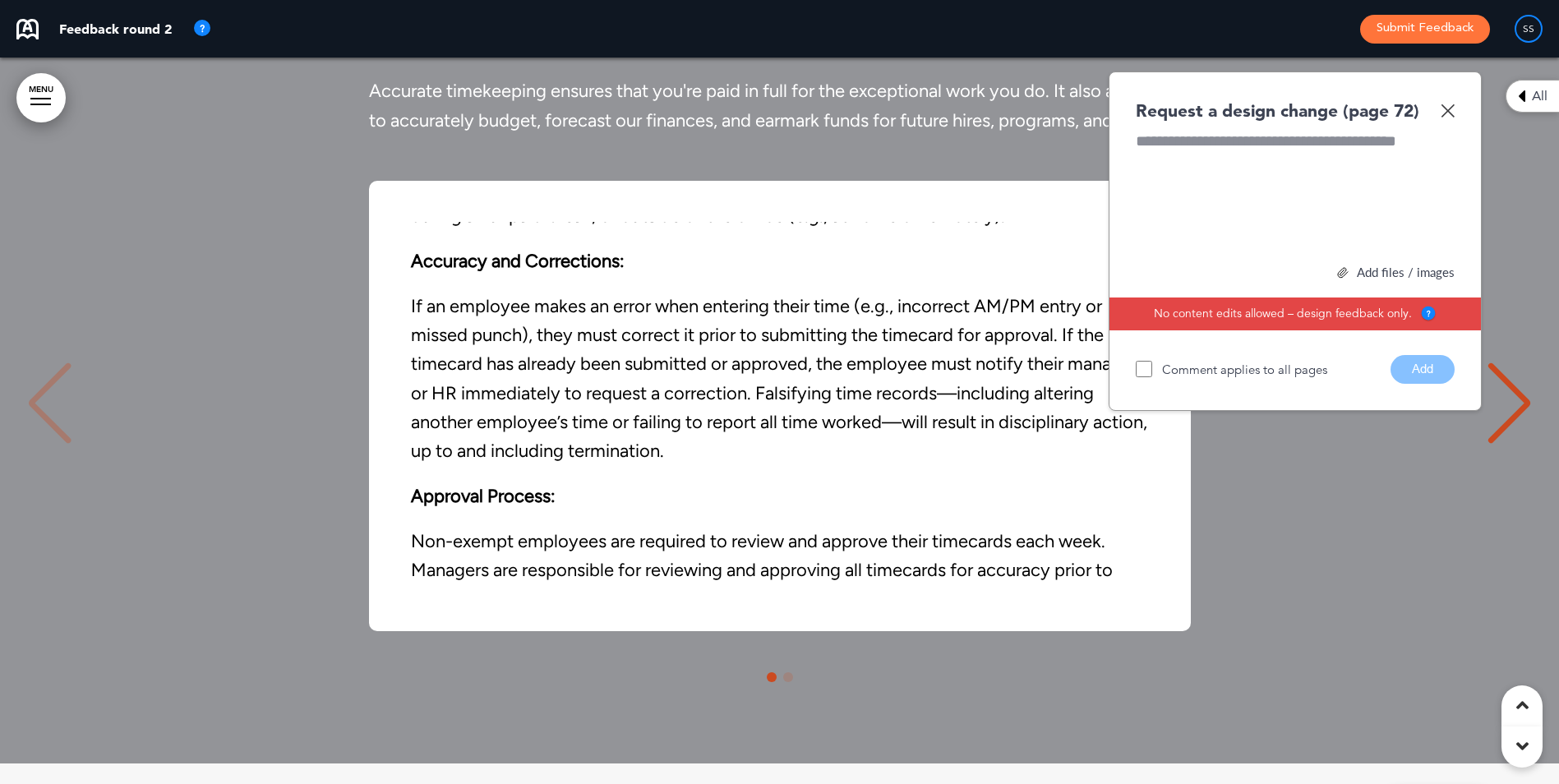
click at [1446, 117] on img at bounding box center [1447, 110] width 14 height 14
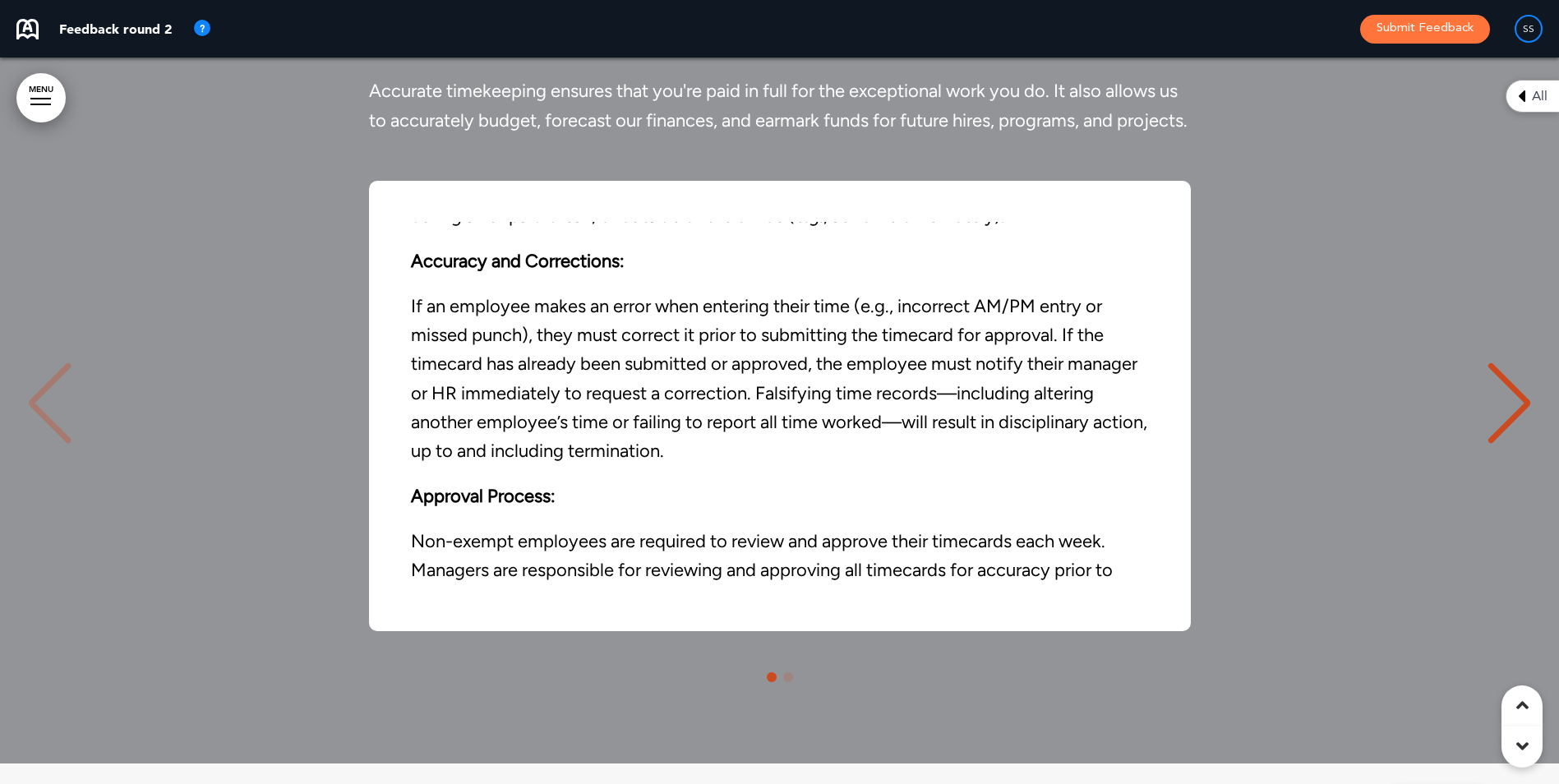
click at [1503, 445] on div "Next slide" at bounding box center [1510, 404] width 50 height 82
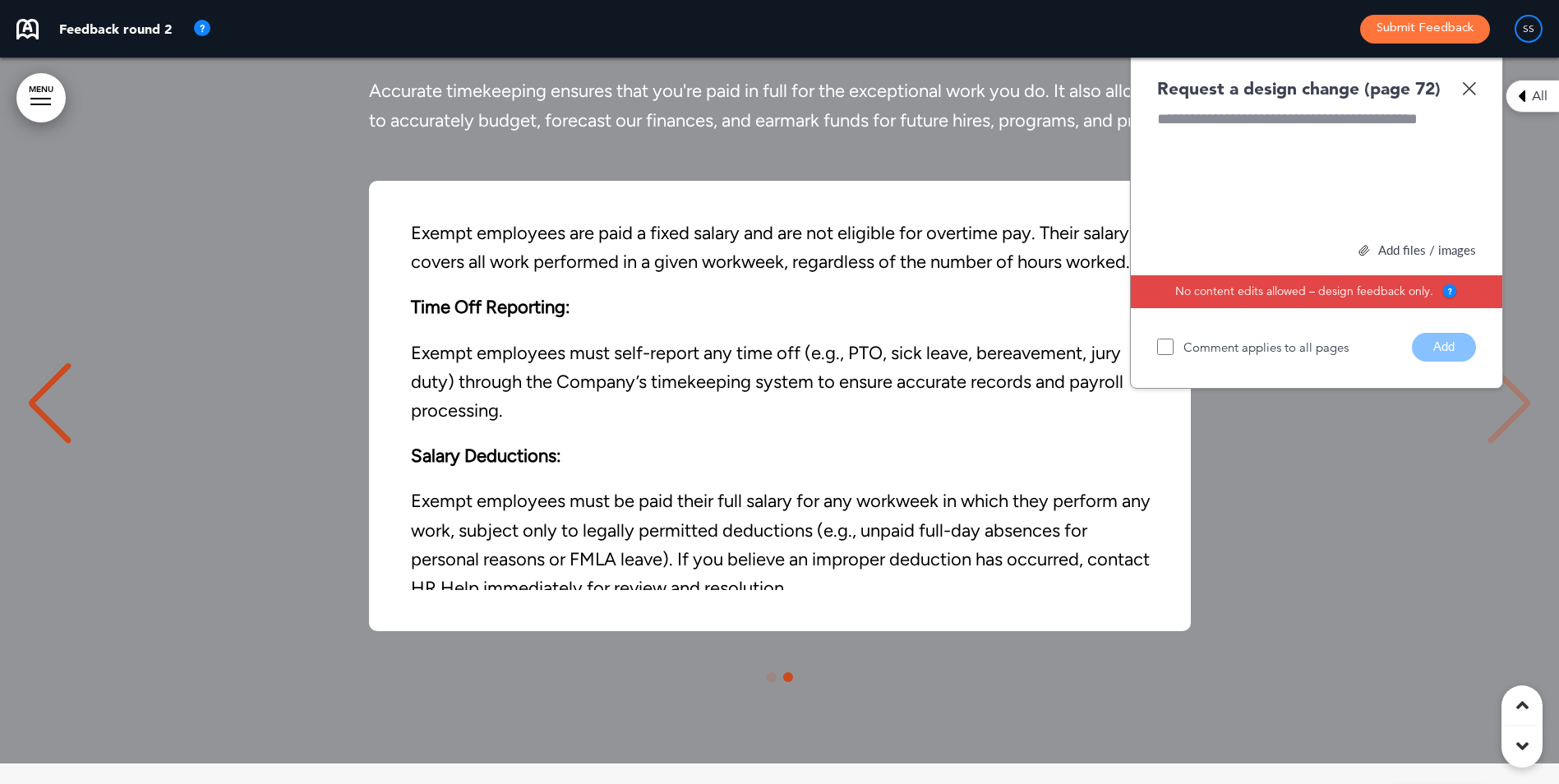
scroll to position [112, 0]
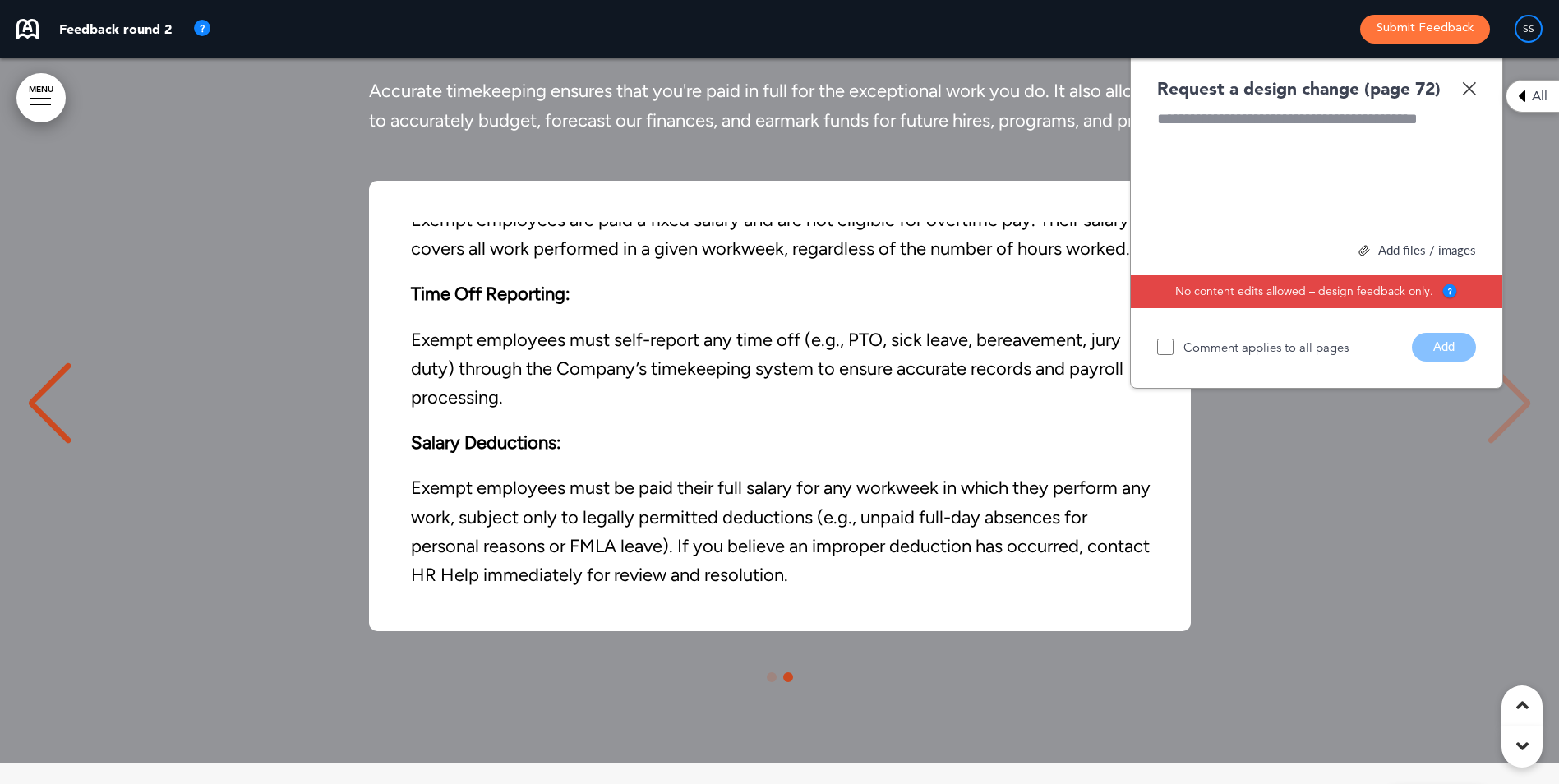
click at [1468, 95] on img at bounding box center [1469, 88] width 14 height 14
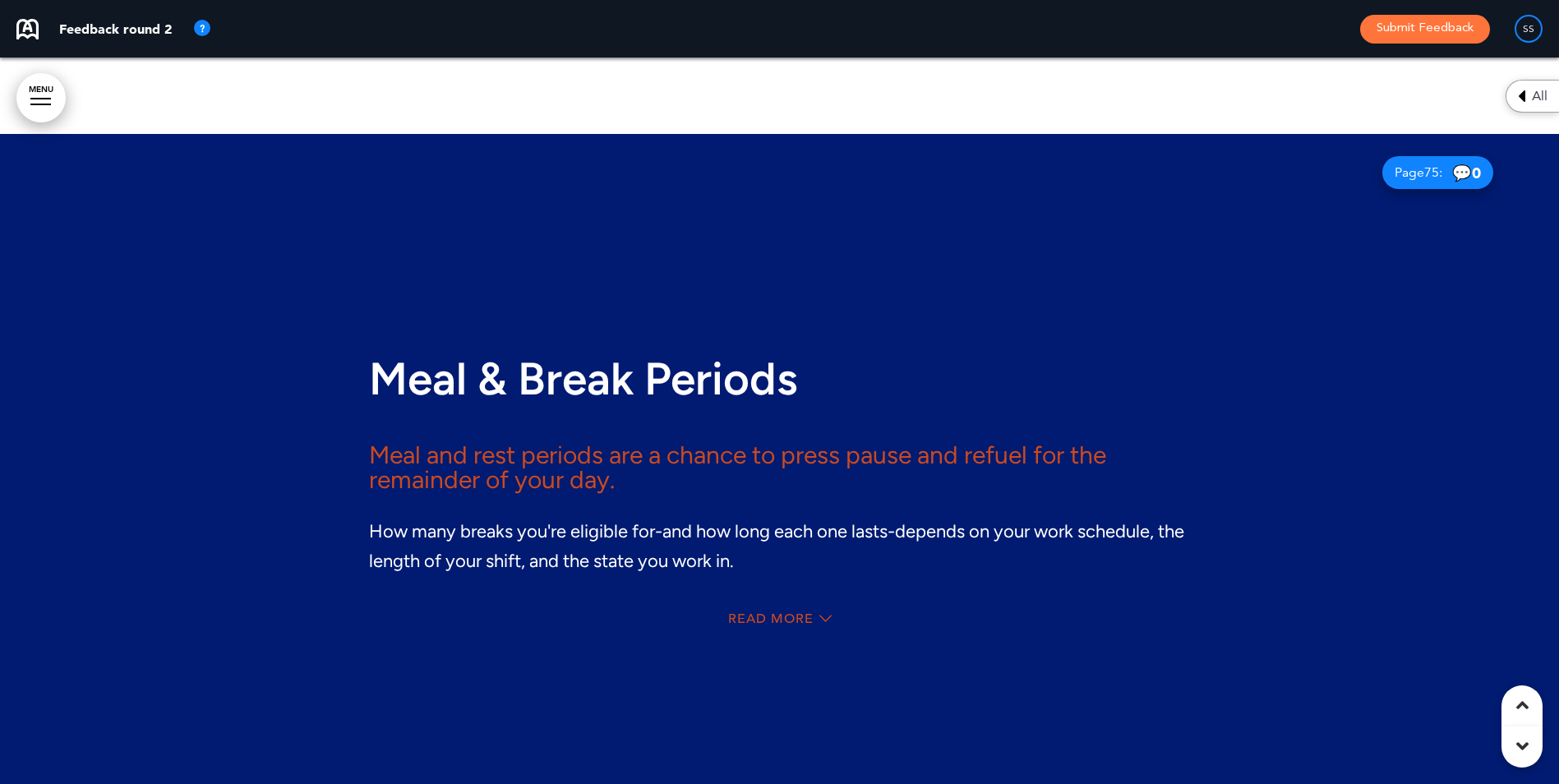
scroll to position [67179, 0]
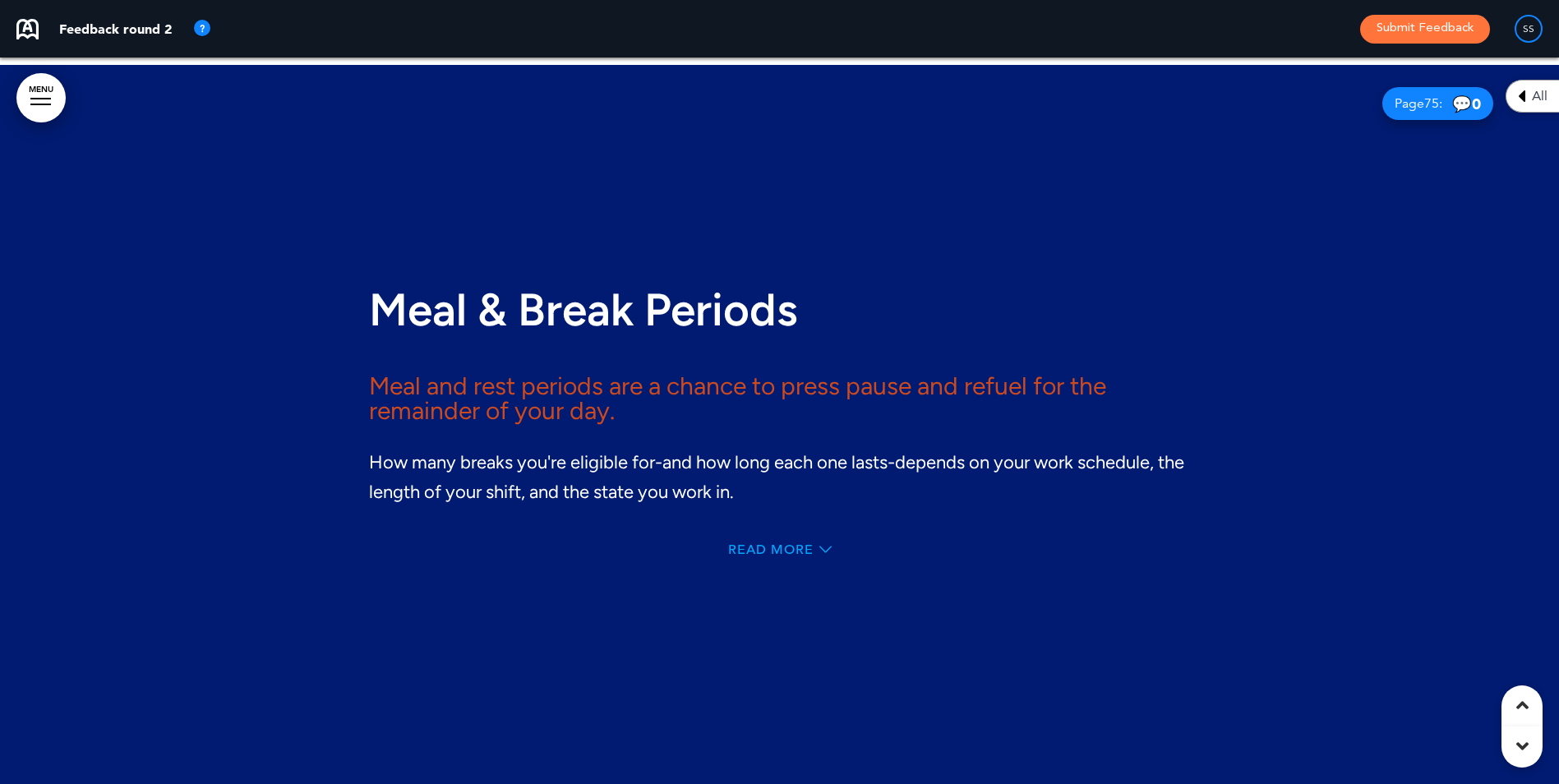
click at [748, 557] on span "Read More" at bounding box center [771, 550] width 86 height 13
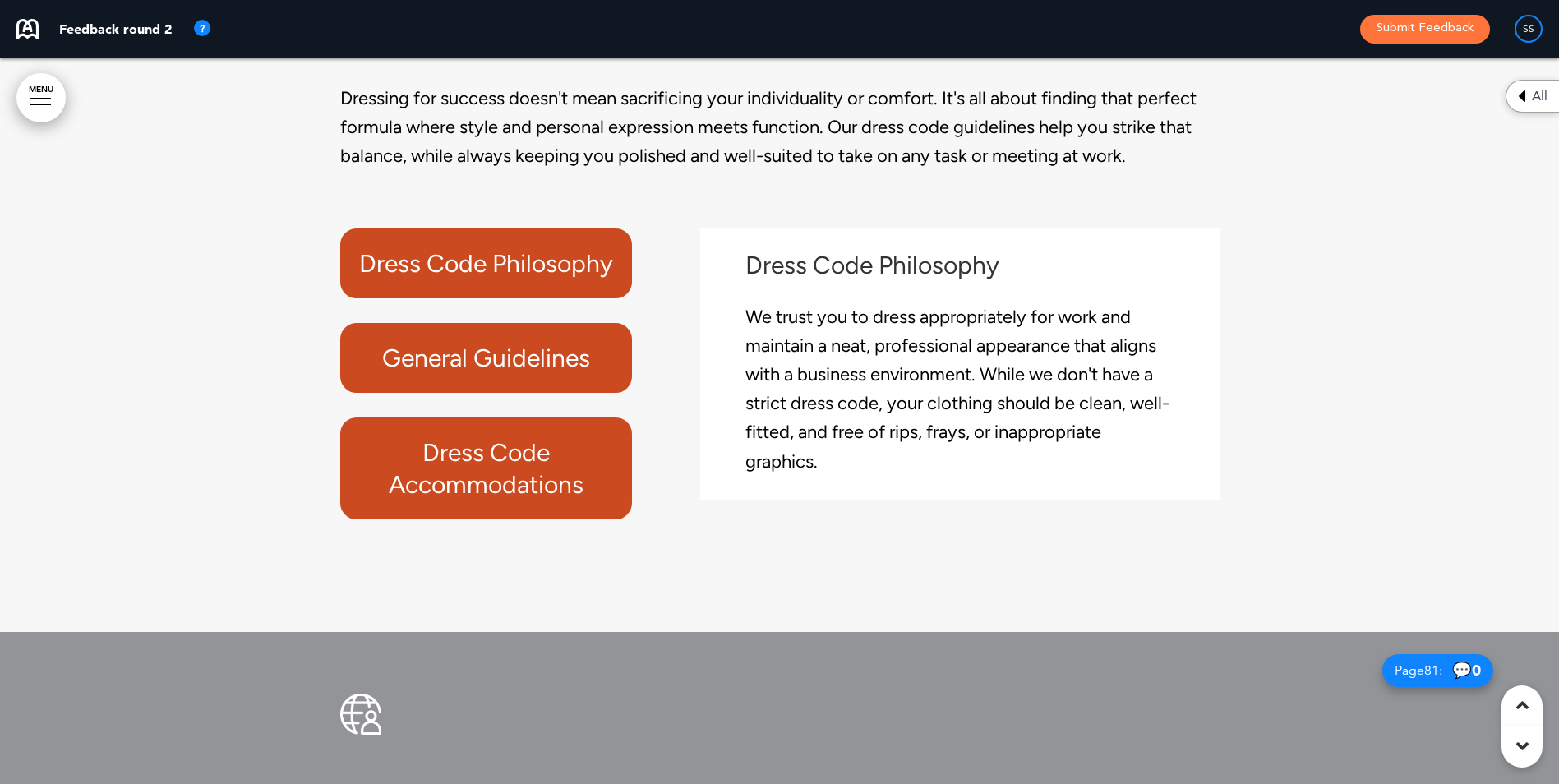
scroll to position [70958, 0]
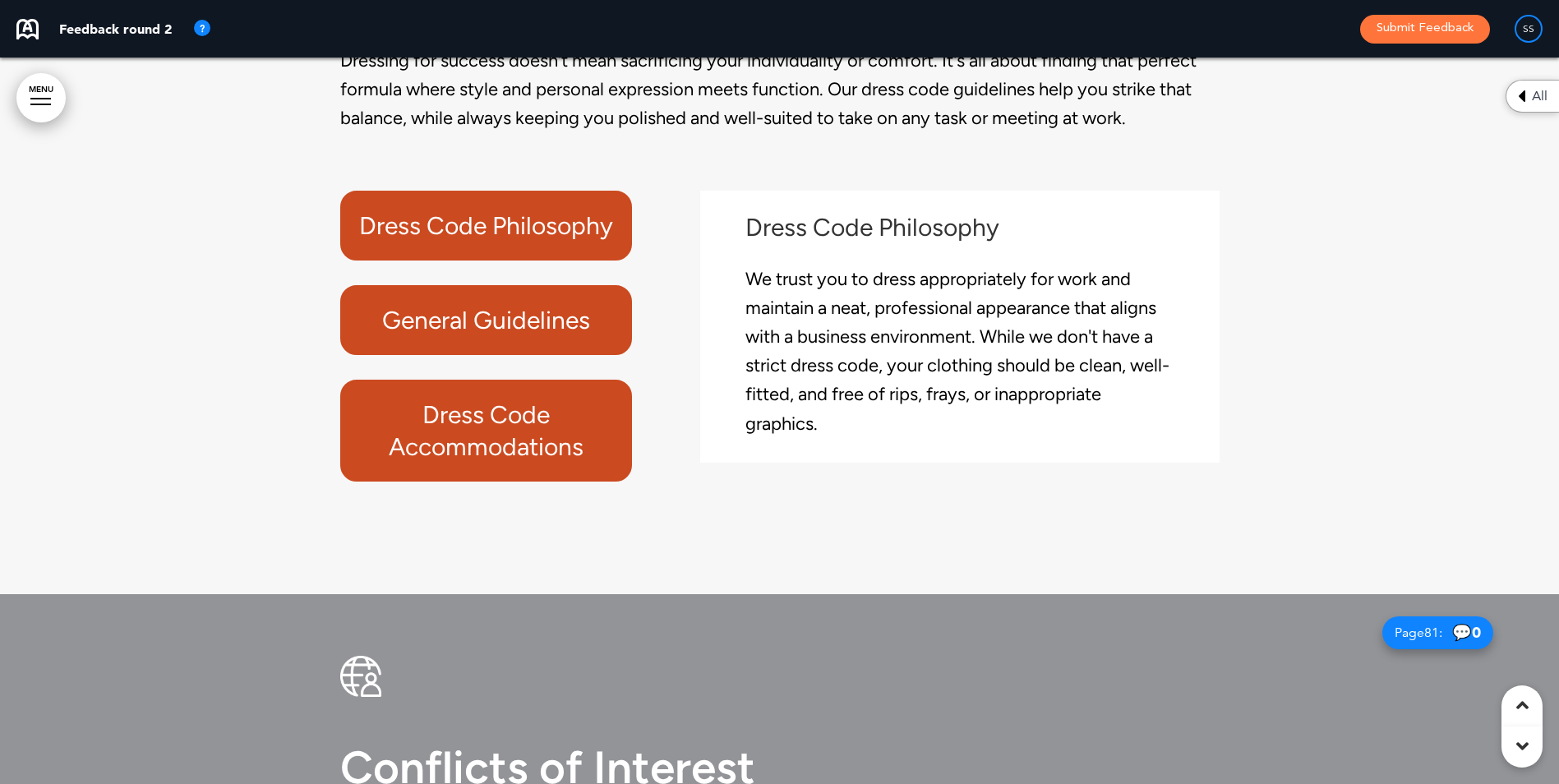
click at [447, 241] on h6 "Dress Code Philosophy" at bounding box center [486, 226] width 255 height 32
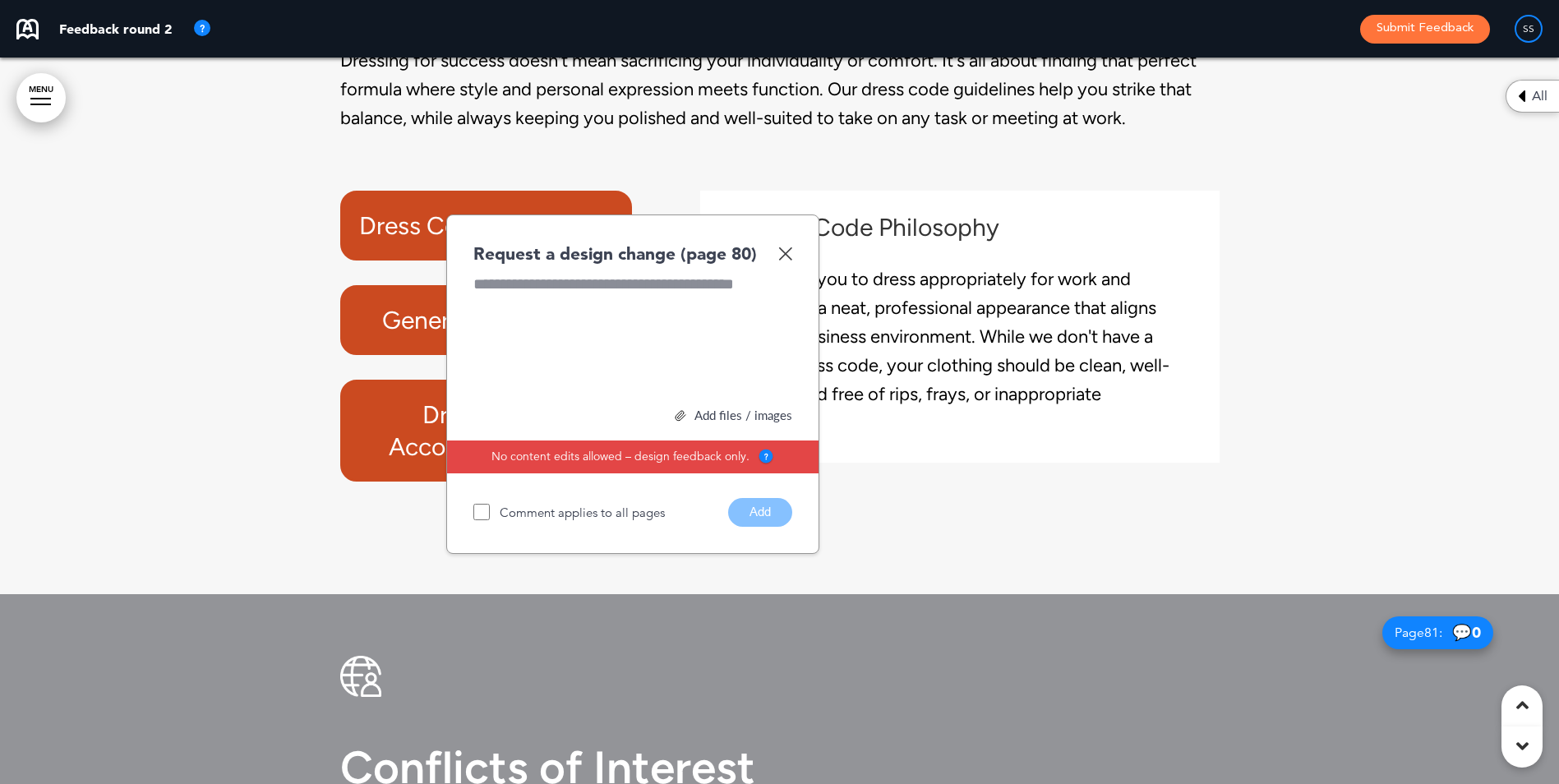
click at [793, 338] on div "Request a design change (page 80) Add files / images Select or drag & drop your…" at bounding box center [633, 384] width 373 height 339
click at [780, 260] on img at bounding box center [785, 253] width 14 height 14
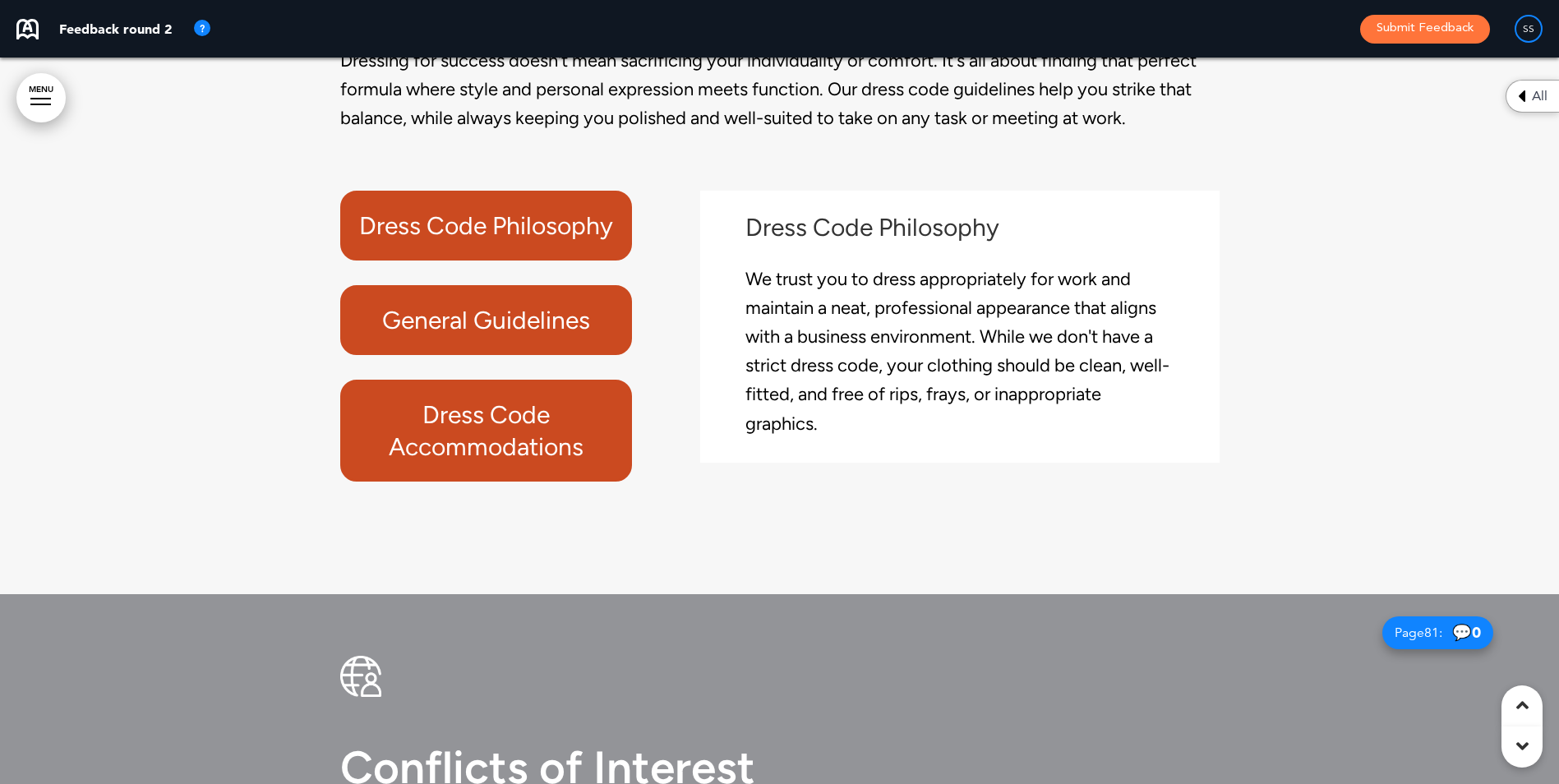
click at [471, 336] on h6 "General Guidelines" at bounding box center [486, 320] width 255 height 32
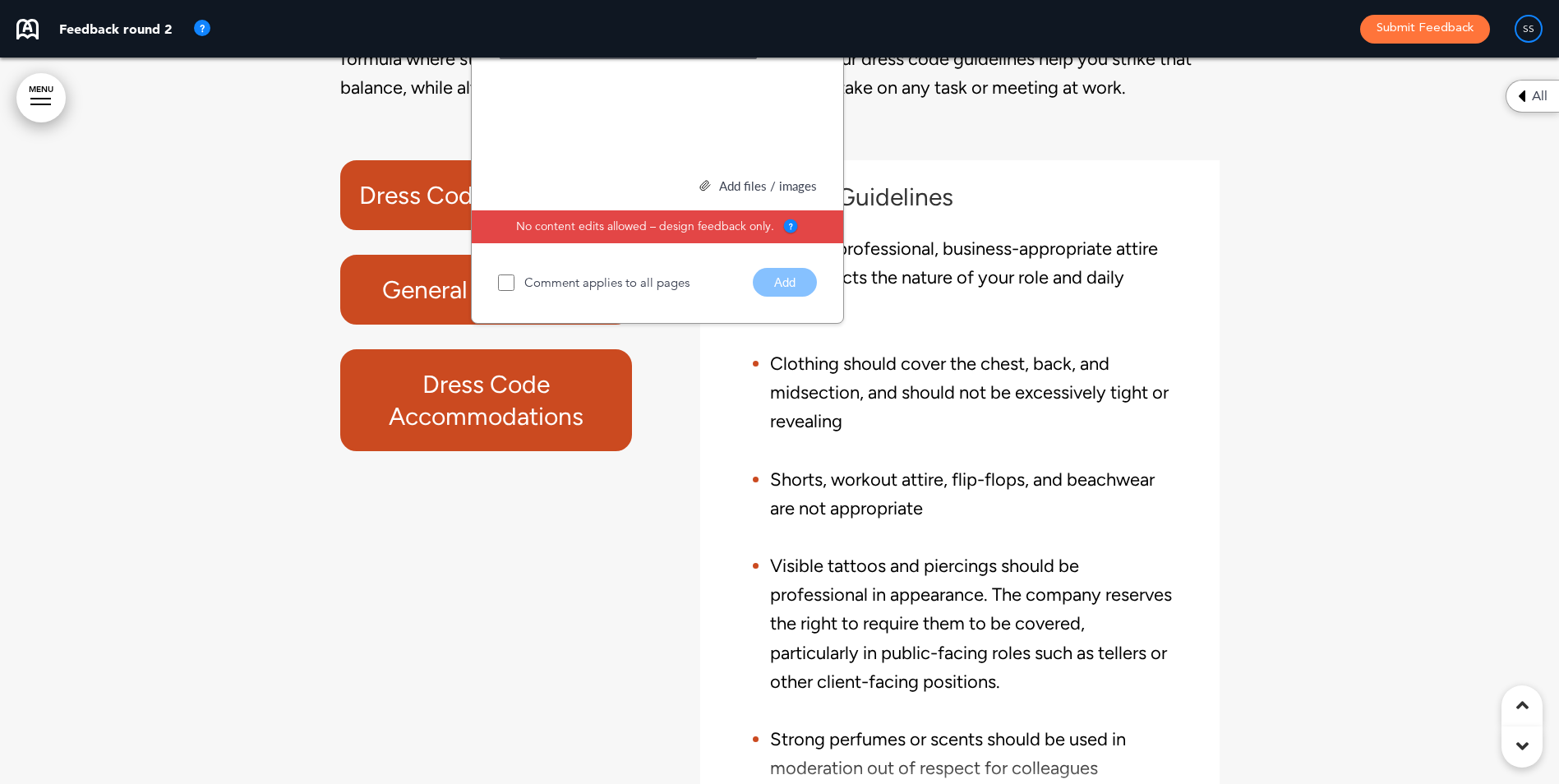
click at [816, 31] on img at bounding box center [809, 24] width 14 height 14
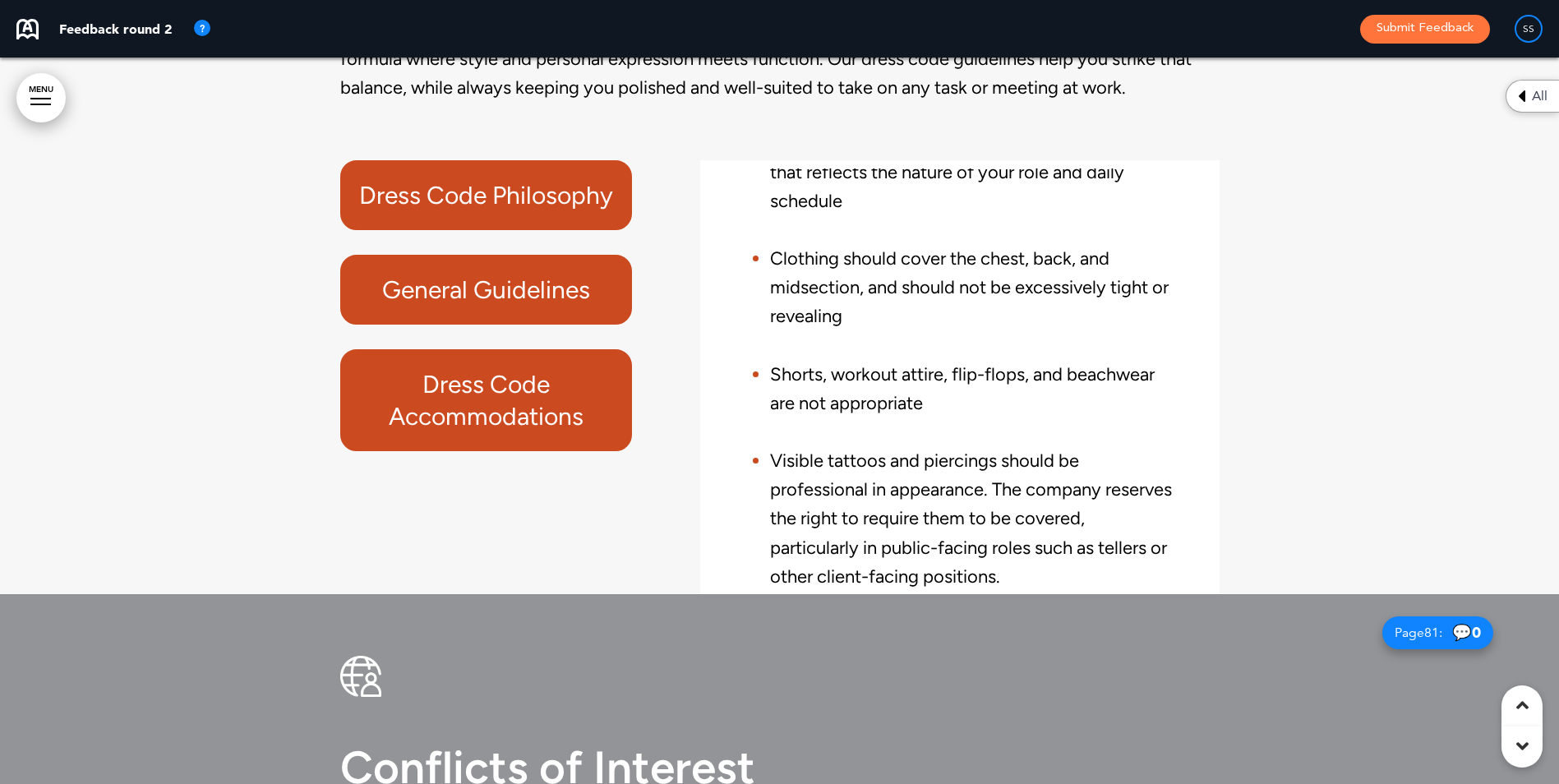
scroll to position [71040, 0]
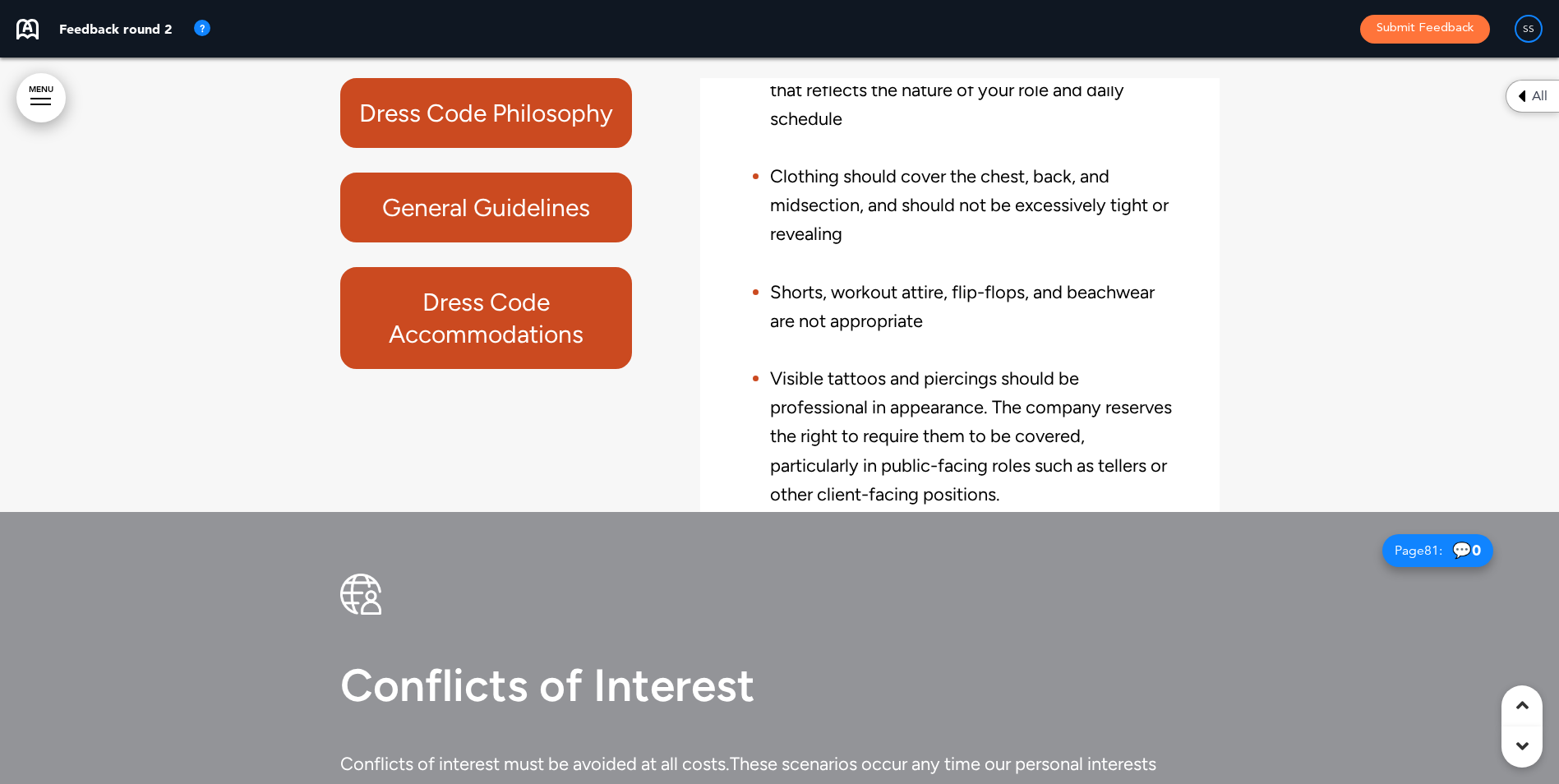
click at [471, 350] on h6 "Dress Code Accommodations" at bounding box center [486, 318] width 255 height 64
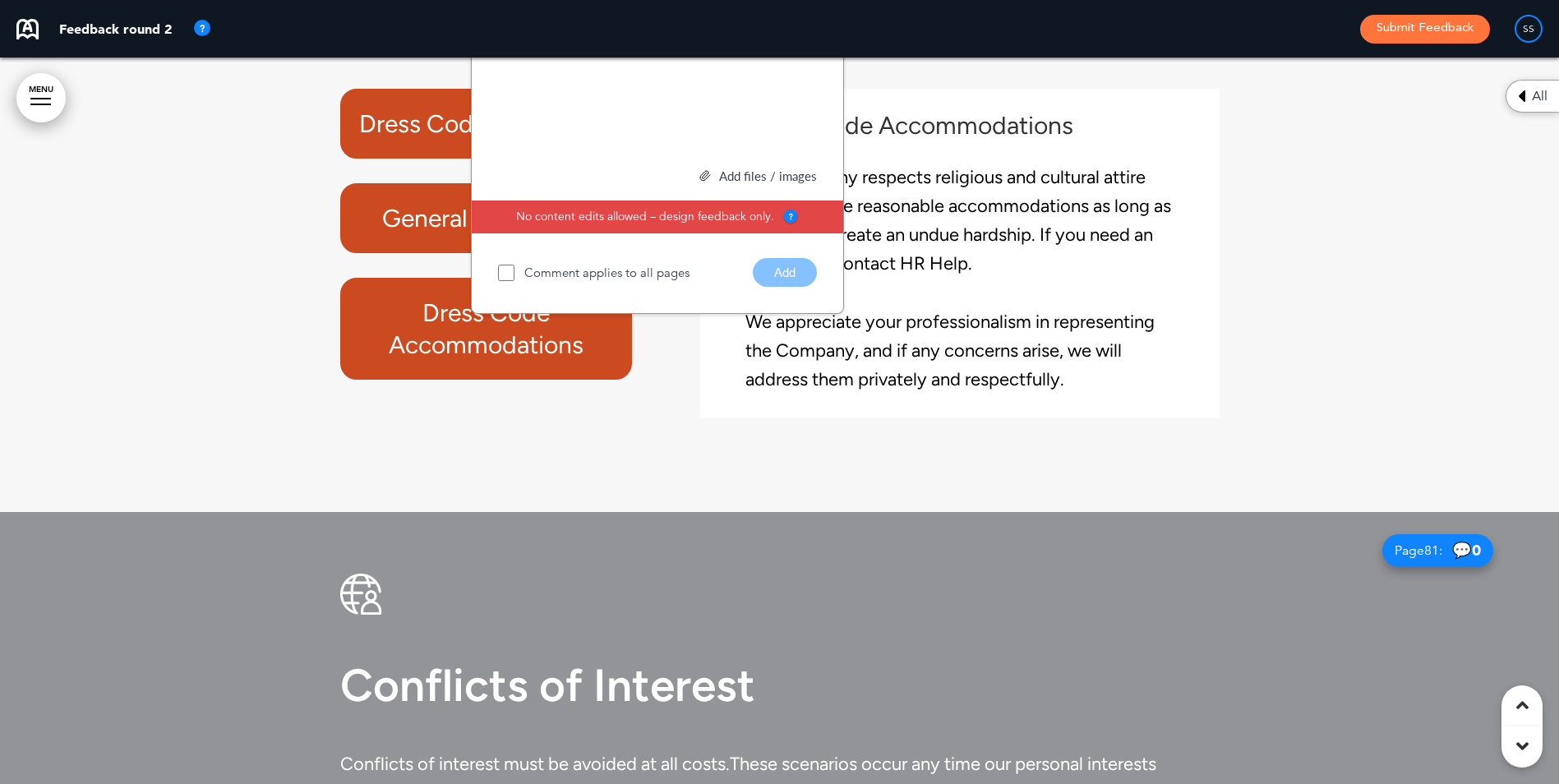
click at [808, 21] on img at bounding box center [809, 14] width 14 height 14
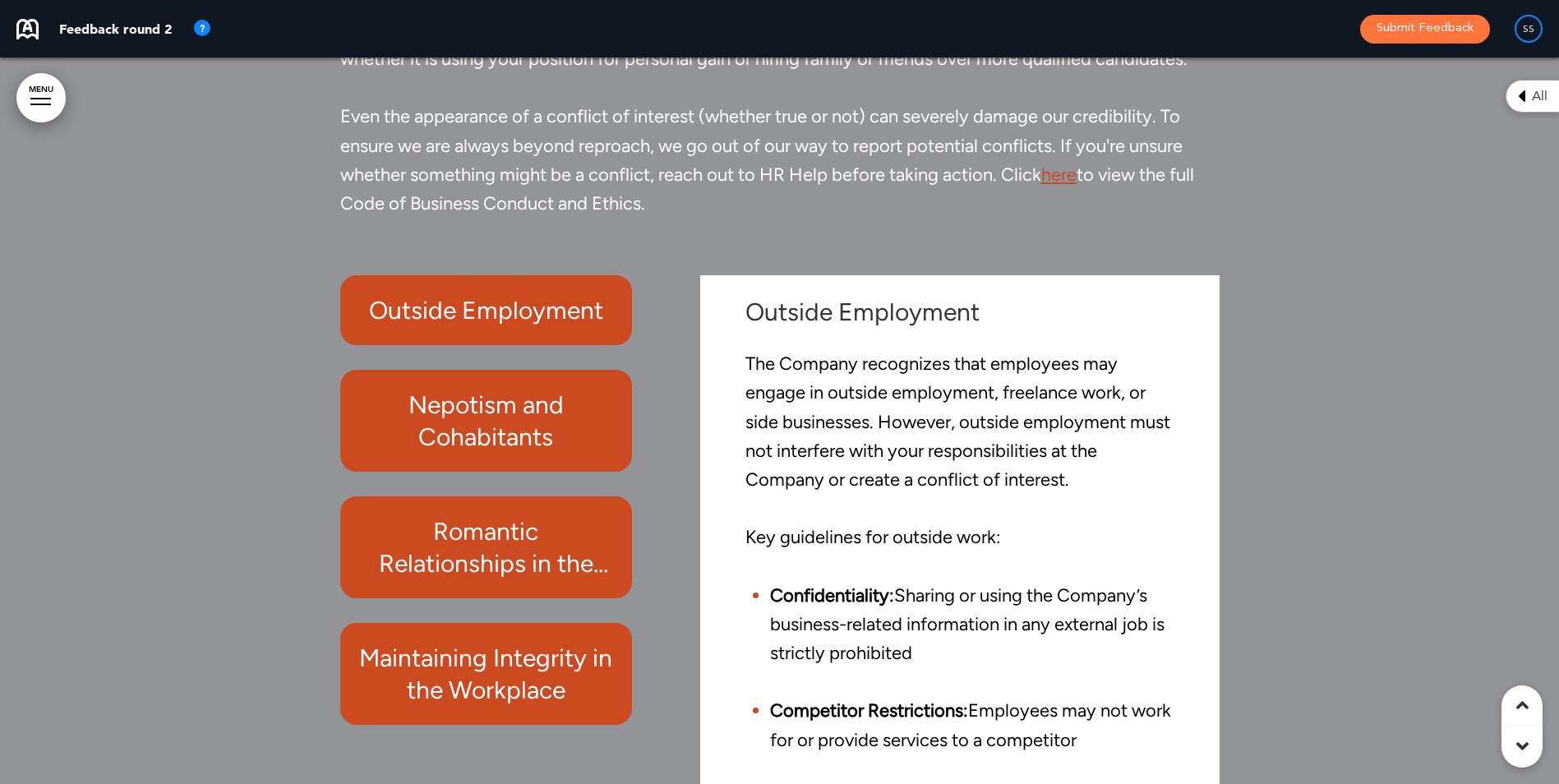
scroll to position [71862, 0]
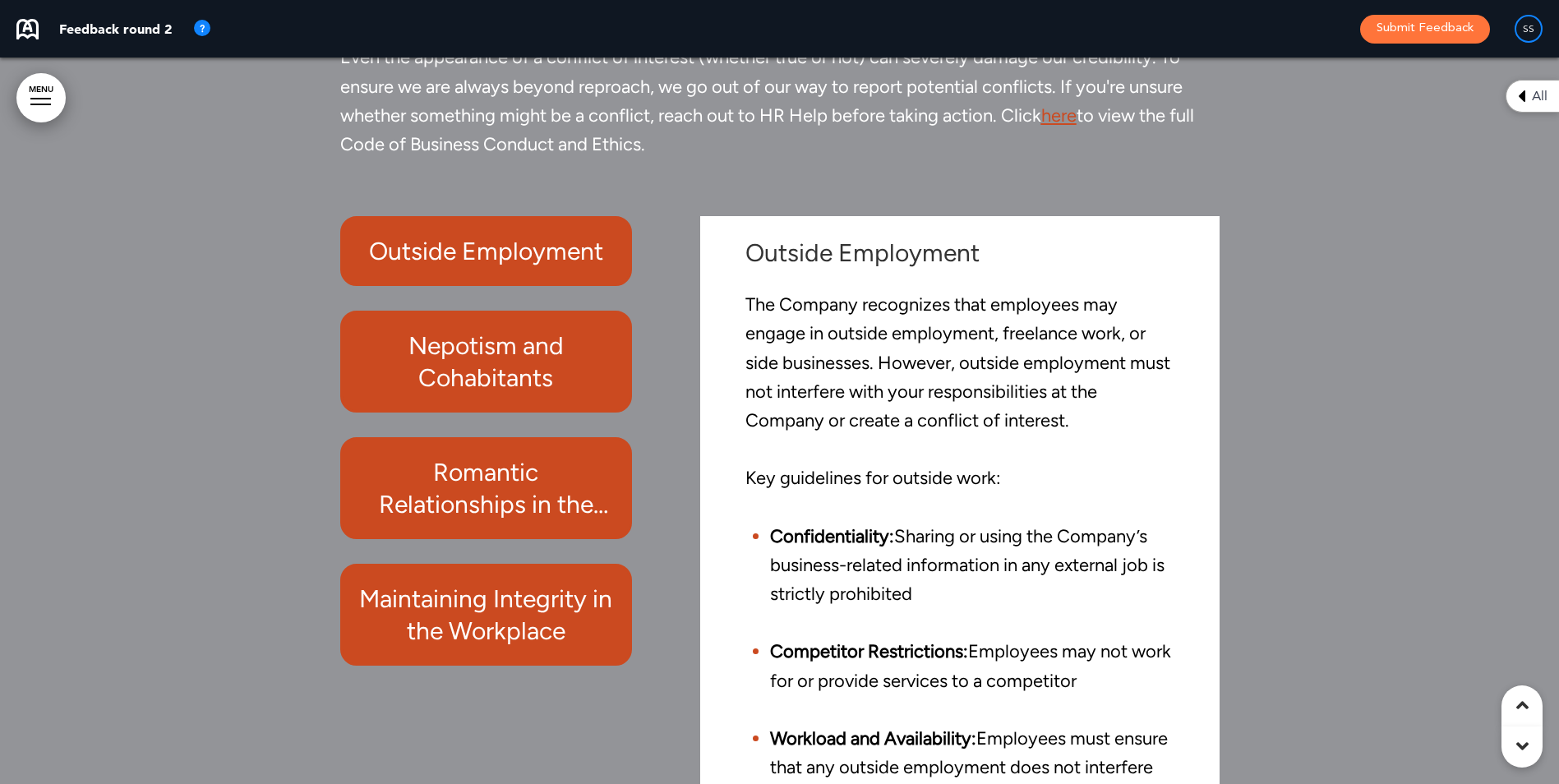
click at [545, 393] on h6 "Nepotism and Cohabitants" at bounding box center [486, 361] width 255 height 64
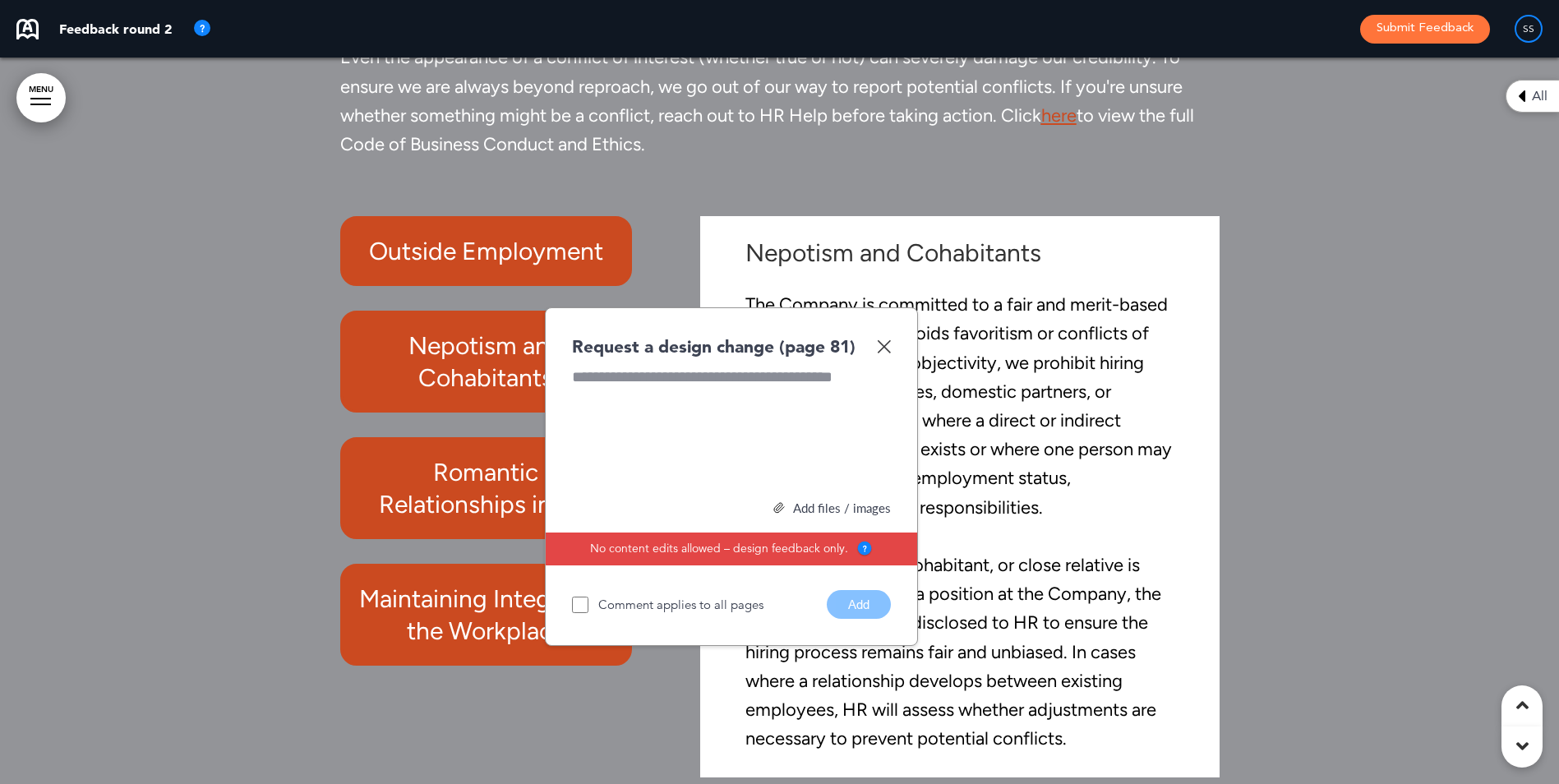
scroll to position [71811, 0]
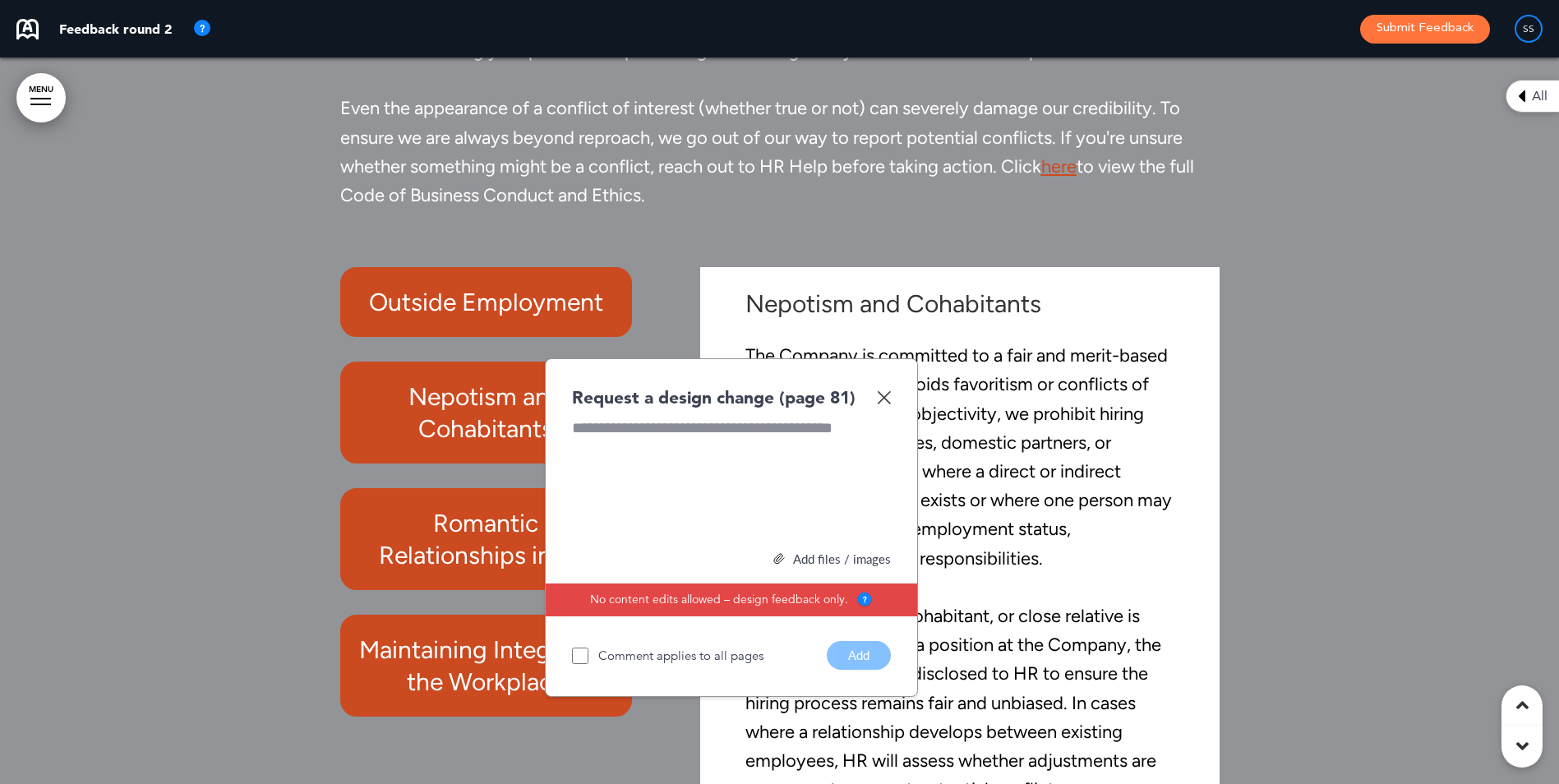
click at [884, 405] on img at bounding box center [883, 397] width 14 height 14
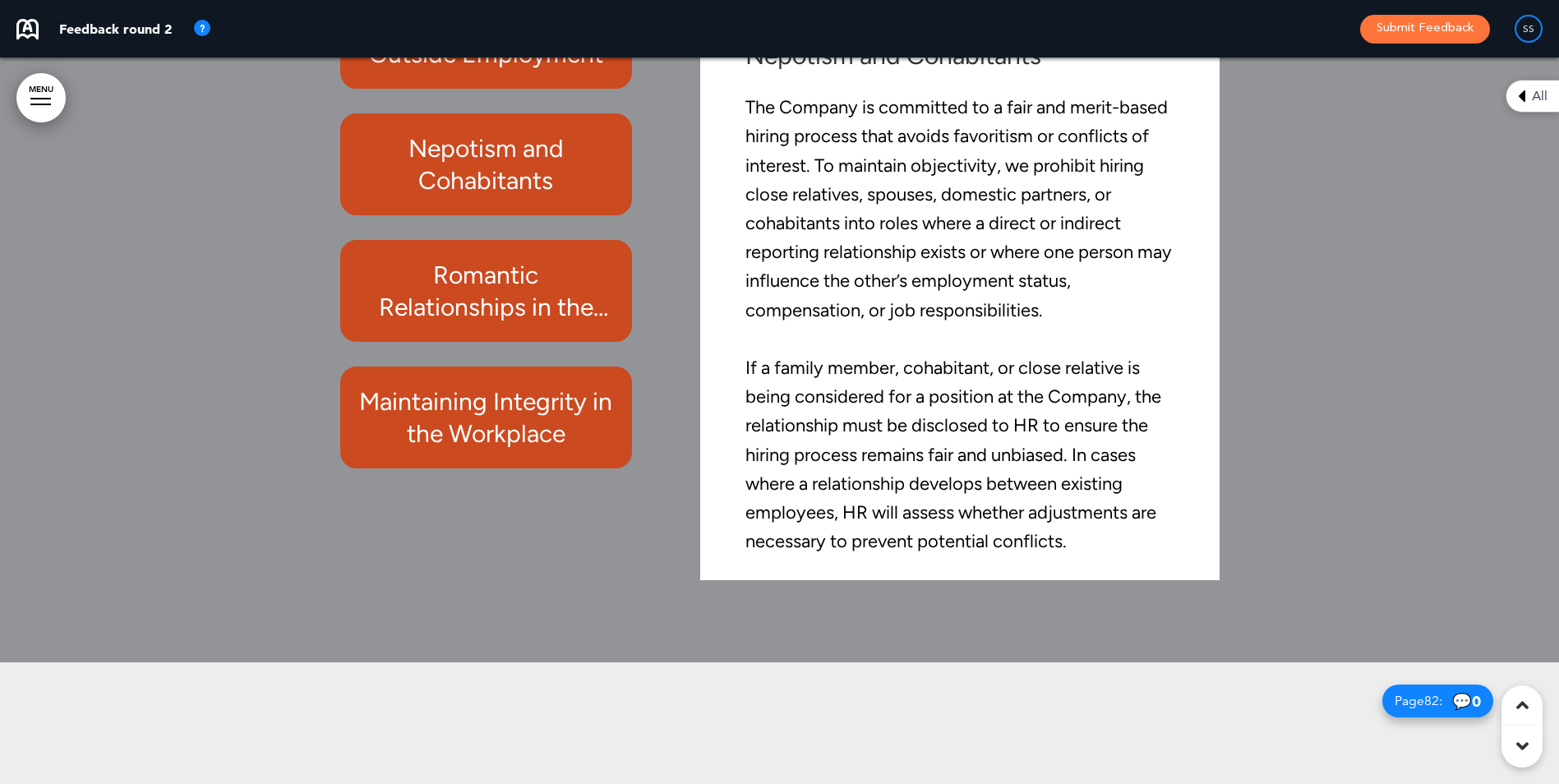
scroll to position [71893, 0]
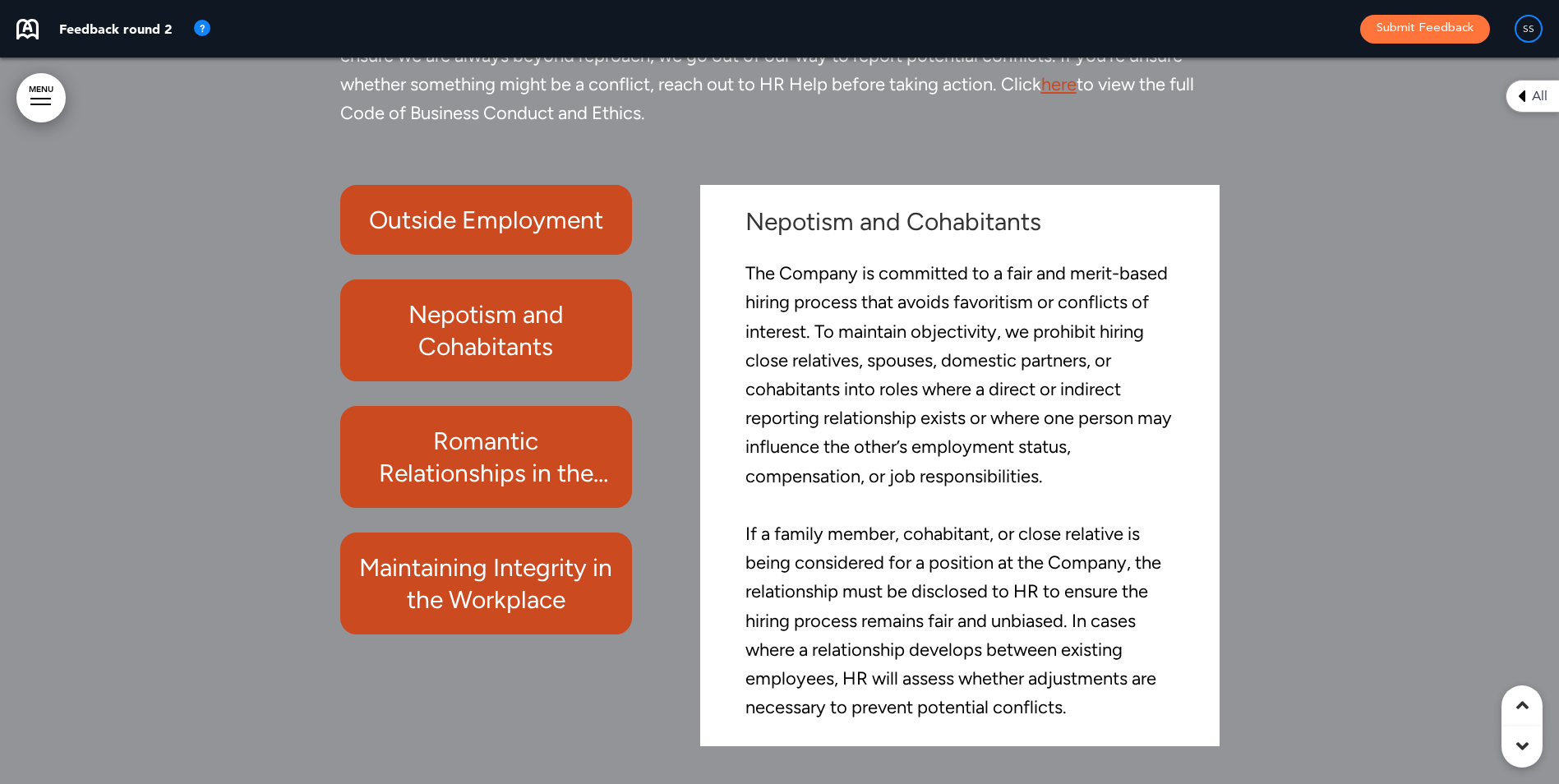
click at [1050, 124] on span "Even the appearance of a conflict of interest (whether true or not) can severel…" at bounding box center [767, 69] width 854 height 109
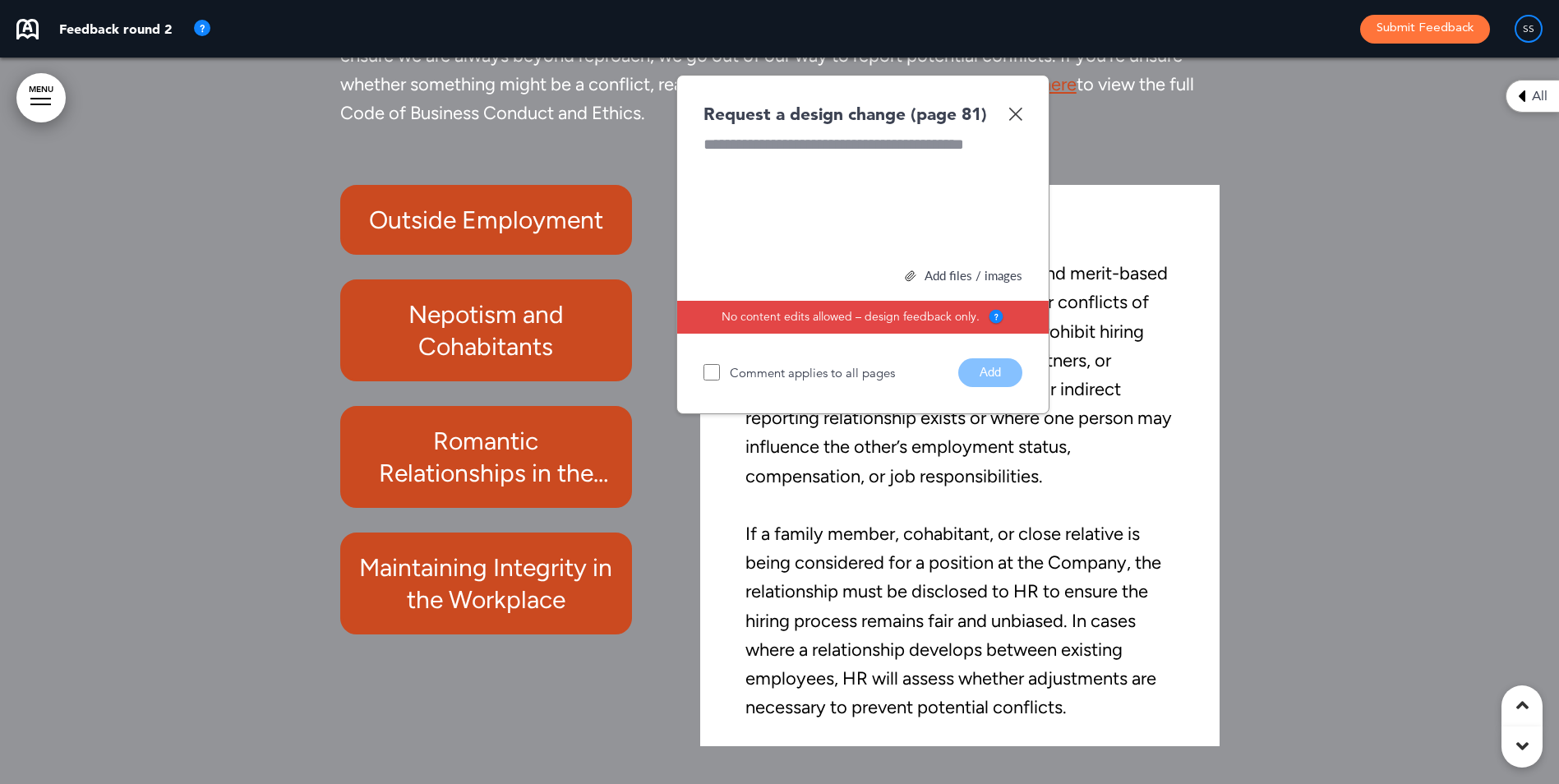
click at [1017, 121] on img at bounding box center [1014, 114] width 14 height 14
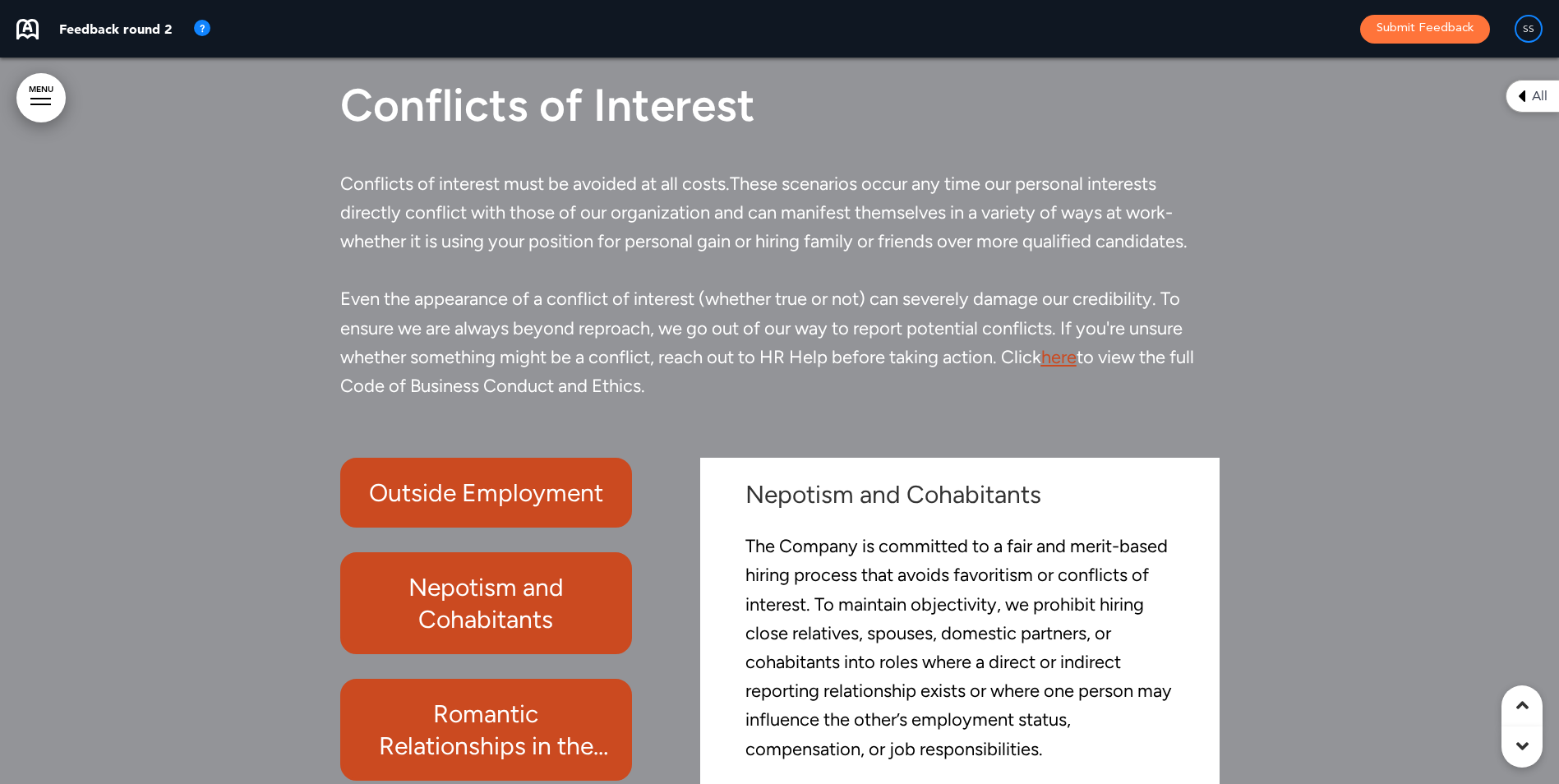
scroll to position [71729, 0]
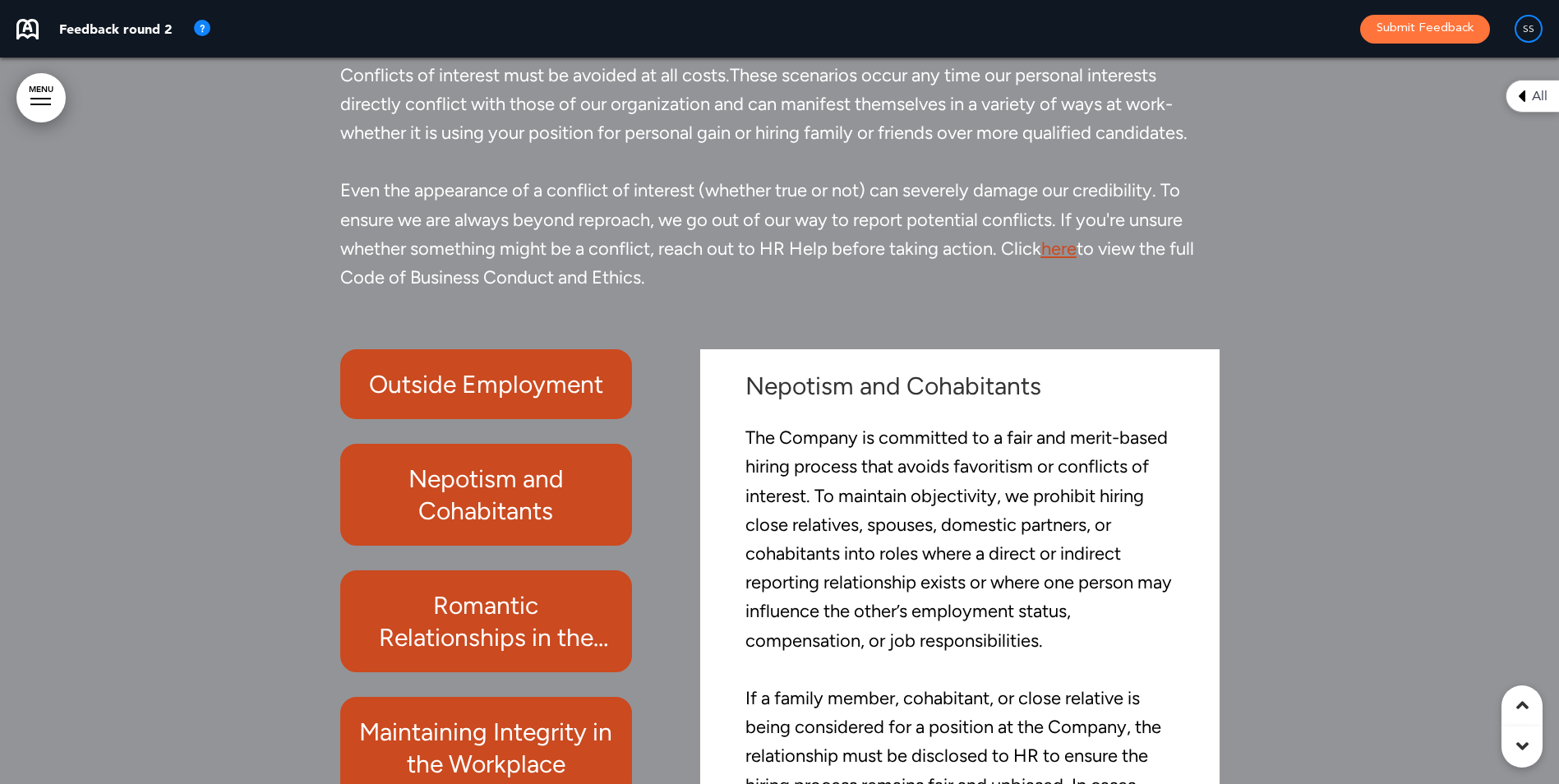
click at [1063, 260] on link "here" at bounding box center [1059, 249] width 35 height 22
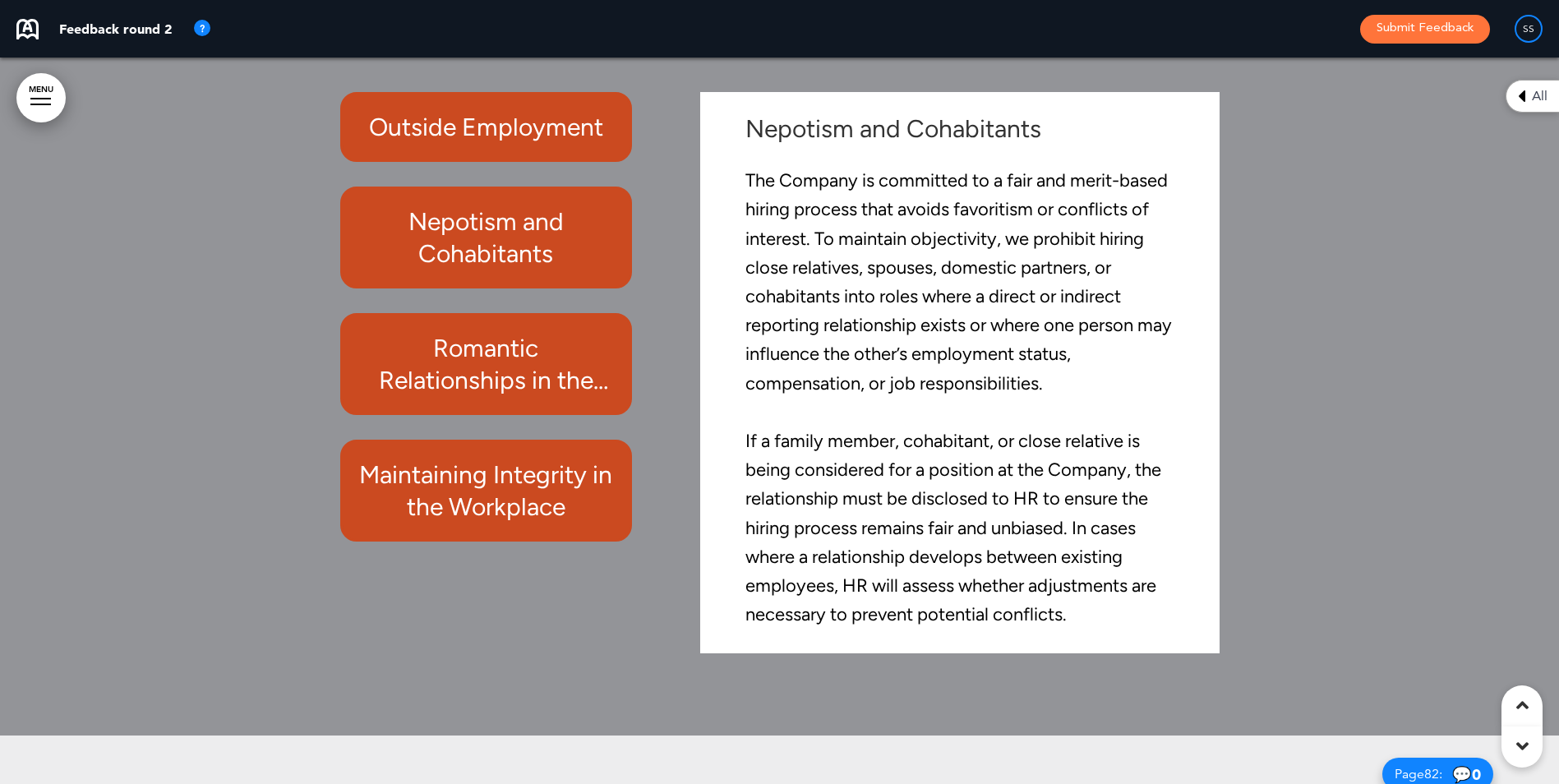
scroll to position [72140, 0]
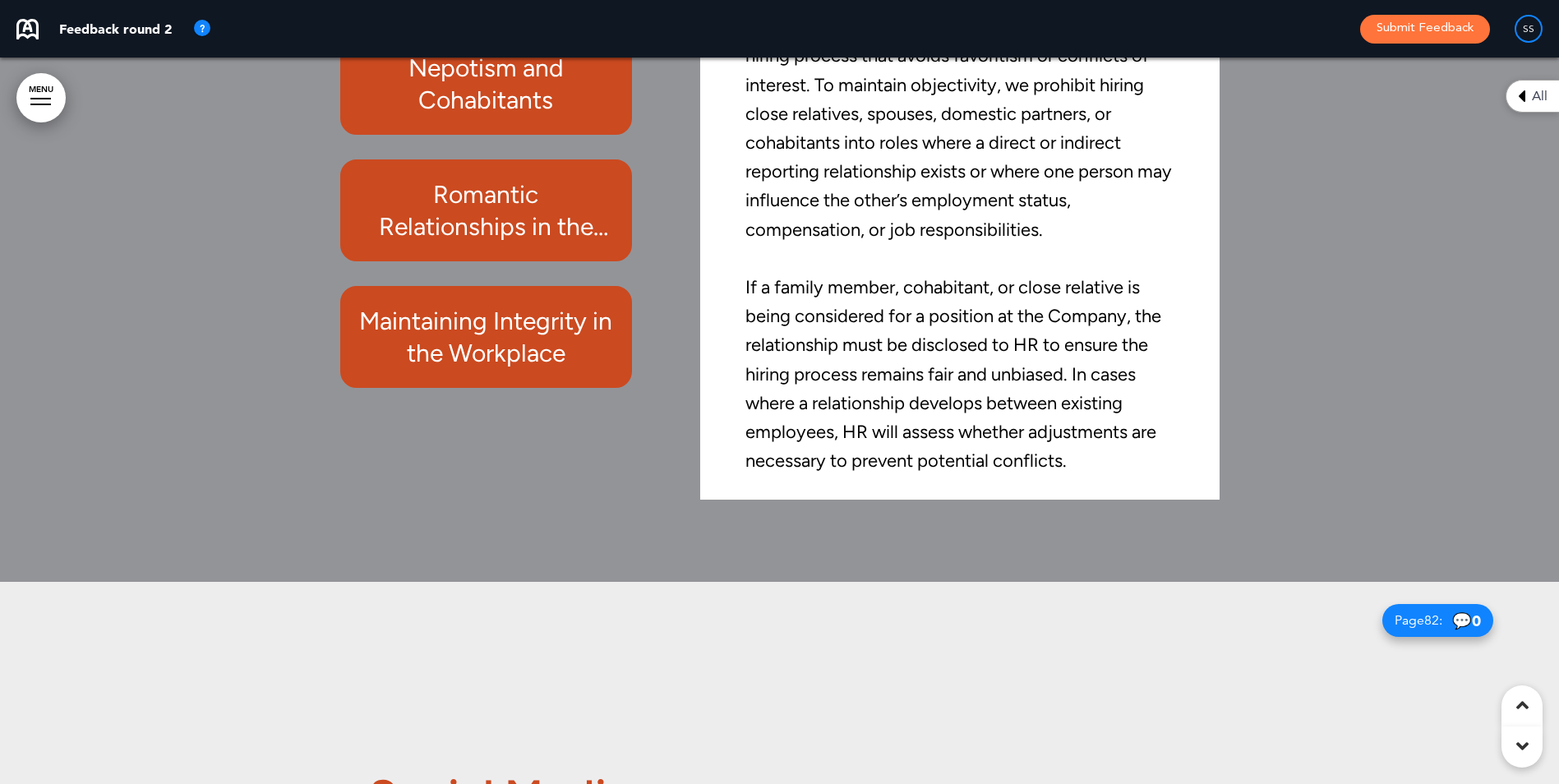
click at [428, 242] on h6 "Romantic Relationships in the Workplace" at bounding box center [486, 210] width 255 height 64
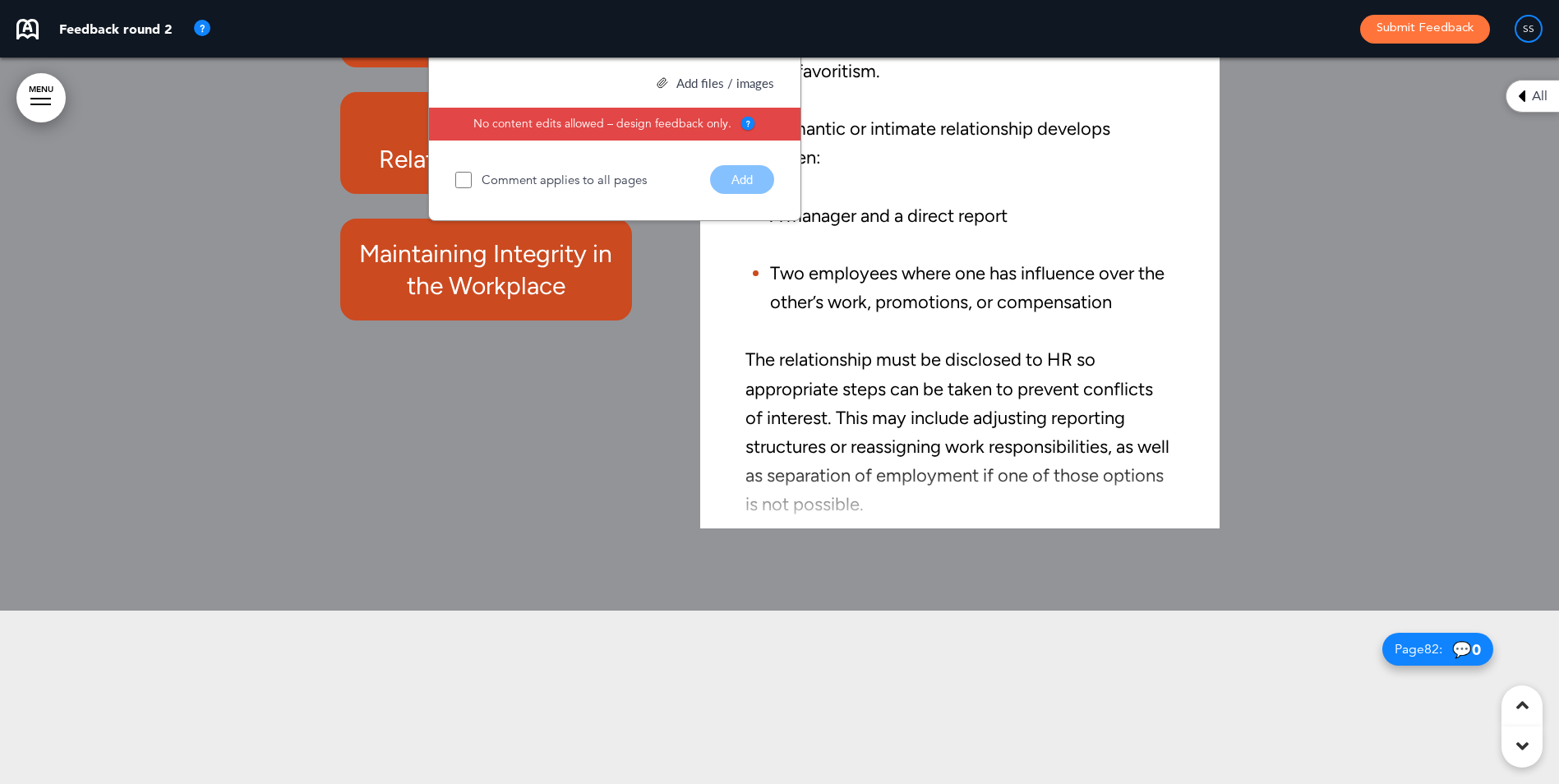
scroll to position [71878, 0]
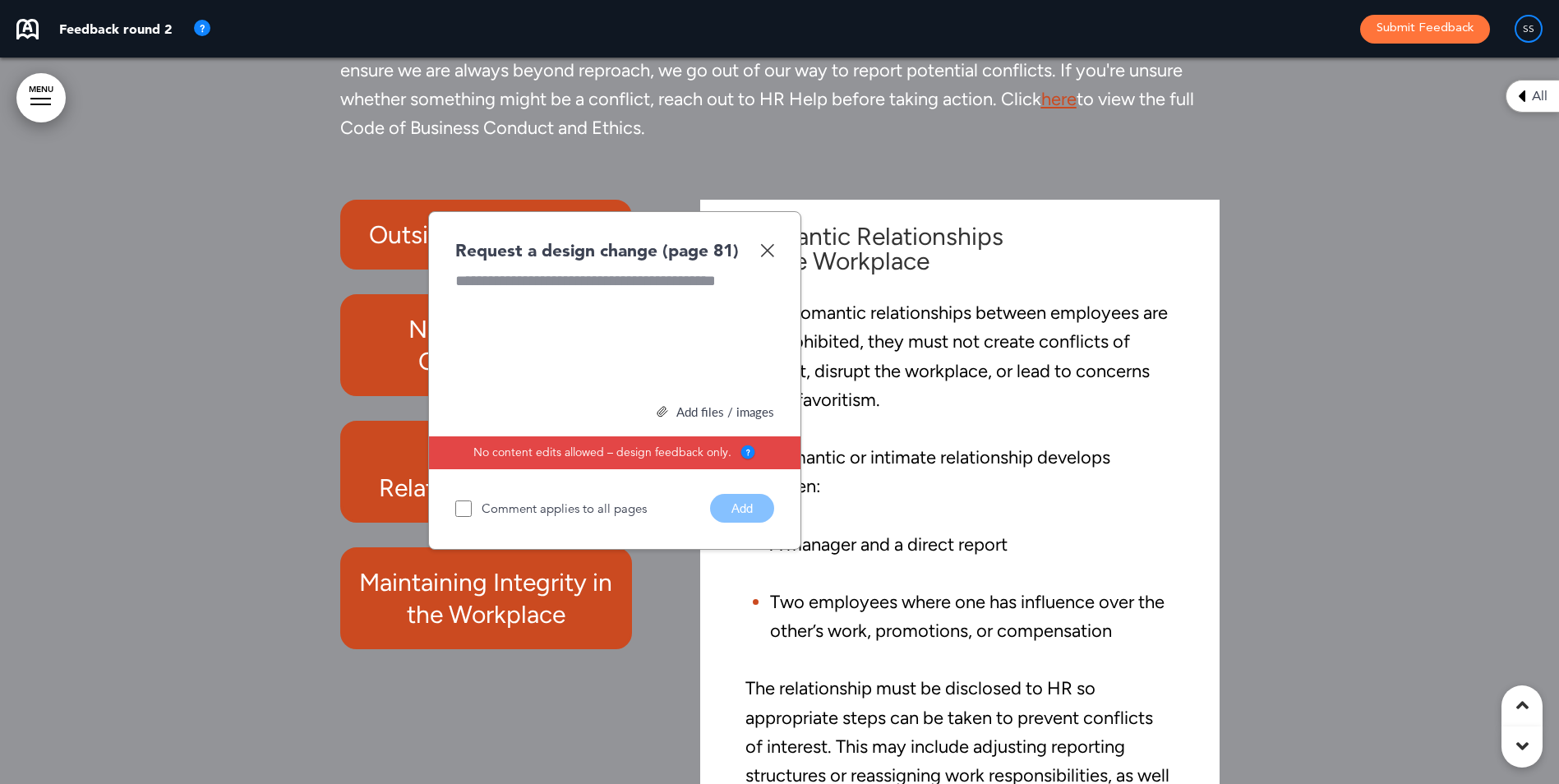
click at [771, 257] on img at bounding box center [766, 250] width 14 height 14
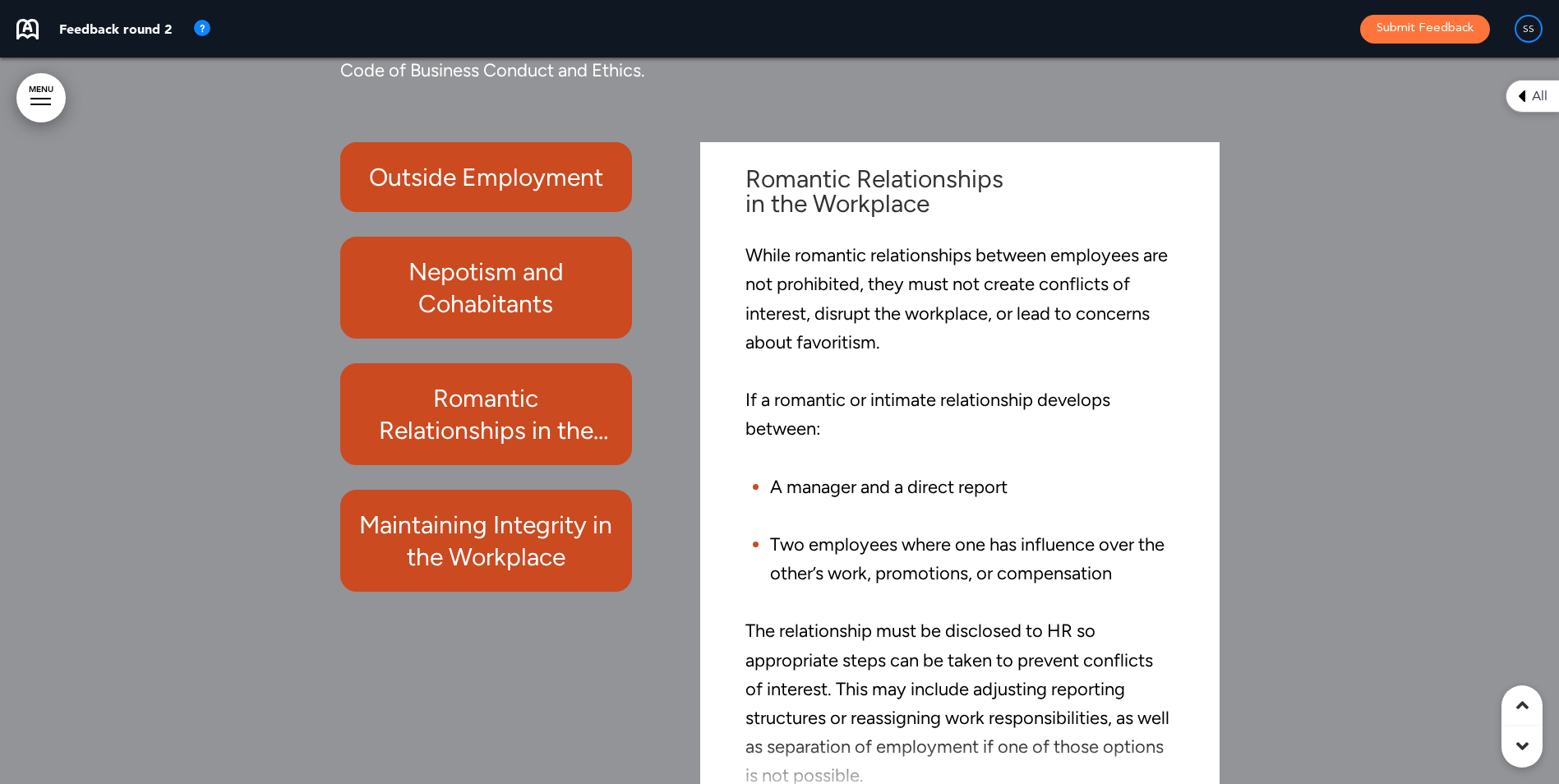
scroll to position [72043, 0]
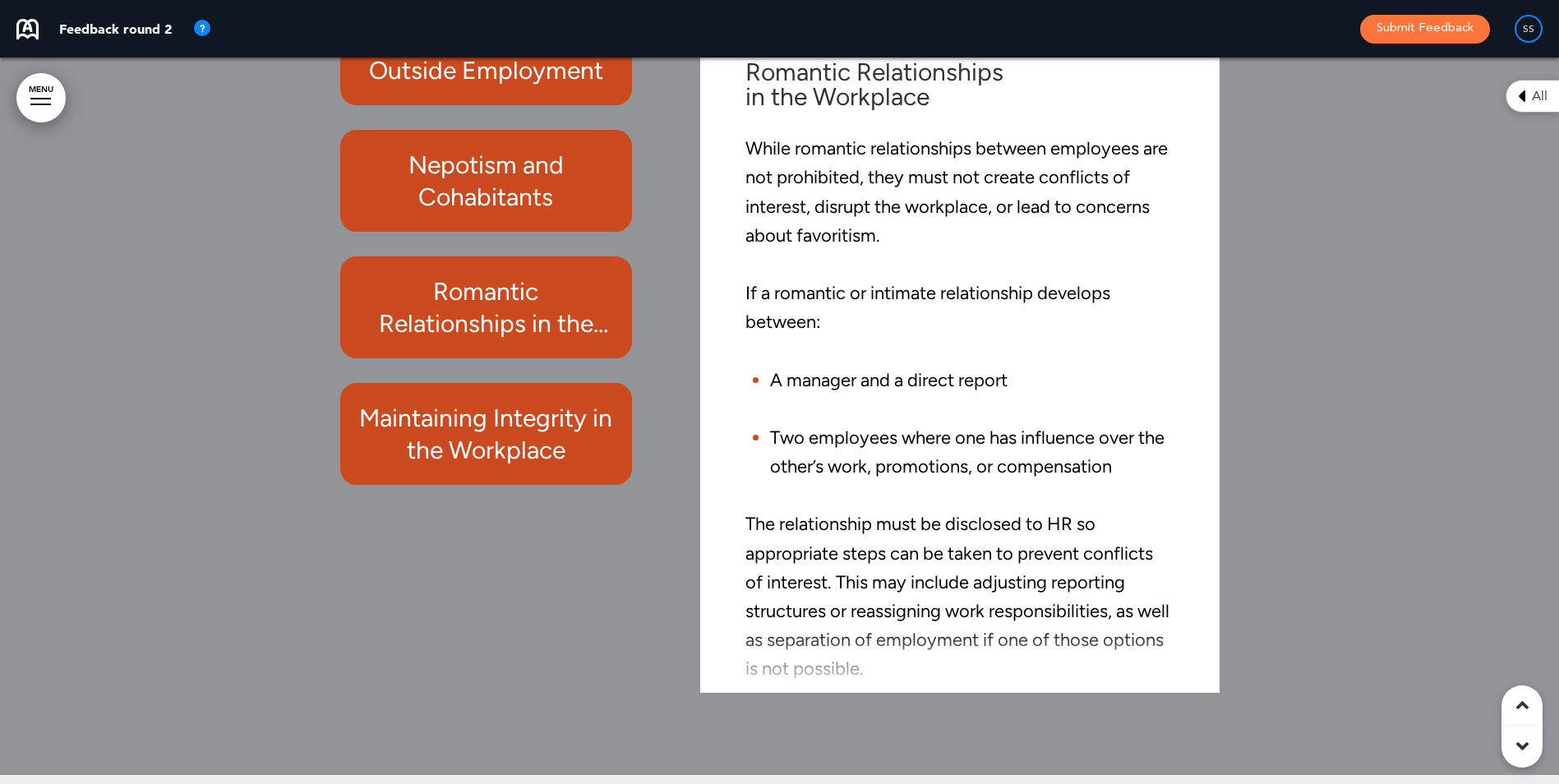
click at [502, 466] on h6 "Maintaining Integrity in the Workplace" at bounding box center [486, 433] width 255 height 64
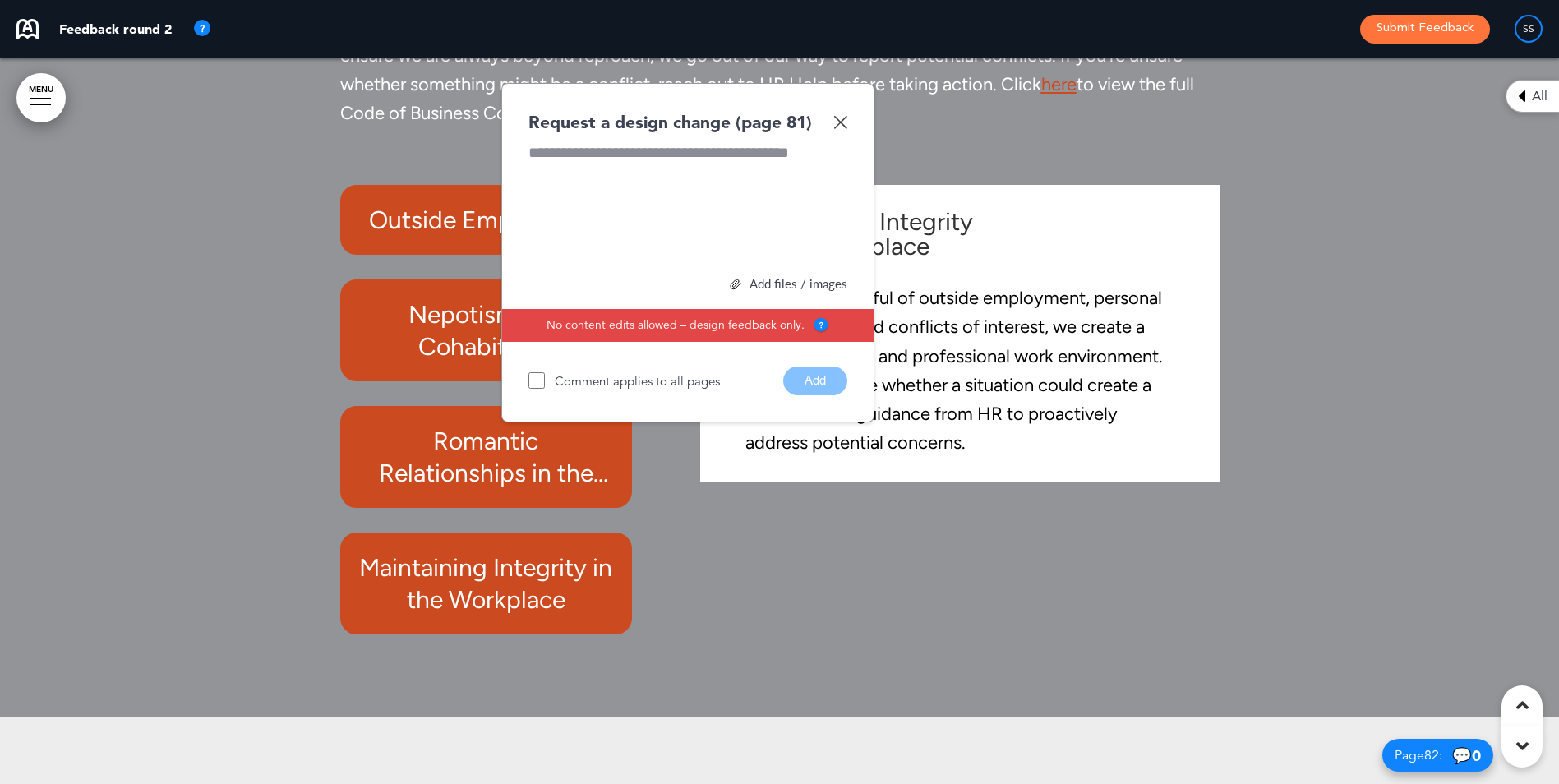
click at [843, 129] on img at bounding box center [840, 121] width 14 height 14
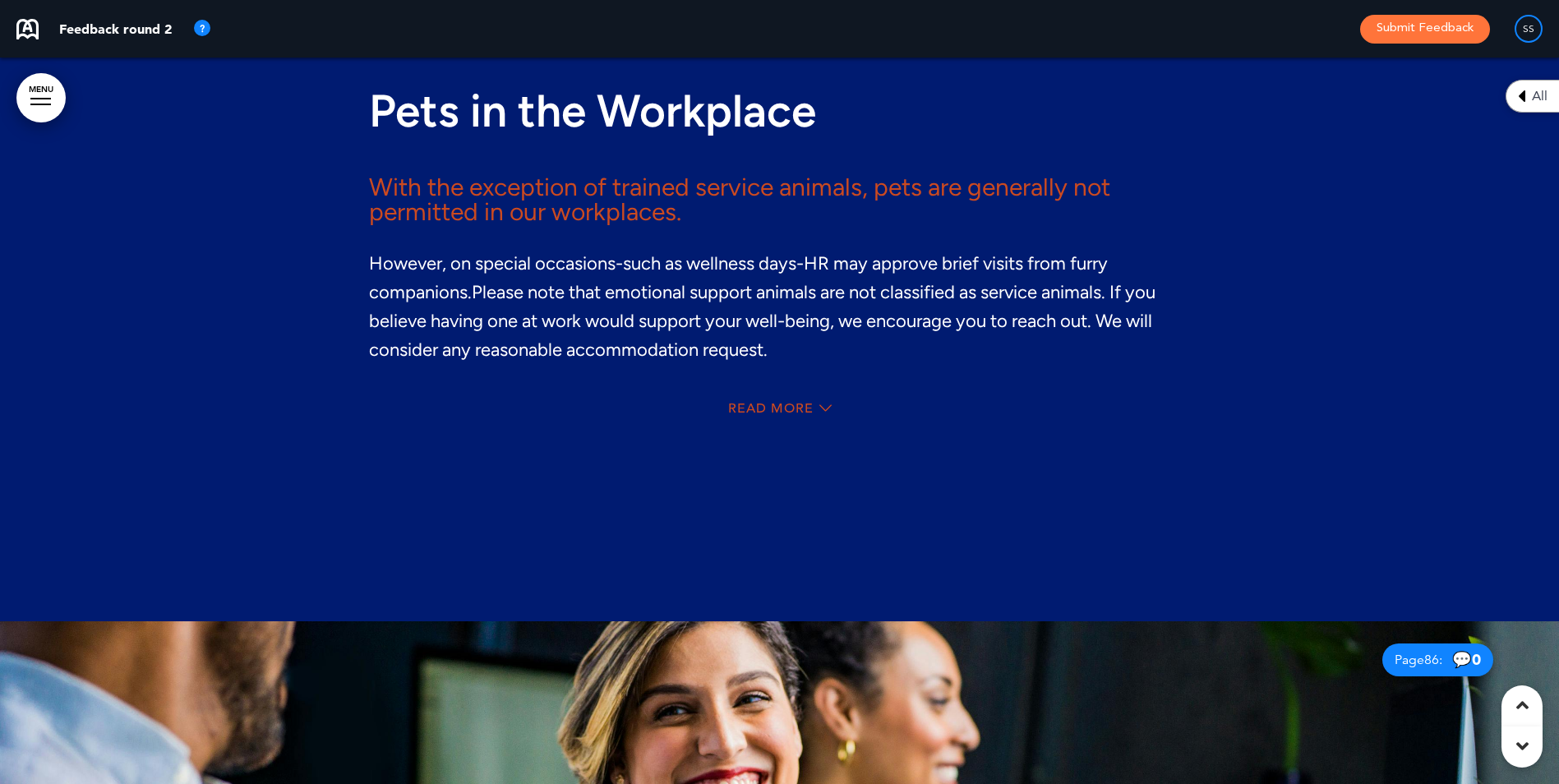
scroll to position [75180, 0]
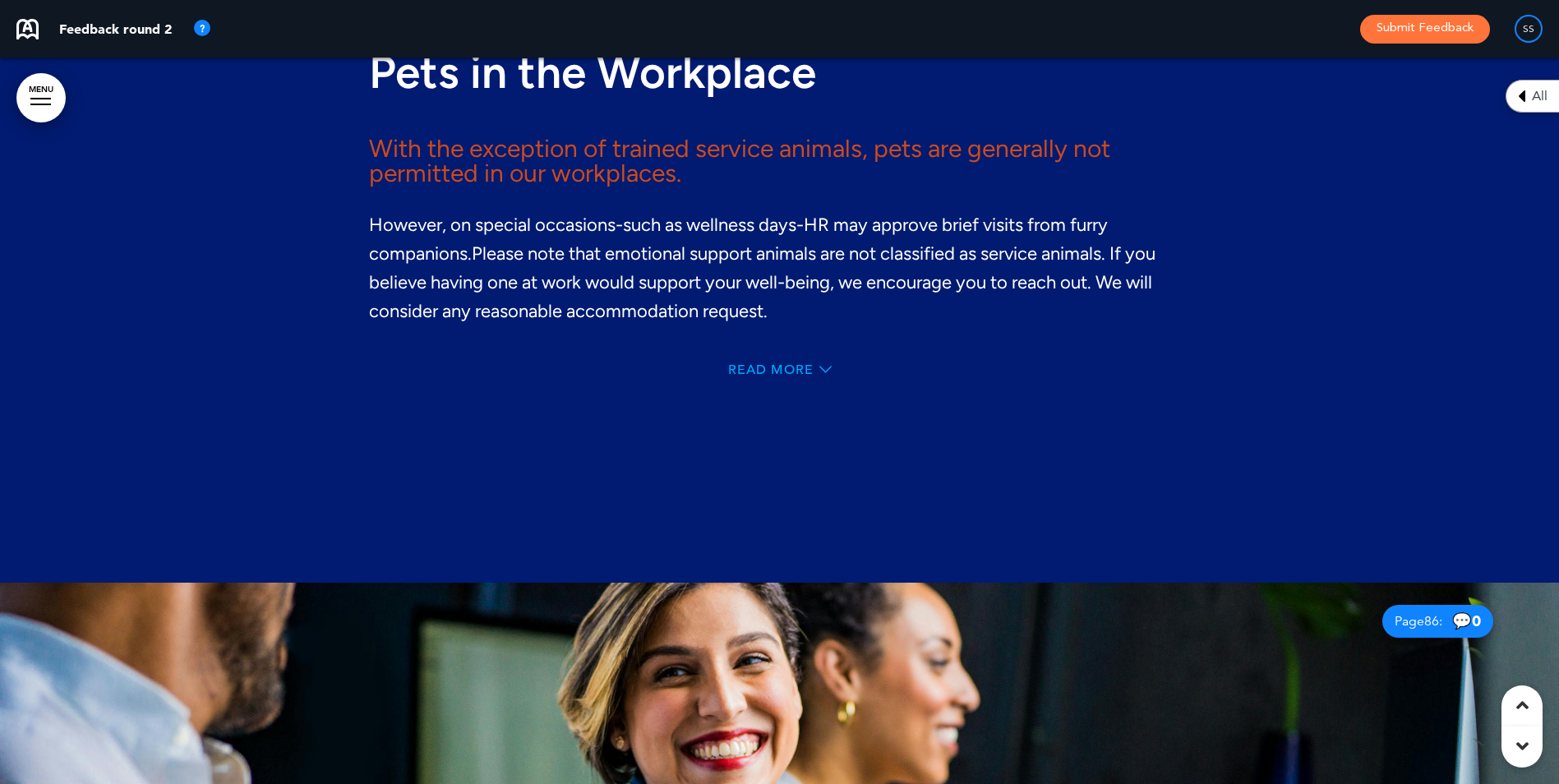
click at [759, 377] on span "Read More" at bounding box center [771, 370] width 86 height 13
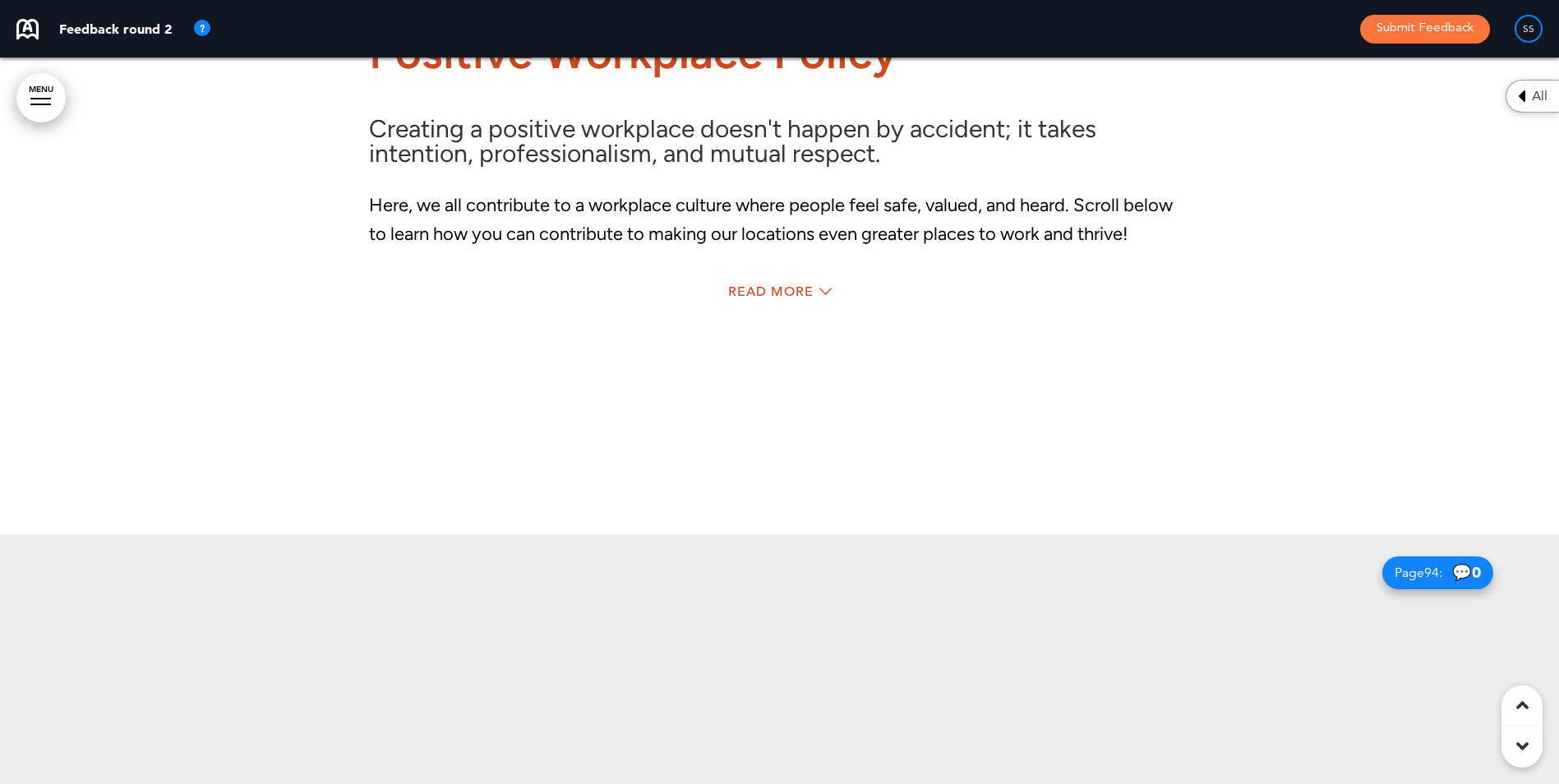
scroll to position [82442, 0]
click at [752, 309] on div "Read More" at bounding box center [780, 293] width 821 height 34
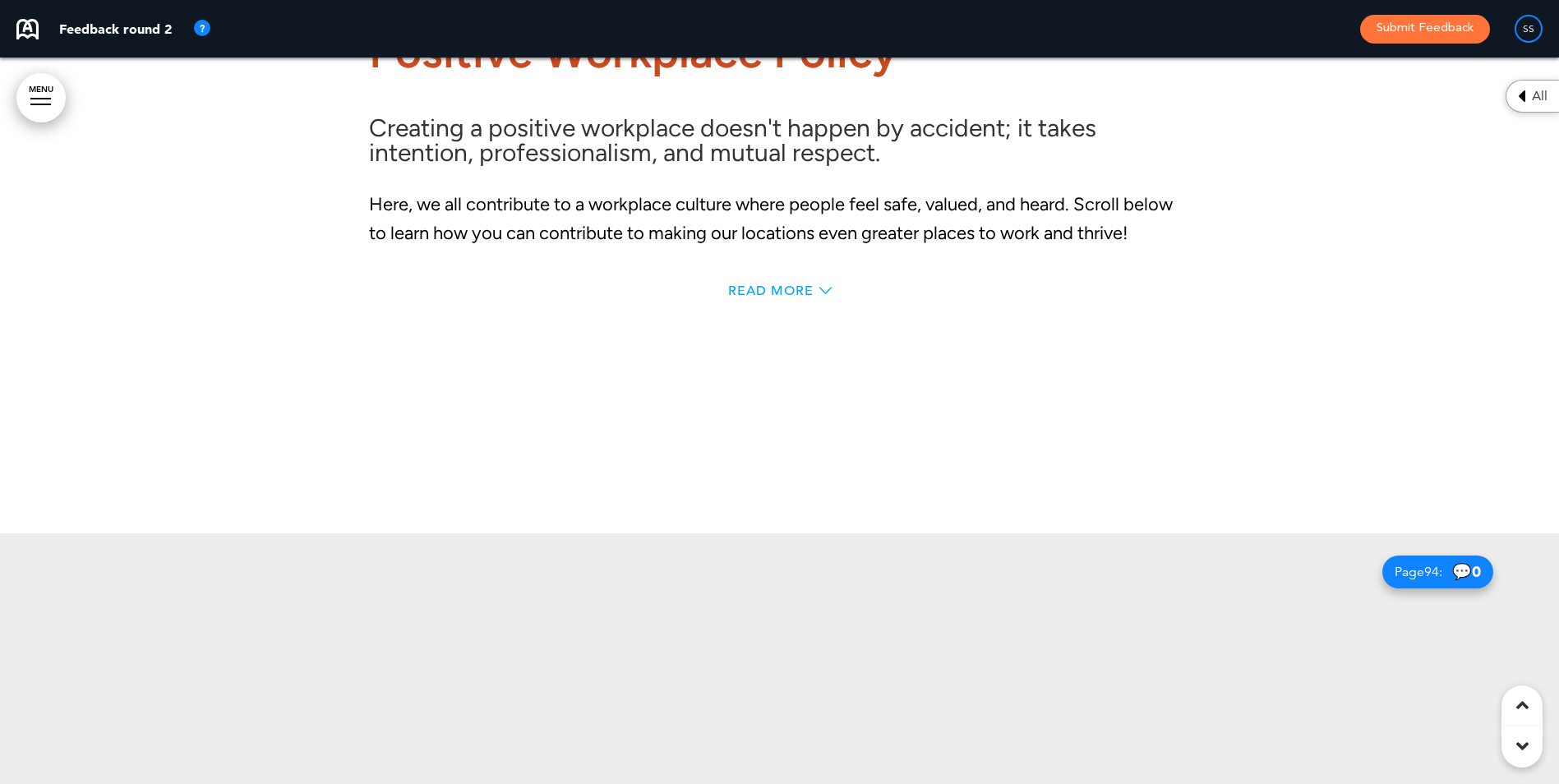
click at [752, 297] on span "Read More" at bounding box center [771, 291] width 86 height 13
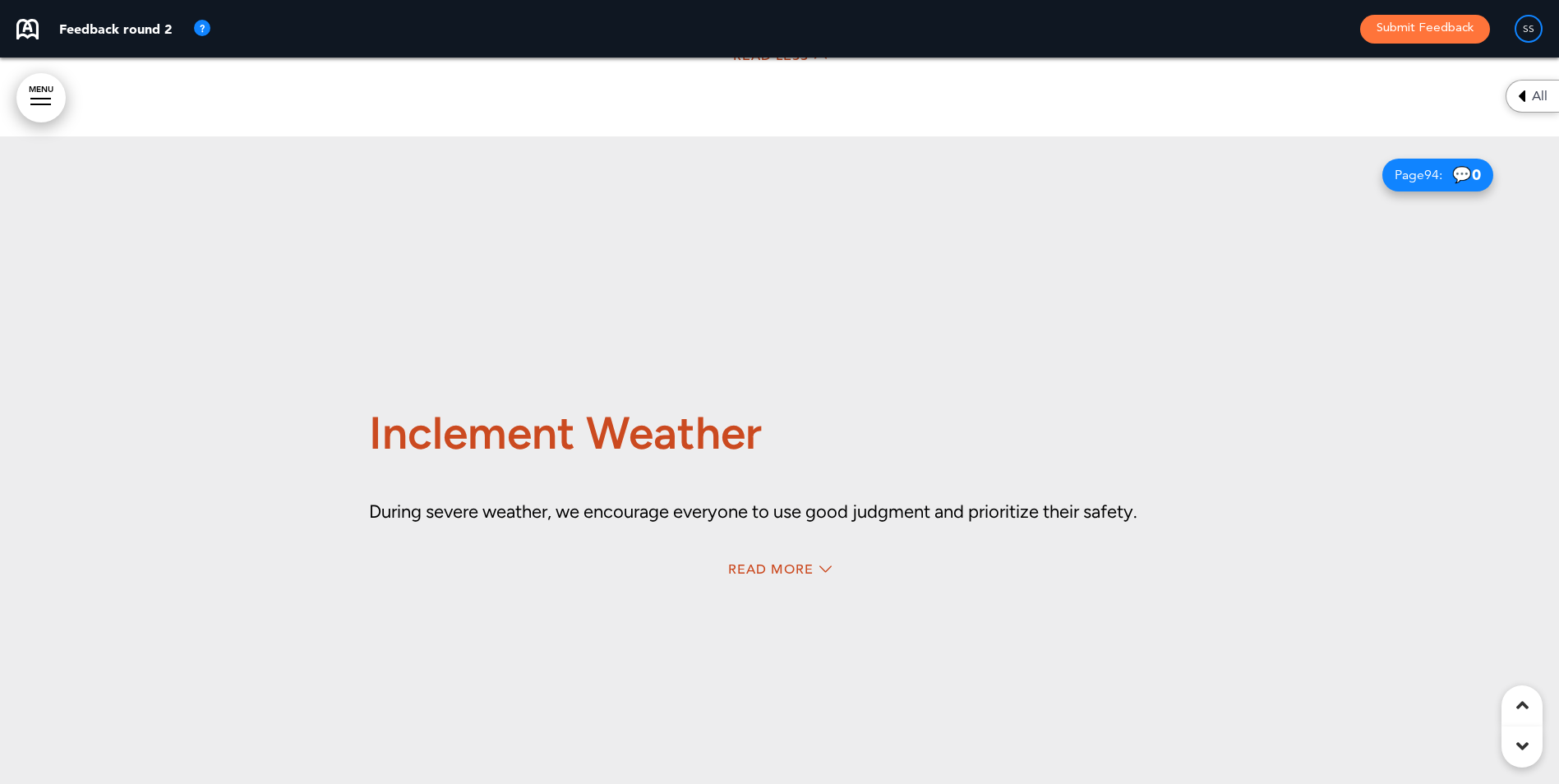
scroll to position [83102, 0]
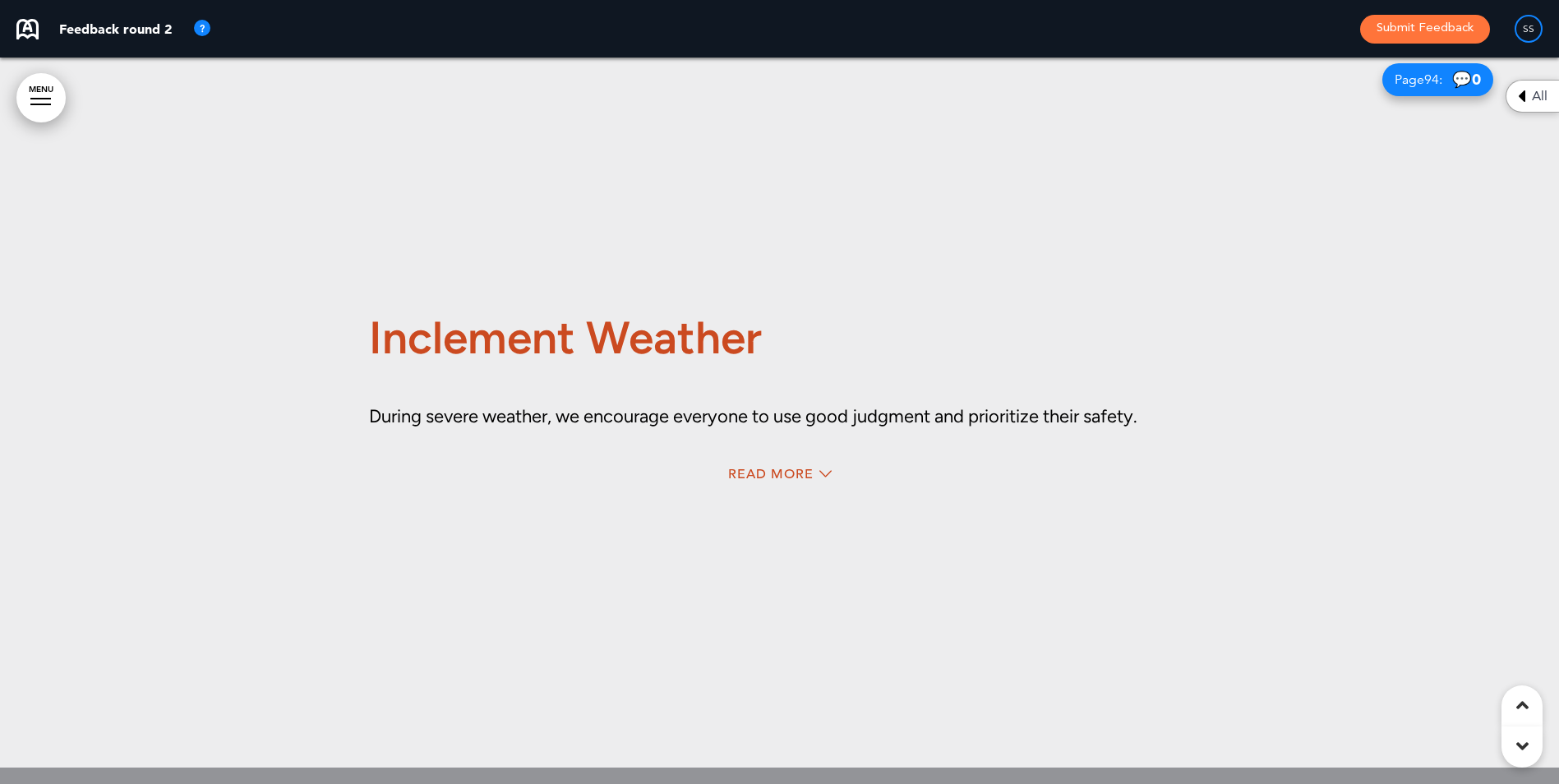
click at [781, 493] on div "Read More" at bounding box center [780, 476] width 821 height 34
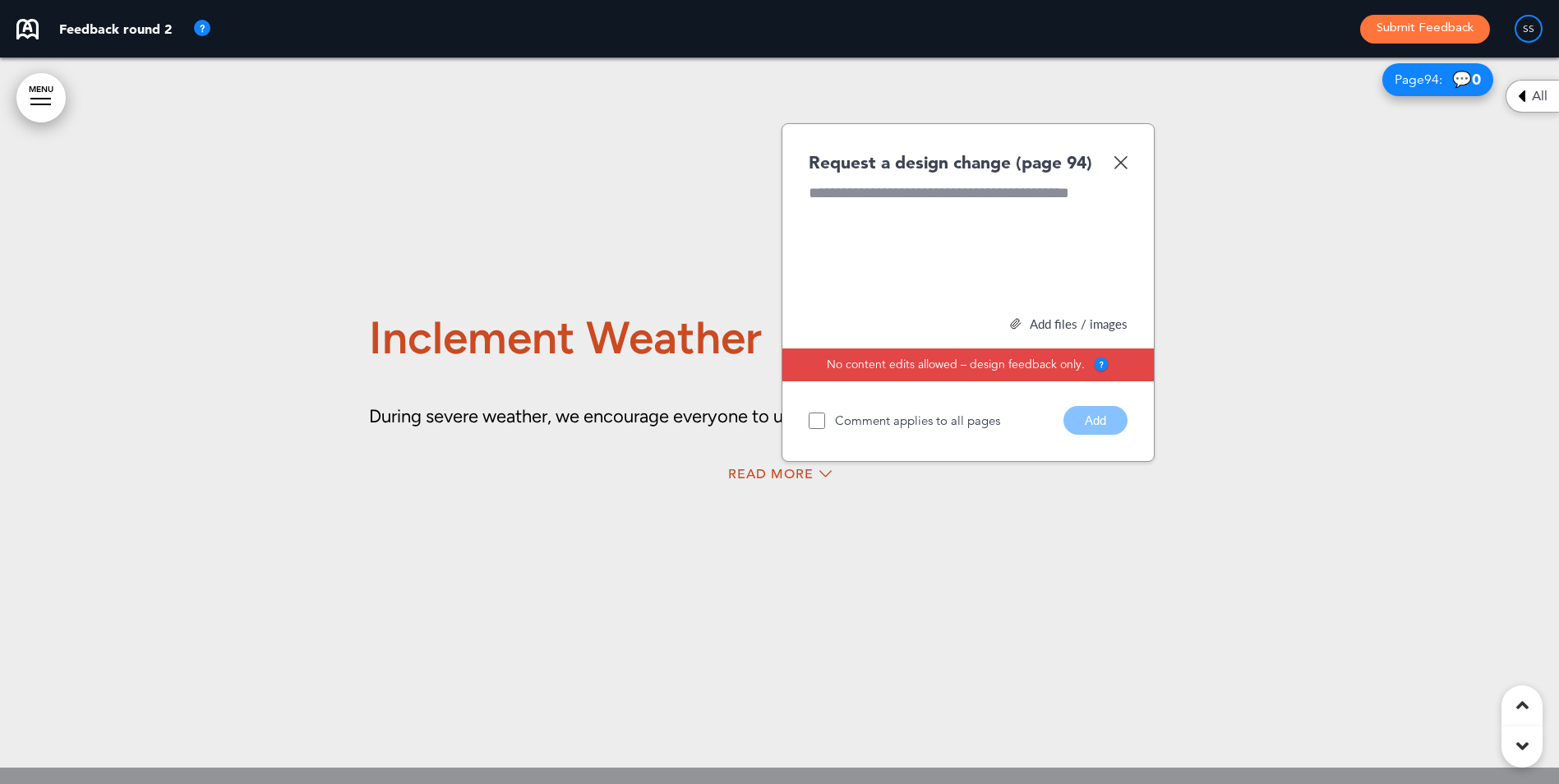
click at [1122, 170] on img at bounding box center [1120, 162] width 14 height 14
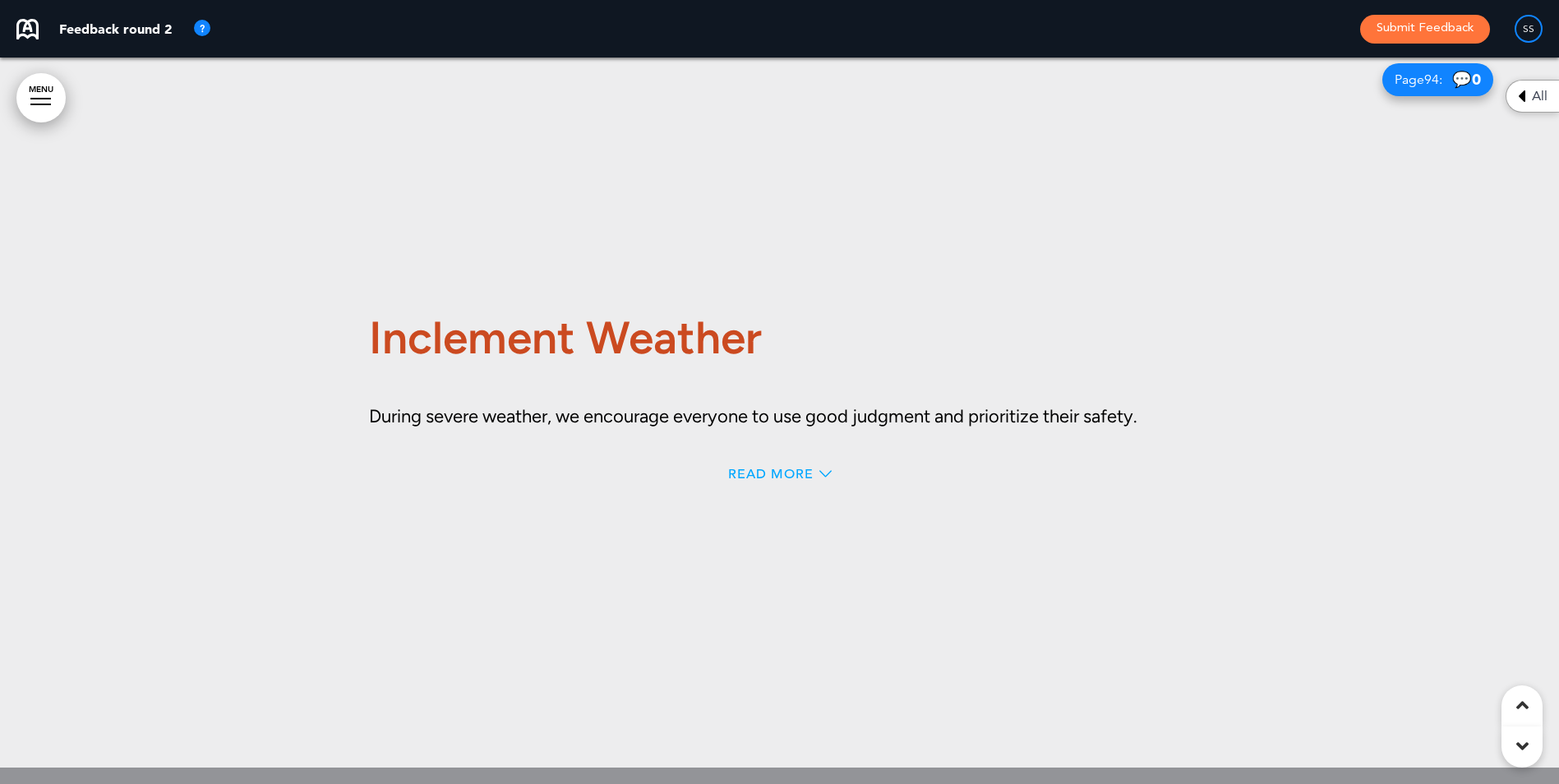
click at [738, 481] on span "Read More" at bounding box center [771, 475] width 86 height 13
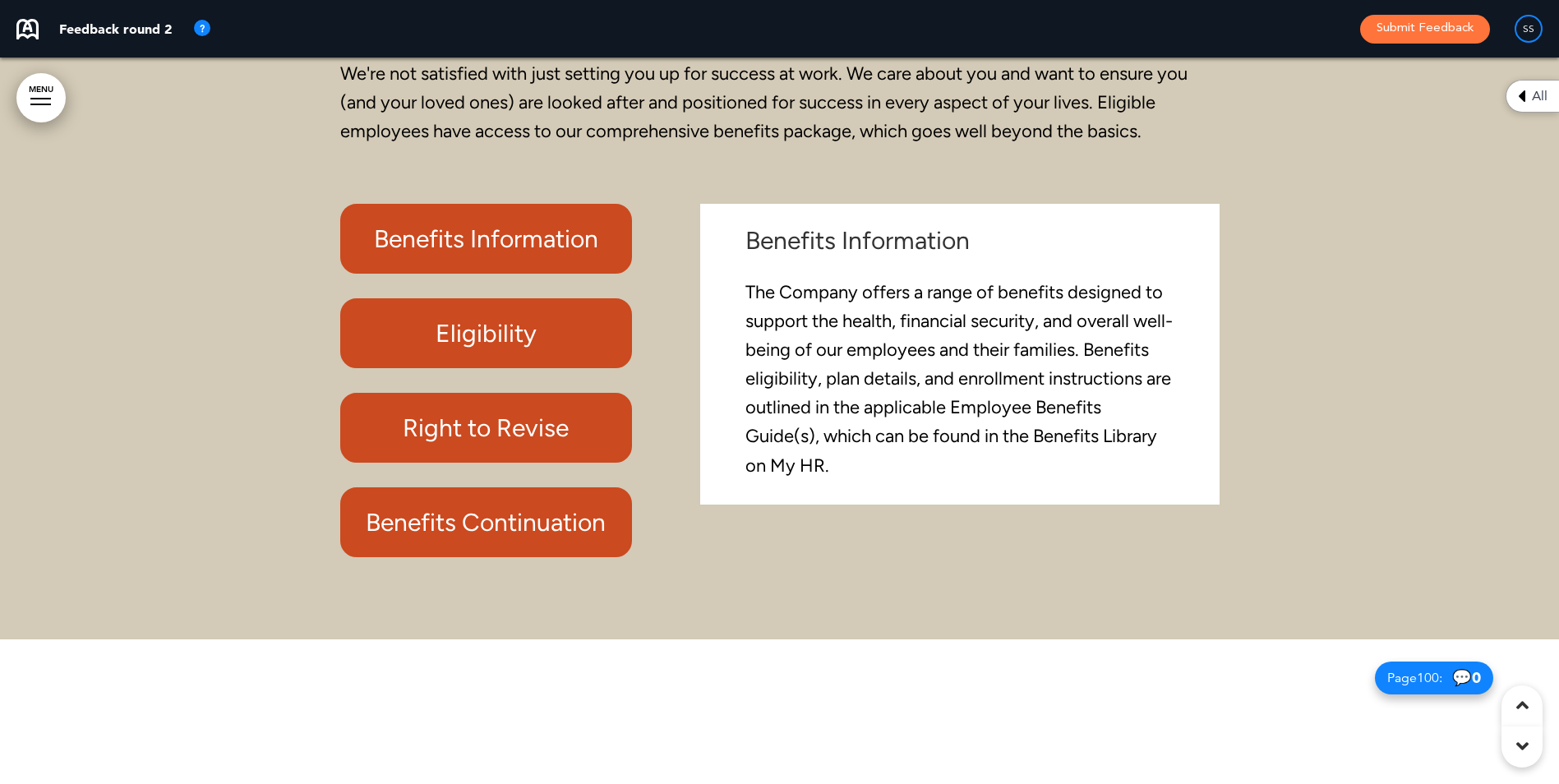
scroll to position [87210, 0]
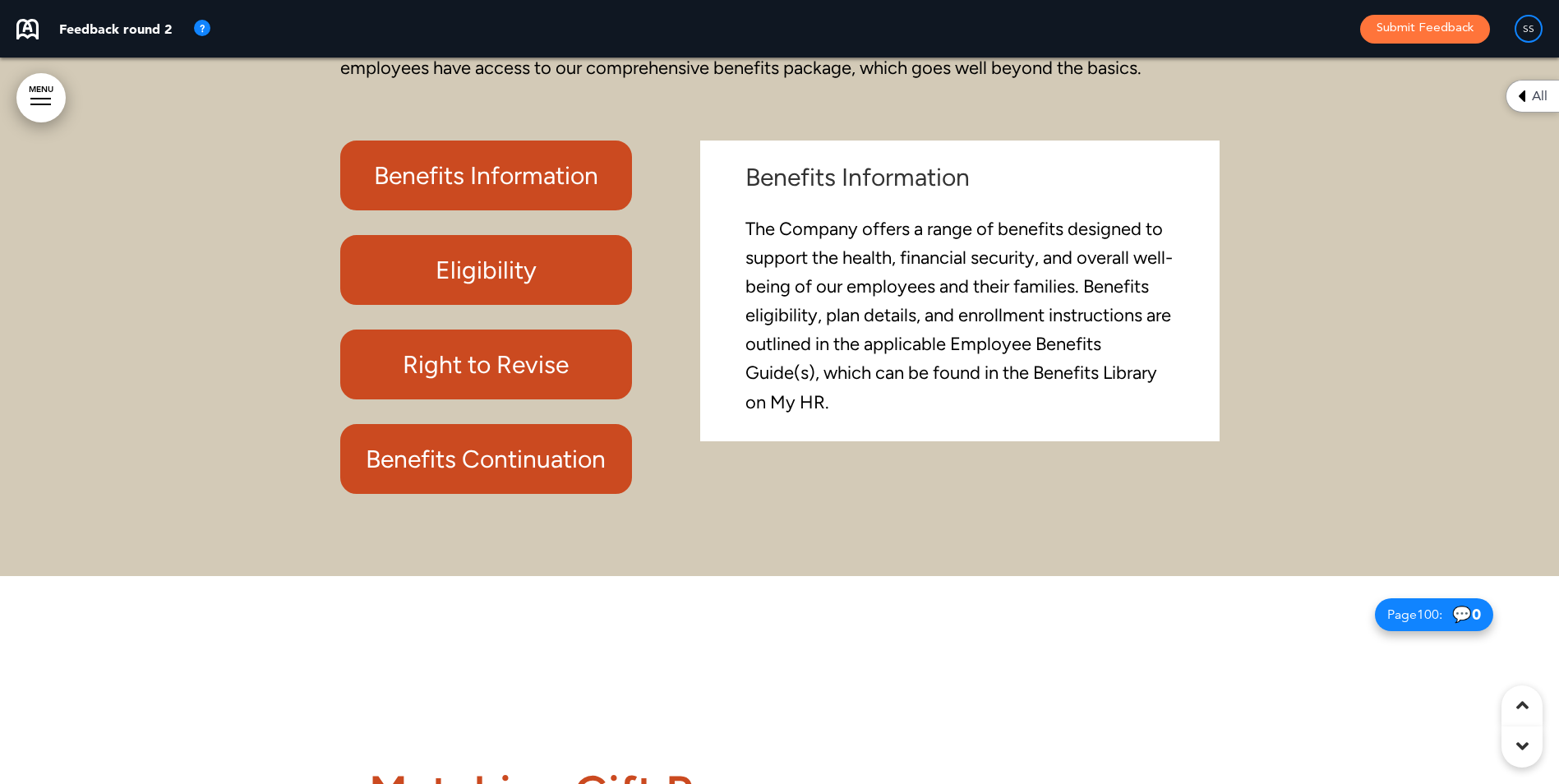
click at [488, 191] on h6 "Benefits Information" at bounding box center [486, 175] width 255 height 32
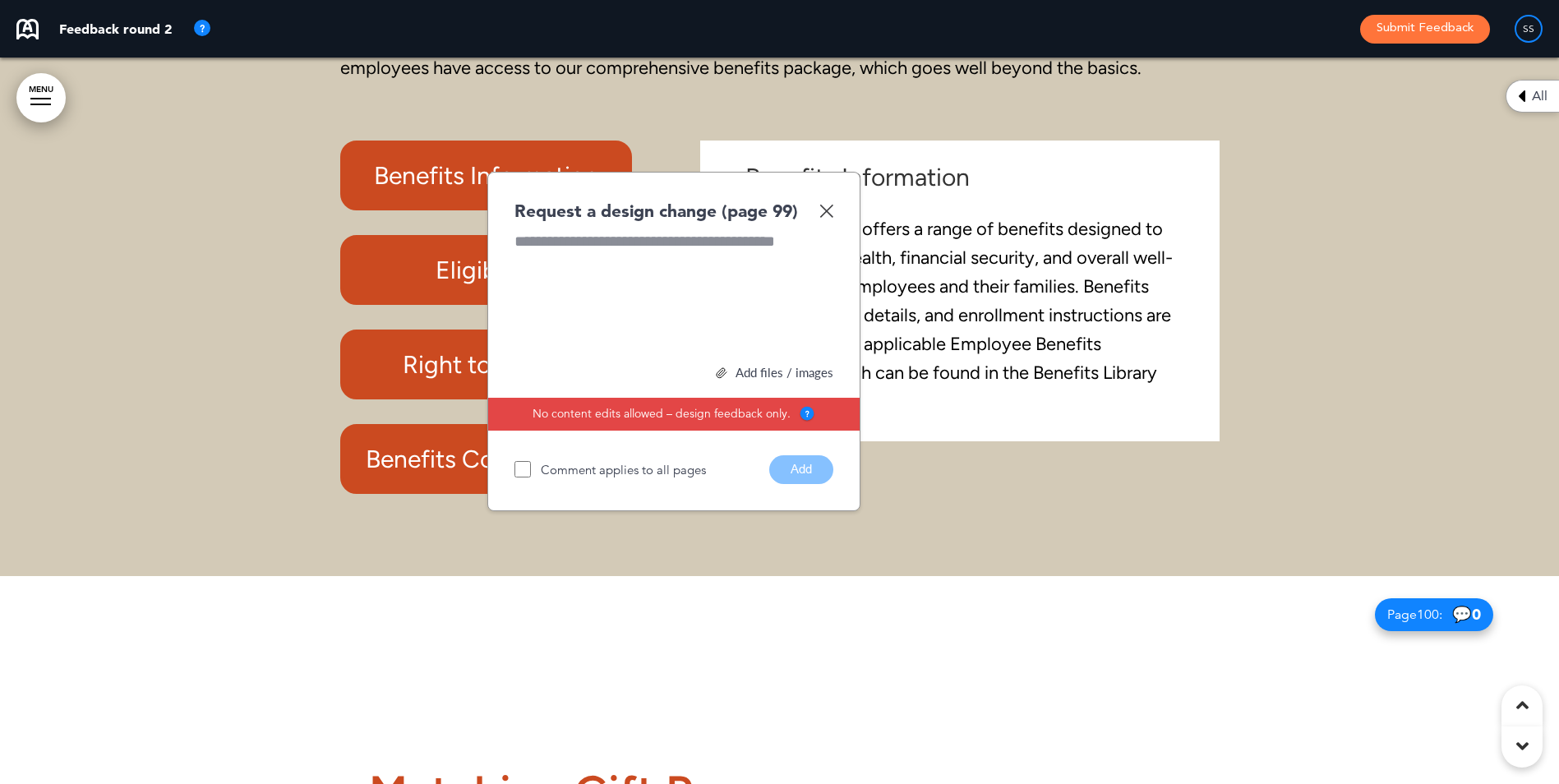
click at [829, 218] on img at bounding box center [826, 211] width 14 height 14
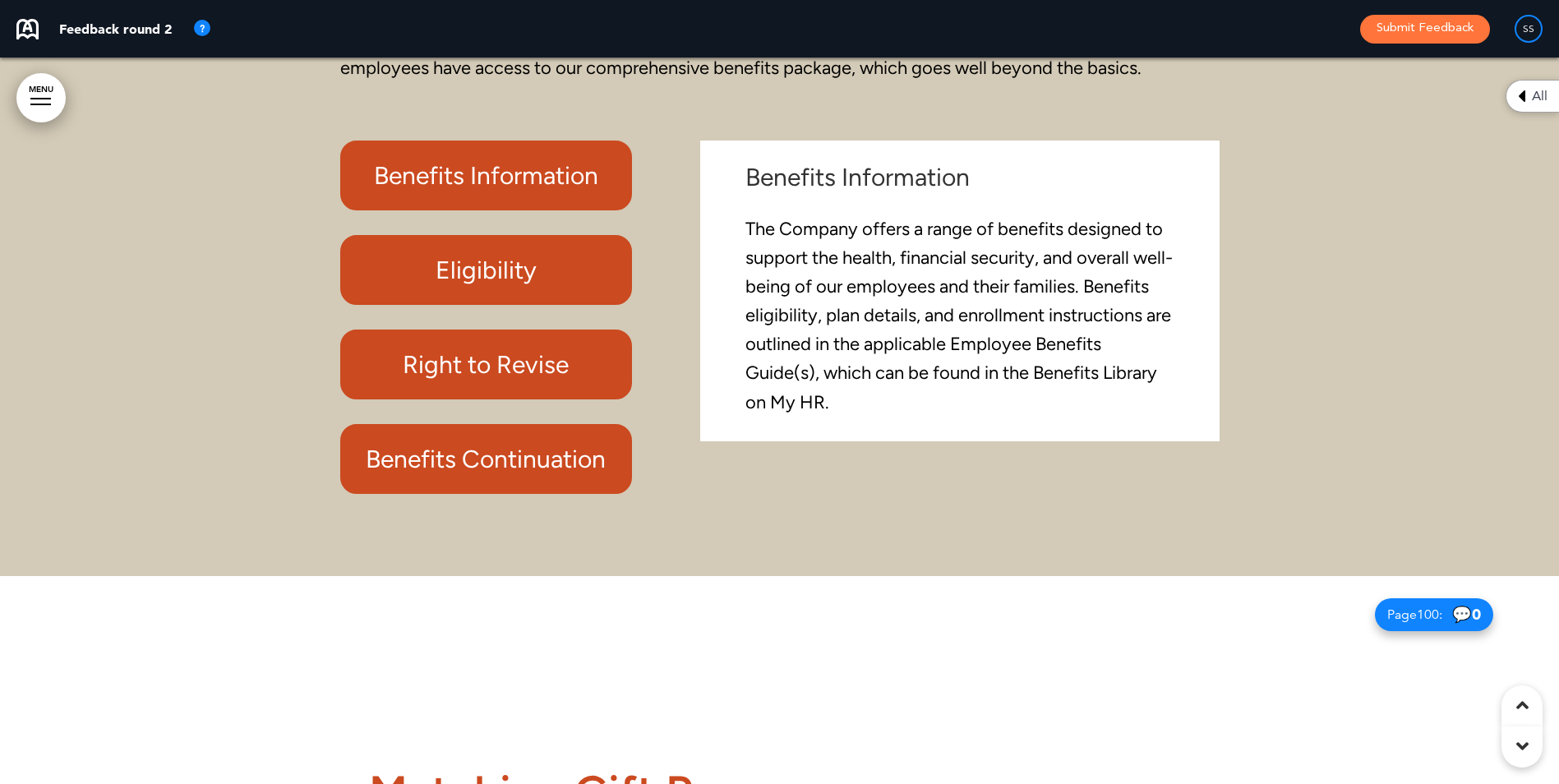
click at [530, 286] on h6 "Eligibility" at bounding box center [486, 269] width 255 height 32
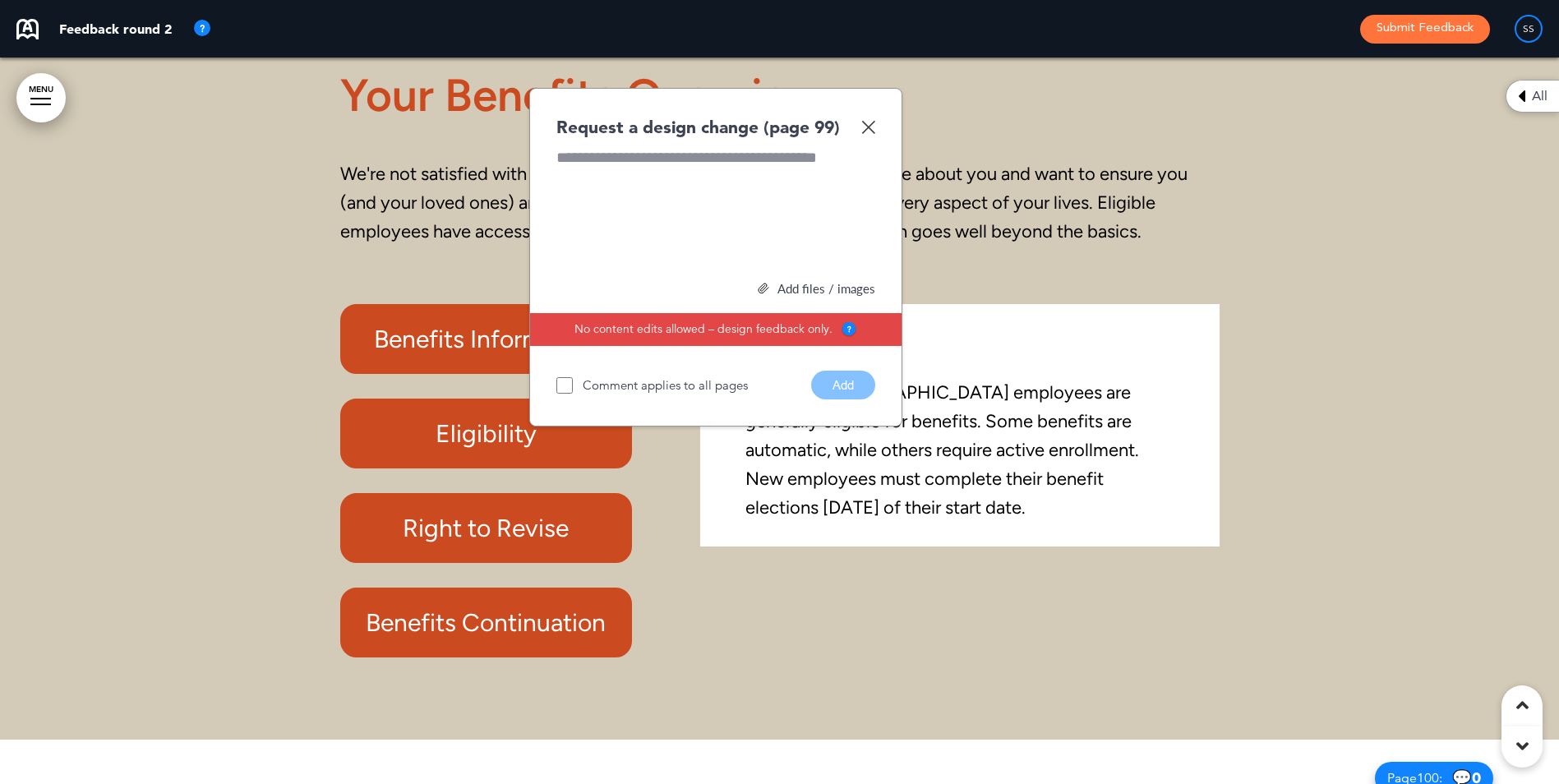
scroll to position [87046, 0]
click at [868, 135] on img at bounding box center [868, 128] width 14 height 14
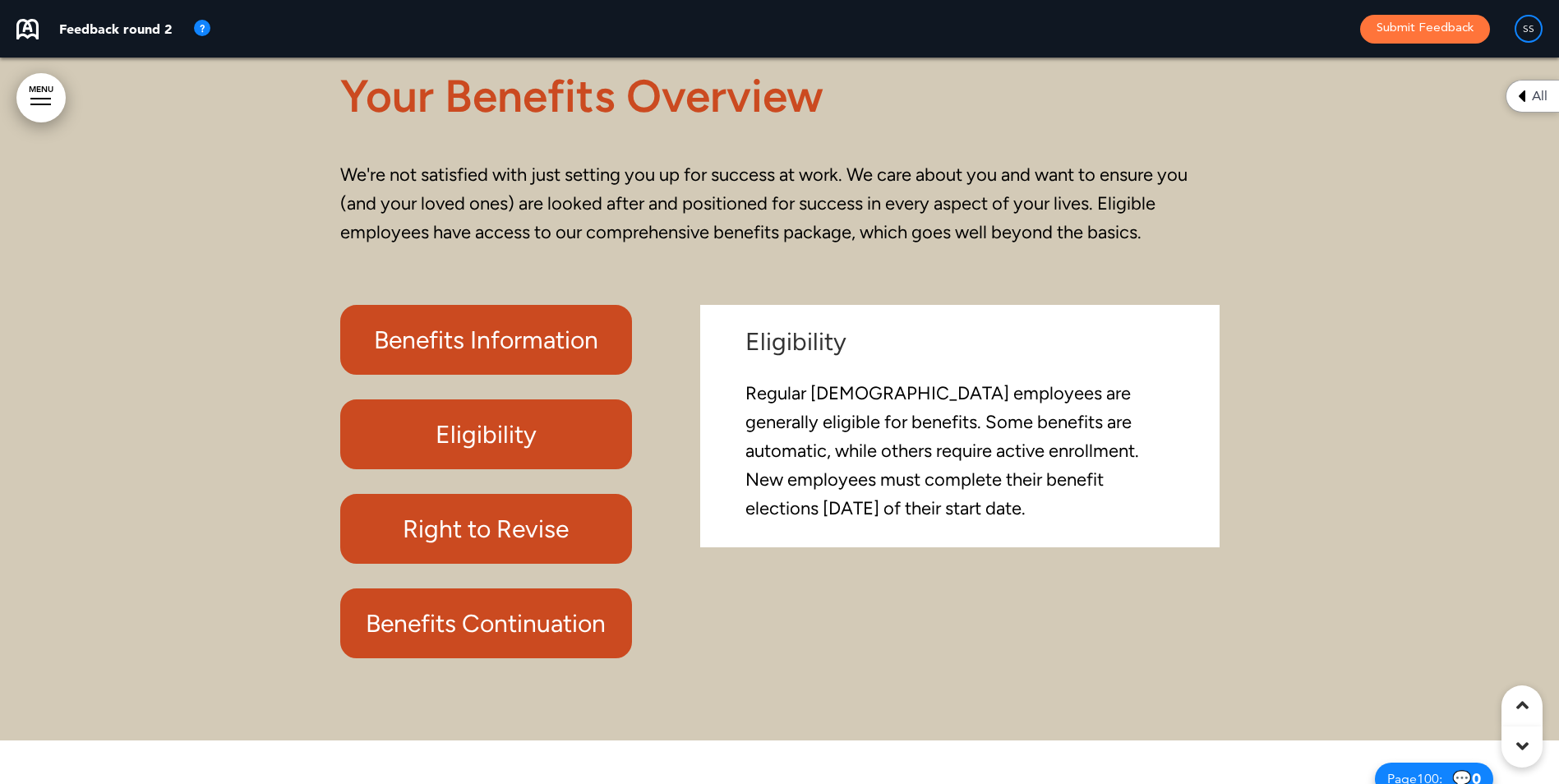
click at [475, 544] on h6 "Right to Revise" at bounding box center [486, 529] width 255 height 32
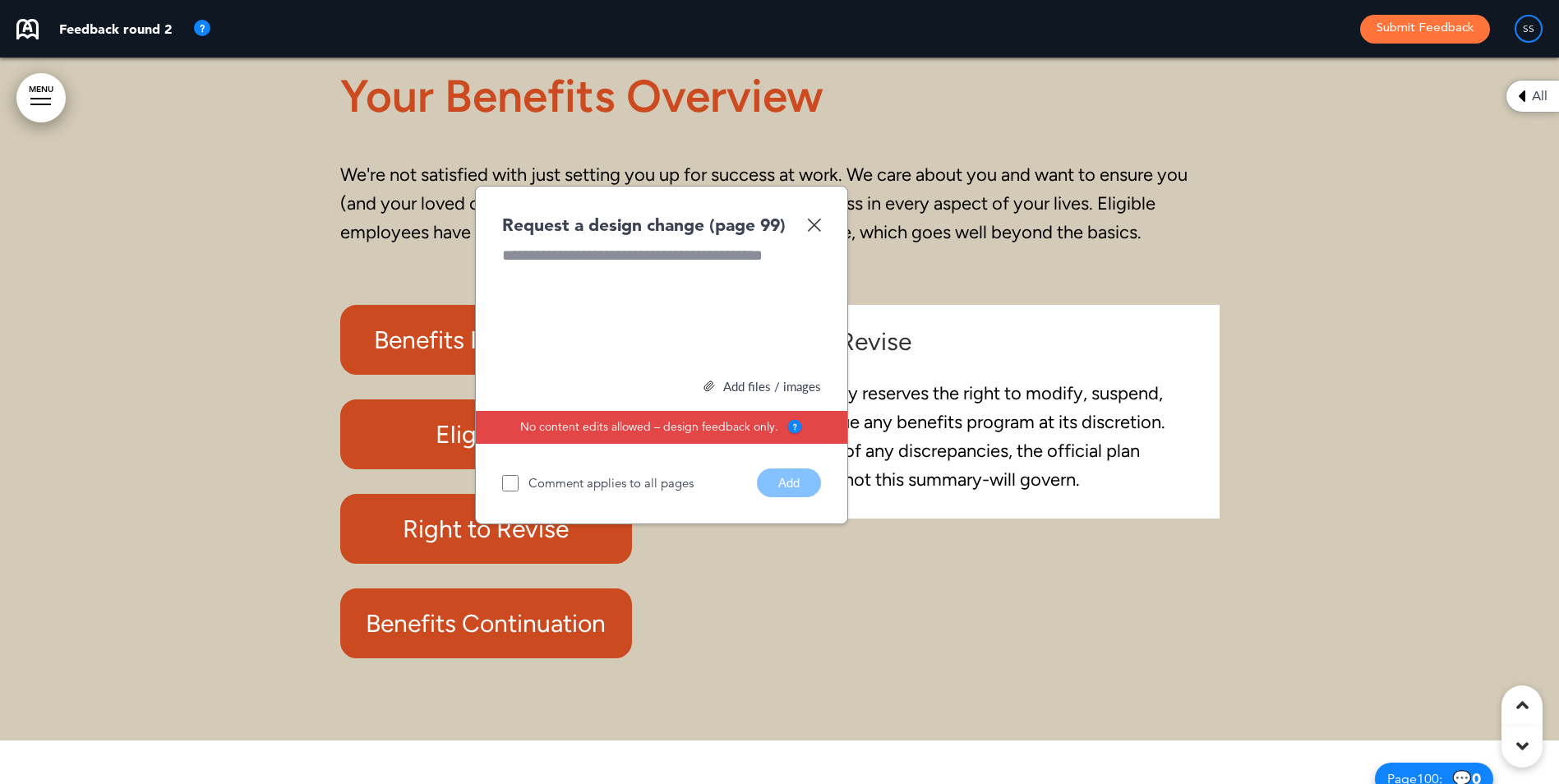
click at [812, 232] on img at bounding box center [814, 225] width 14 height 14
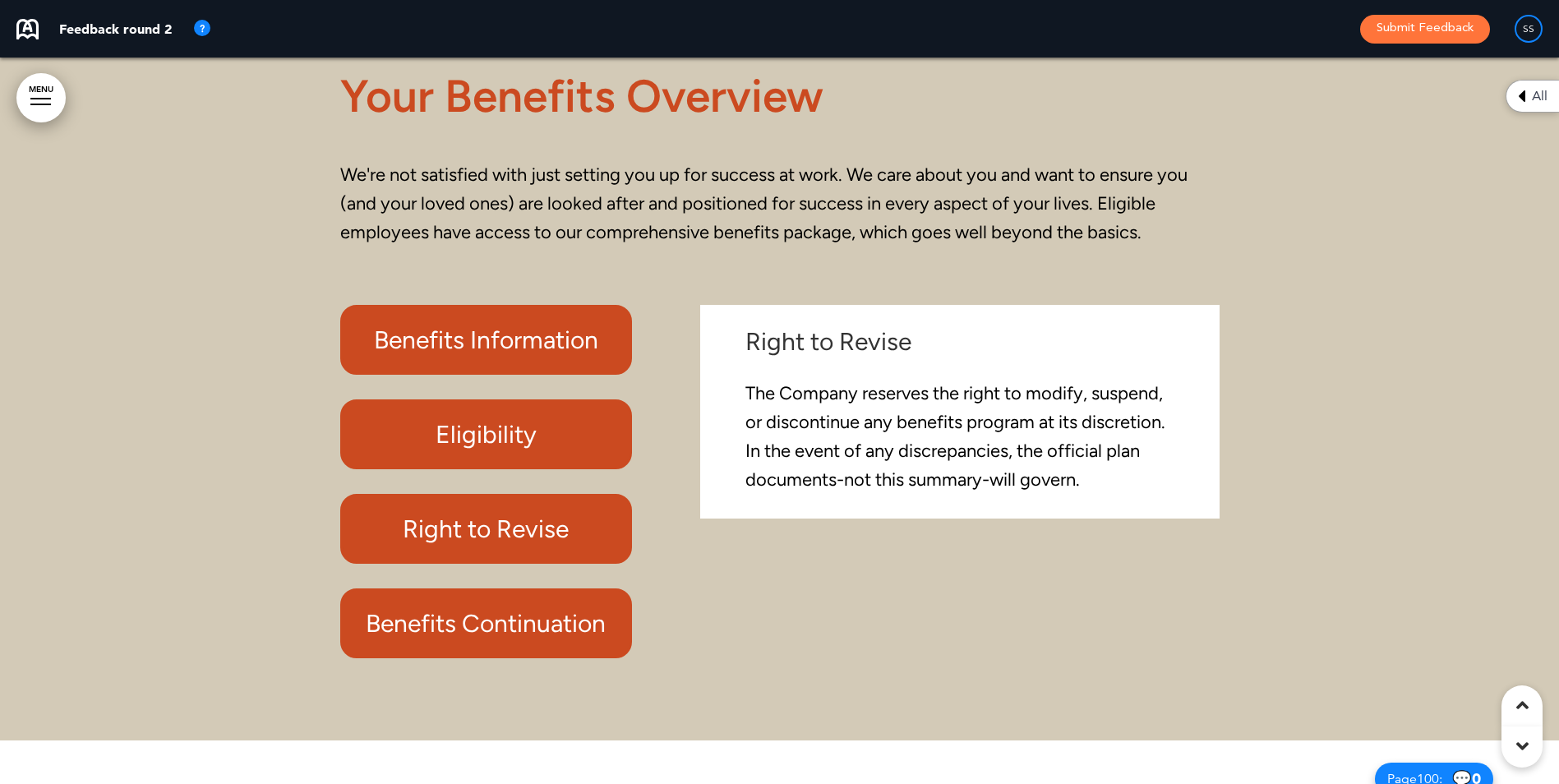
click at [533, 640] on h6 "Benefits Continuation" at bounding box center [486, 623] width 255 height 32
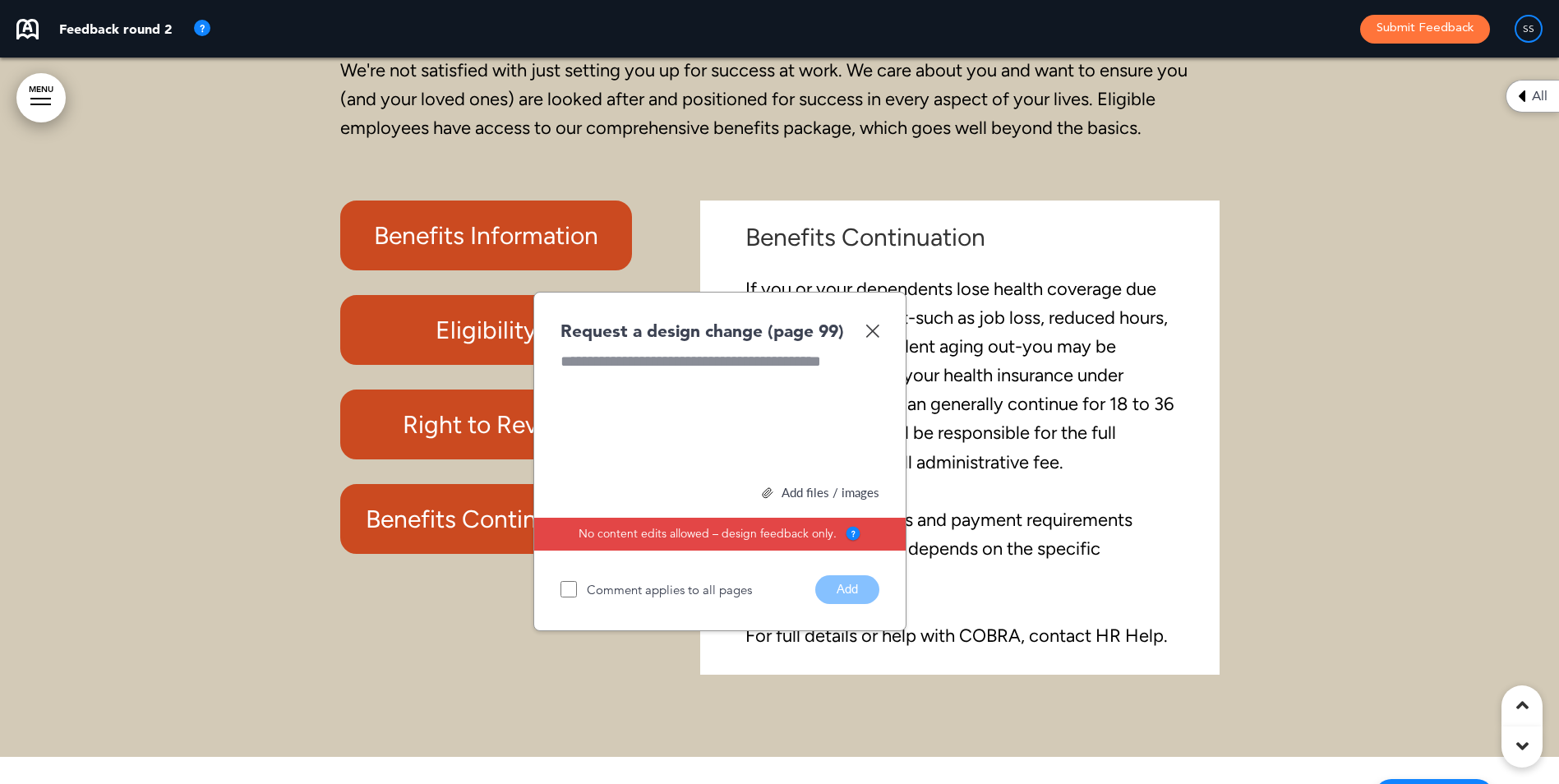
click at [874, 337] on img at bounding box center [872, 330] width 14 height 14
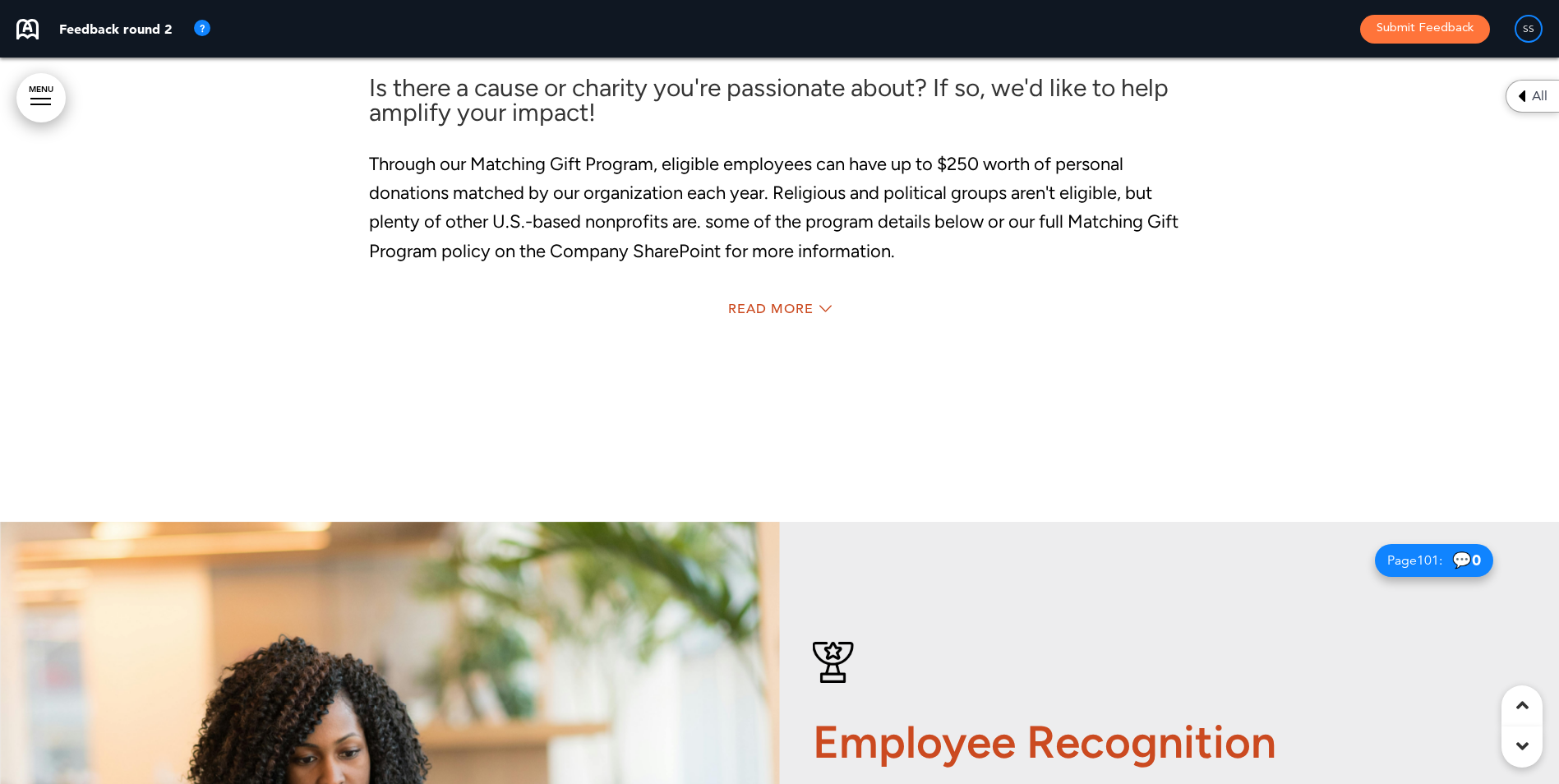
scroll to position [88136, 0]
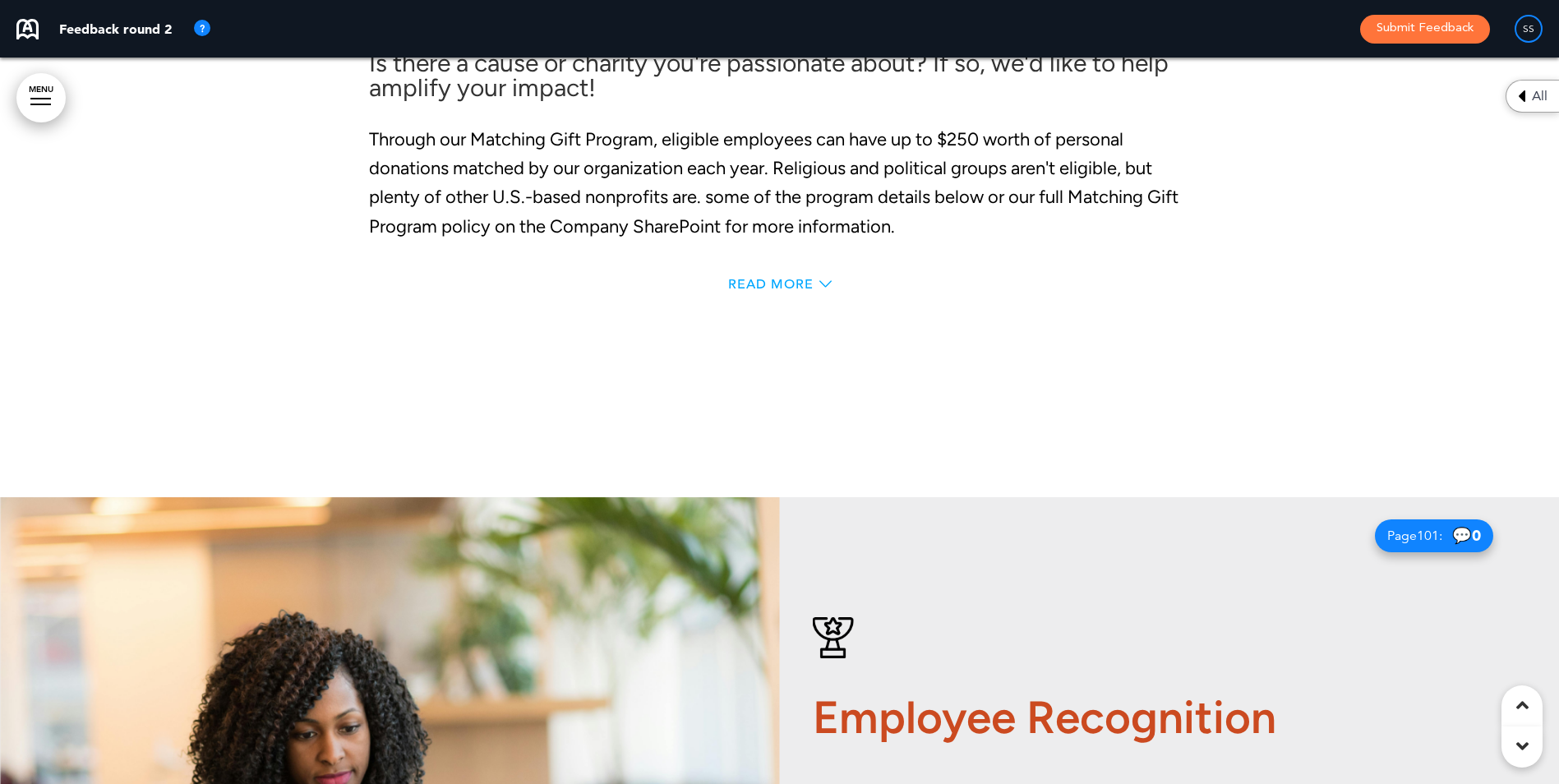
click at [777, 291] on span "Read More" at bounding box center [771, 284] width 86 height 13
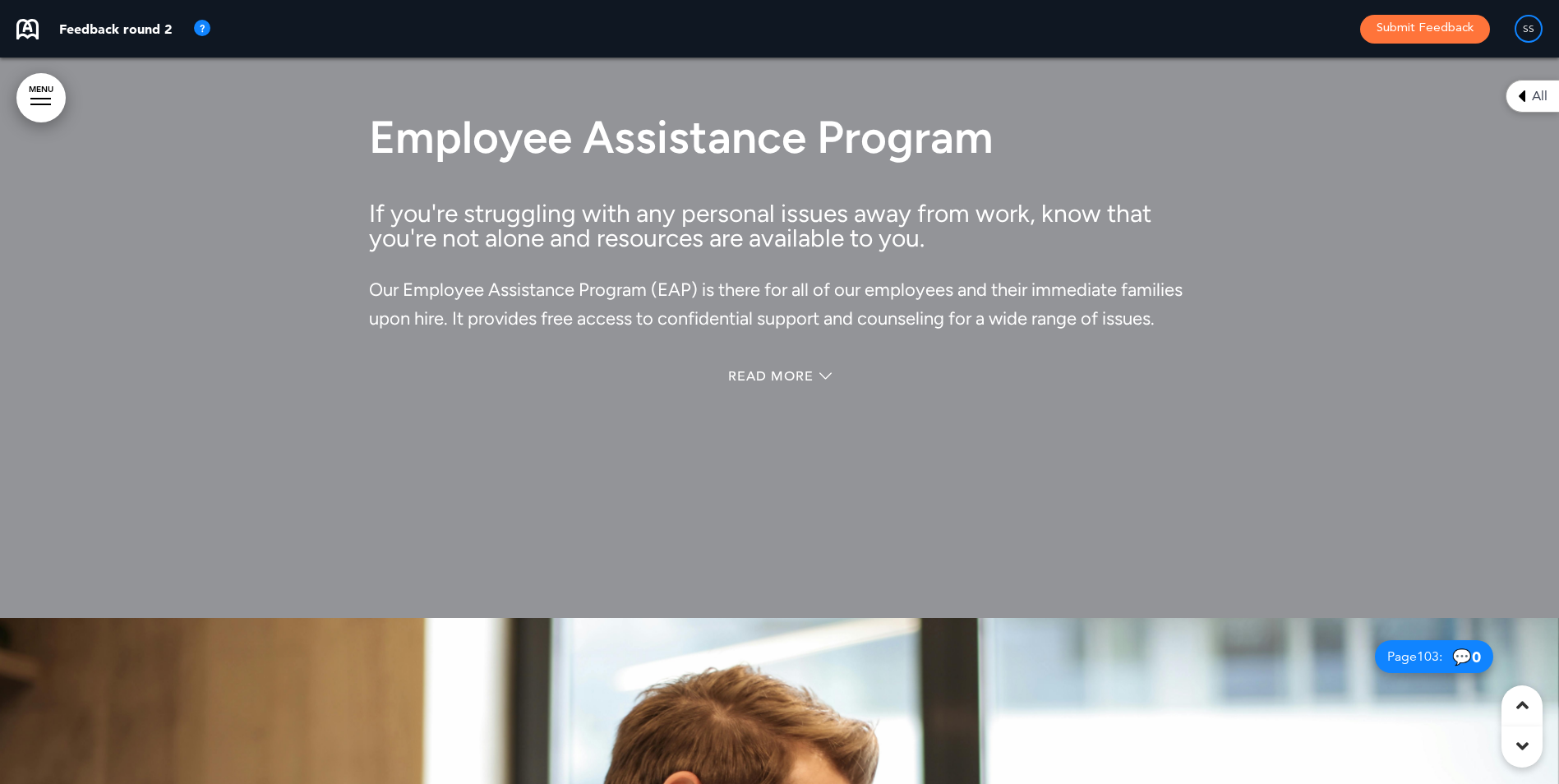
scroll to position [89647, 0]
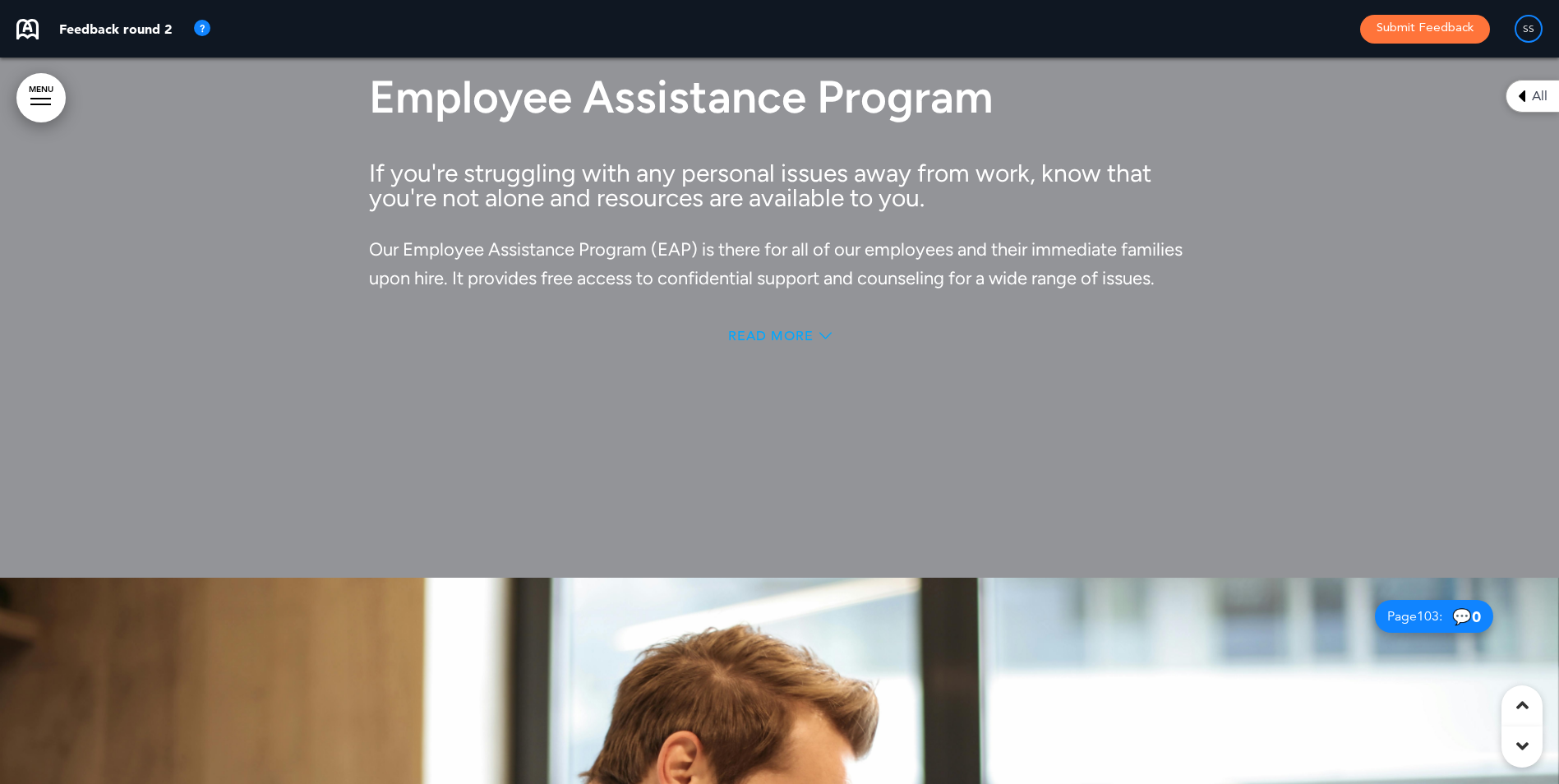
click at [737, 343] on span "Read More" at bounding box center [771, 336] width 86 height 13
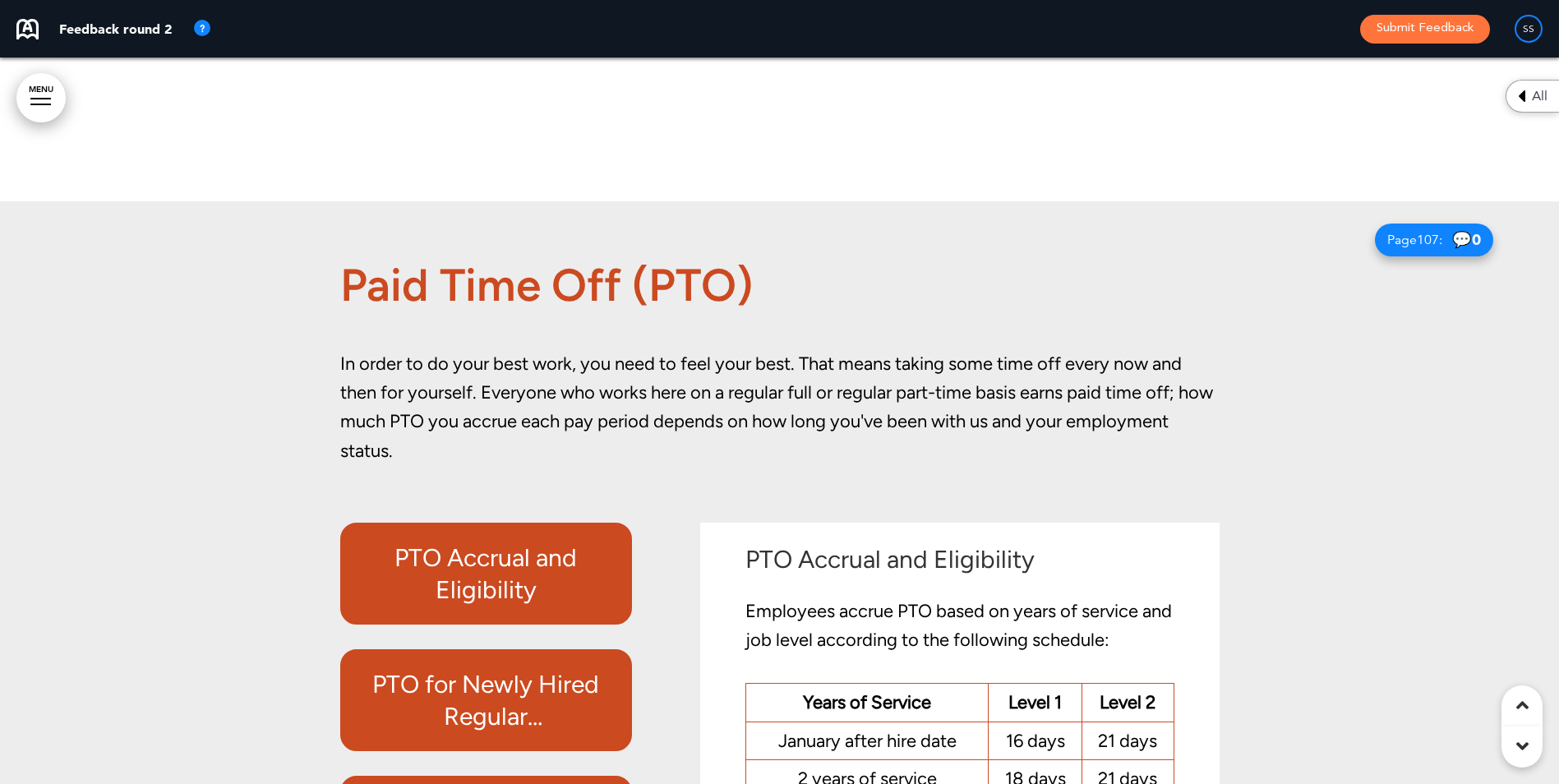
scroll to position [93676, 0]
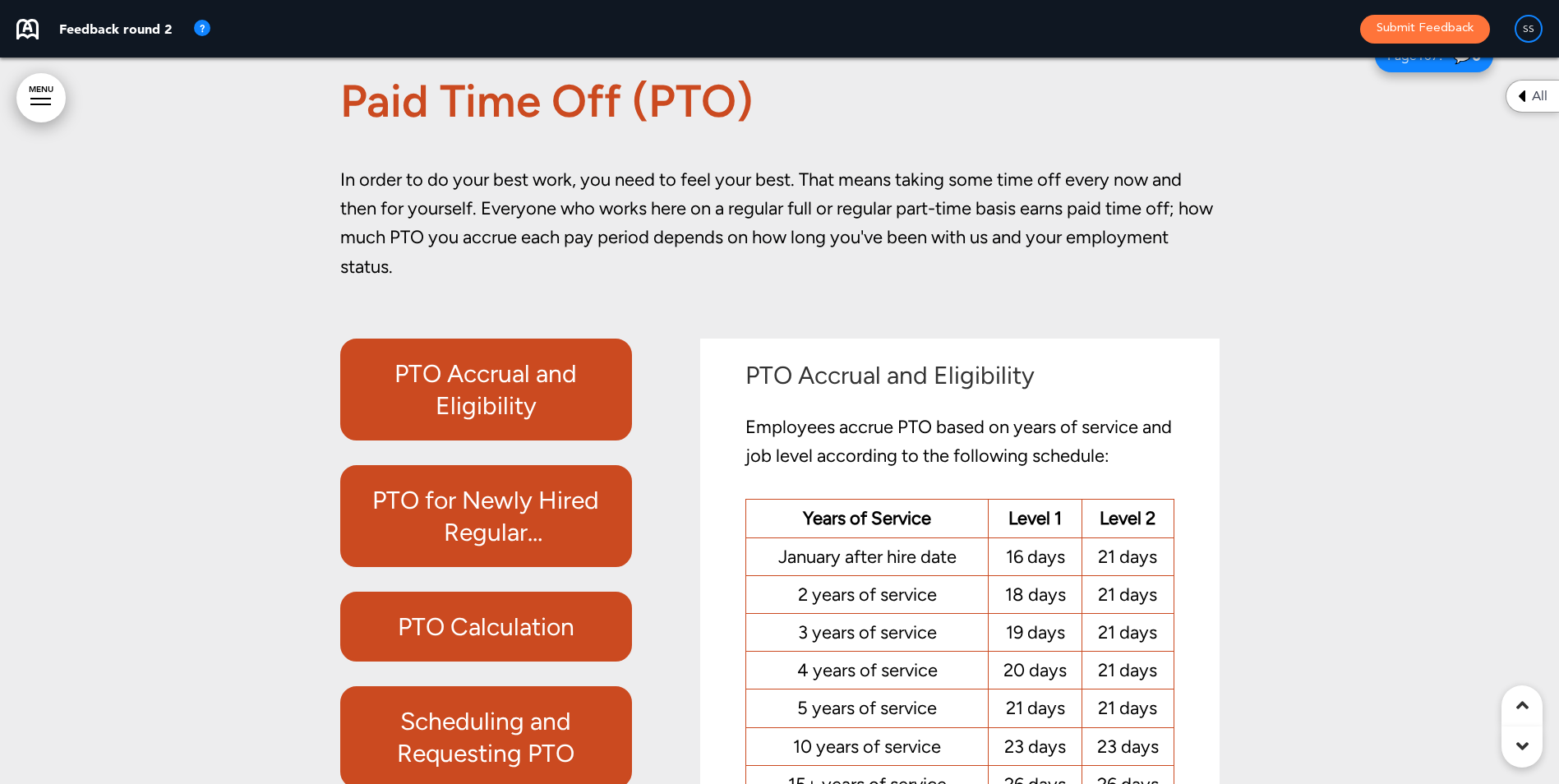
click at [517, 421] on h6 "PTO Accrual and Eligibility" at bounding box center [486, 389] width 255 height 64
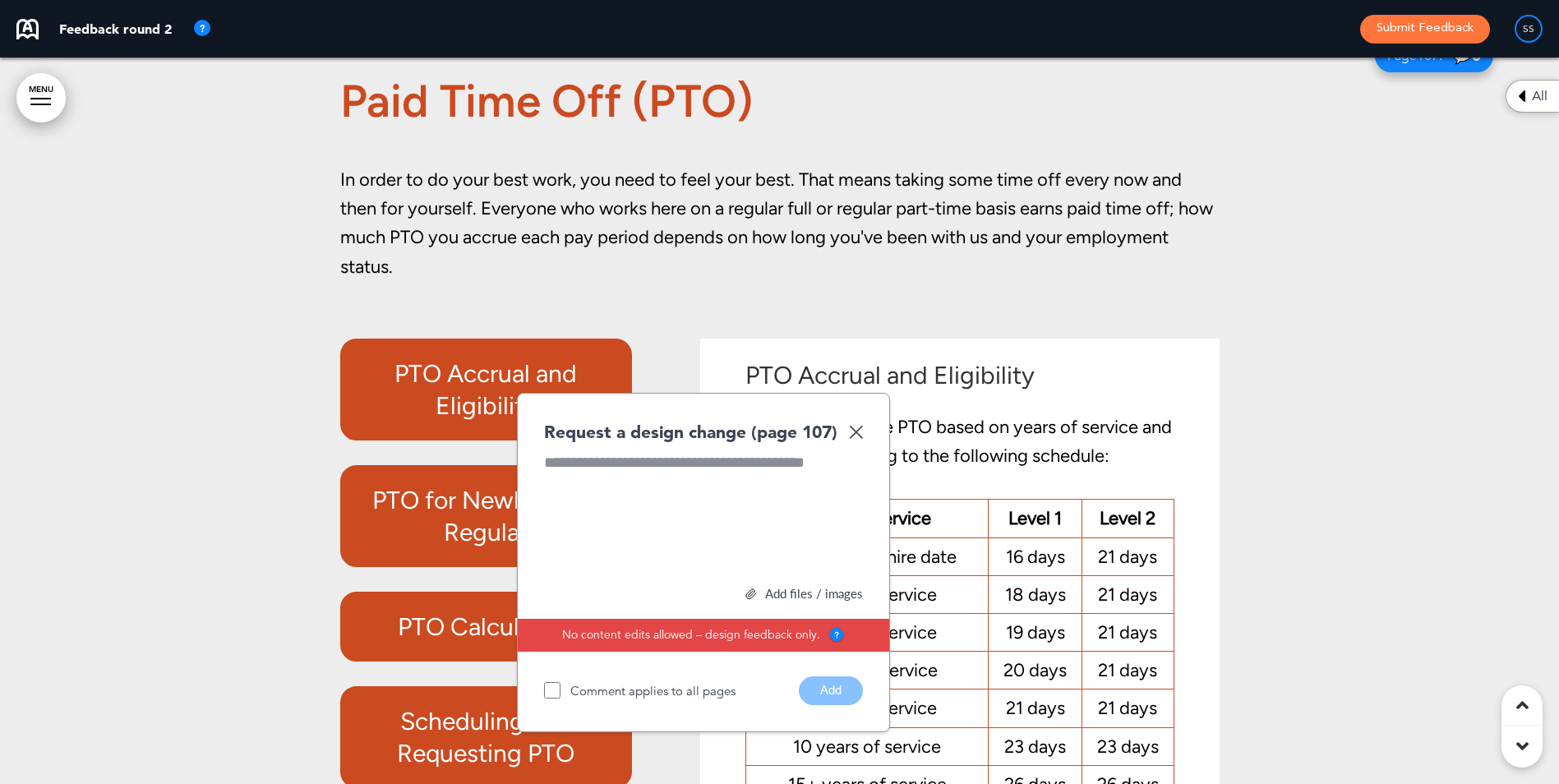
click at [858, 439] on img at bounding box center [855, 432] width 14 height 14
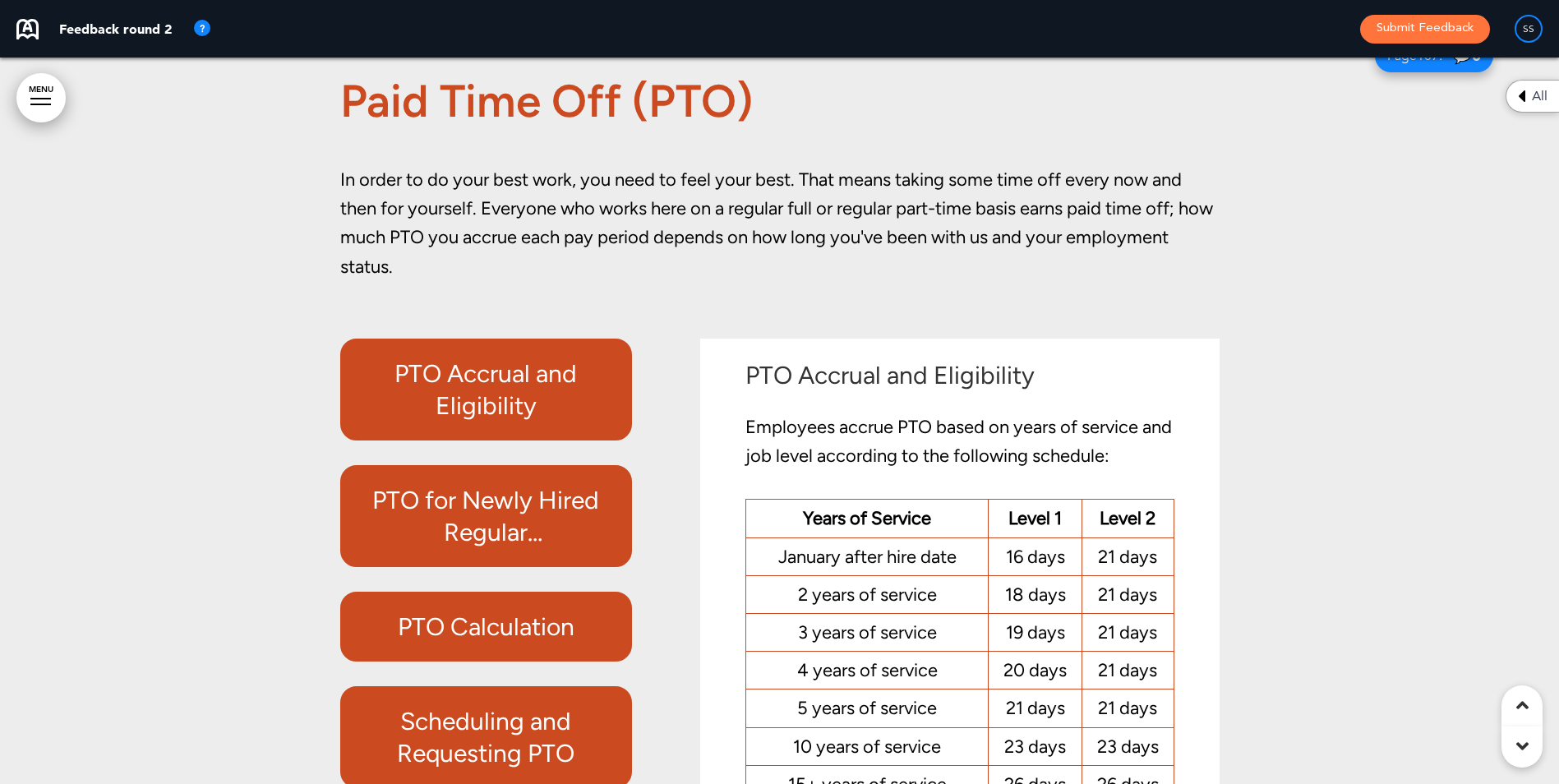
click at [537, 548] on h6 "PTO for Newly Hired Regular [DEMOGRAPHIC_DATA] and [DEMOGRAPHIC_DATA] Employees" at bounding box center [486, 516] width 255 height 64
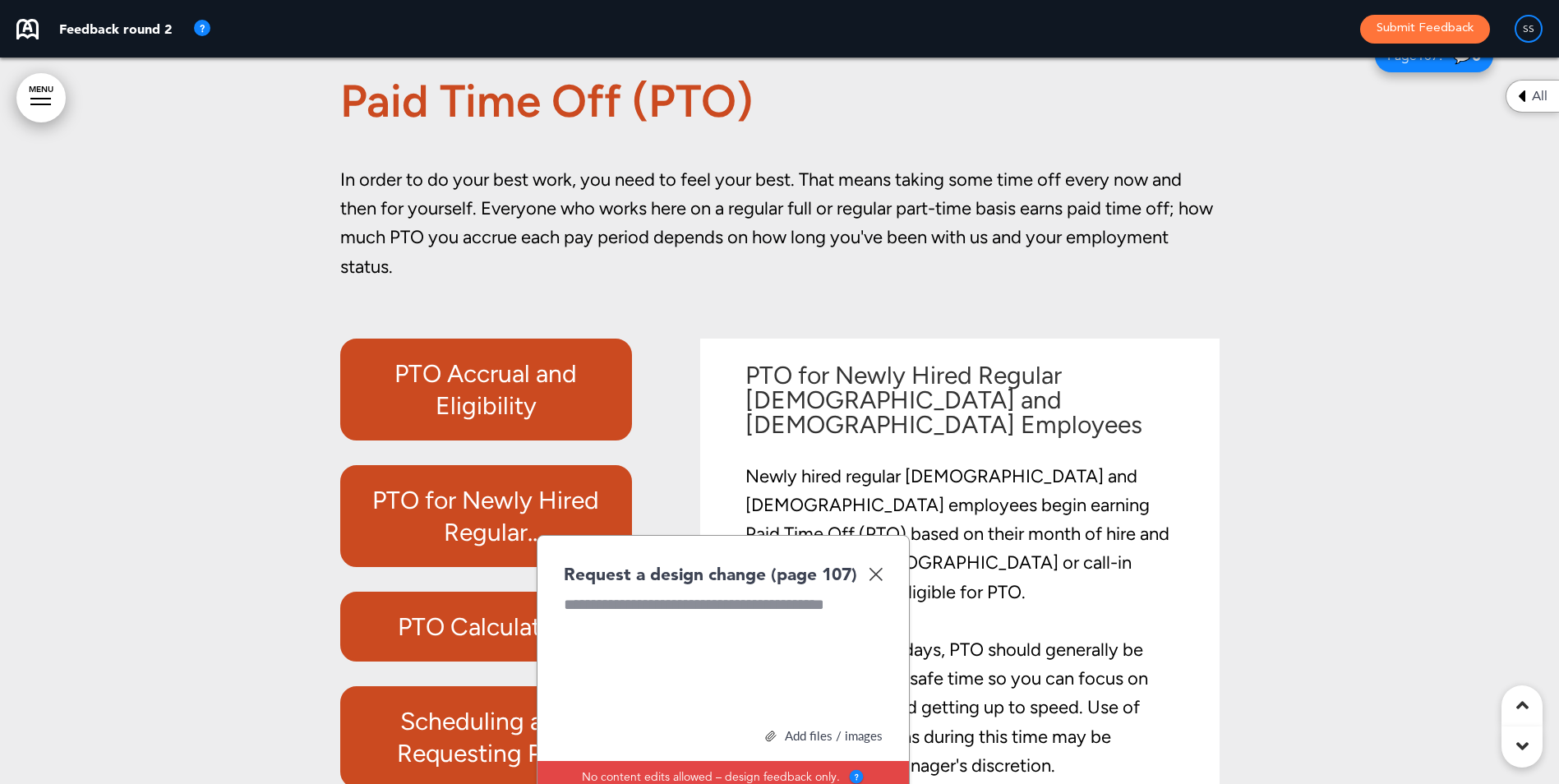
scroll to position [93685, 0]
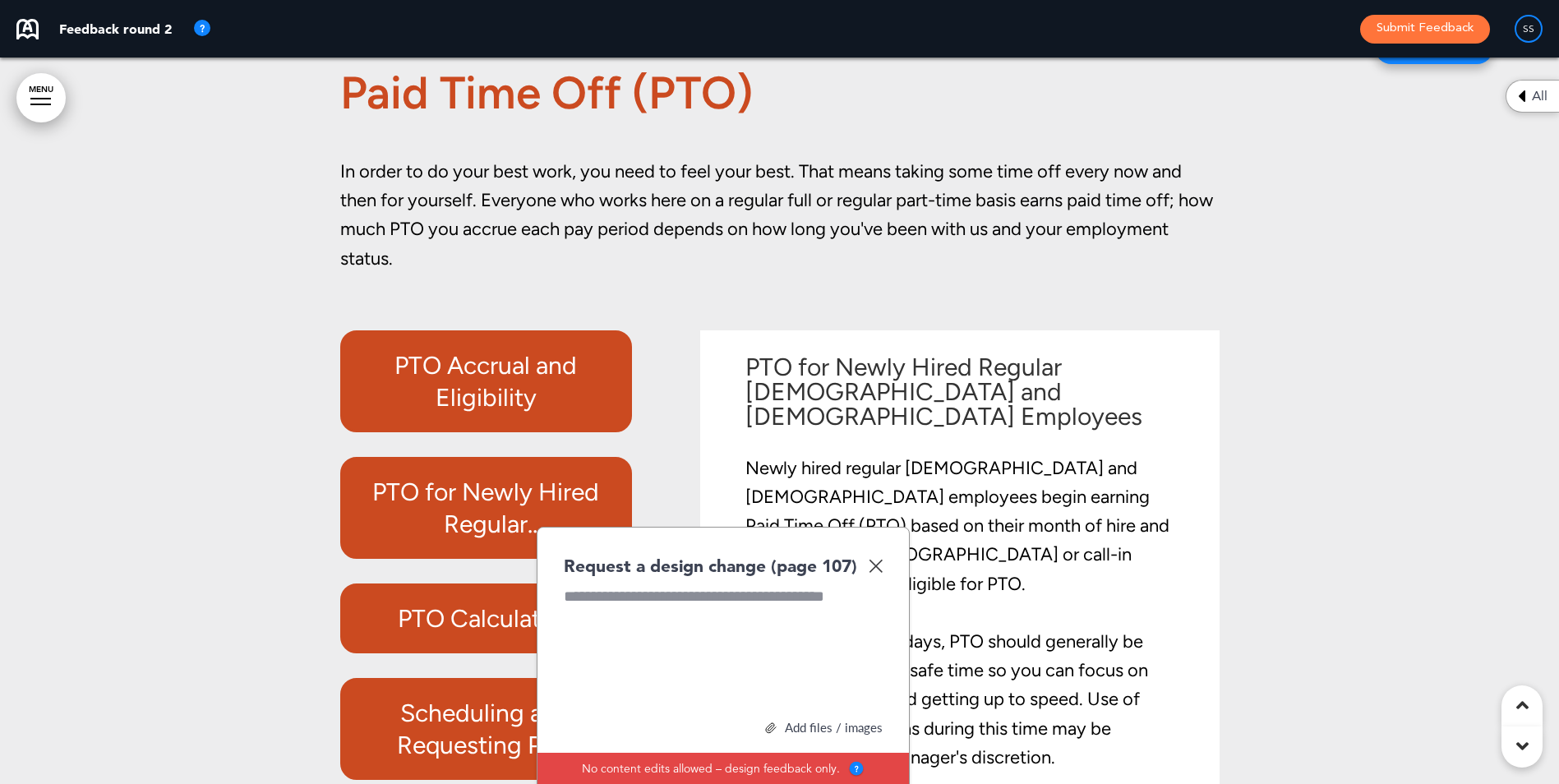
click at [882, 572] on img at bounding box center [876, 565] width 14 height 14
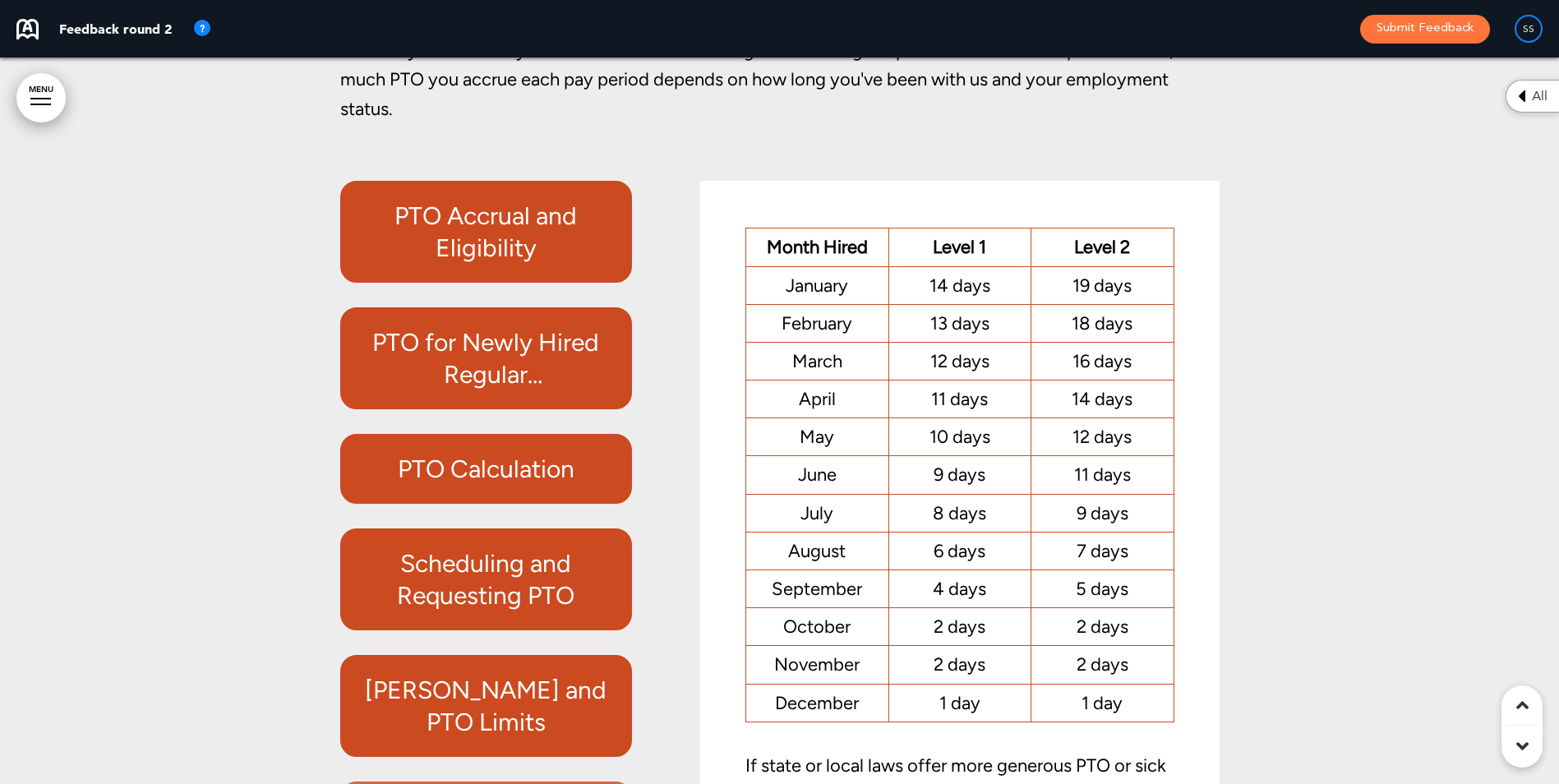
scroll to position [94096, 0]
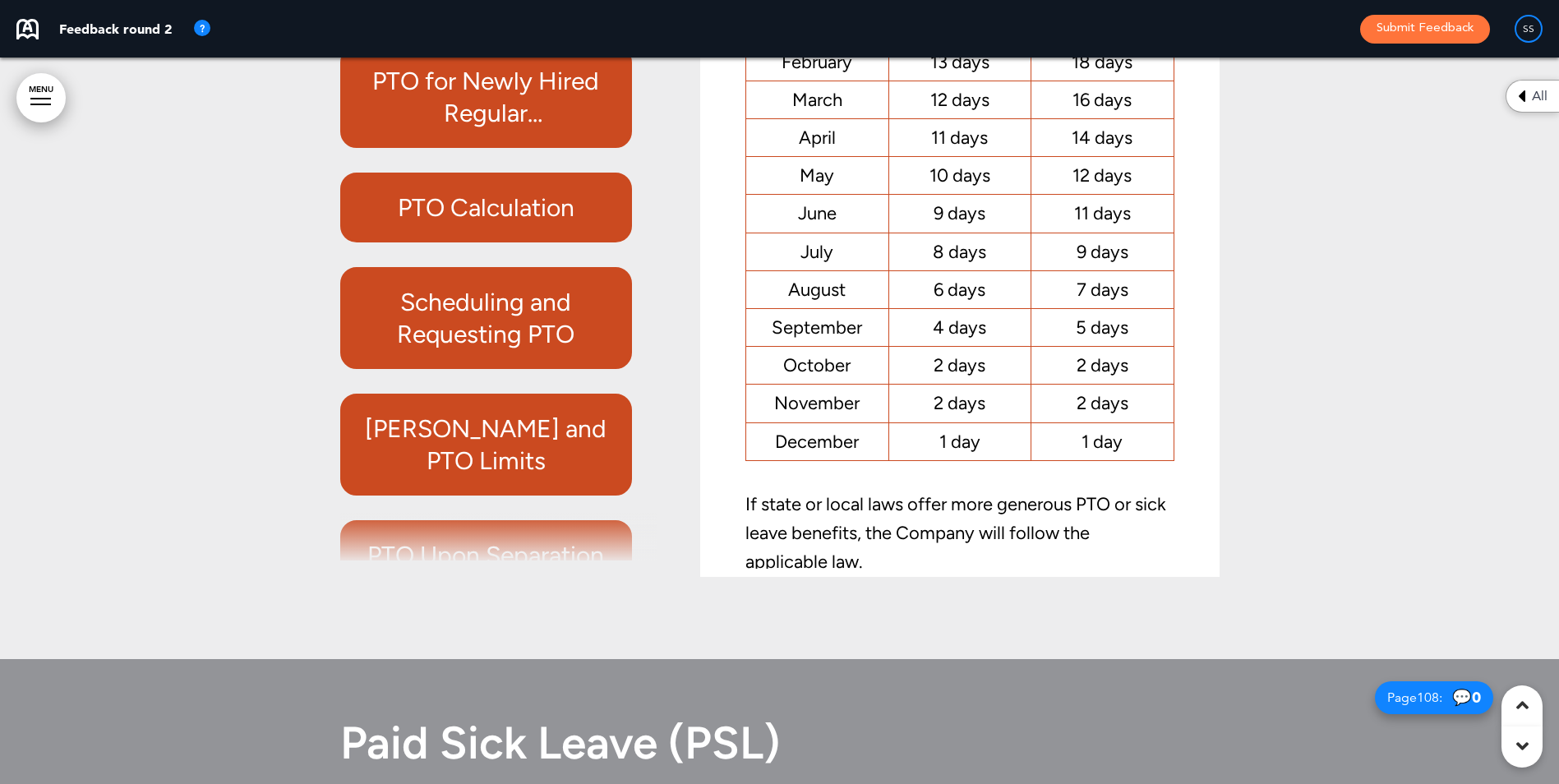
click at [467, 224] on h6 "PTO Calculation" at bounding box center [486, 207] width 255 height 32
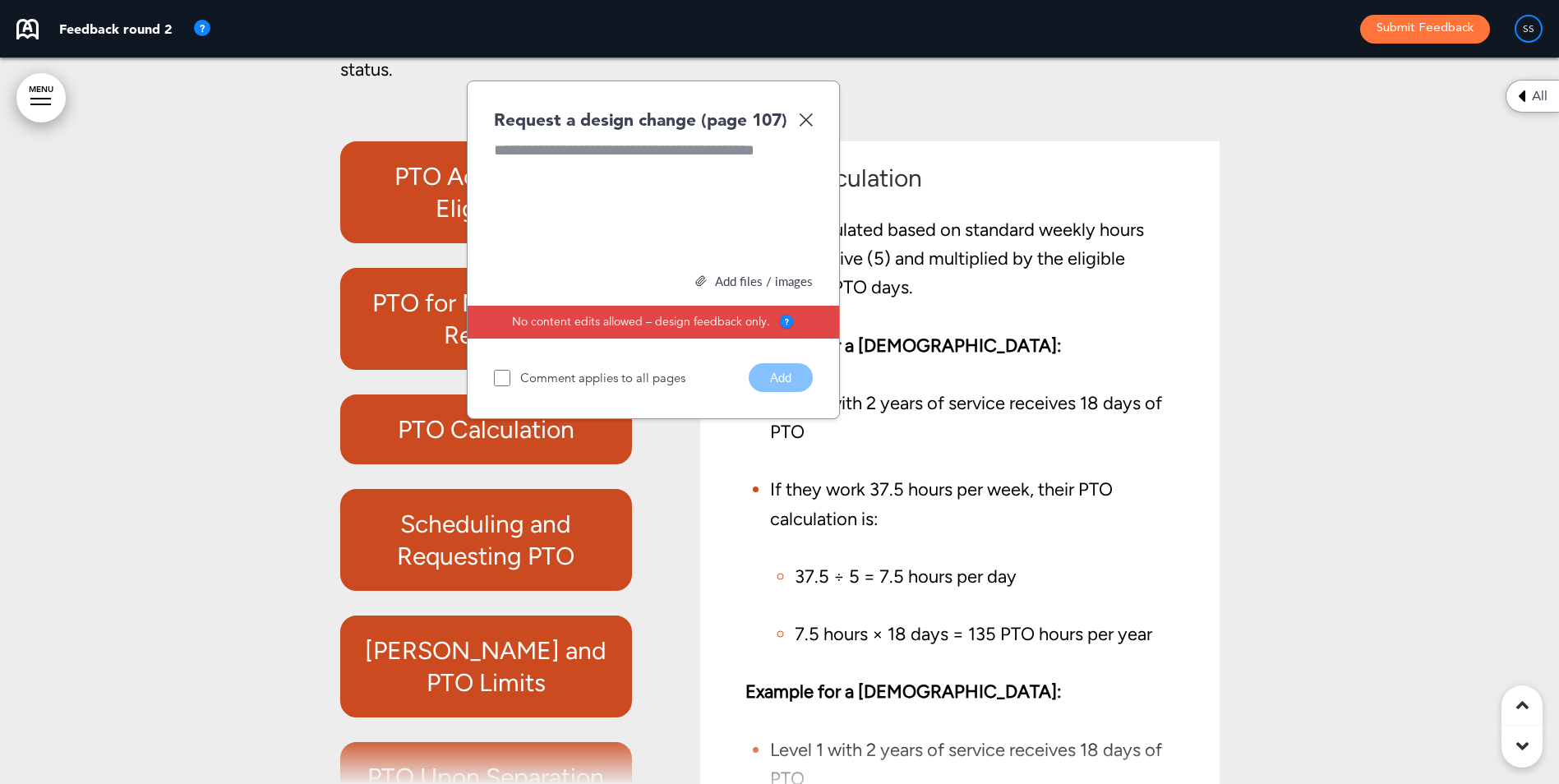
scroll to position [93849, 0]
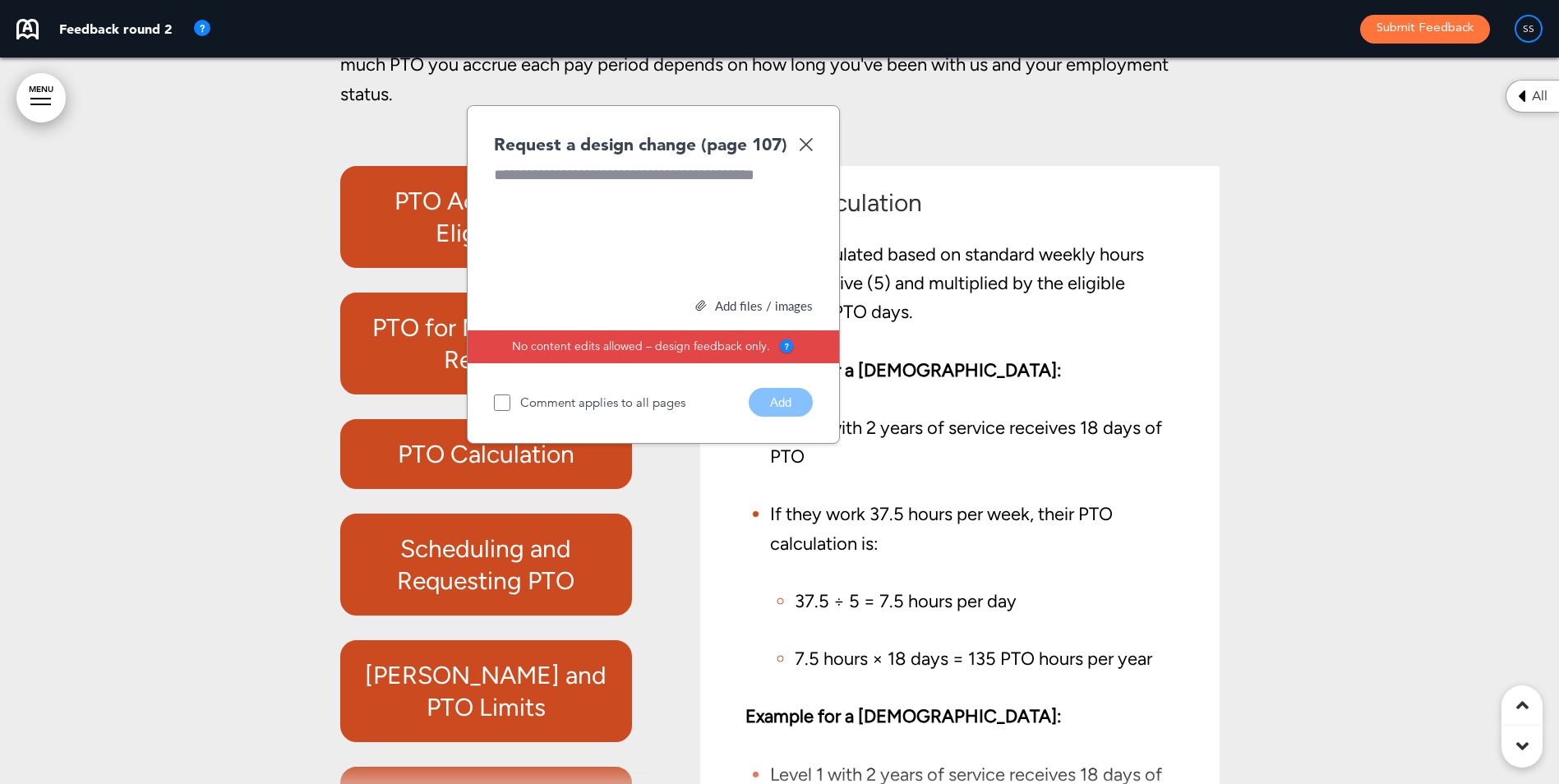
click at [808, 151] on img at bounding box center [806, 144] width 14 height 14
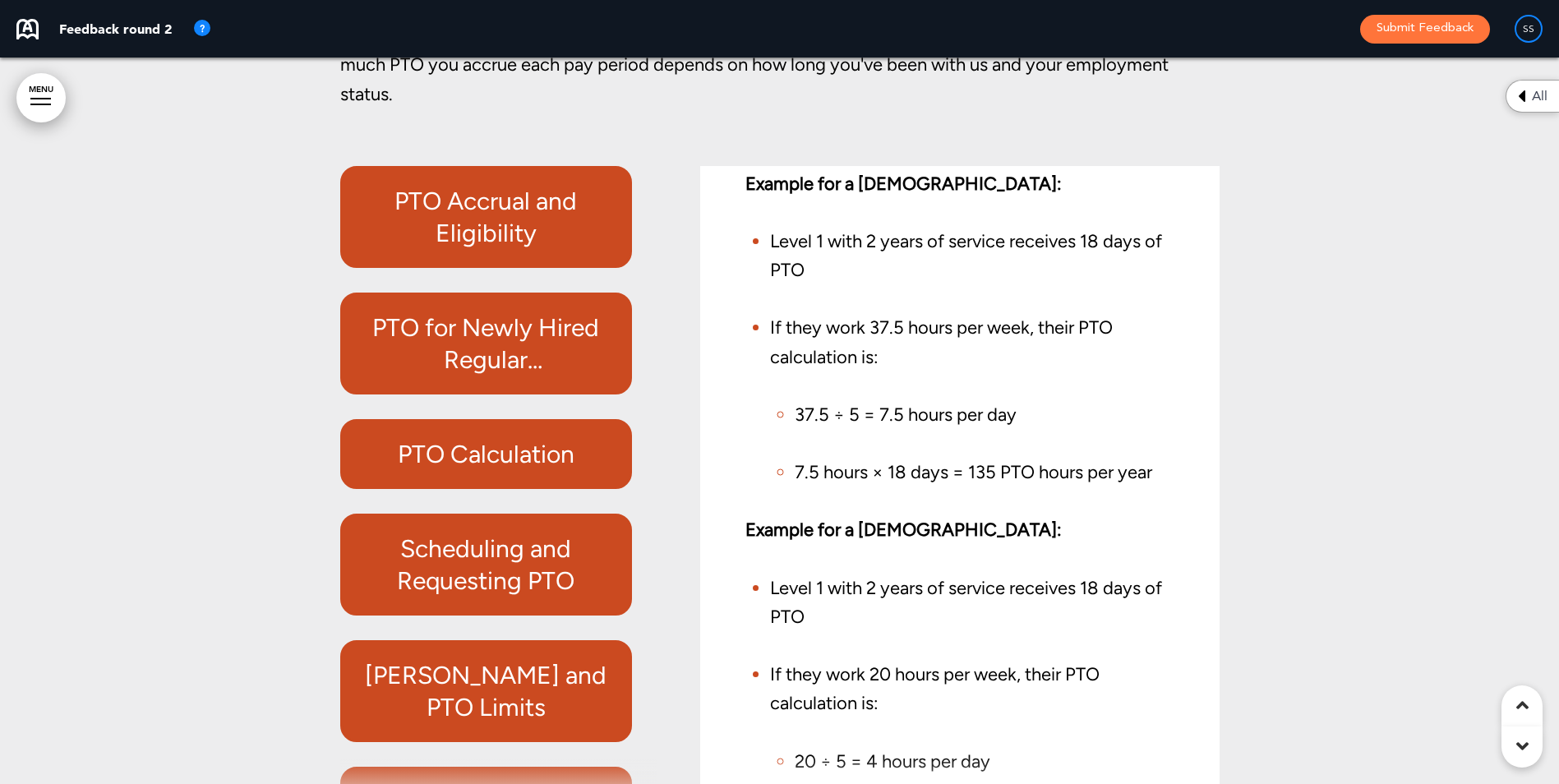
scroll to position [337, 0]
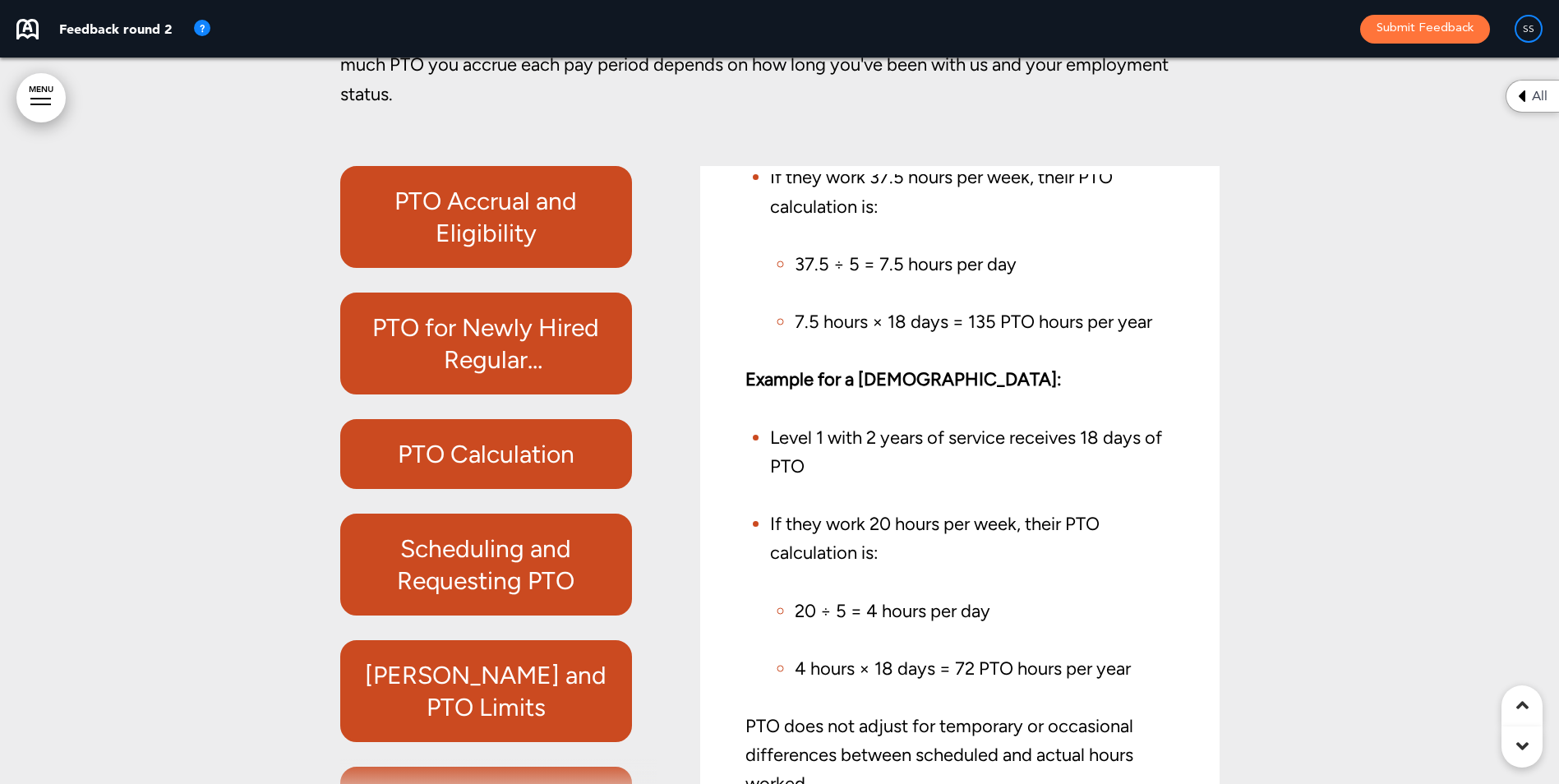
click at [489, 597] on h6 "Scheduling and Requesting PTO" at bounding box center [486, 564] width 255 height 64
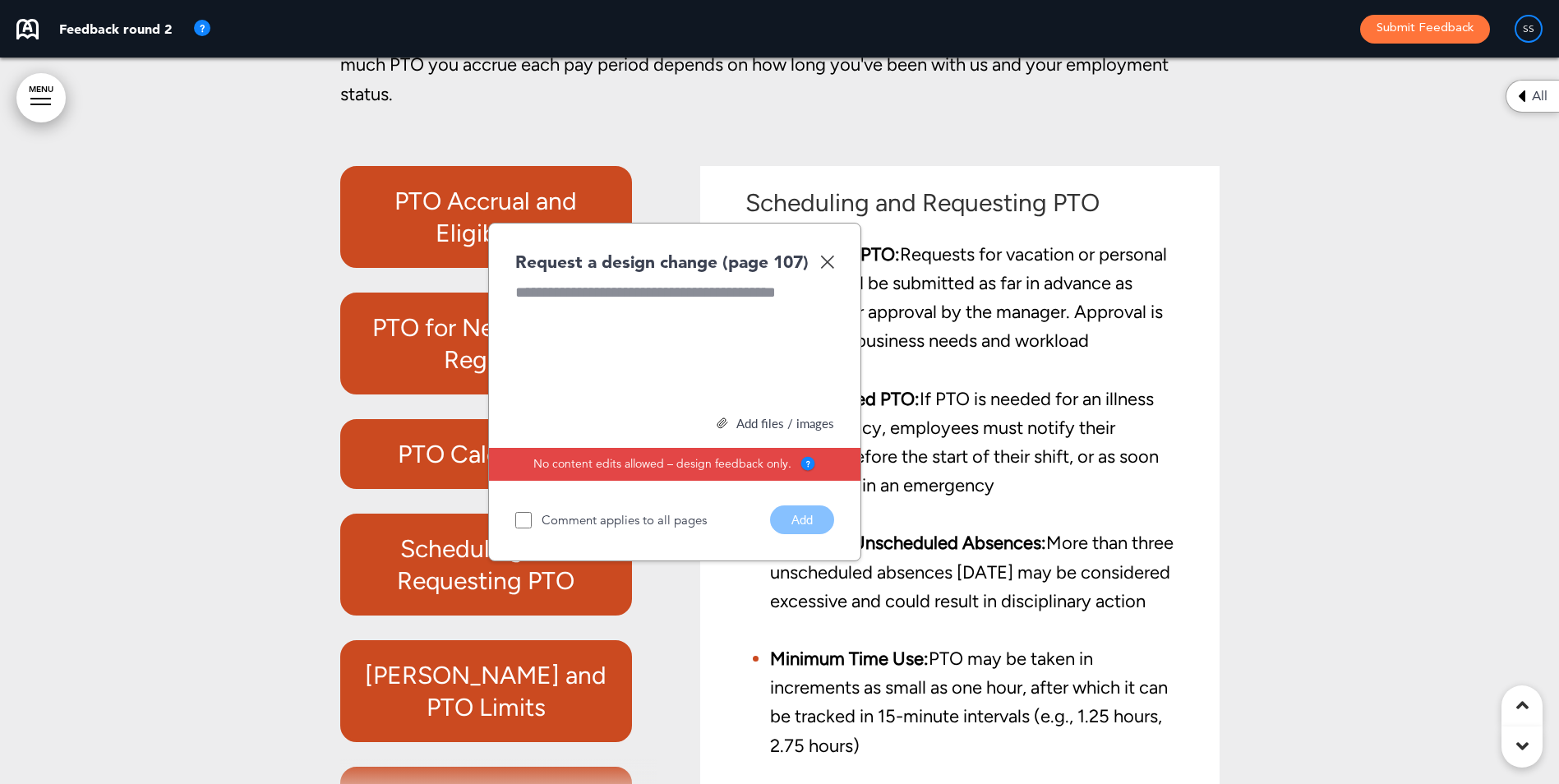
click at [833, 268] on img at bounding box center [827, 261] width 14 height 14
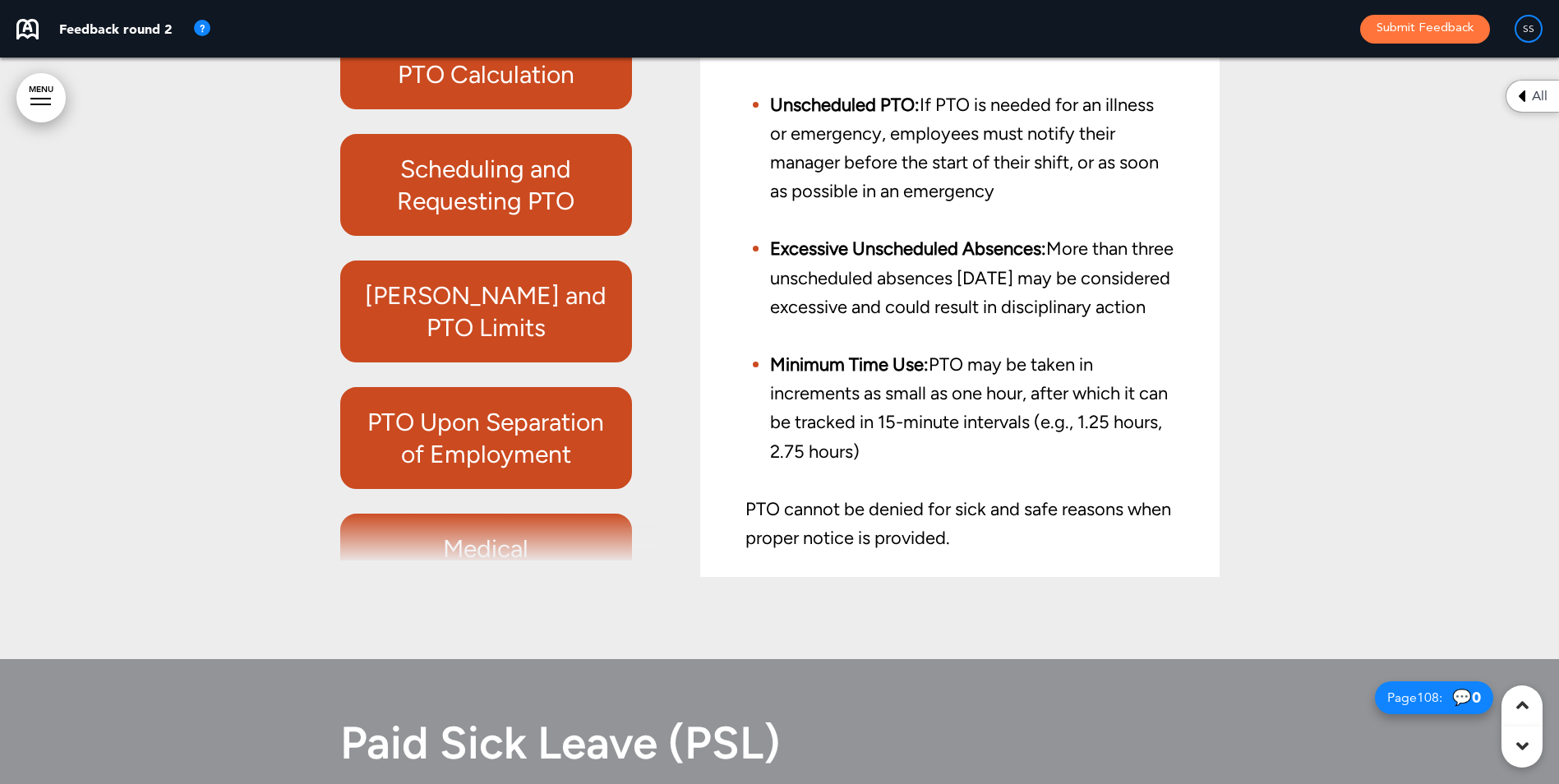
scroll to position [246, 0]
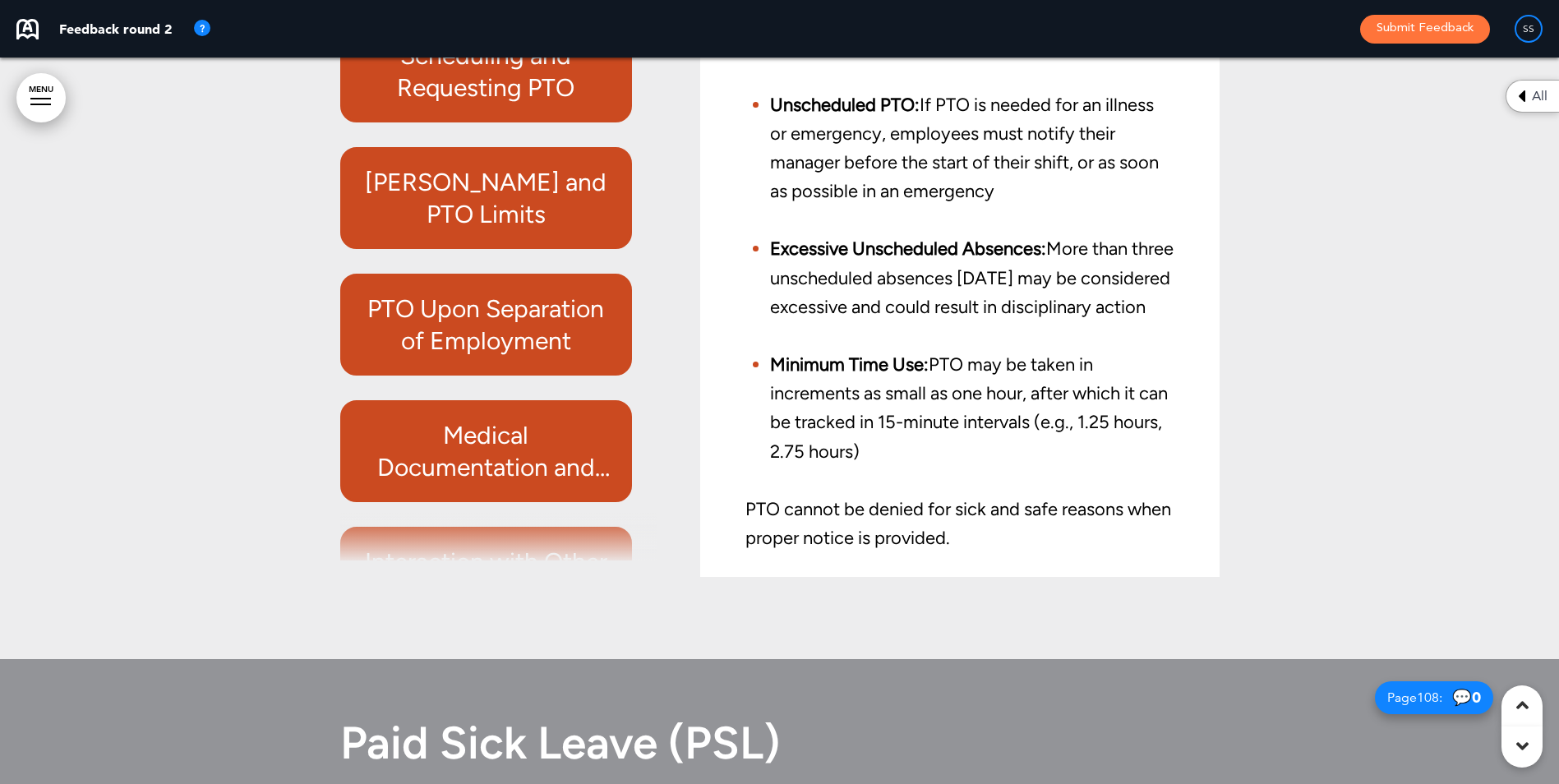
click at [534, 230] on h6 "[PERSON_NAME] and PTO Limits" at bounding box center [486, 198] width 255 height 64
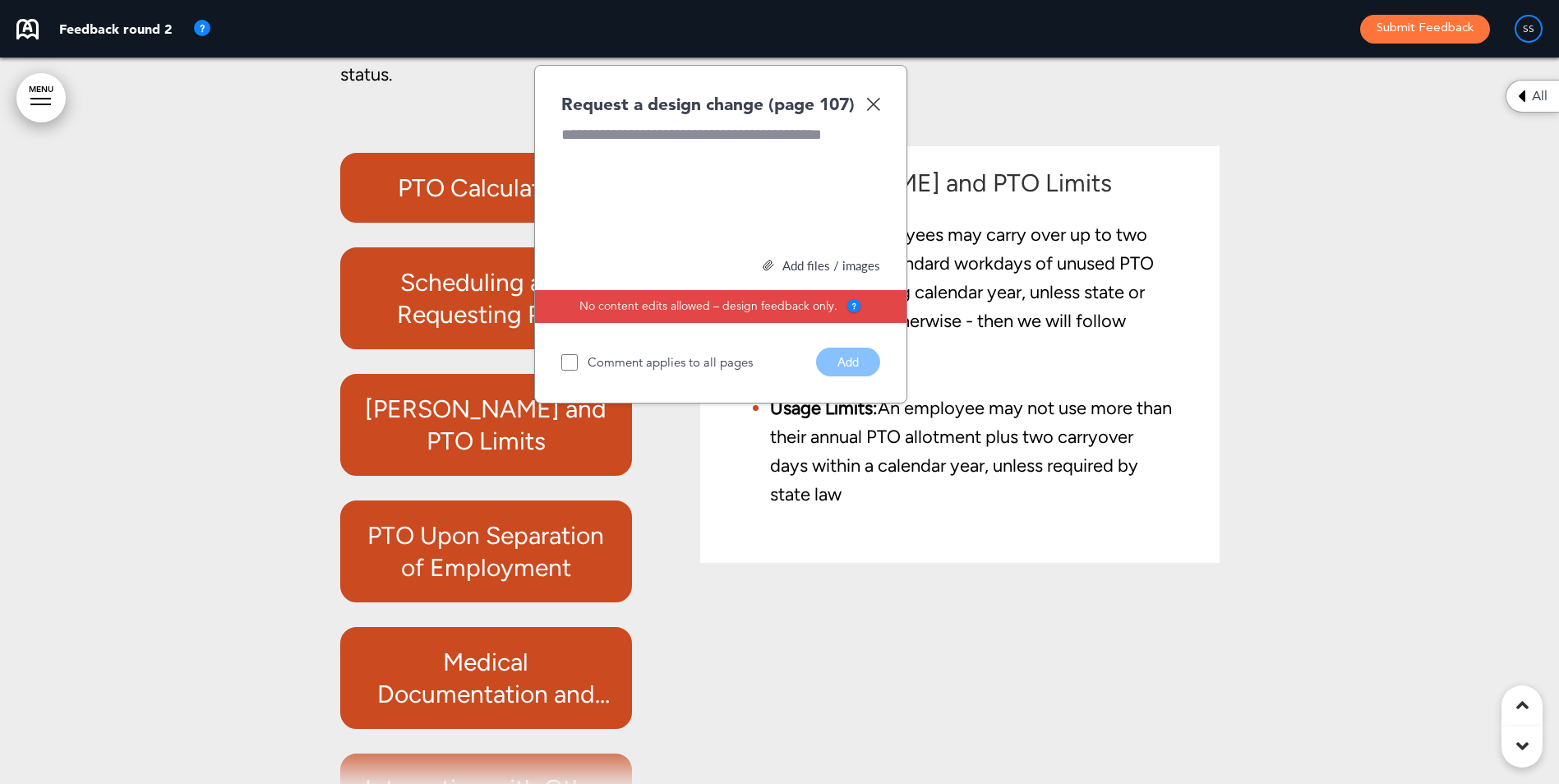
scroll to position [93831, 0]
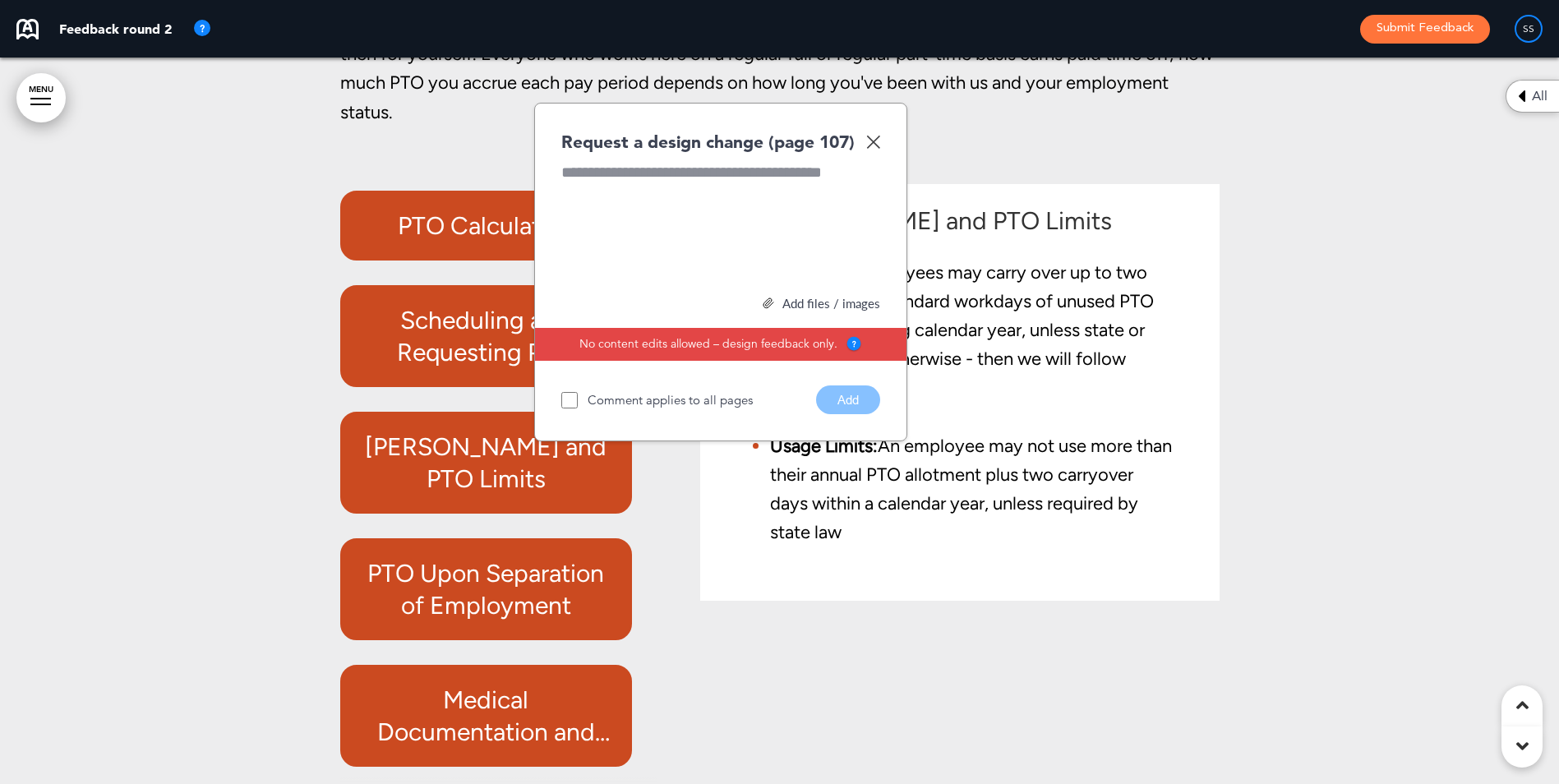
click at [870, 149] on img at bounding box center [873, 142] width 14 height 14
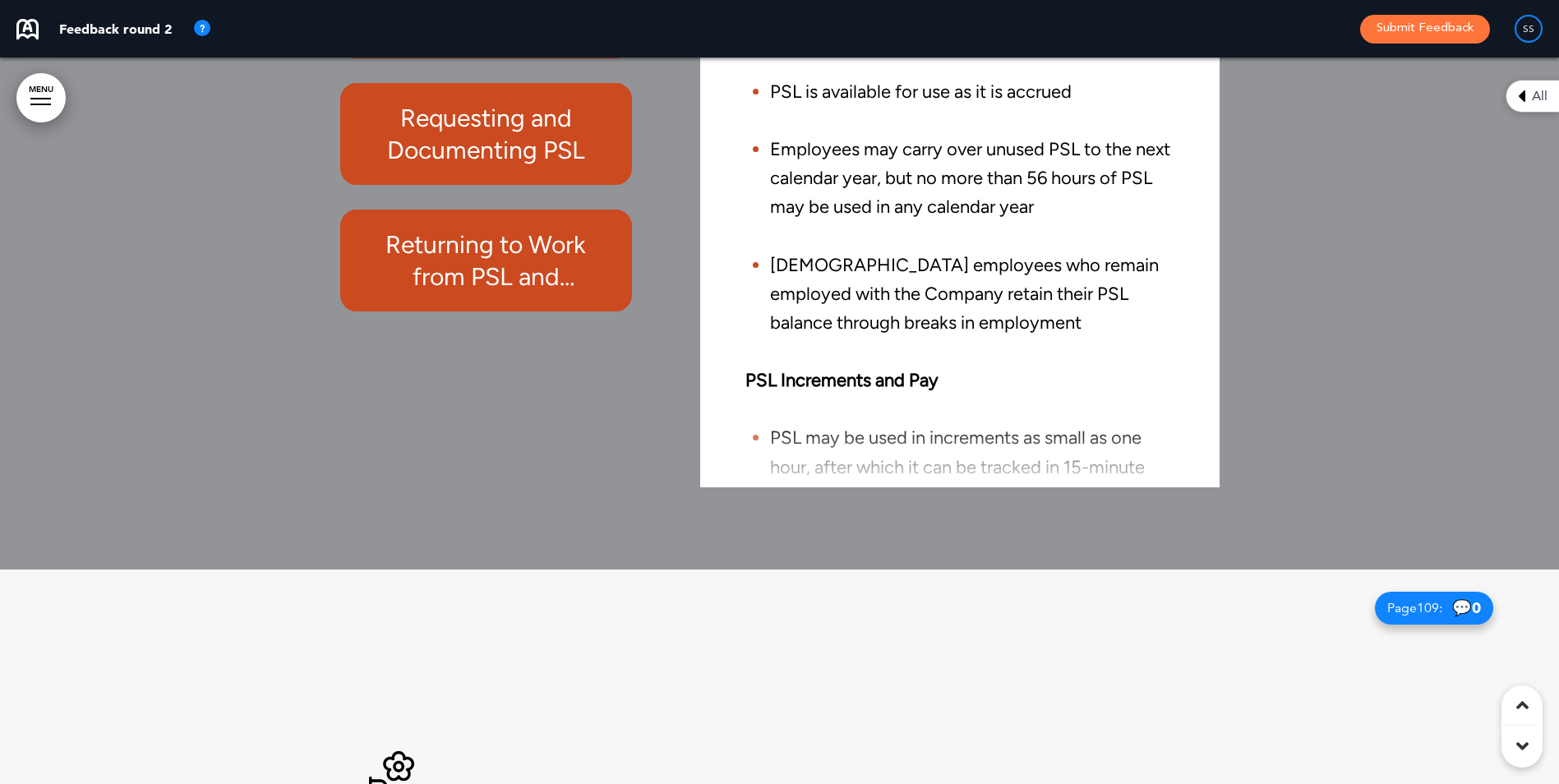
scroll to position [95803, 0]
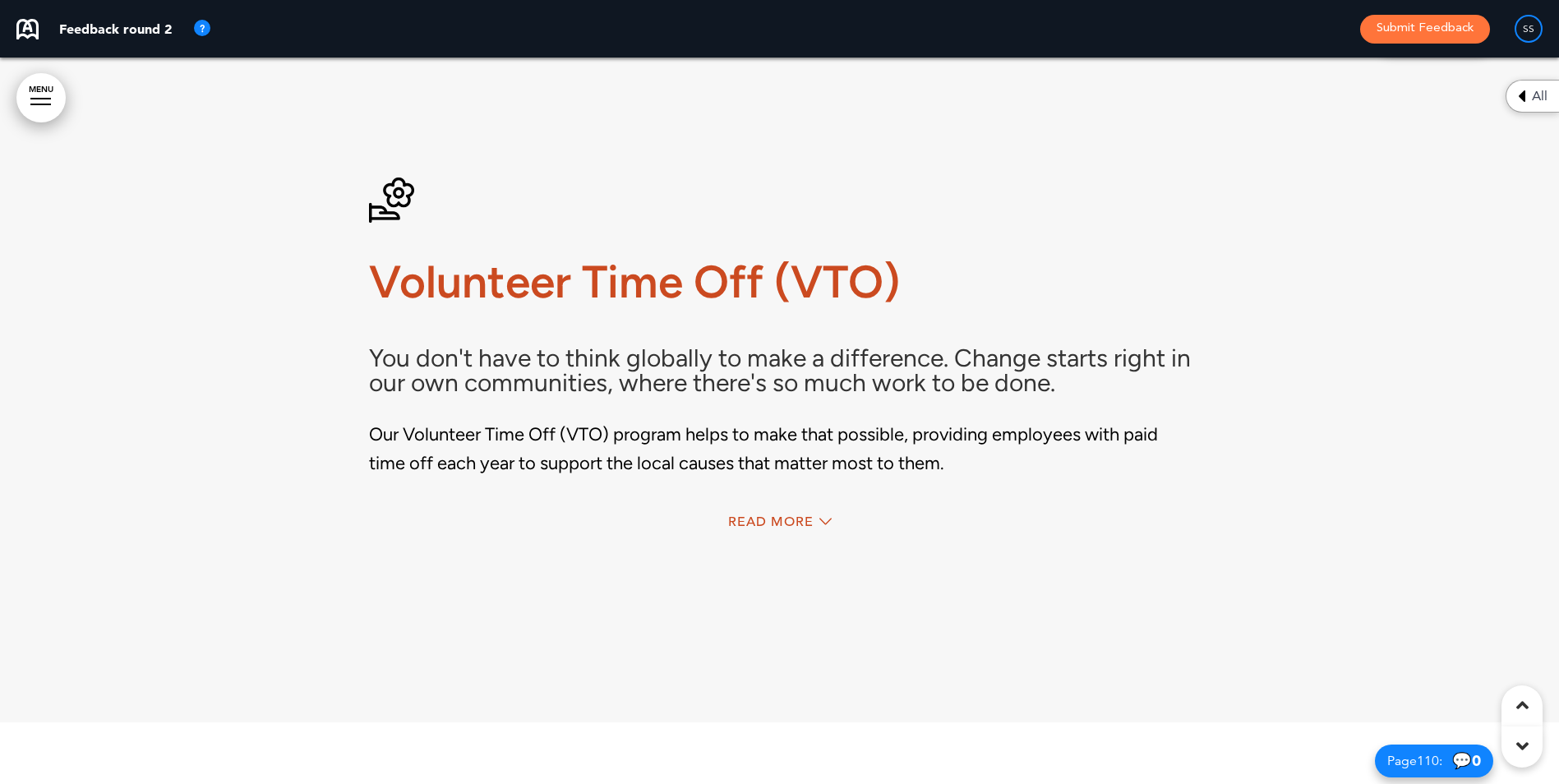
click at [812, 541] on div "Read More" at bounding box center [780, 524] width 821 height 34
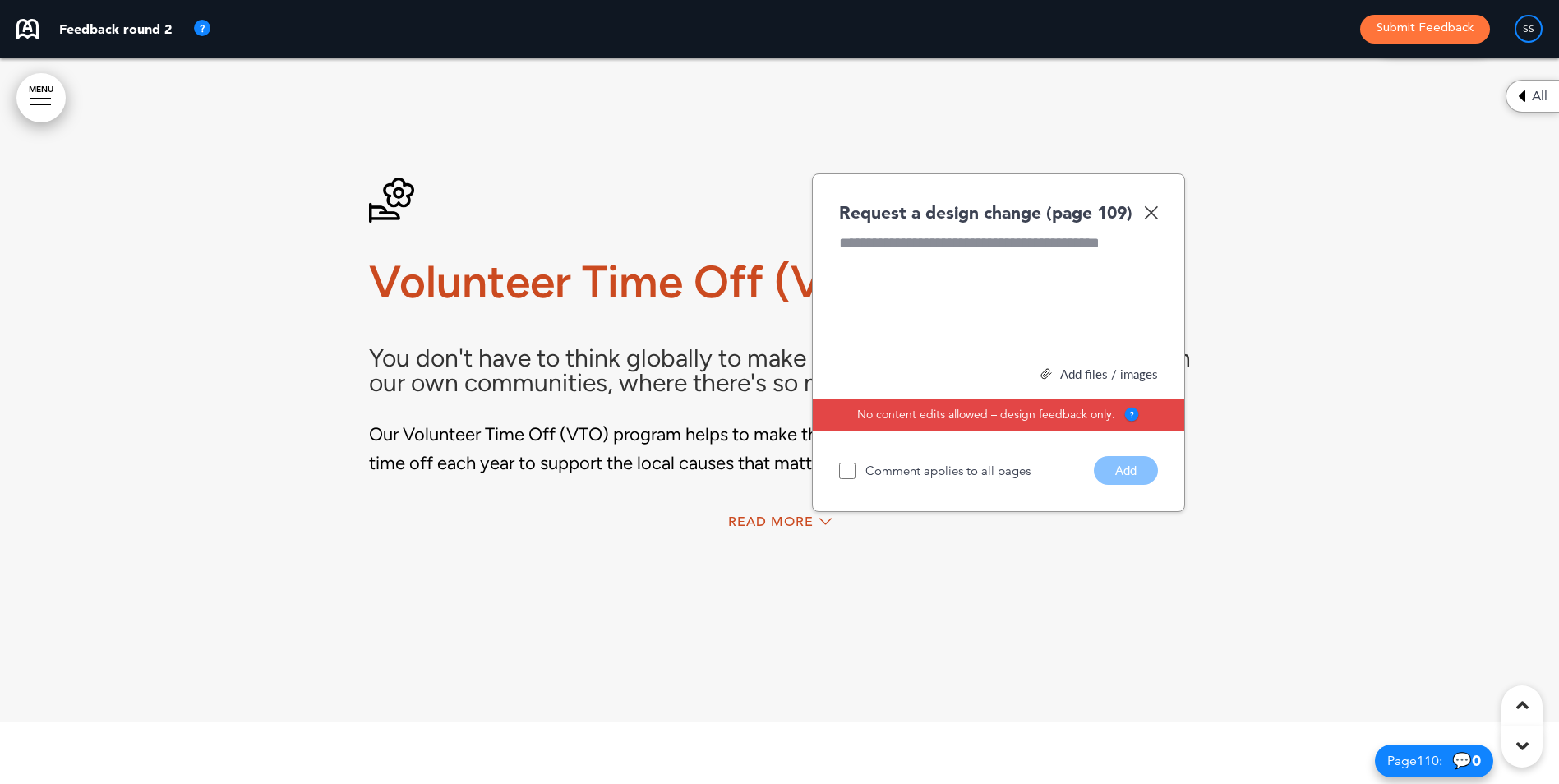
click at [1154, 219] on img at bounding box center [1151, 212] width 14 height 14
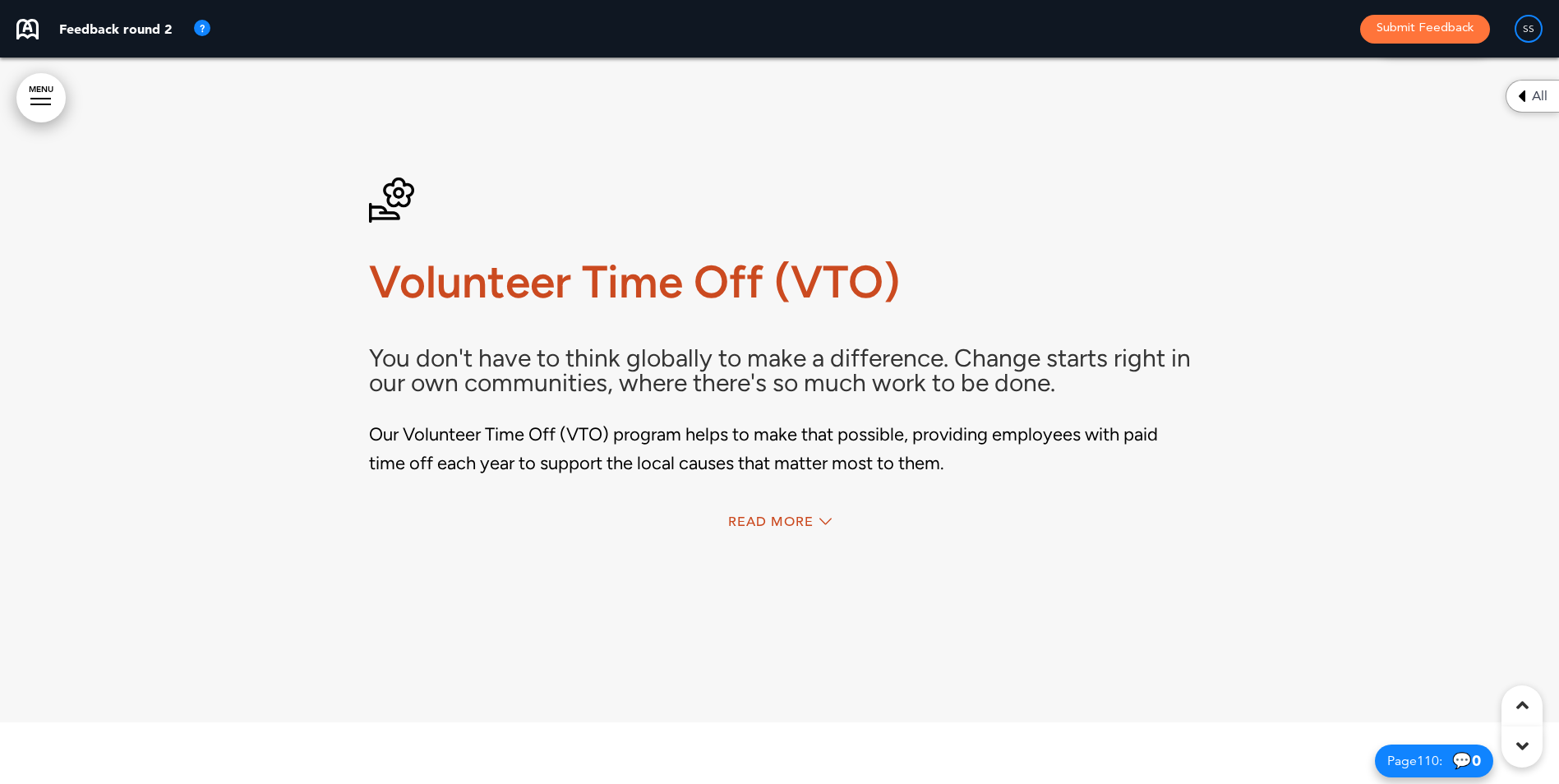
click at [745, 590] on div "Volunteer Time Off (VTO) You don't have to think globally to make a difference.…" at bounding box center [780, 359] width 821 height 487
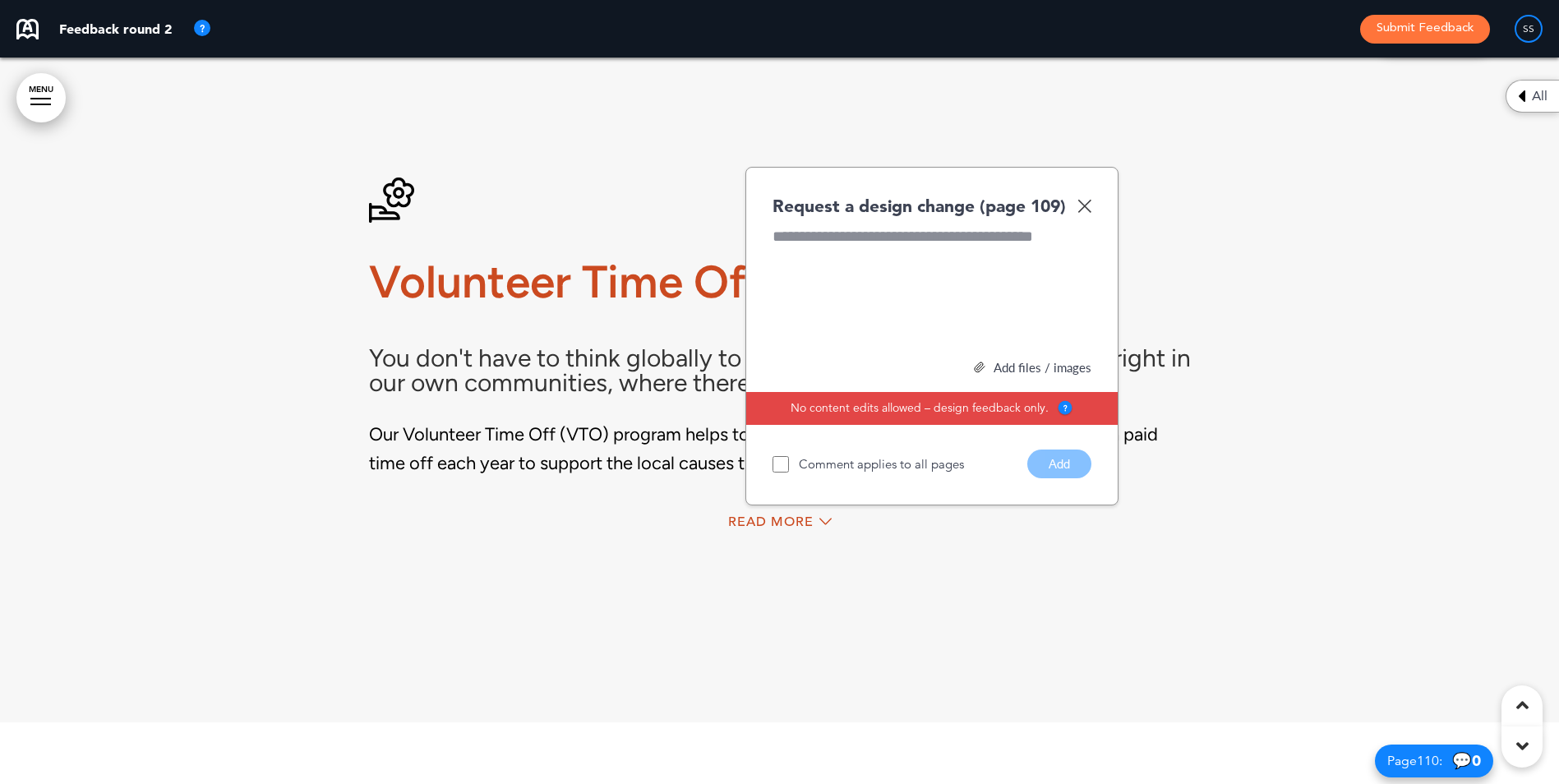
click at [1083, 213] on img at bounding box center [1083, 205] width 14 height 14
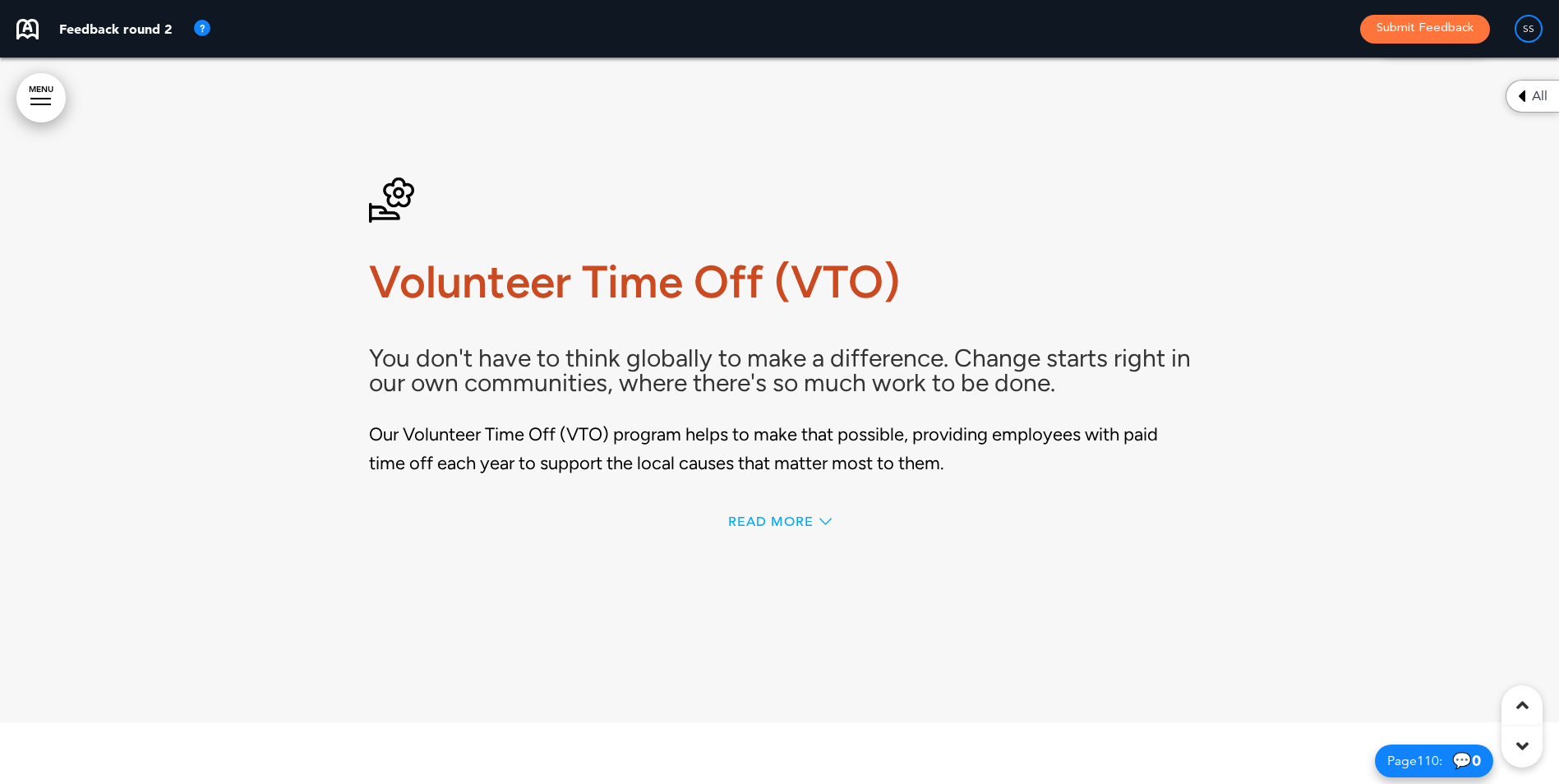
click at [759, 529] on span "Read More" at bounding box center [771, 522] width 86 height 13
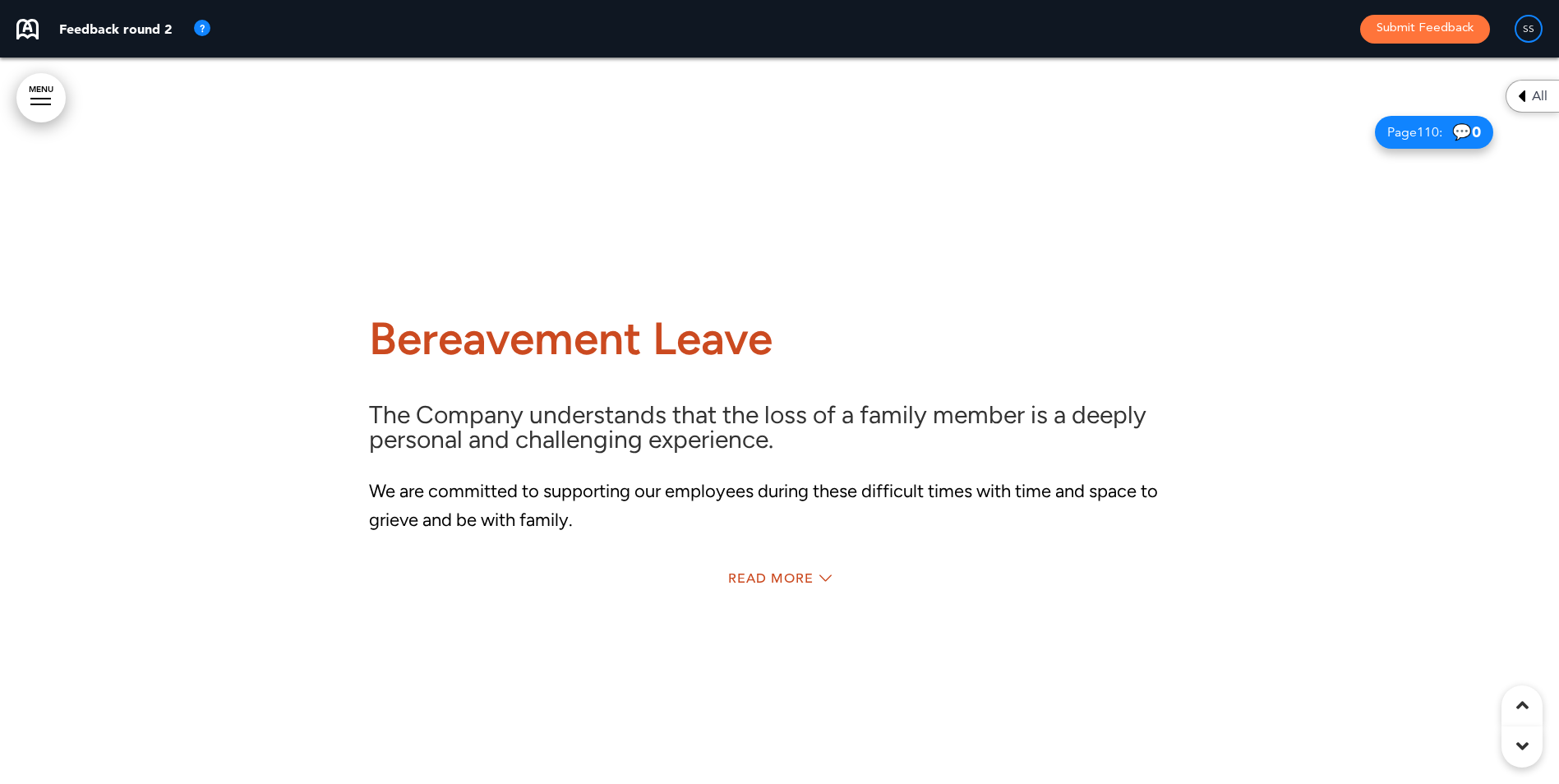
scroll to position [96461, 0]
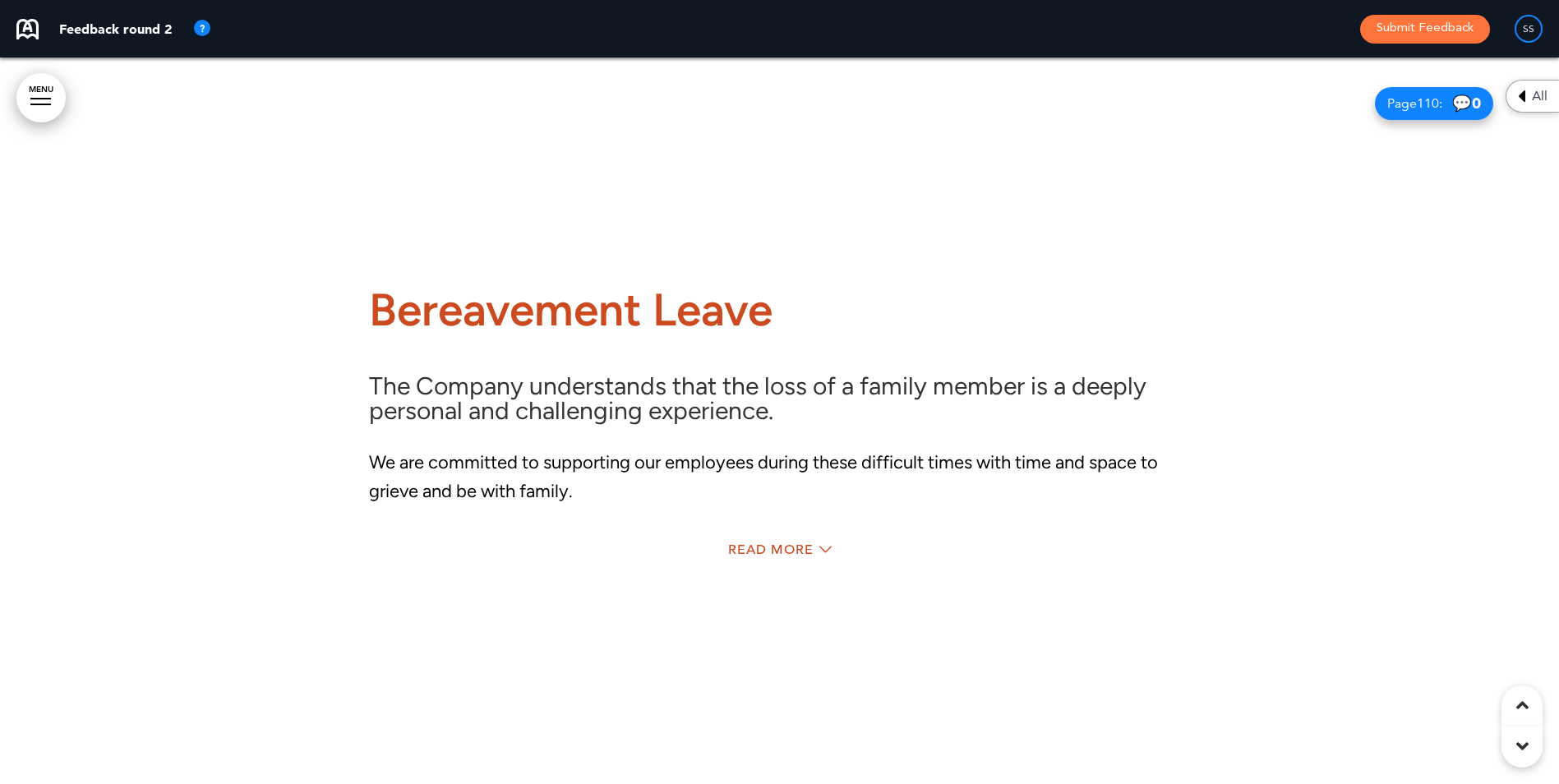
click at [781, 569] on div "Read More" at bounding box center [780, 552] width 821 height 34
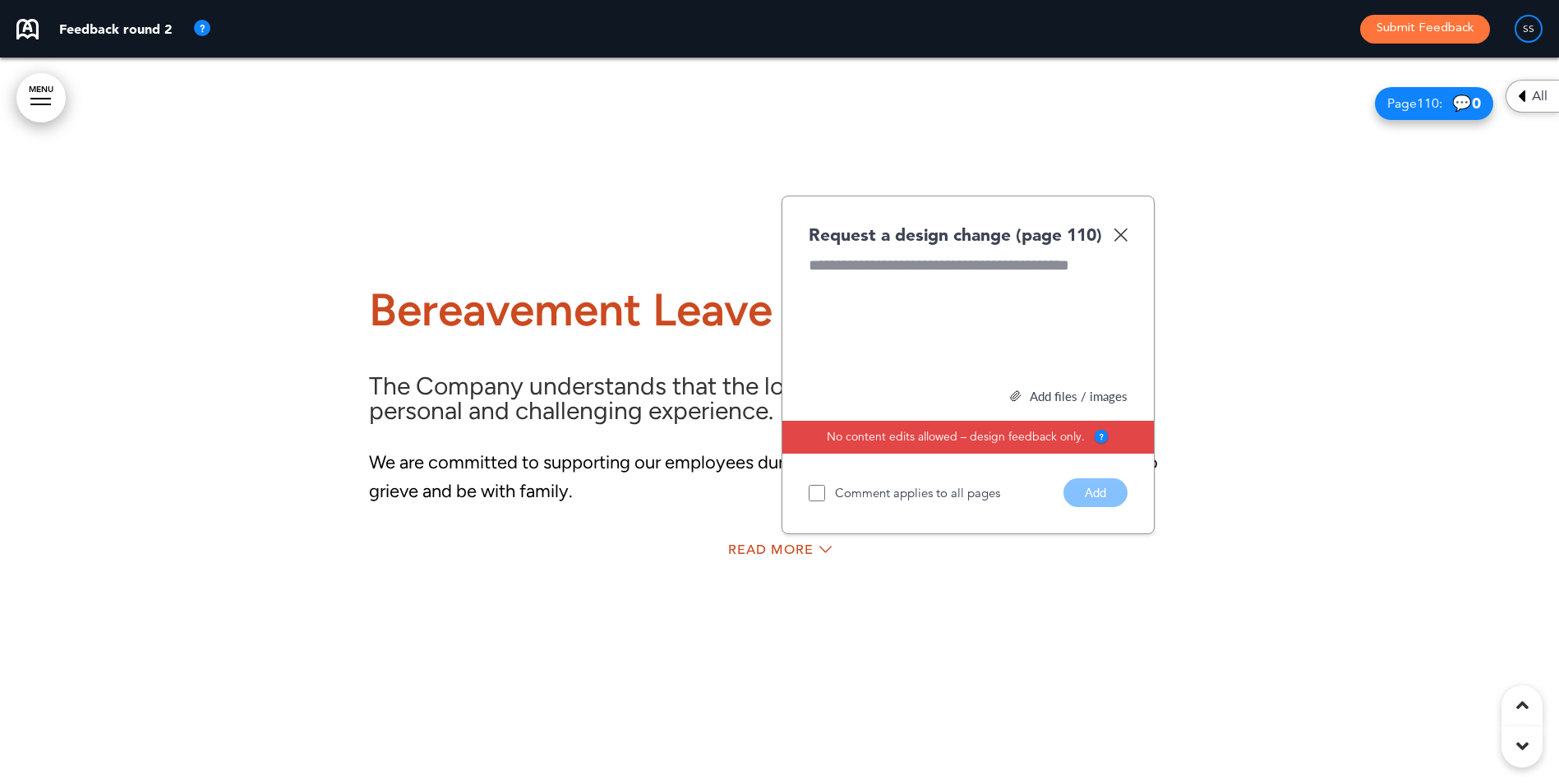
click at [1123, 241] on img at bounding box center [1120, 234] width 14 height 14
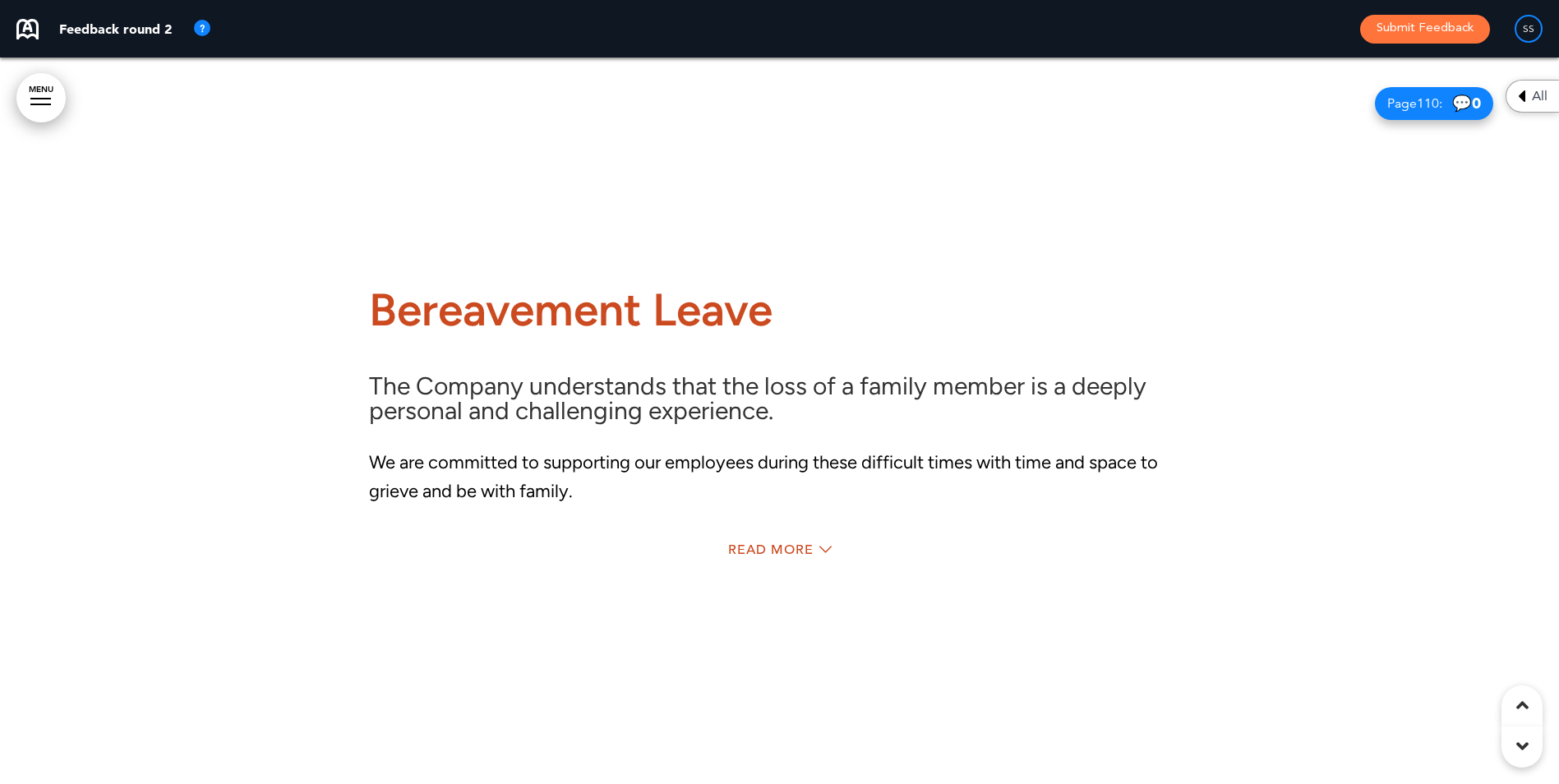
click at [780, 557] on span "Read More" at bounding box center [771, 550] width 86 height 13
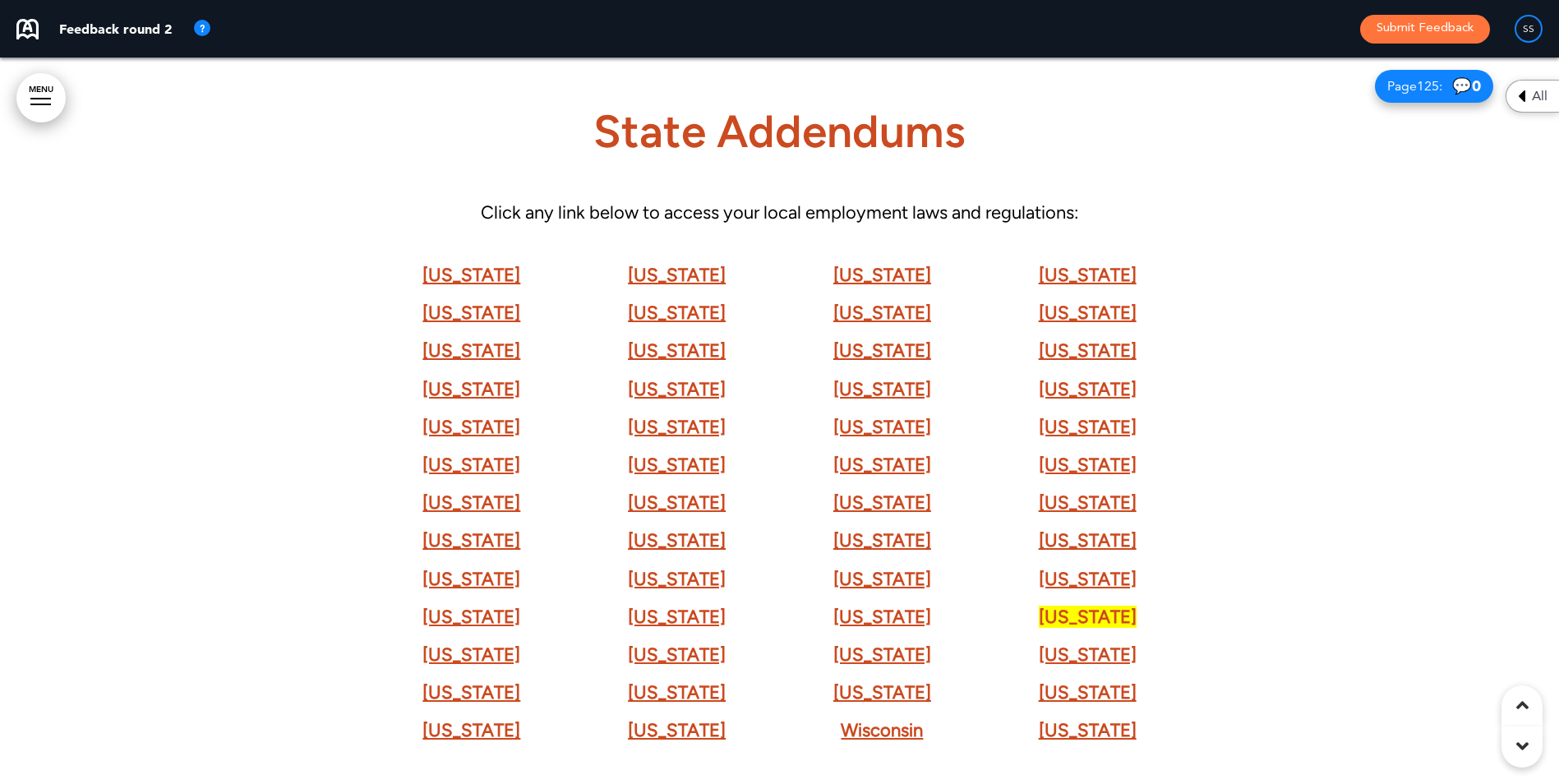
scroll to position [108654, 0]
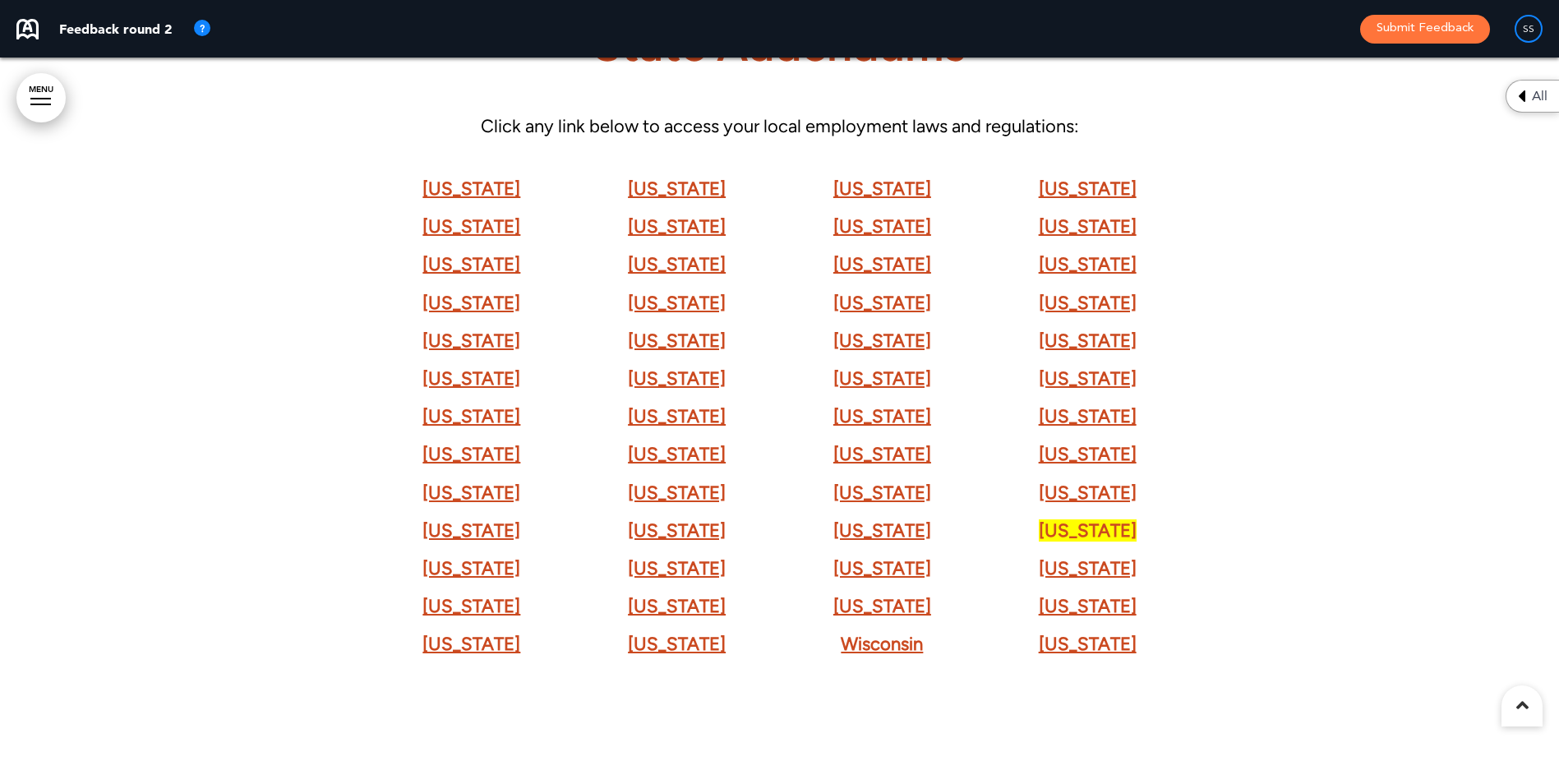
click at [482, 485] on strong "[US_STATE]" at bounding box center [471, 492] width 98 height 22
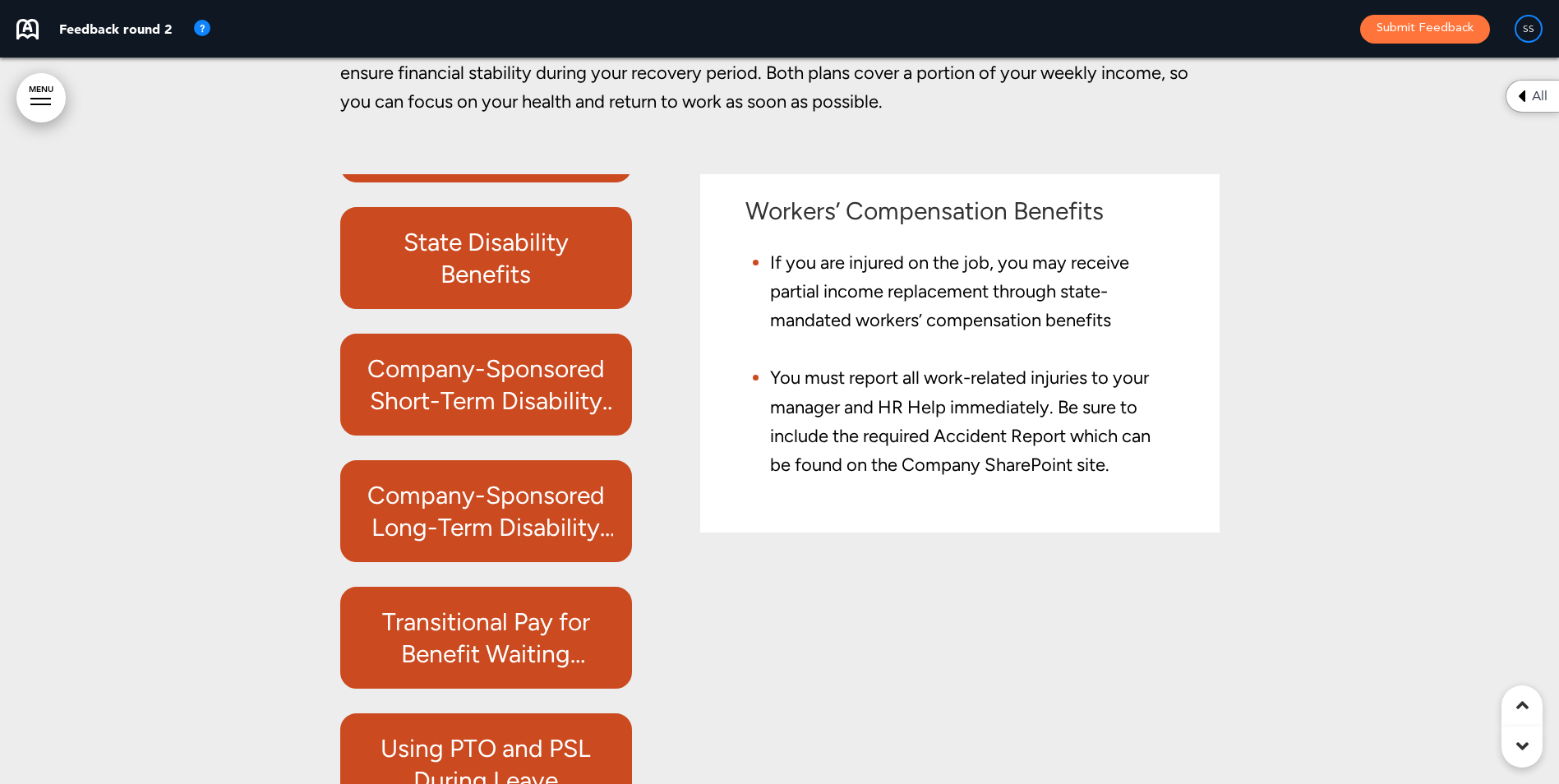
scroll to position [103725, 0]
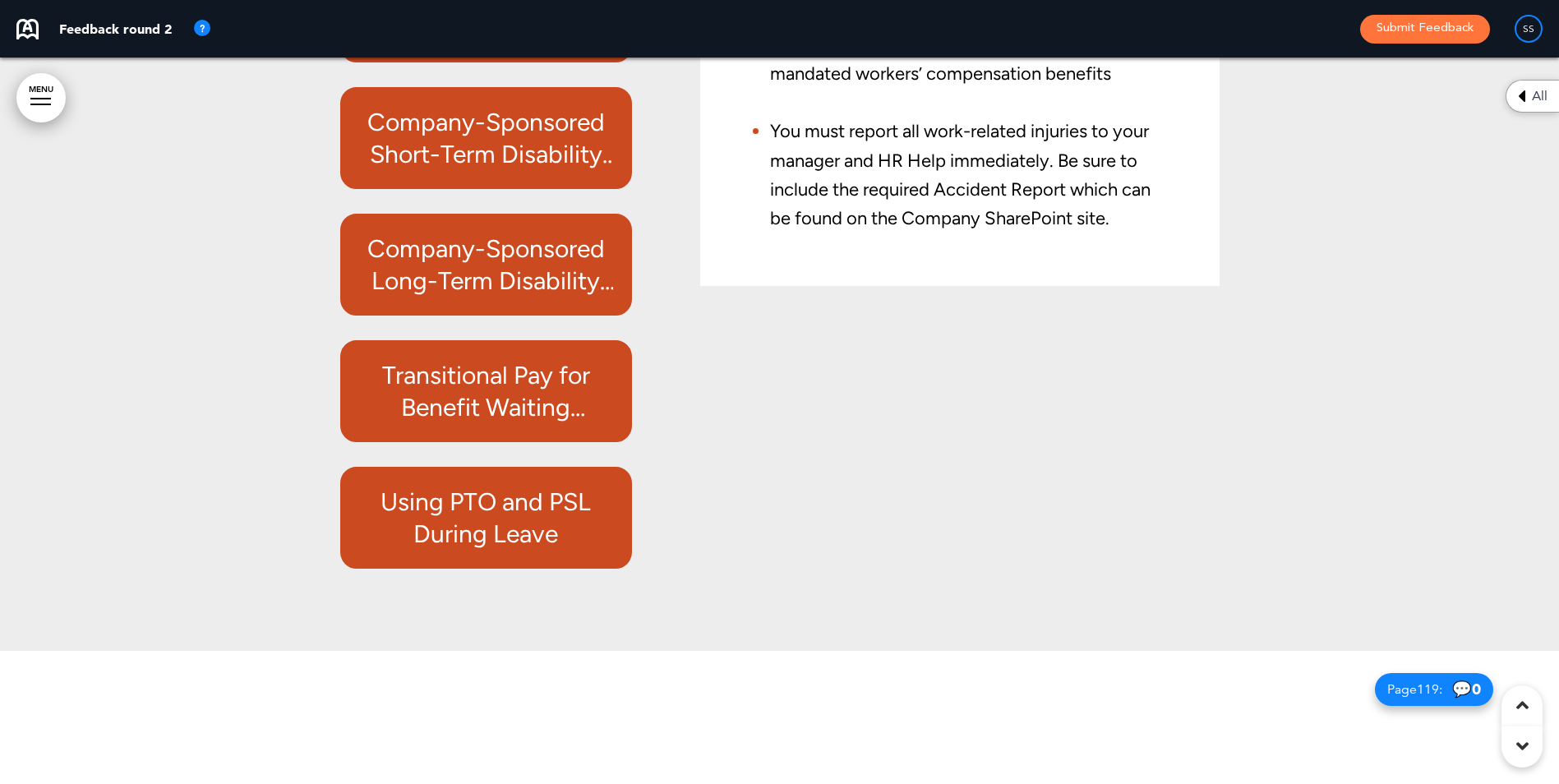
click at [476, 550] on h6 "Using PTO and PSL During Leave" at bounding box center [486, 517] width 255 height 64
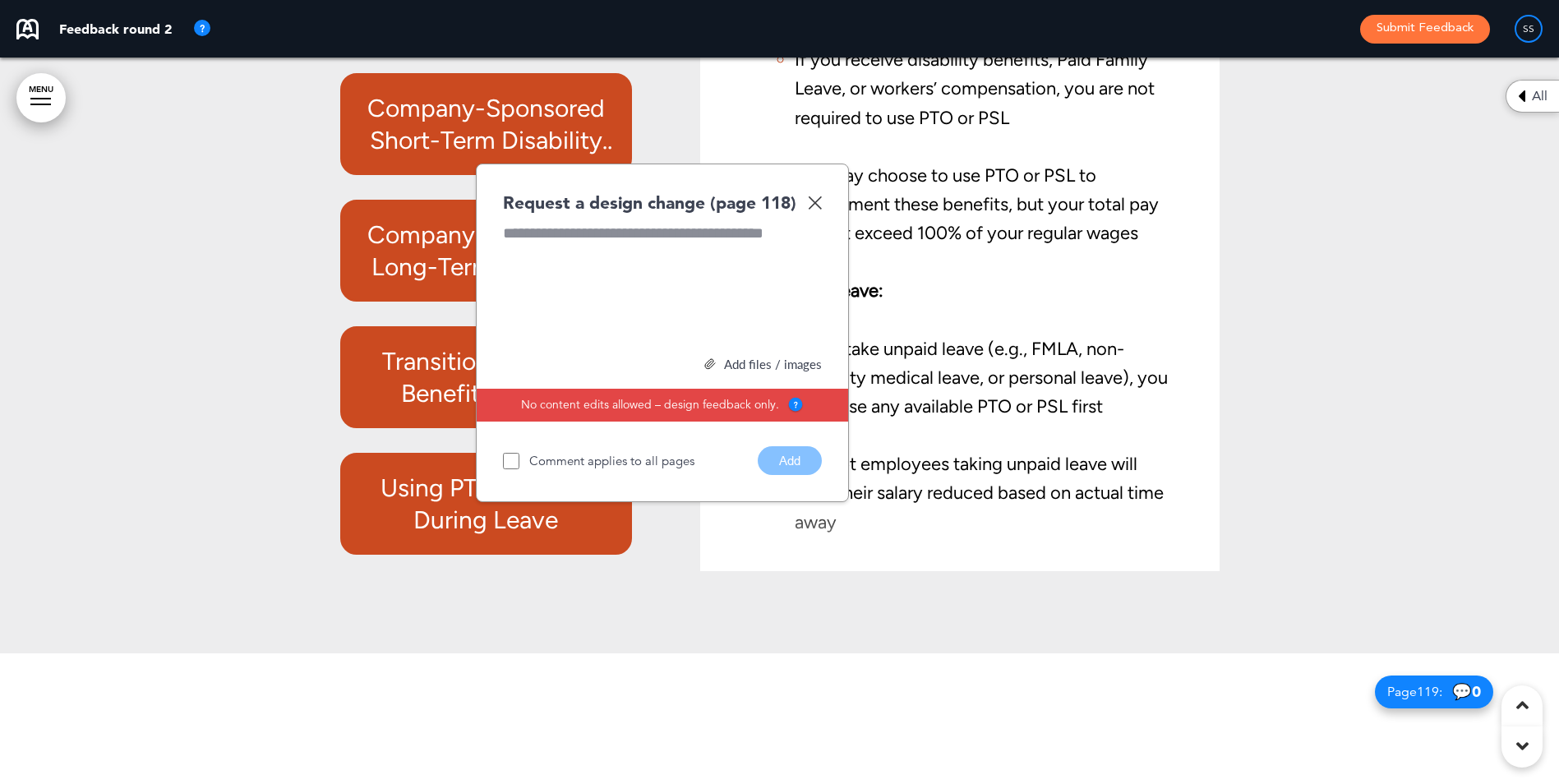
click at [814, 210] on img at bounding box center [814, 202] width 14 height 14
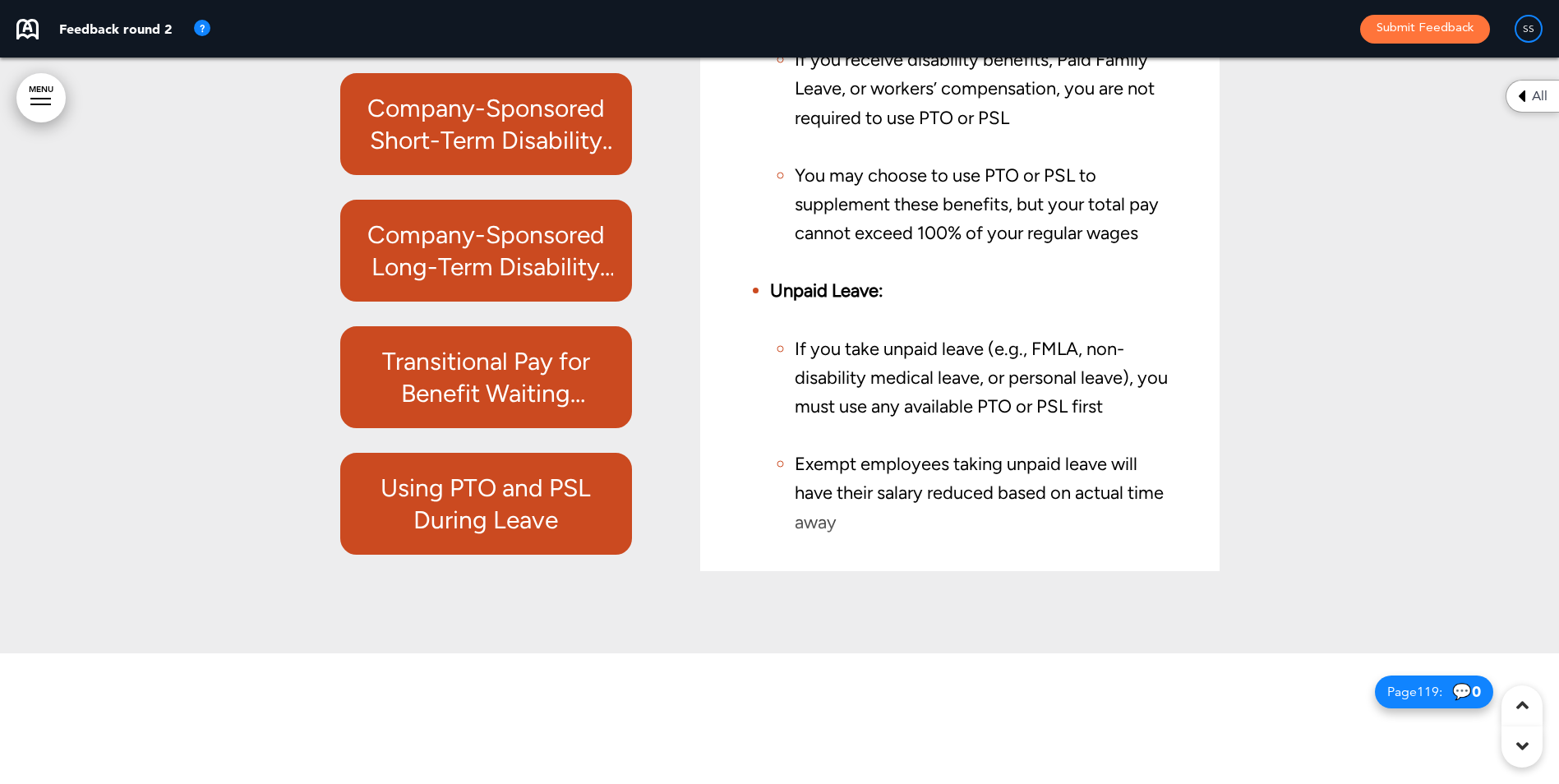
click at [482, 409] on h6 "Transitional Pay for Benefit Waiting Periods" at bounding box center [486, 377] width 255 height 64
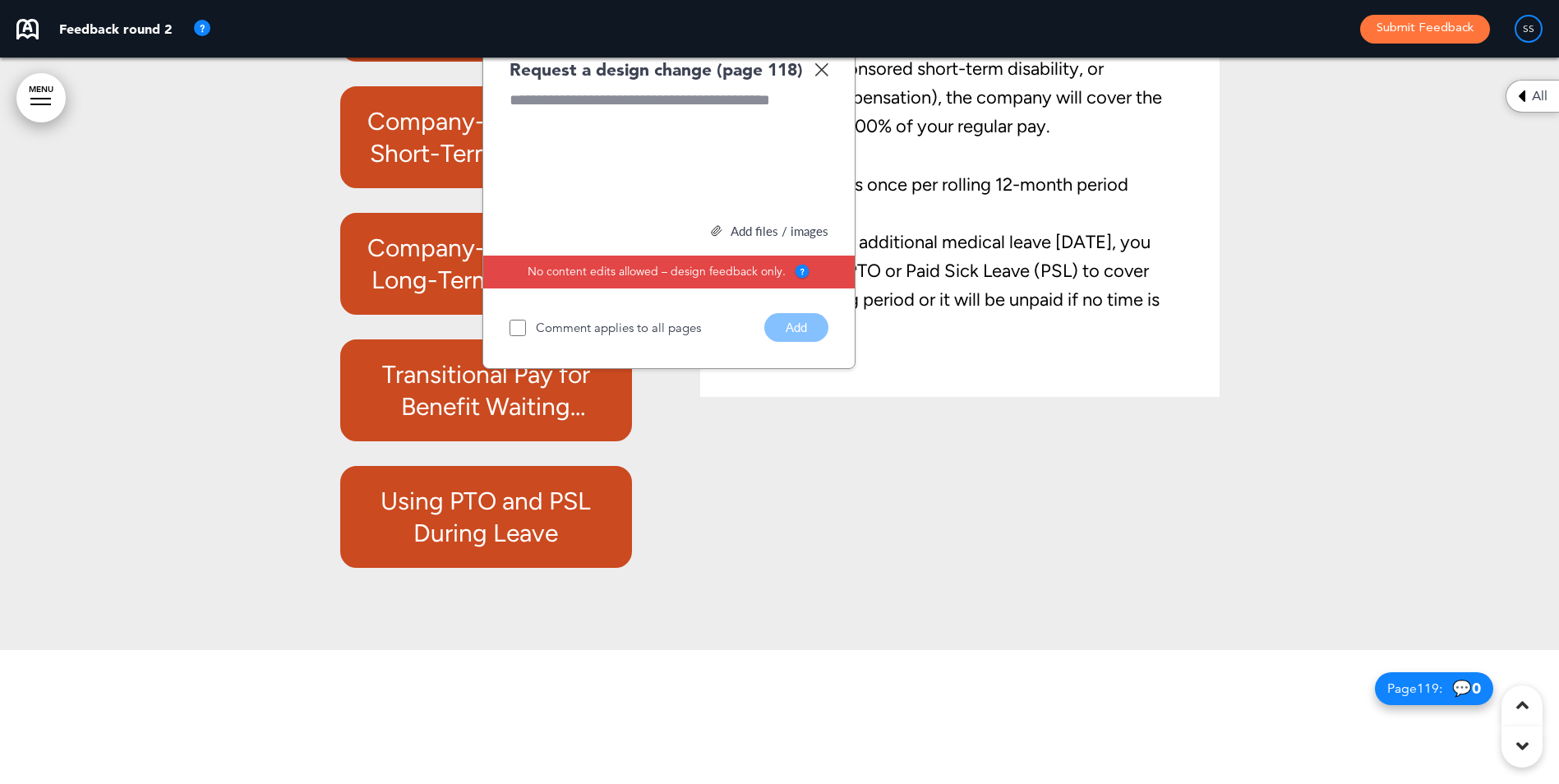
click at [826, 76] on img at bounding box center [821, 69] width 14 height 14
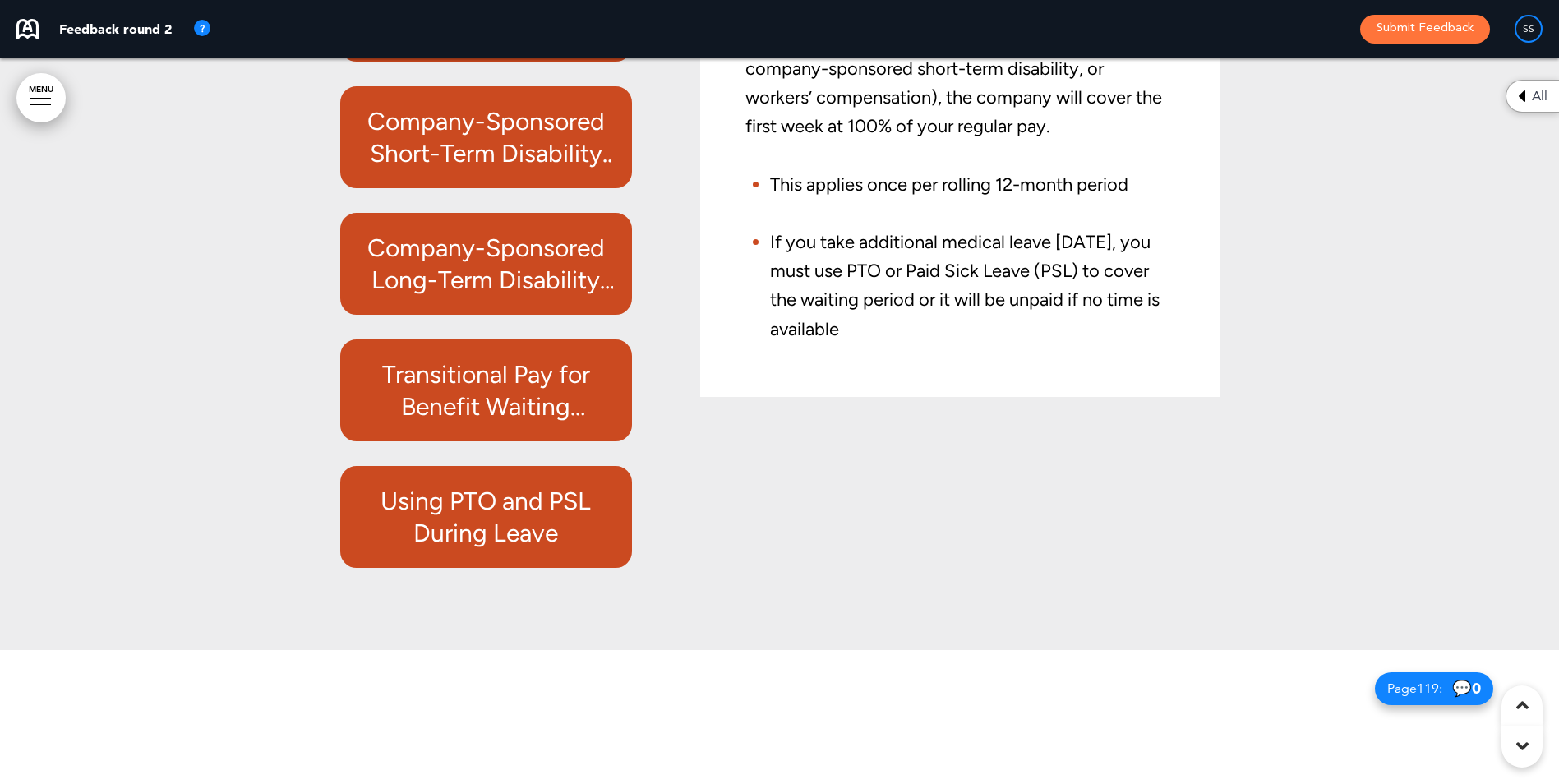
click at [477, 296] on h6 "Company-Sponsored Long-Term Disability (LTD)" at bounding box center [486, 264] width 255 height 64
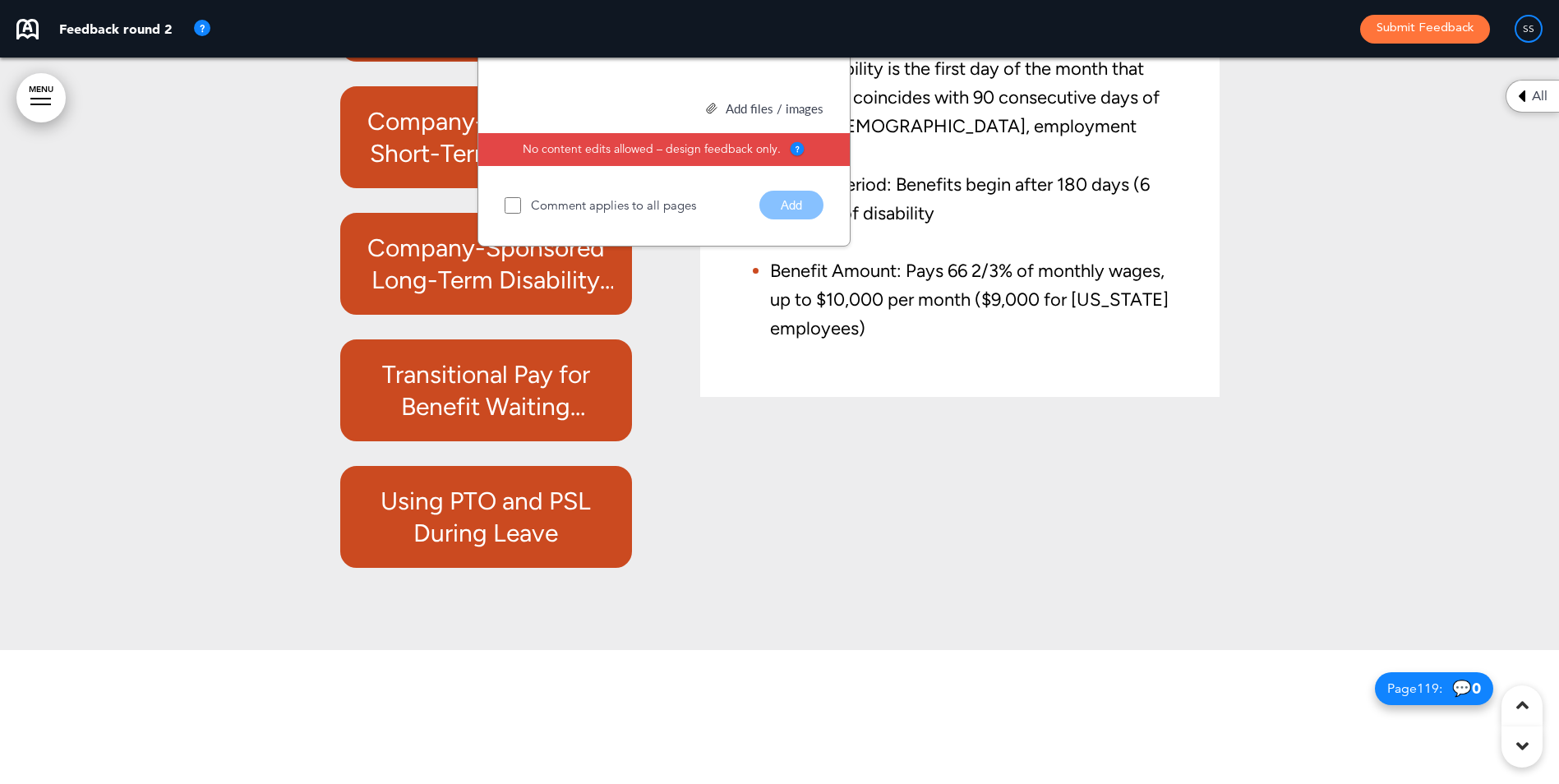
scroll to position [103479, 0]
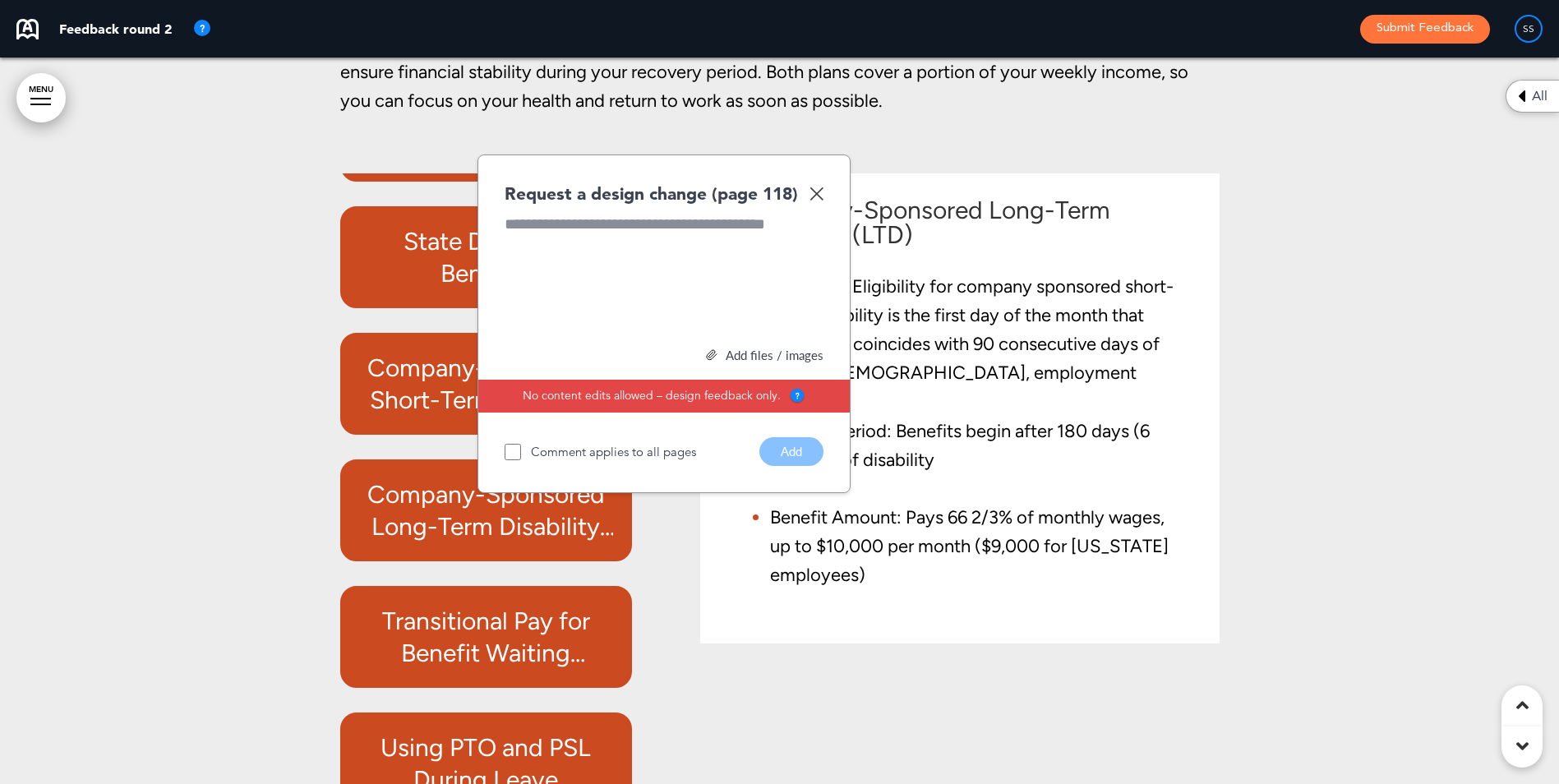
click at [811, 200] on img at bounding box center [816, 193] width 14 height 14
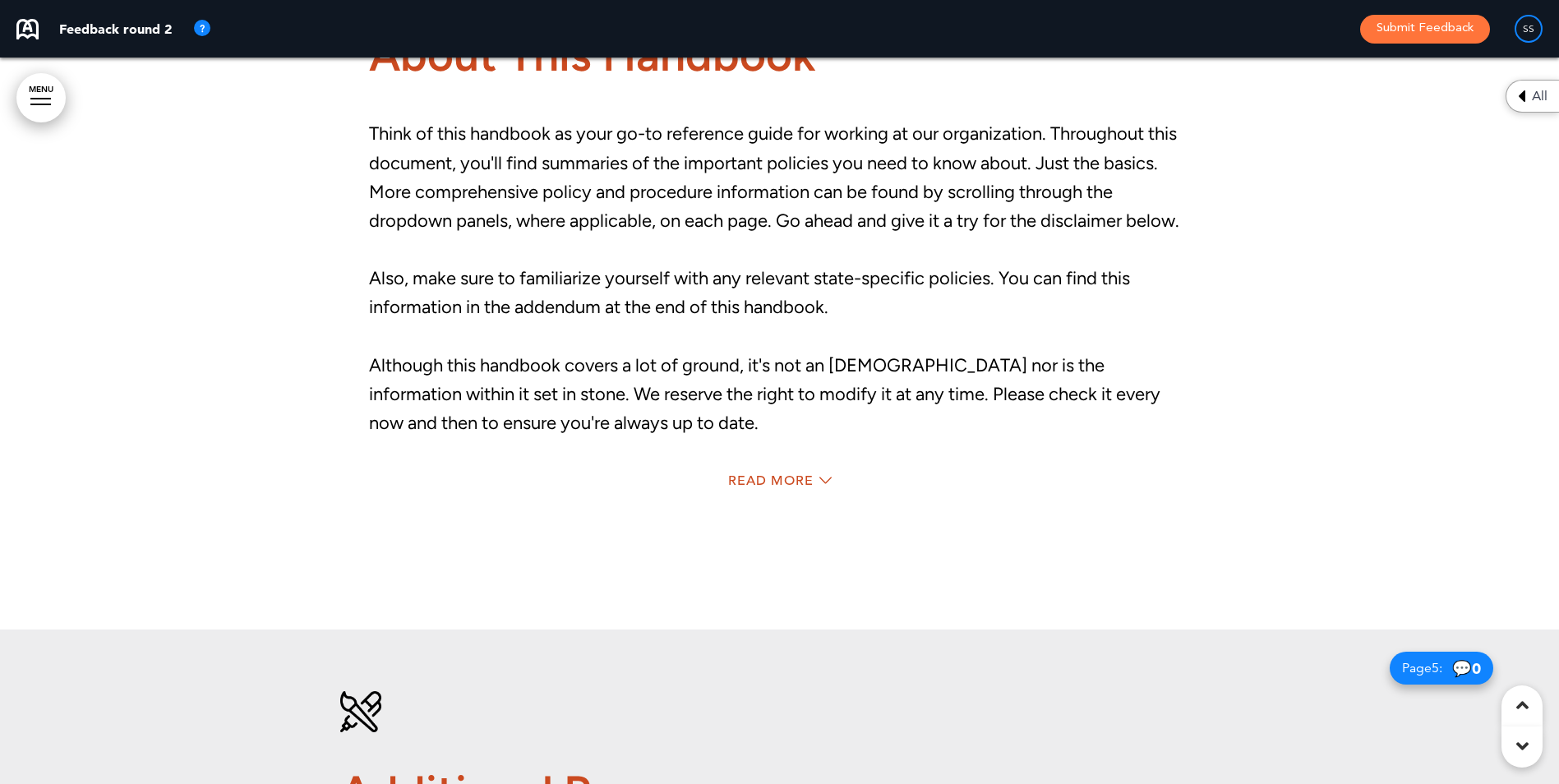
scroll to position [2219, 0]
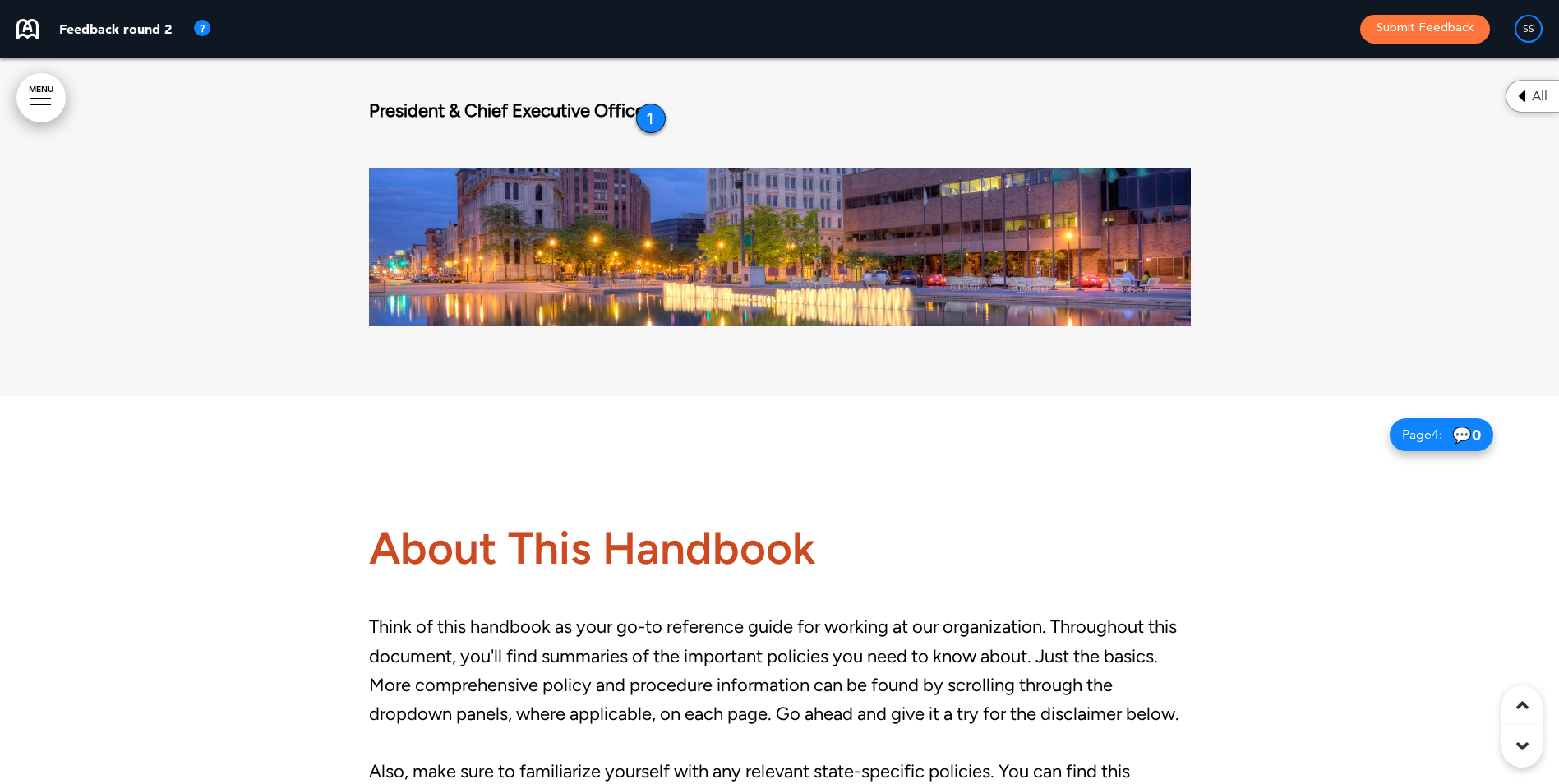
click at [59, 101] on link "MENU" at bounding box center [41, 97] width 49 height 49
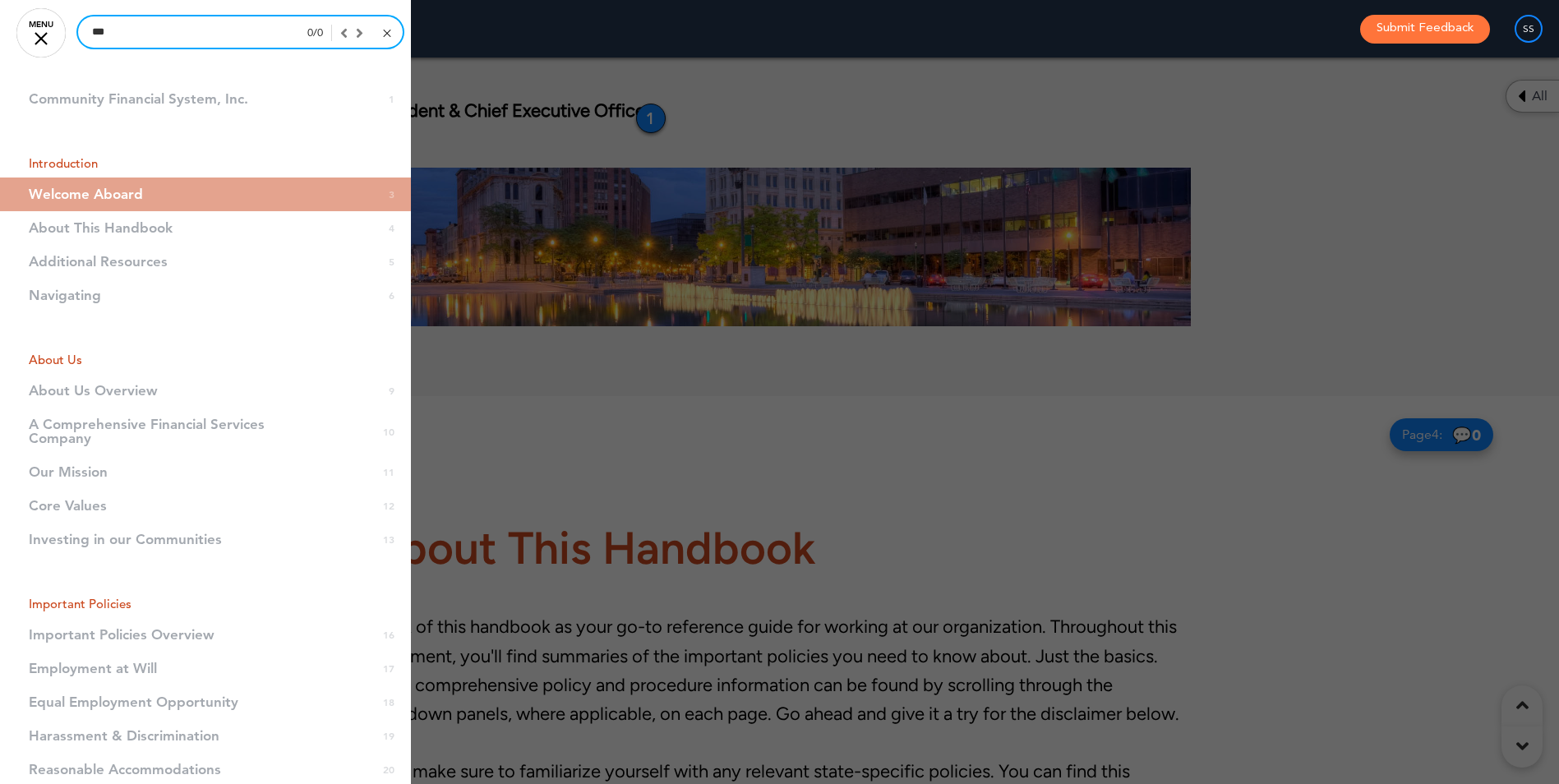
drag, startPoint x: 132, startPoint y: 32, endPoint x: 58, endPoint y: 32, distance: 74.0
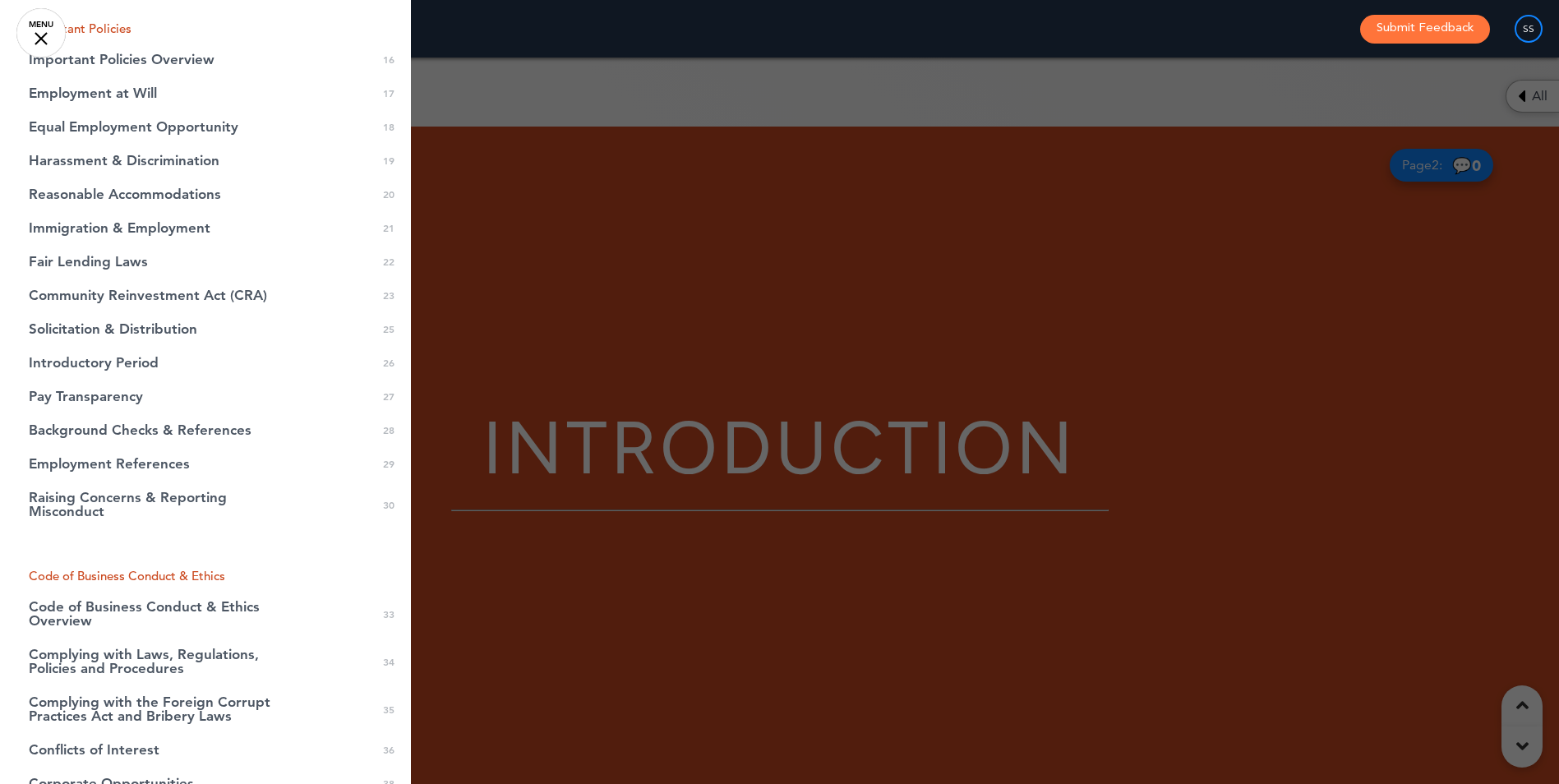
scroll to position [657, 0]
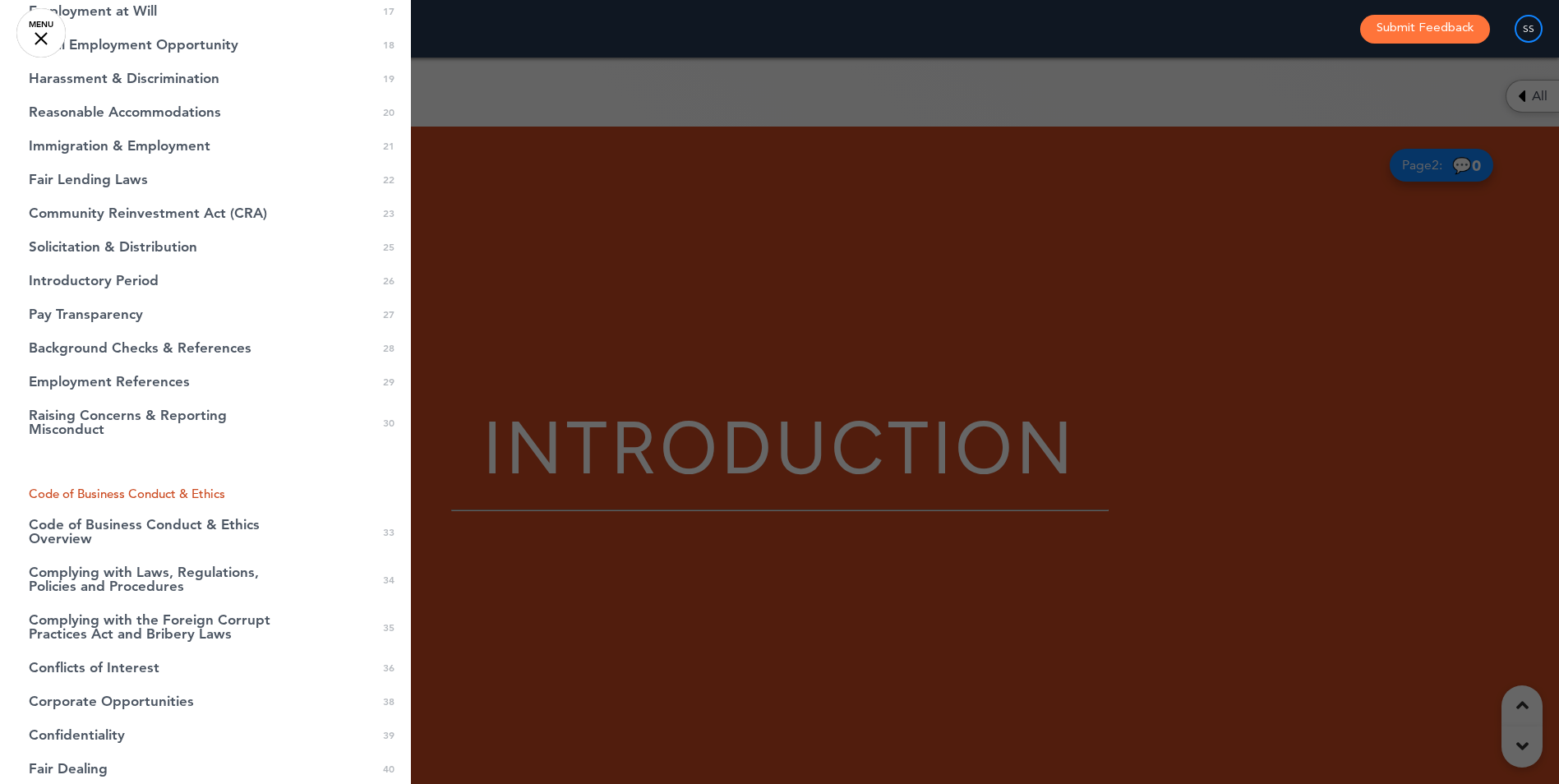
click at [54, 35] on link "MENU" at bounding box center [41, 33] width 49 height 49
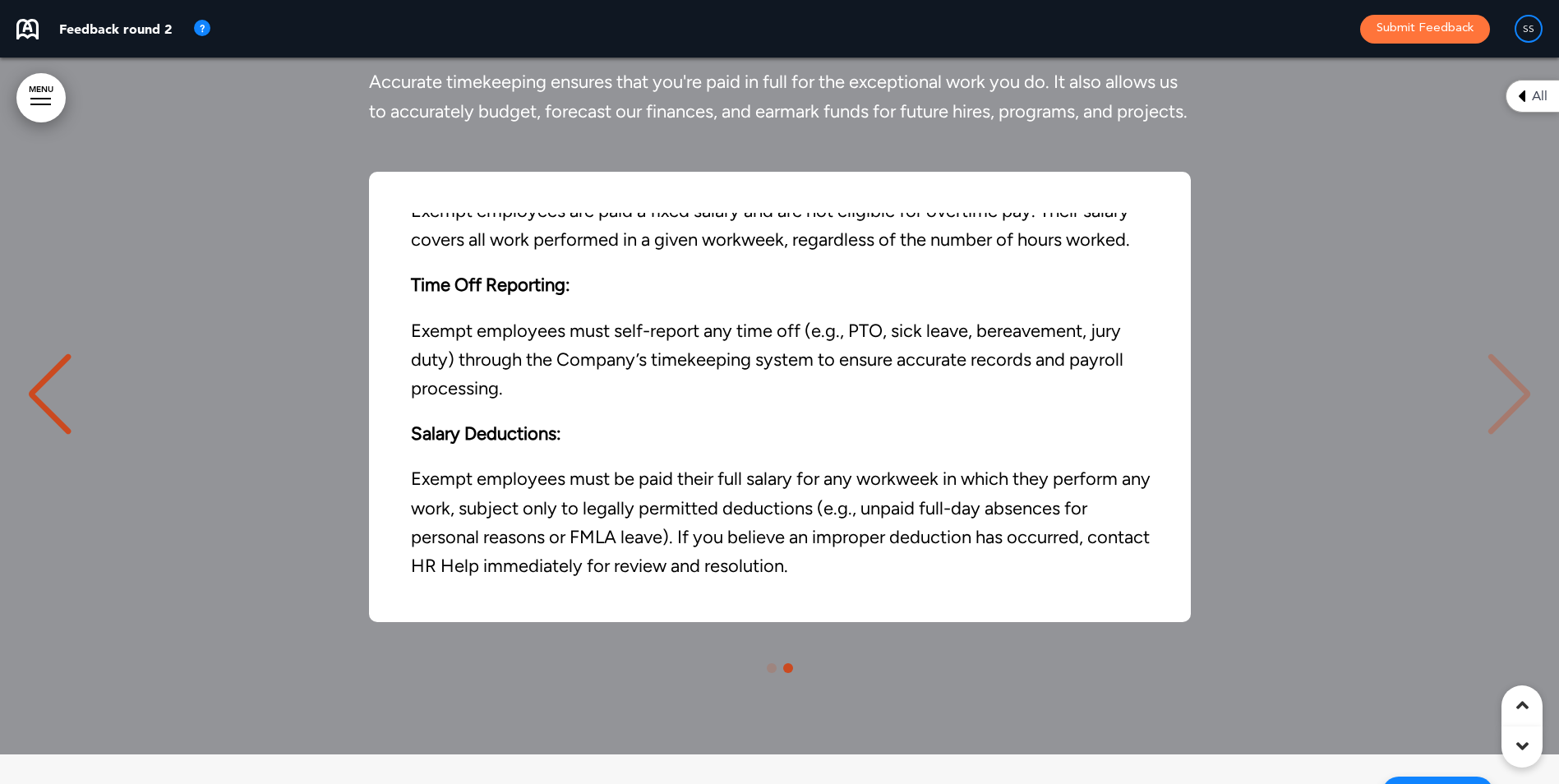
scroll to position [65463, 0]
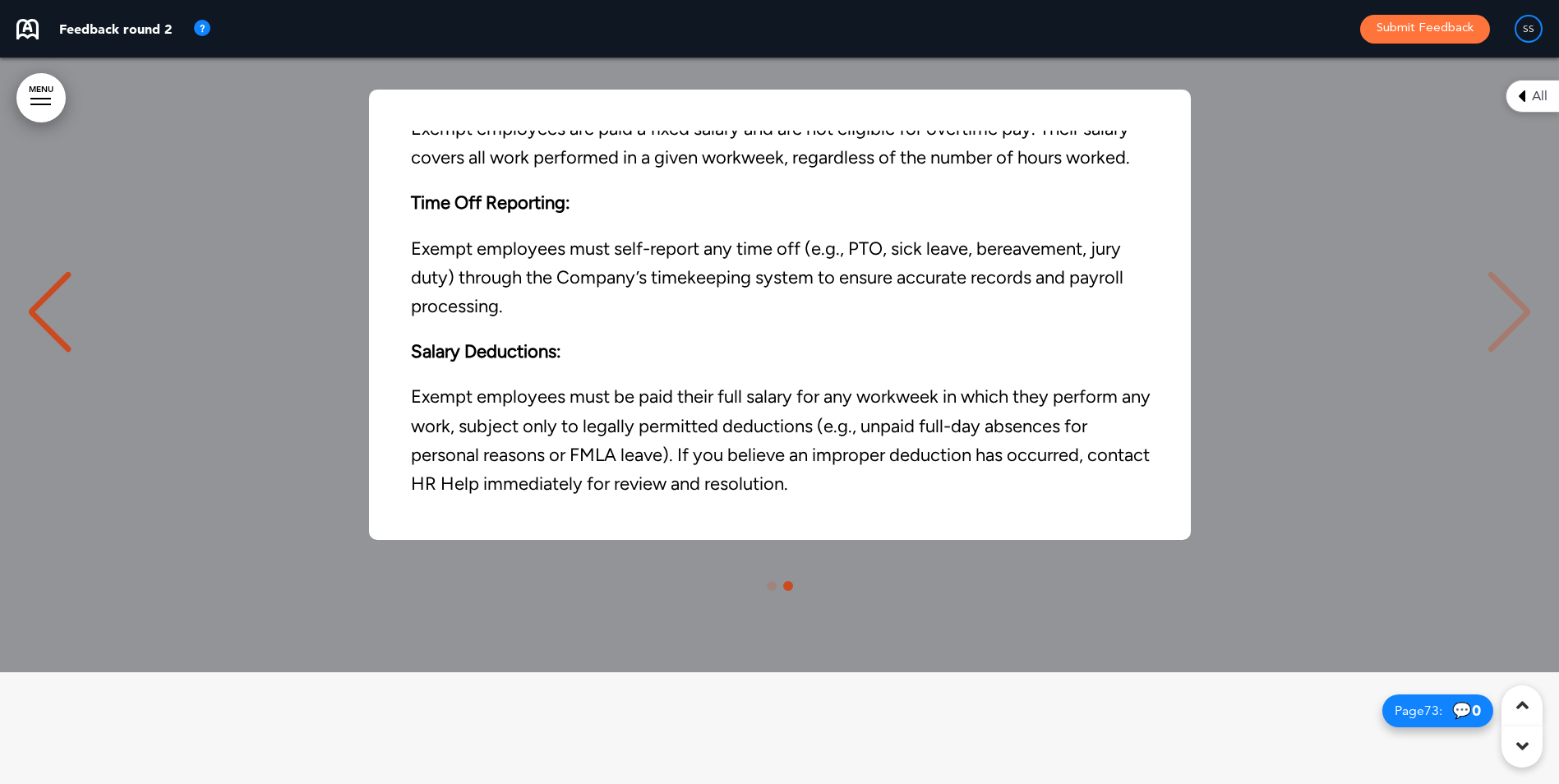
click at [60, 353] on div "Previous slide" at bounding box center [49, 312] width 50 height 82
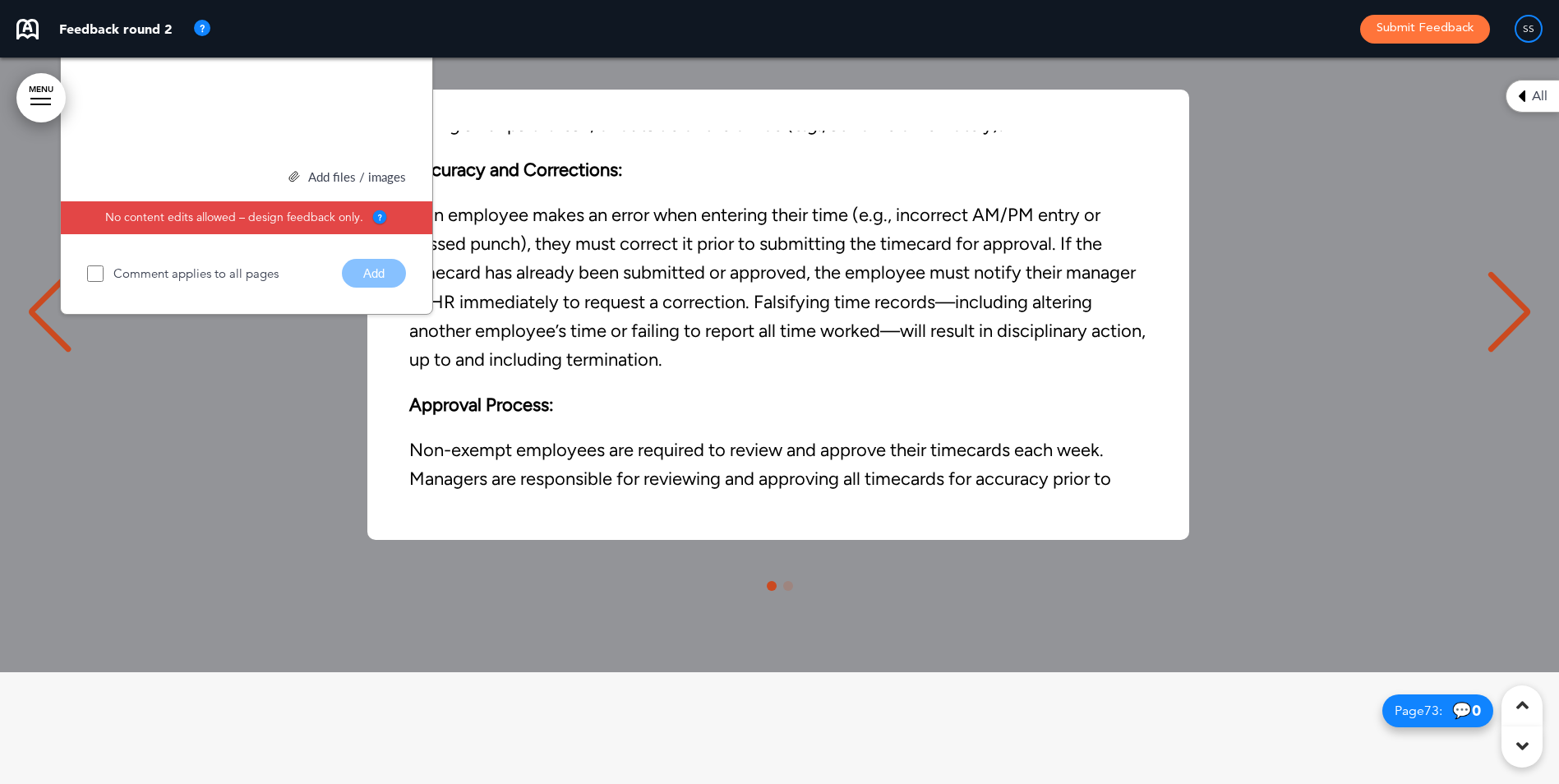
scroll to position [0, 0]
click at [401, 22] on img at bounding box center [398, 15] width 14 height 14
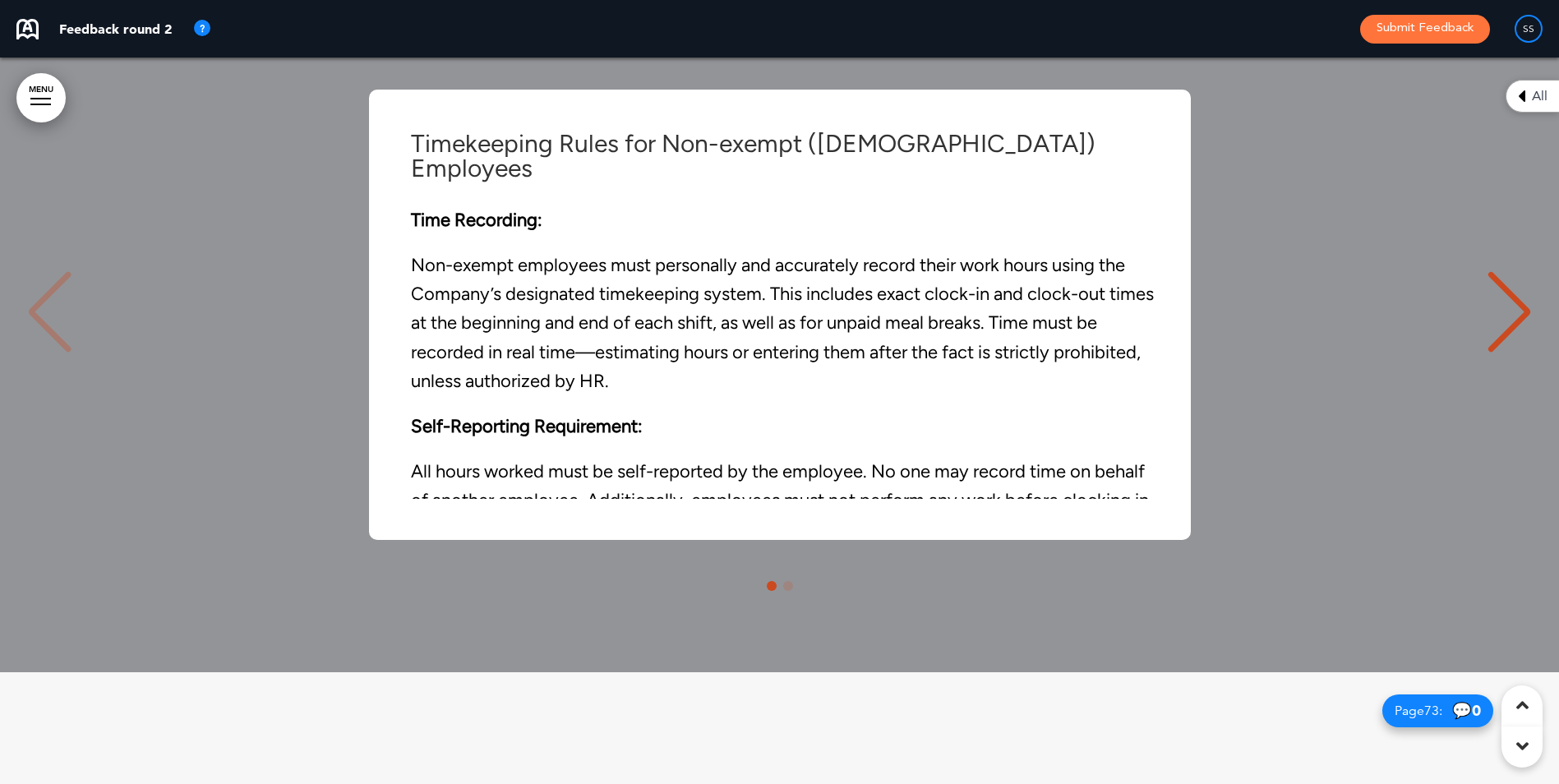
click at [43, 390] on div "Timekeeping Rules for Non-exempt ([DEMOGRAPHIC_DATA]) Employees Time Recording:…" at bounding box center [780, 314] width 1526 height 450
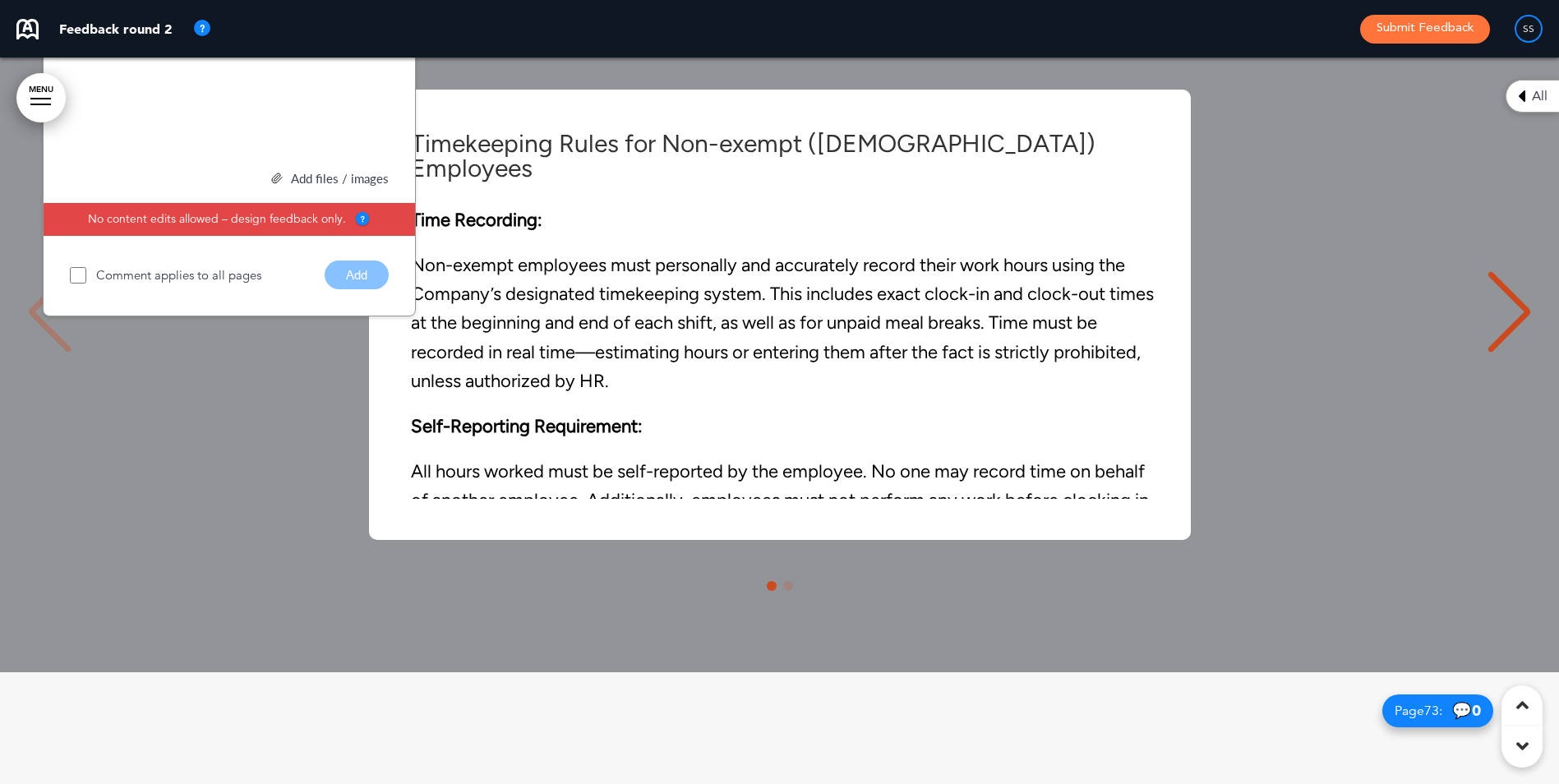
click at [385, 24] on img at bounding box center [381, 17] width 14 height 14
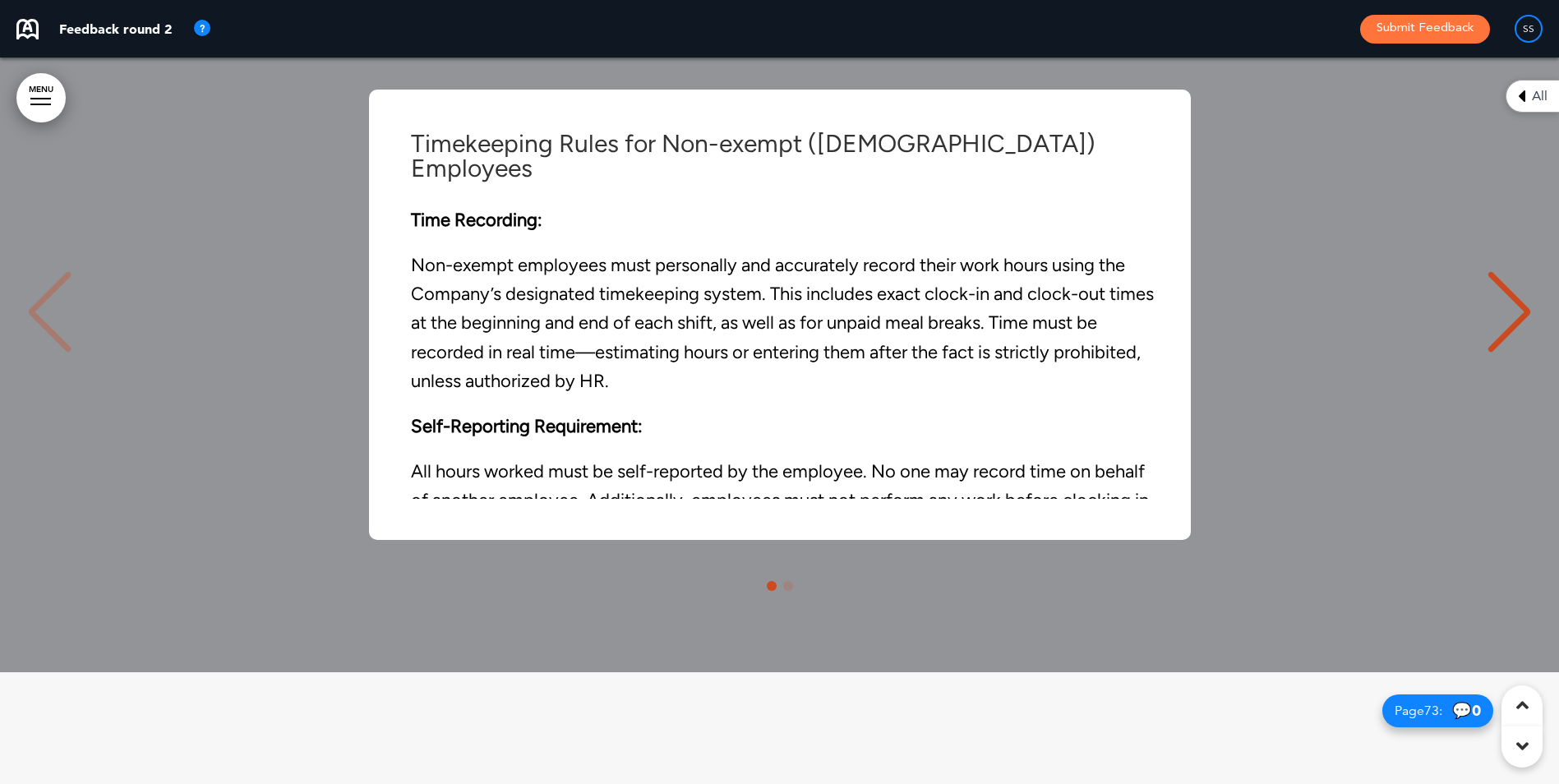
click at [1514, 353] on div "Next slide" at bounding box center [1510, 312] width 50 height 82
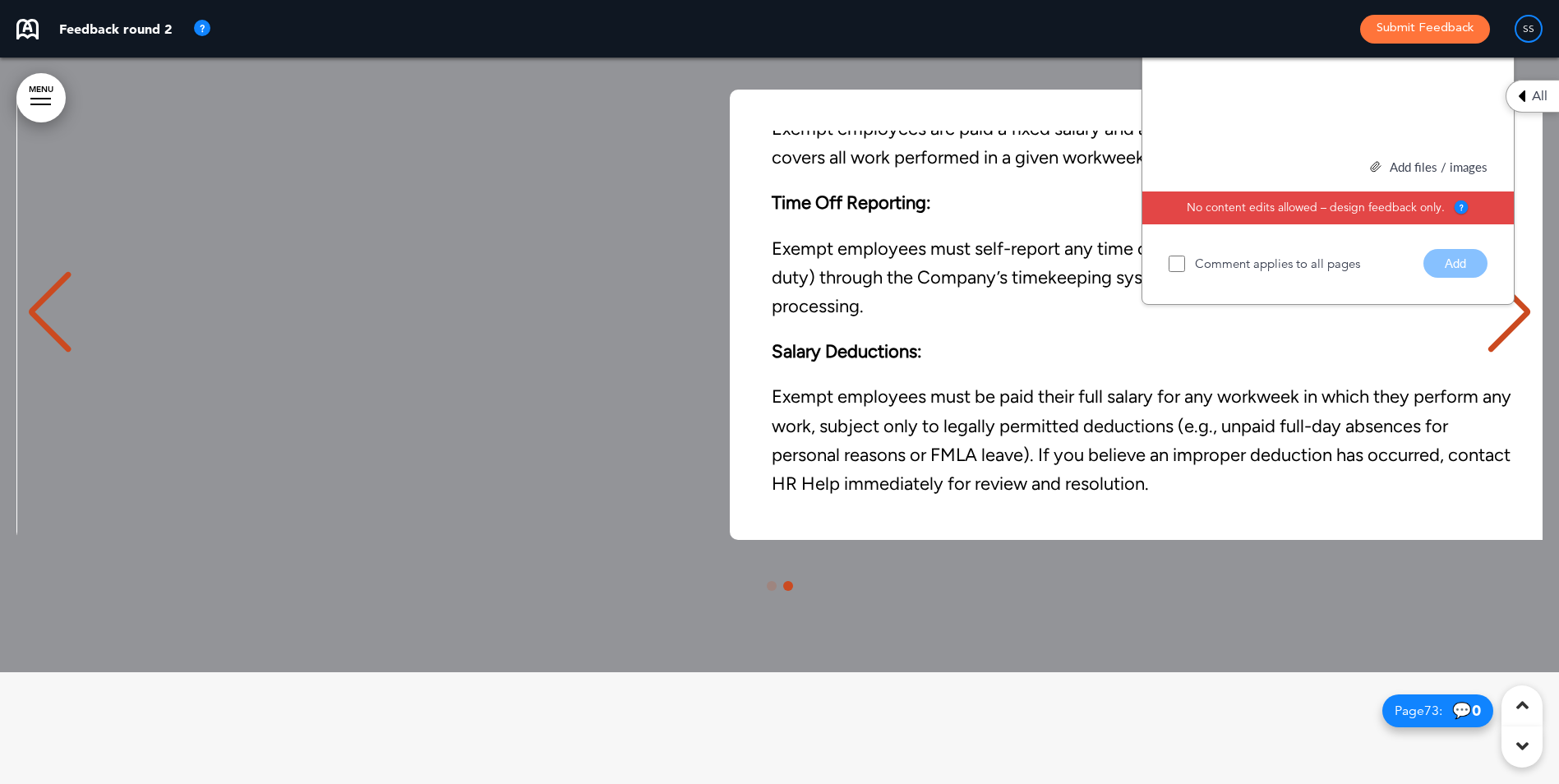
scroll to position [0, 1535]
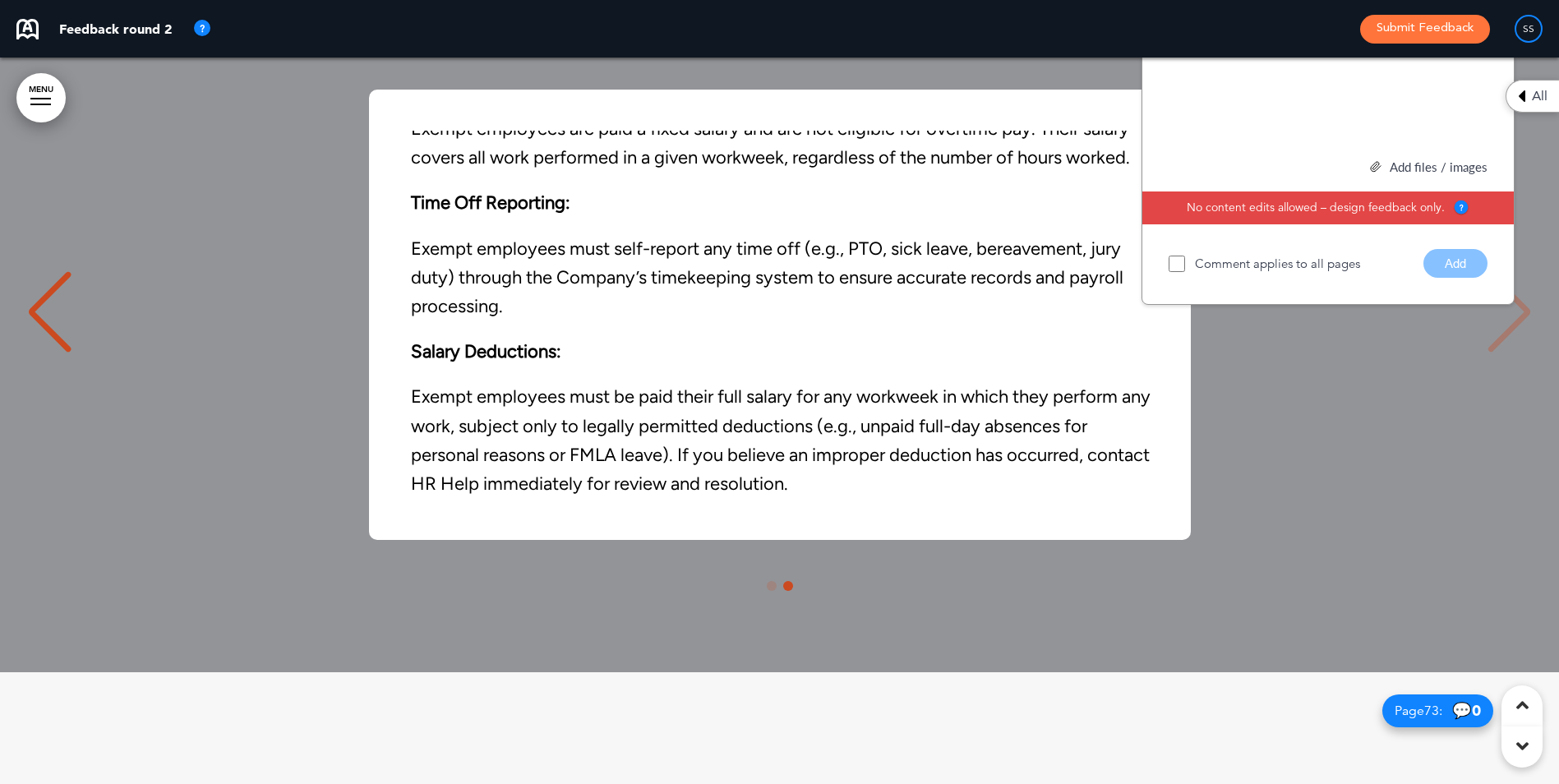
click at [1479, 12] on img at bounding box center [1480, 5] width 14 height 14
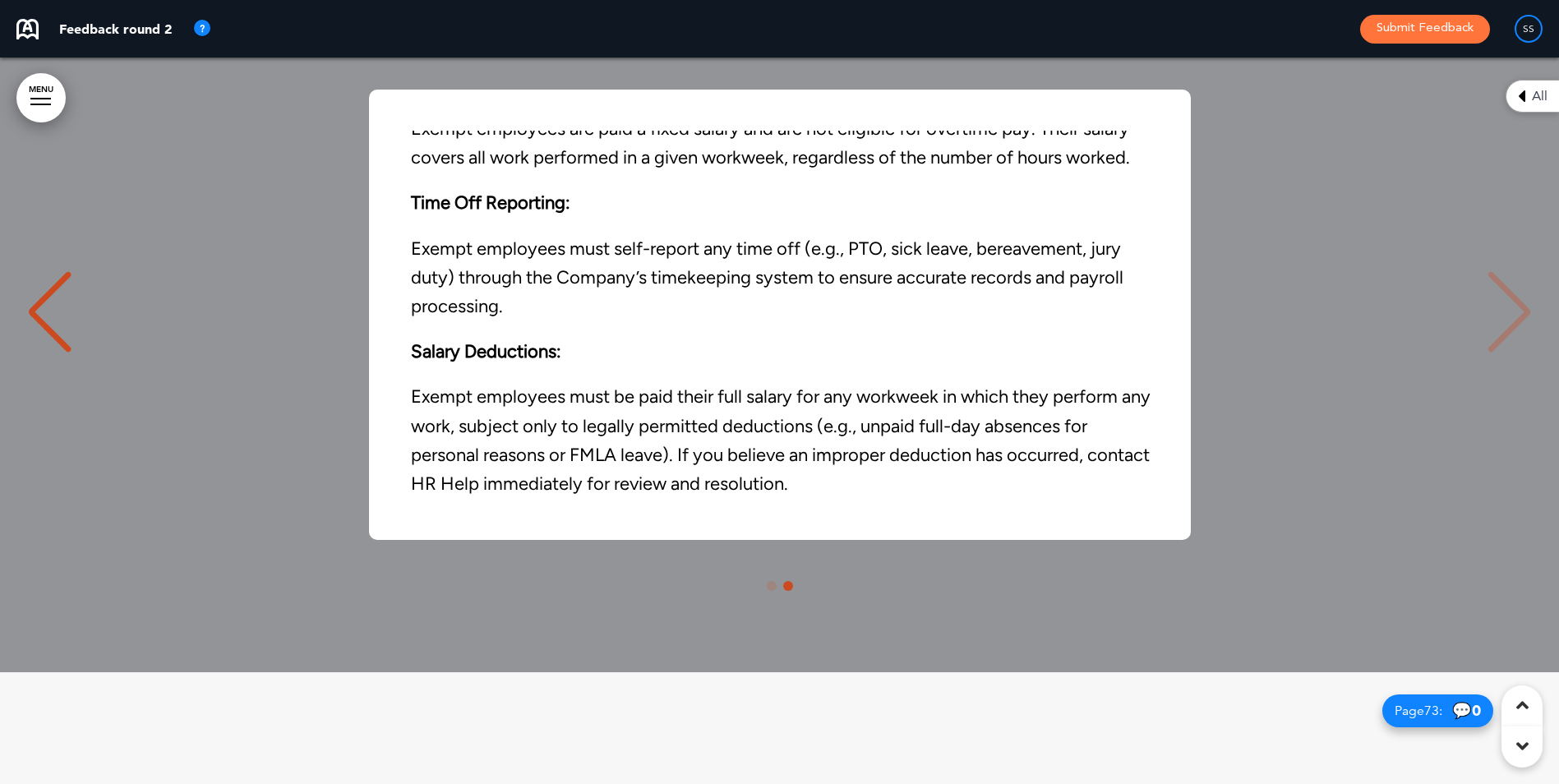
scroll to position [0, 0]
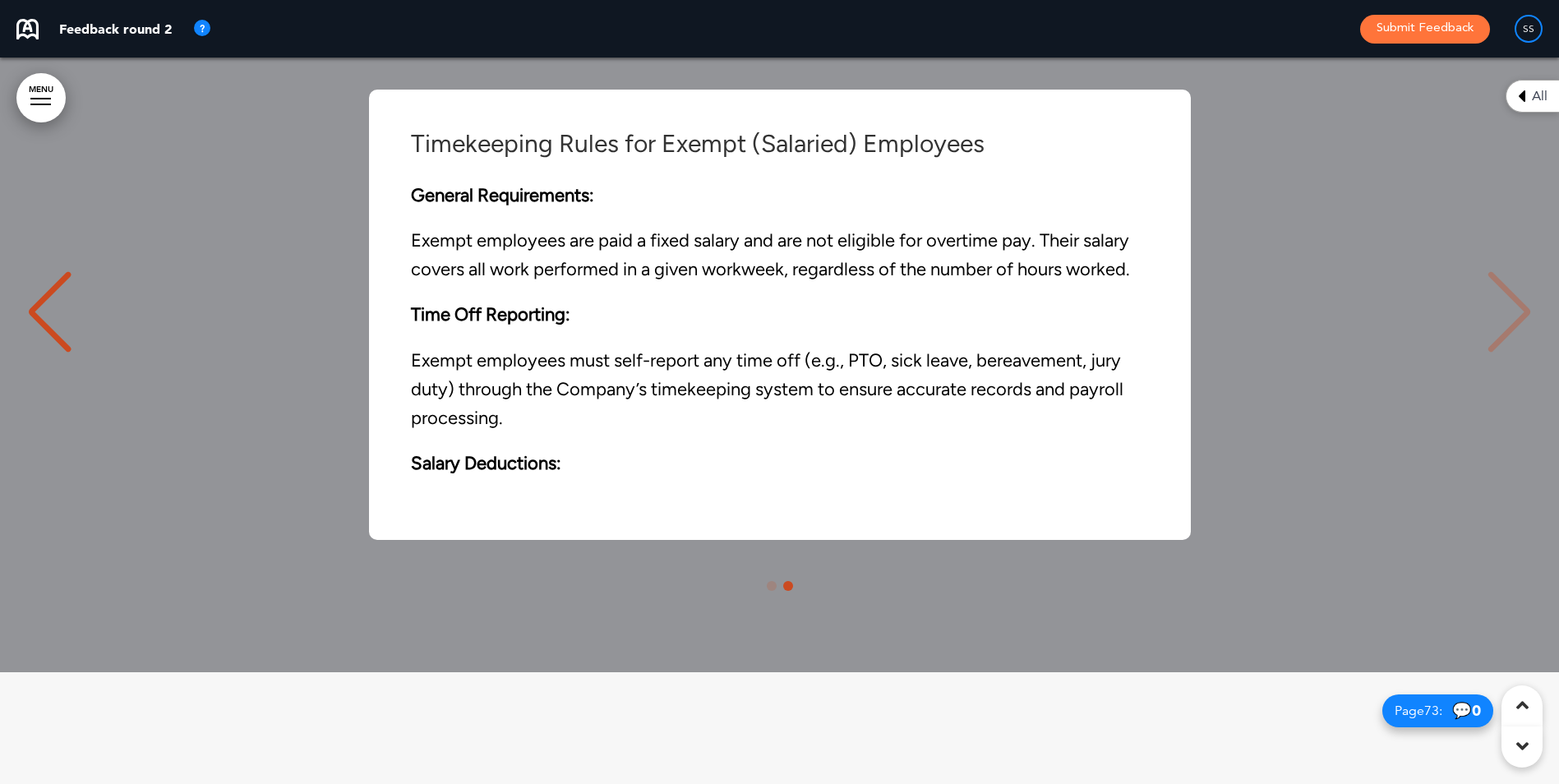
click at [61, 353] on div "Previous slide" at bounding box center [49, 312] width 50 height 82
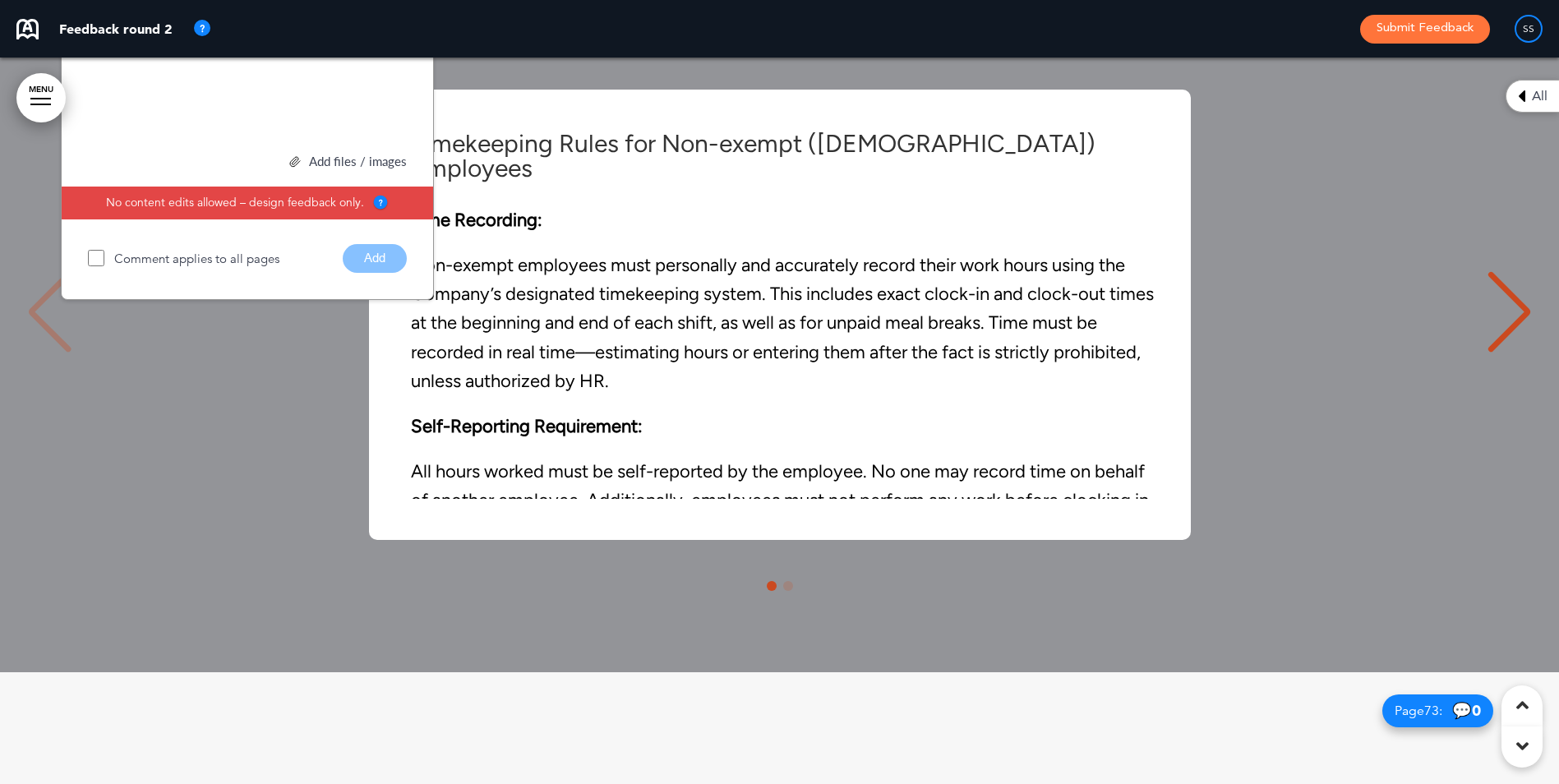
click at [399, 7] on img at bounding box center [399, -1] width 14 height 14
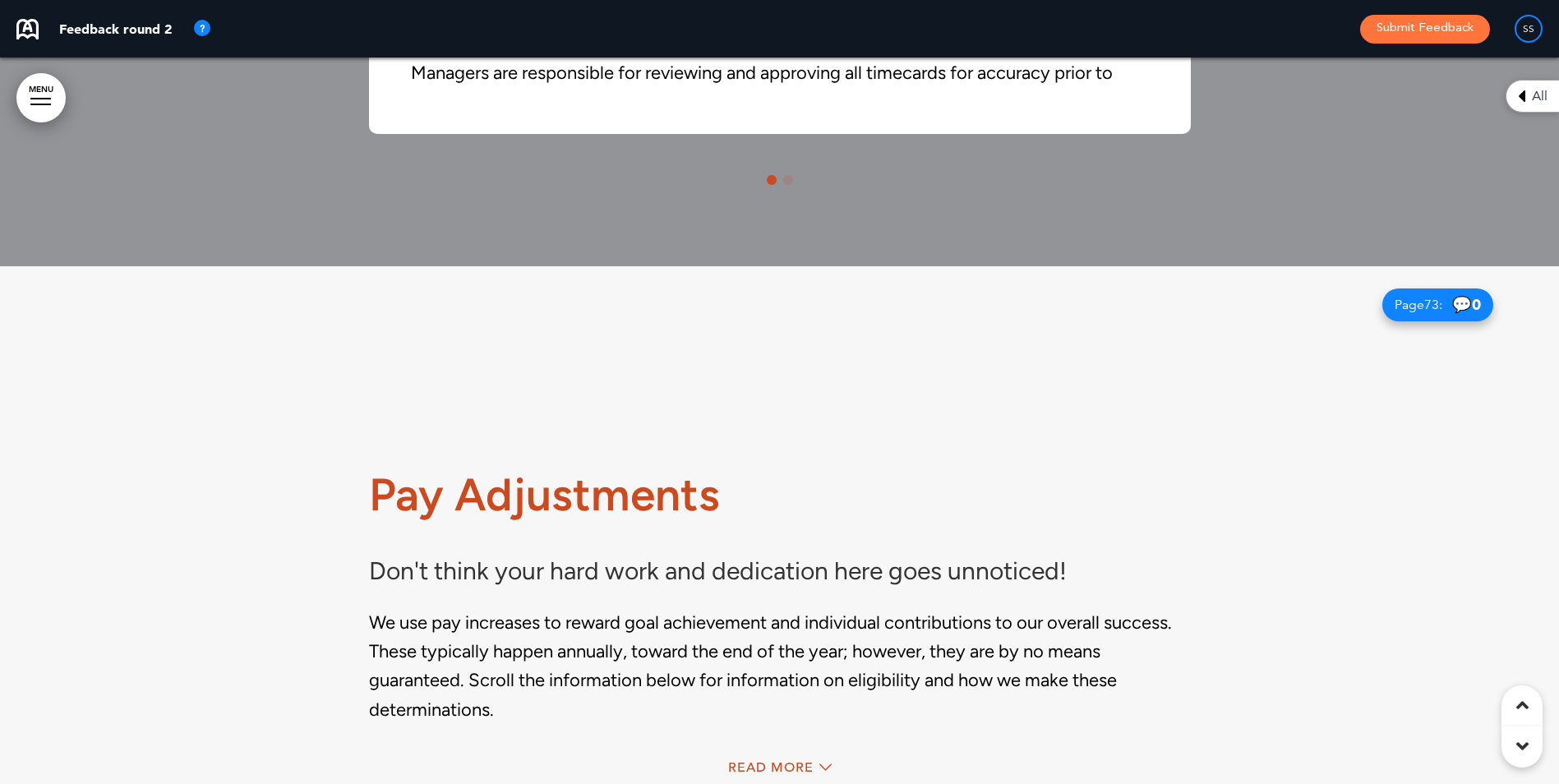
scroll to position [65873, 0]
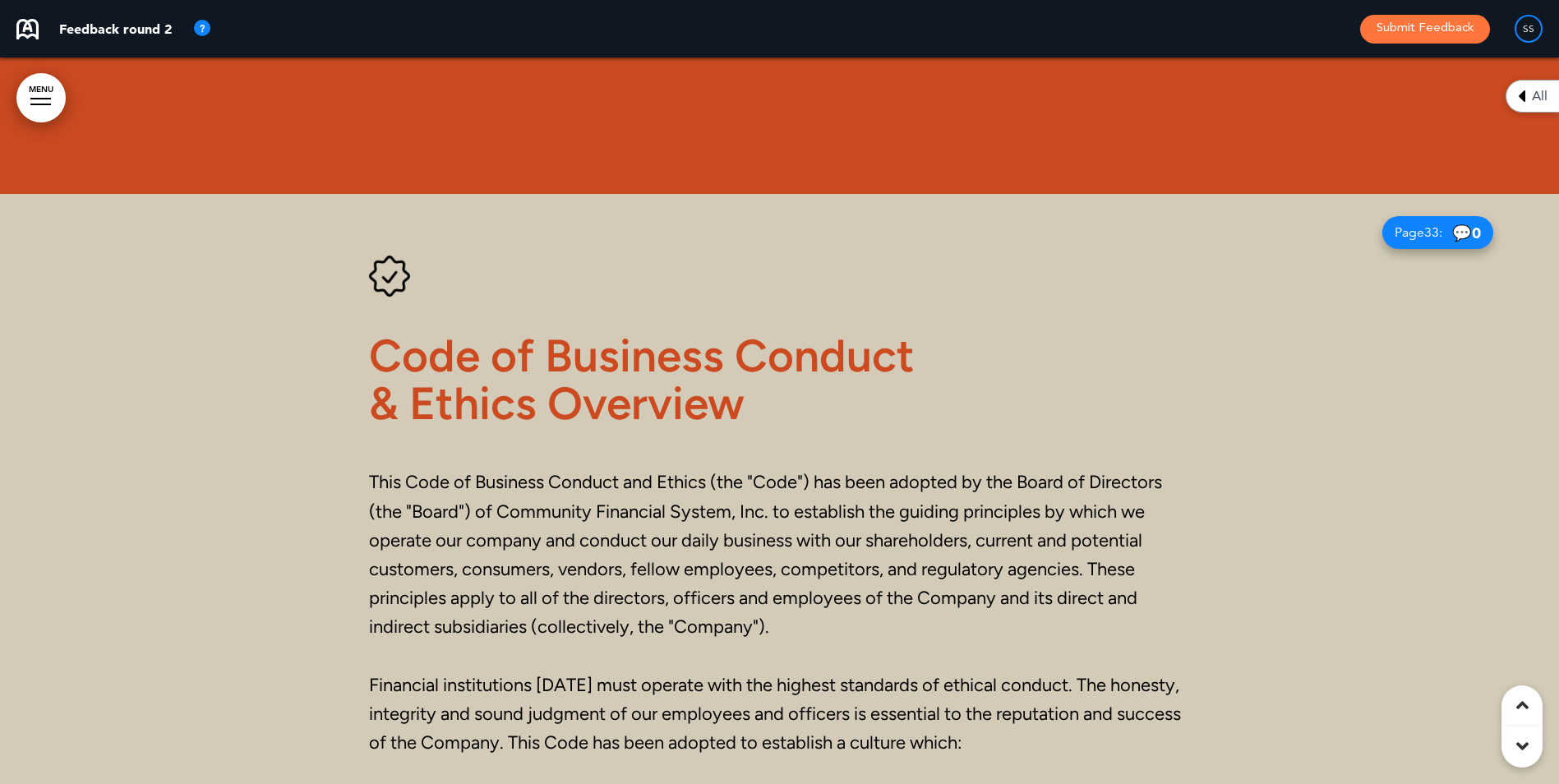
scroll to position [27299, 0]
